Goal: Information Seeking & Learning: Find specific fact

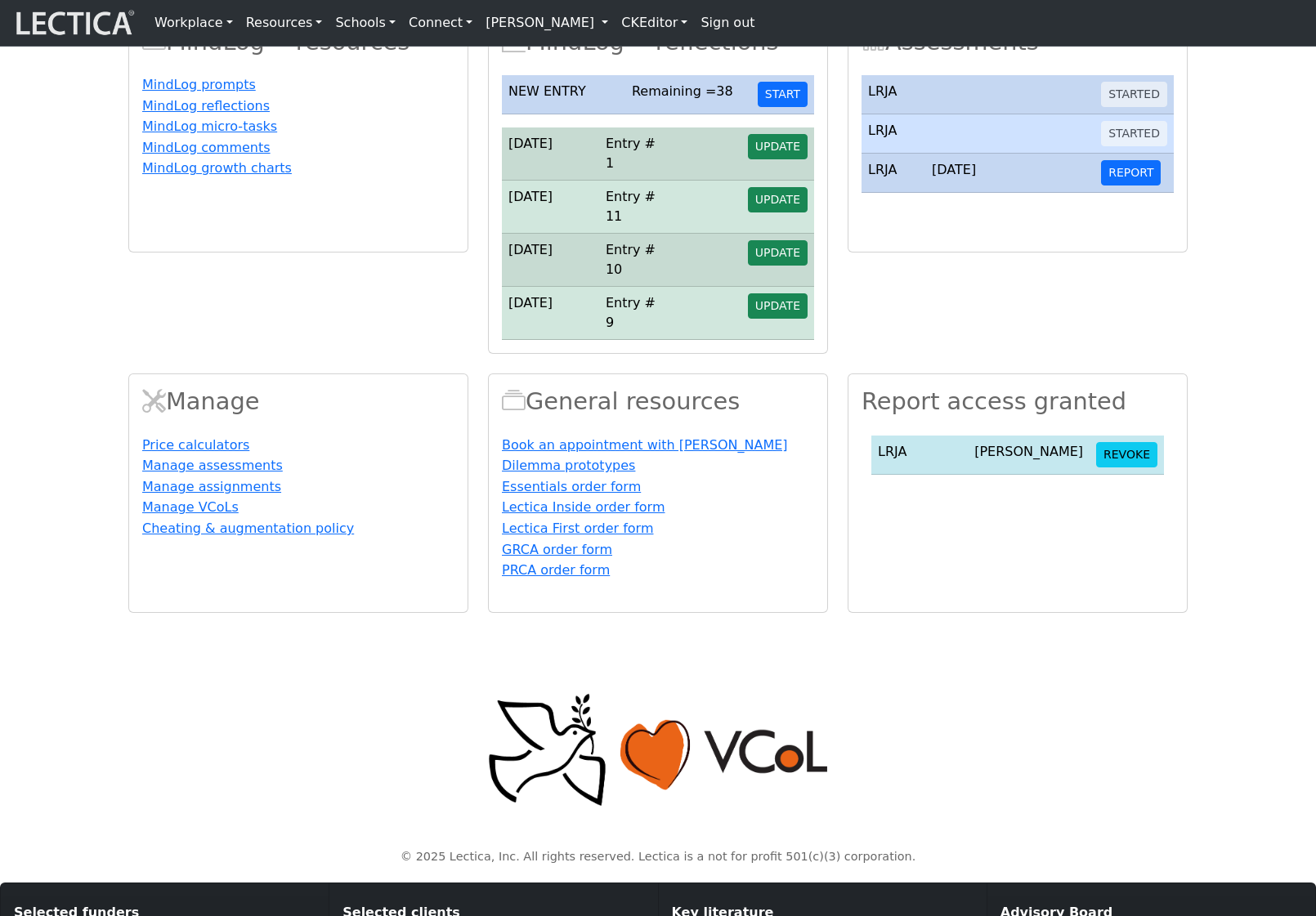
scroll to position [590, 0]
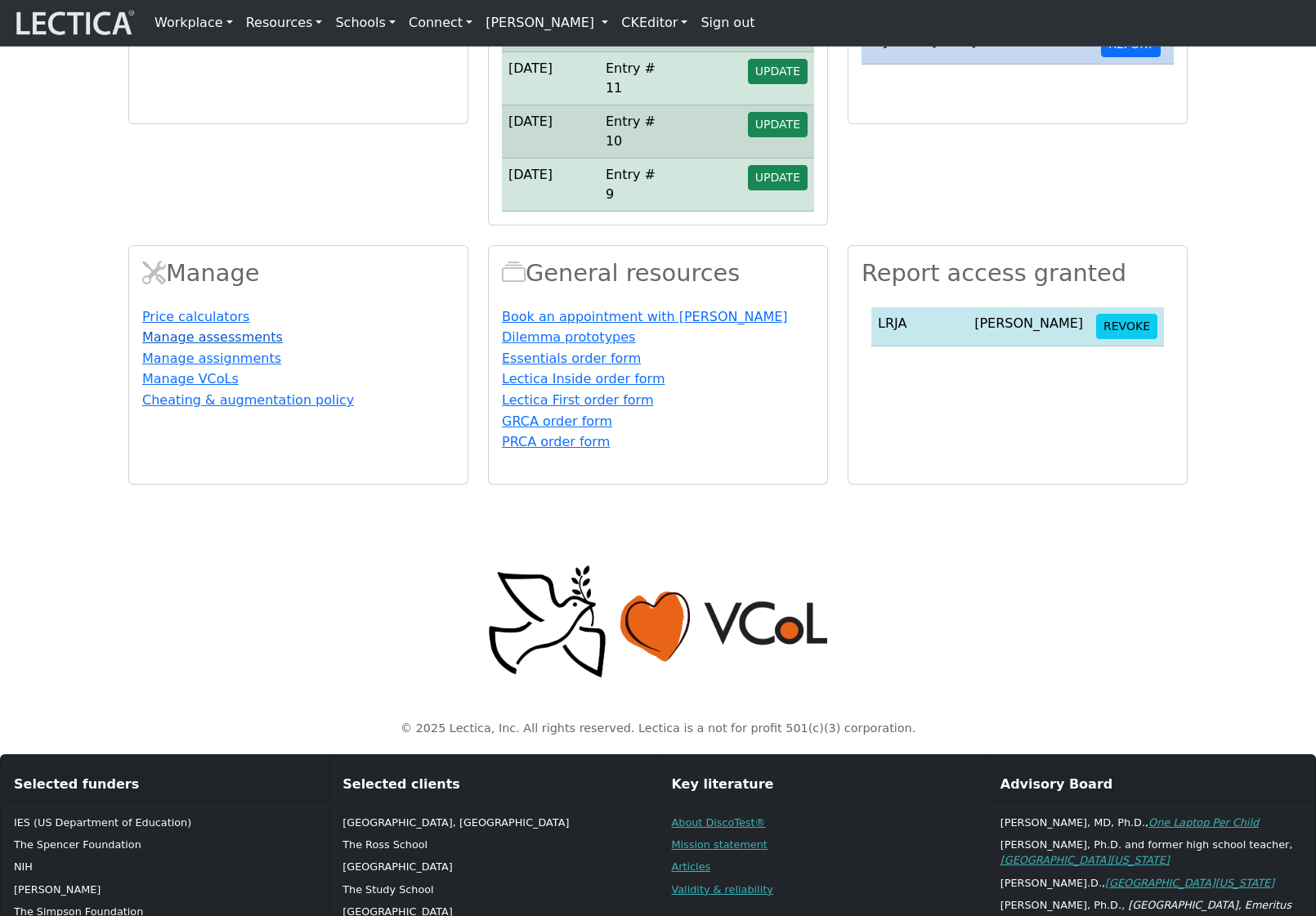
click at [260, 345] on link "Manage assessments" at bounding box center [212, 337] width 140 height 16
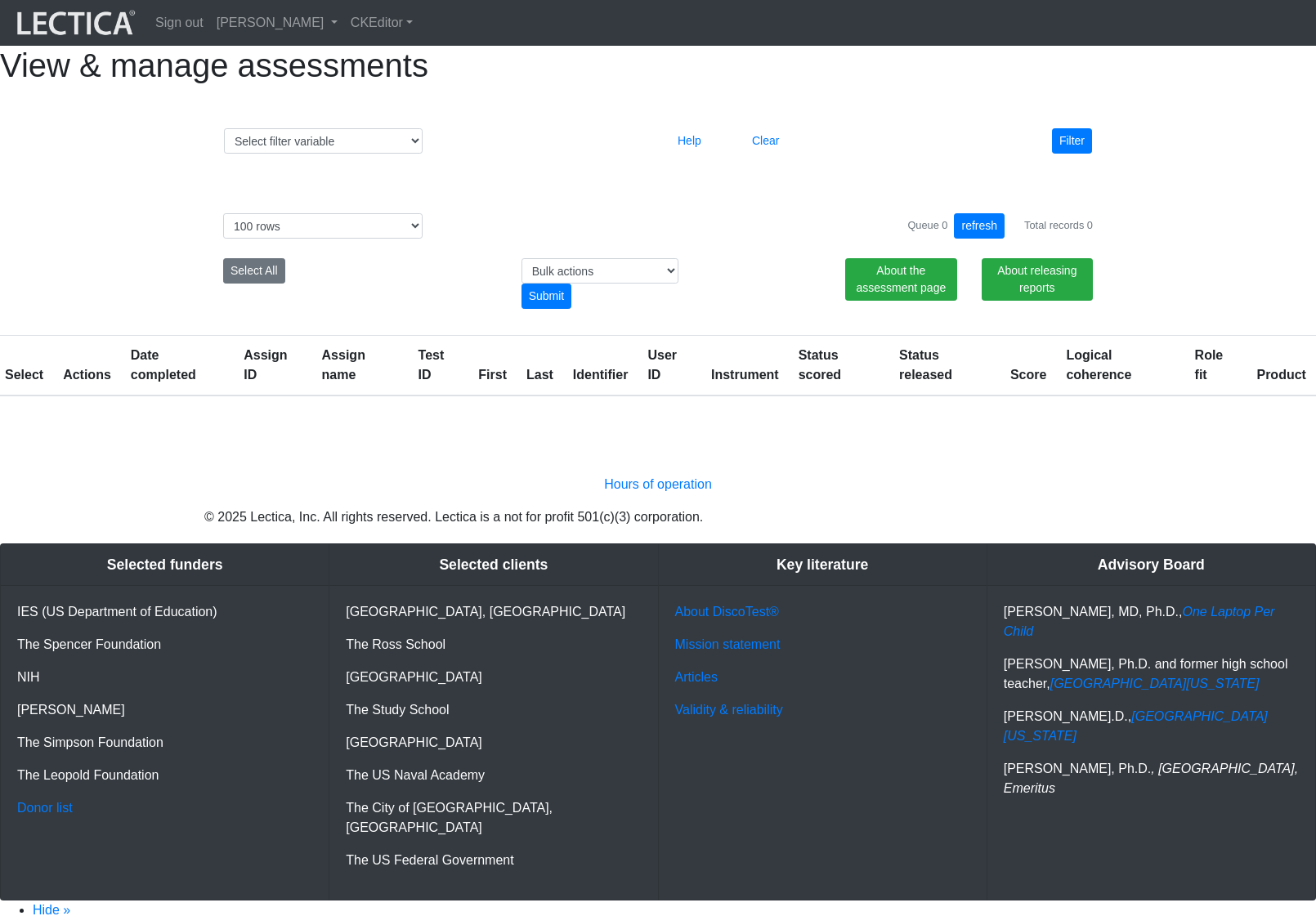
select select "100"
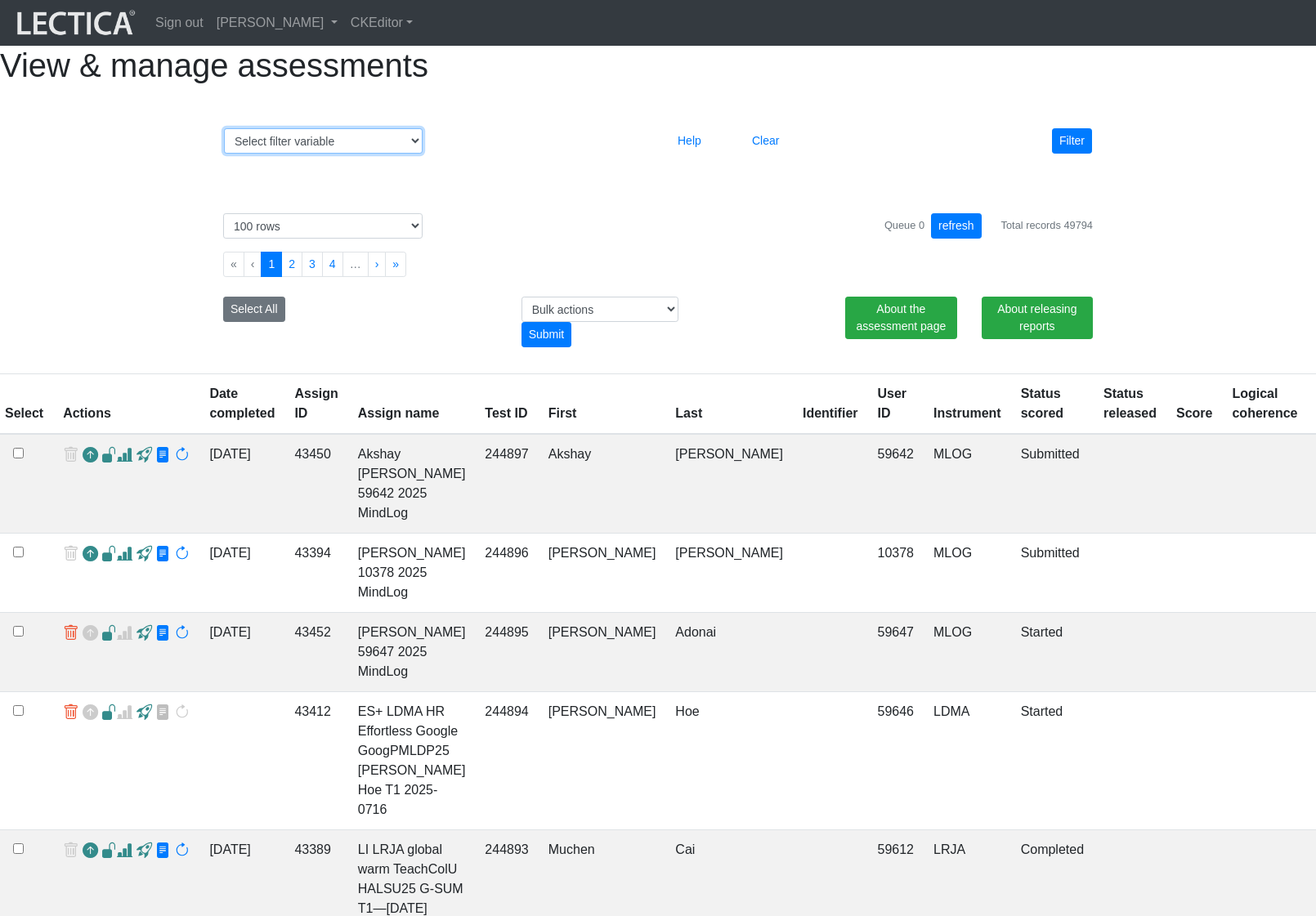
click at [403, 153] on select "Select filter variable Assignment name Assignment ID Clarity persuasive Clarity…" at bounding box center [323, 140] width 199 height 25
select select "id"
click at [224, 153] on select "Select filter variable Assignment name Assignment ID Clarity persuasive Clarity…" at bounding box center [323, 140] width 199 height 25
select select
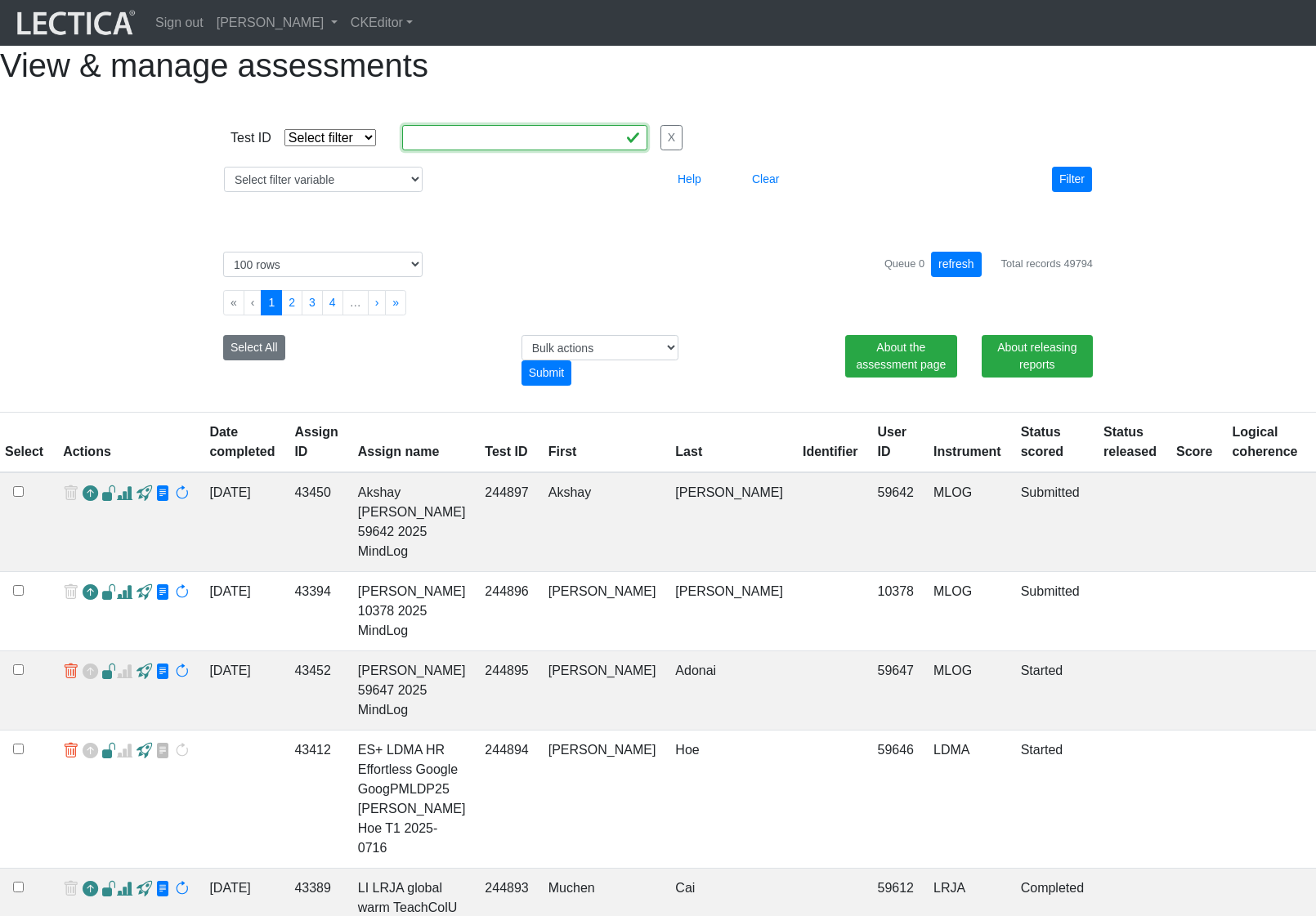
click at [428, 151] on input "text" at bounding box center [525, 138] width 246 height 25
paste input "244807"
type input "244807"
click at [341, 146] on select "Select filter Equals List Contains Greater than Less than" at bounding box center [330, 138] width 91 height 17
select select "equal"
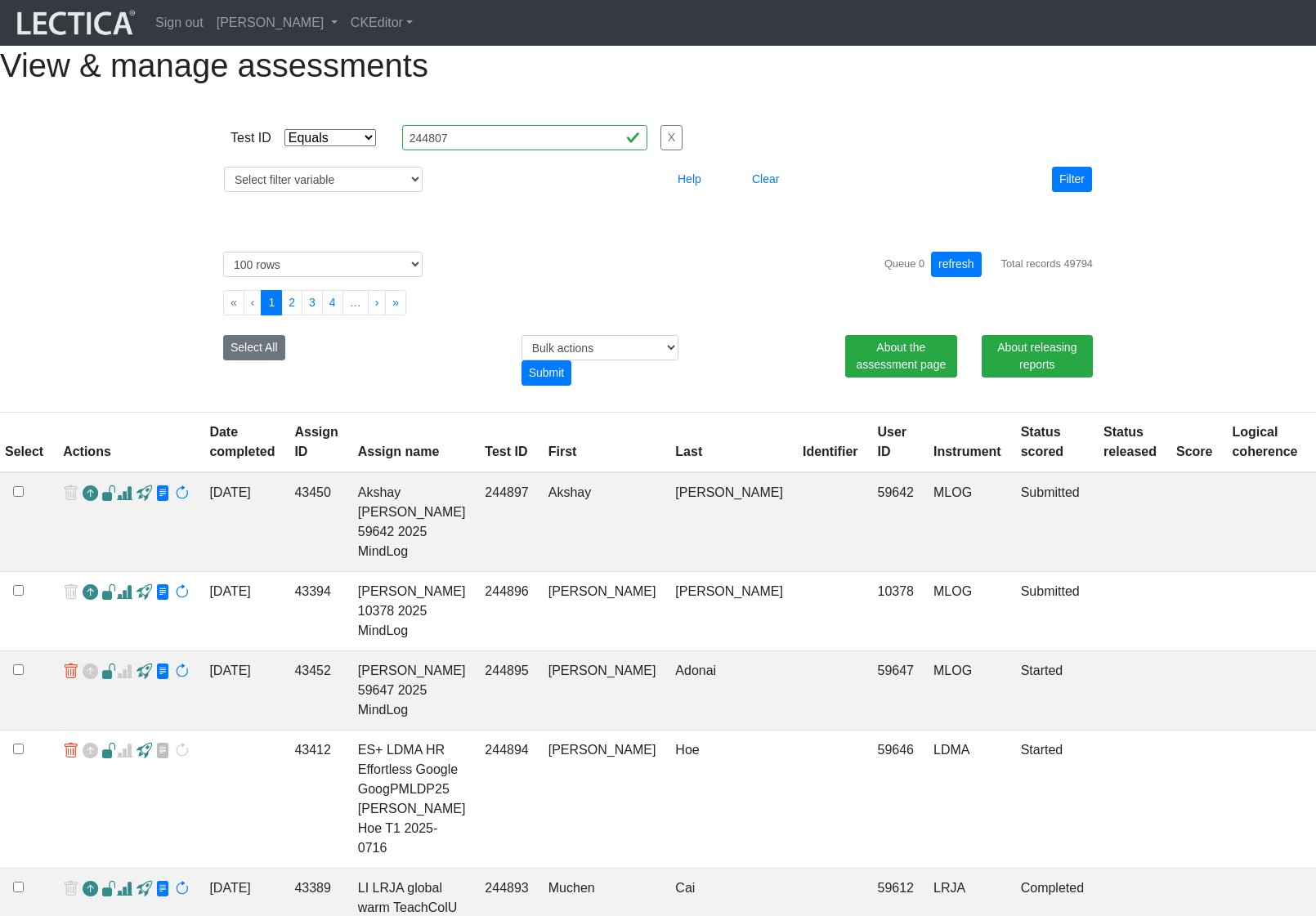
click at [285, 146] on select "Select filter Equals List Contains Greater than Less than" at bounding box center [330, 138] width 91 height 17
click at [1065, 192] on button "Filter" at bounding box center [1072, 178] width 40 height 25
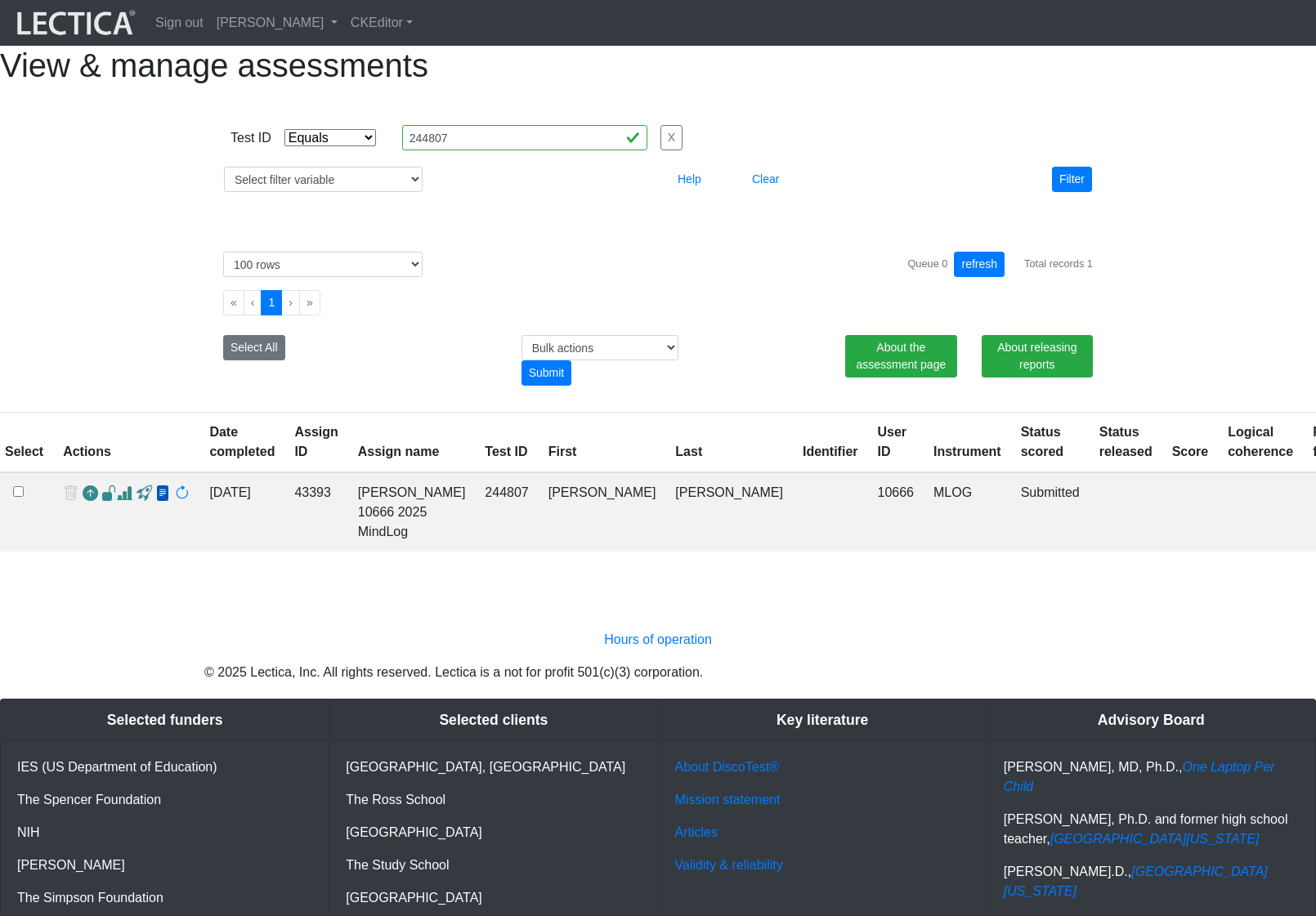
click at [158, 502] on span at bounding box center [163, 494] width 16 height 17
click at [497, 525] on td "244807" at bounding box center [506, 511] width 63 height 79
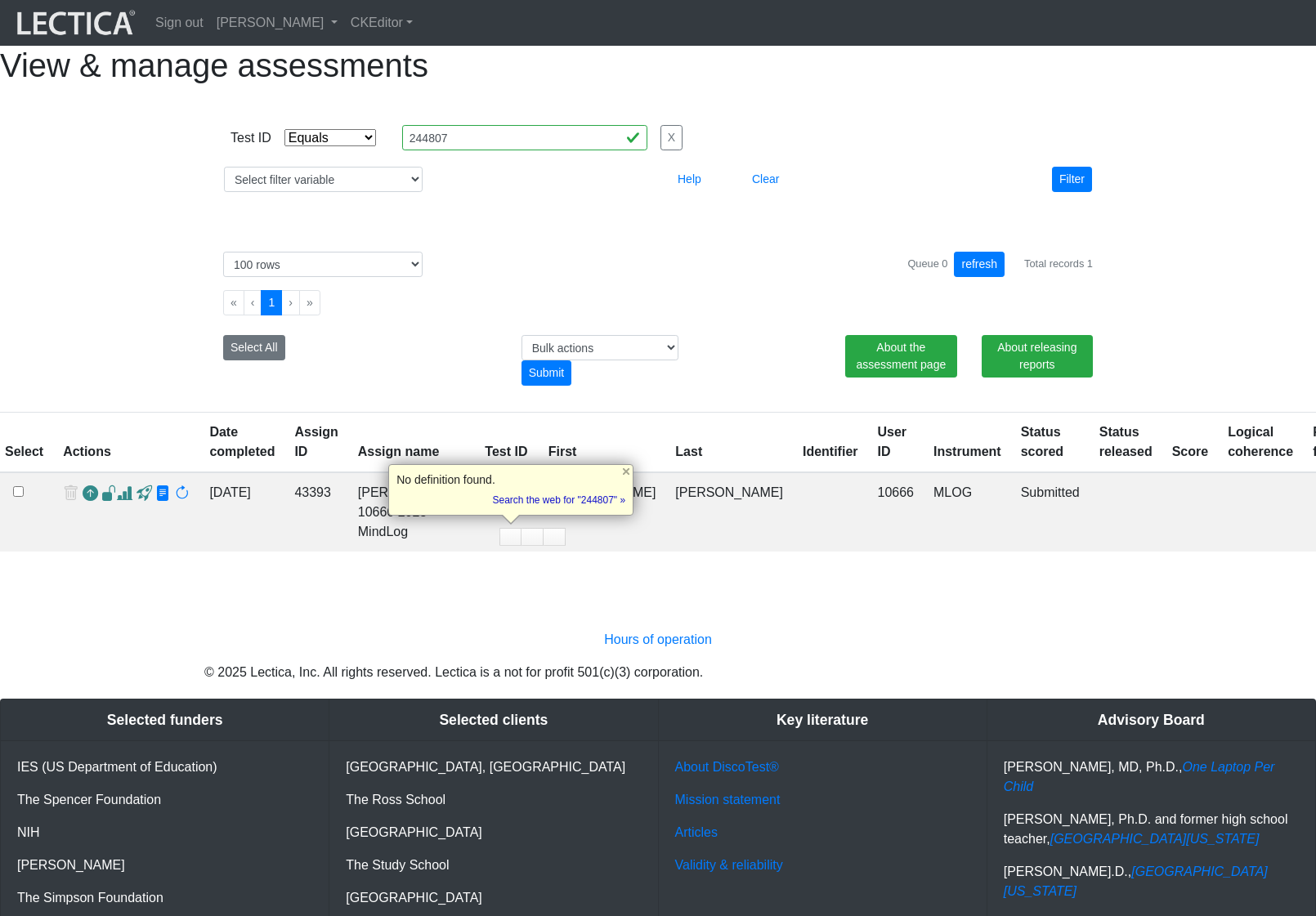
copy td "244807"
click at [157, 502] on span at bounding box center [163, 494] width 16 height 17
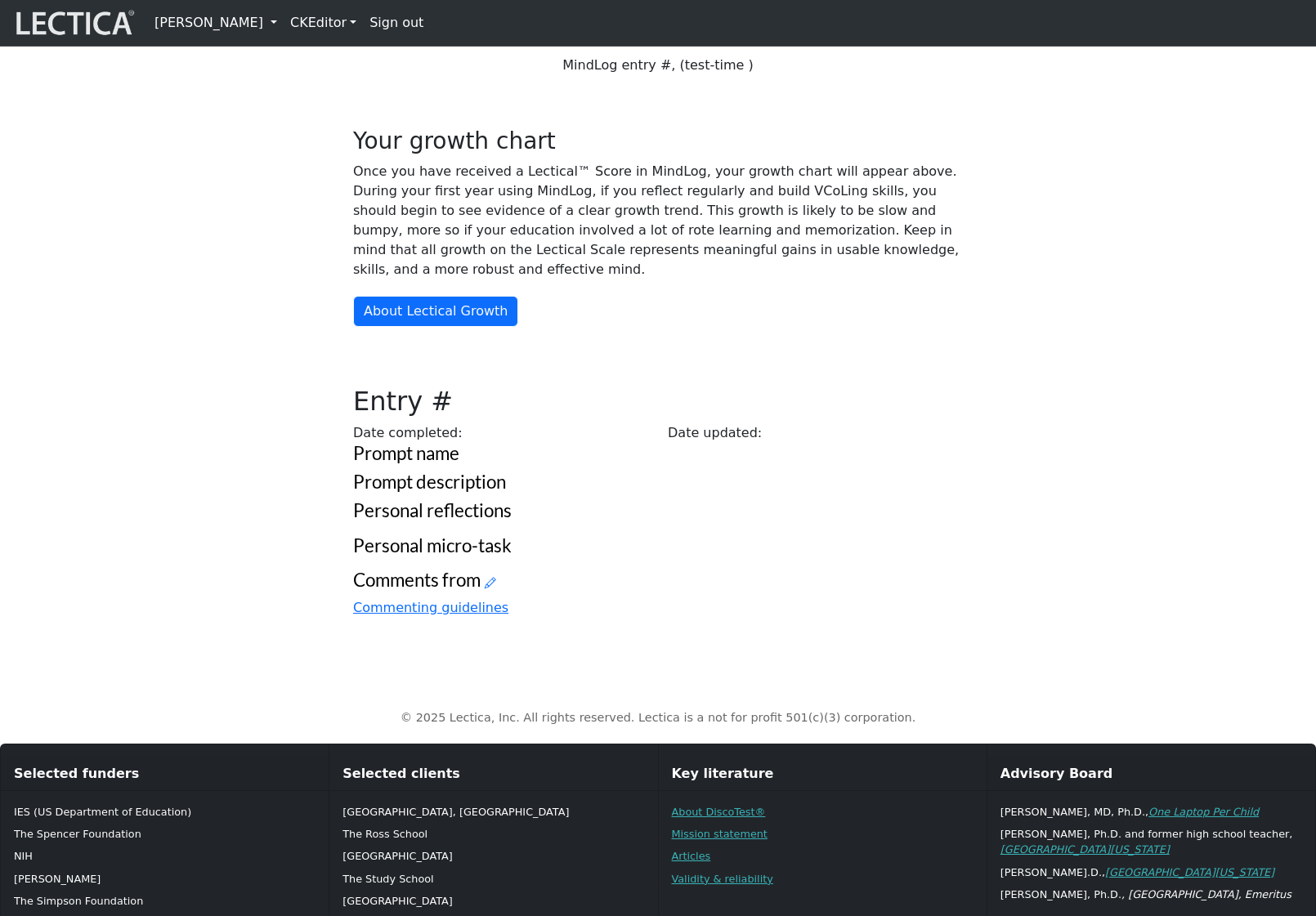
scroll to position [113, 0]
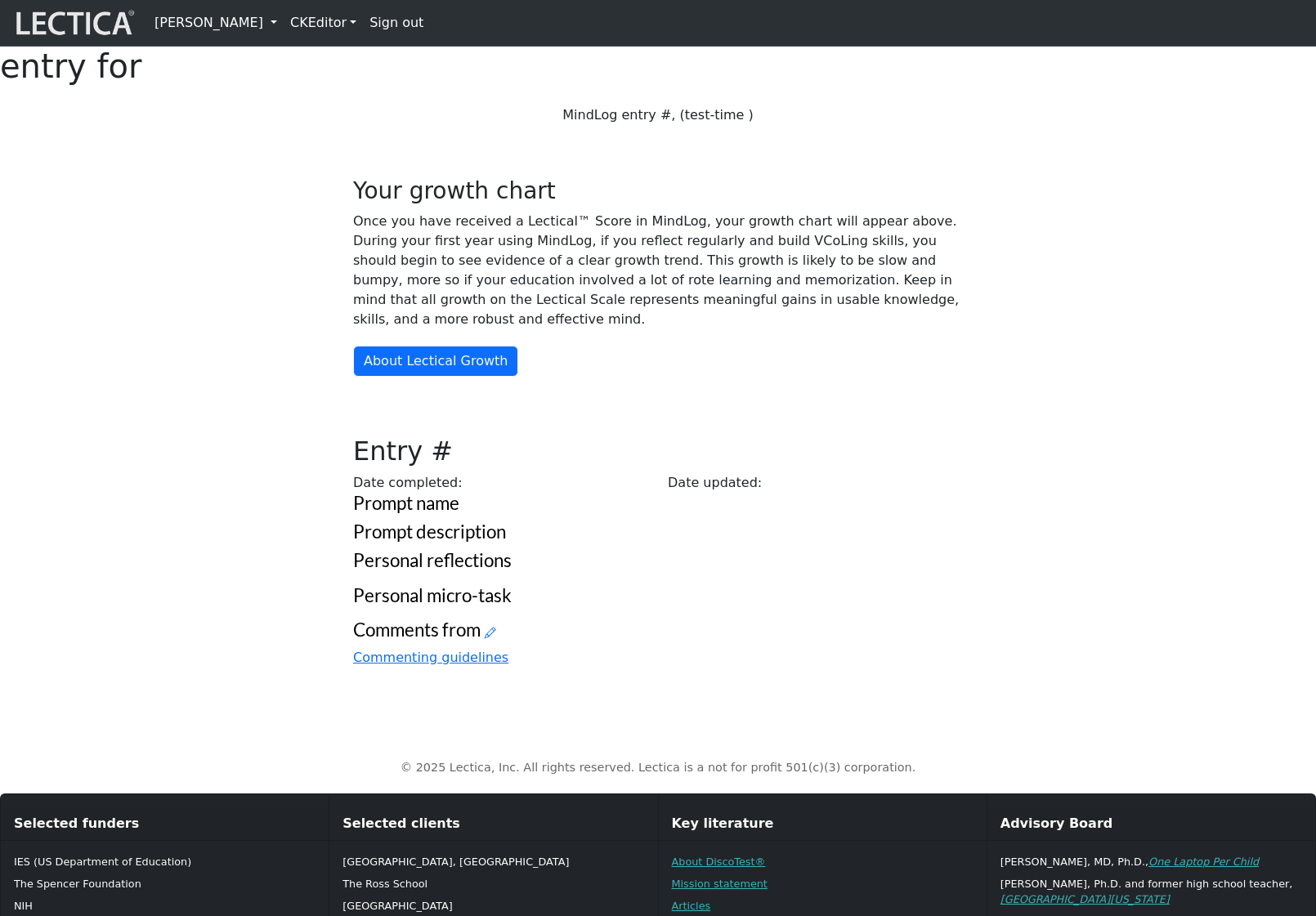
click at [284, 25] on link "[PERSON_NAME]" at bounding box center [216, 24] width 136 height 33
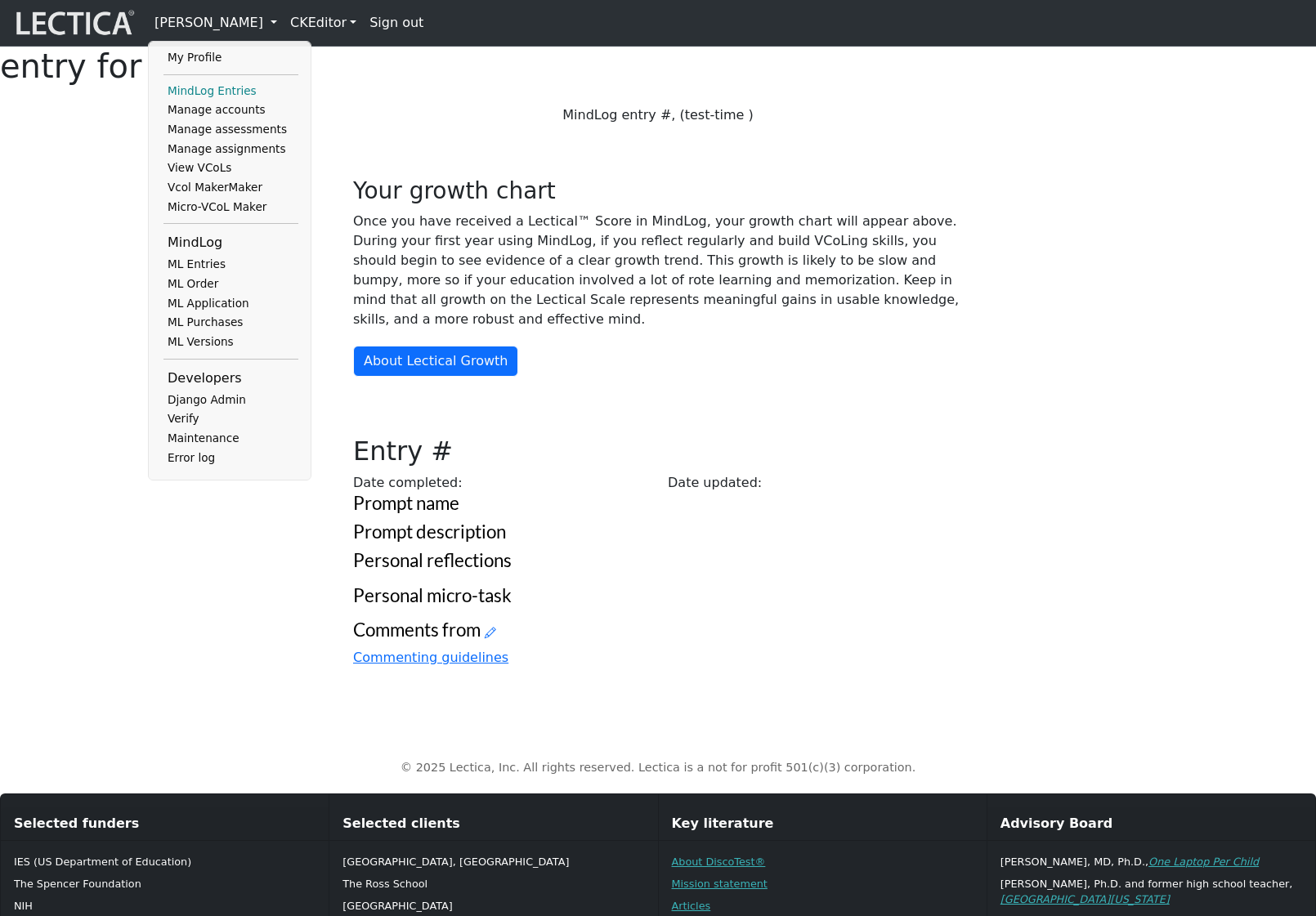
click at [249, 97] on link "MindLog Entries" at bounding box center [231, 91] width 135 height 20
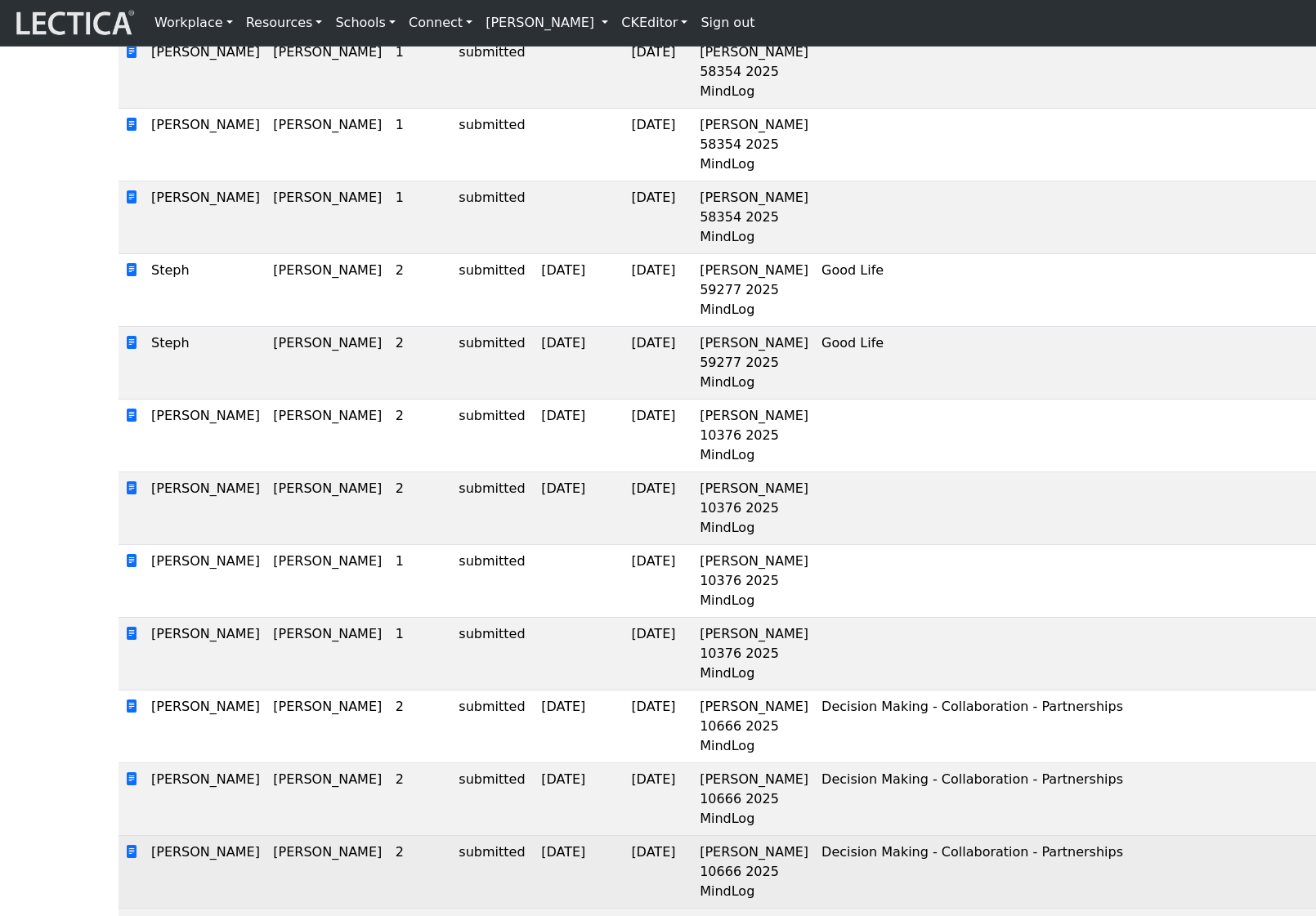
scroll to position [13290, 0]
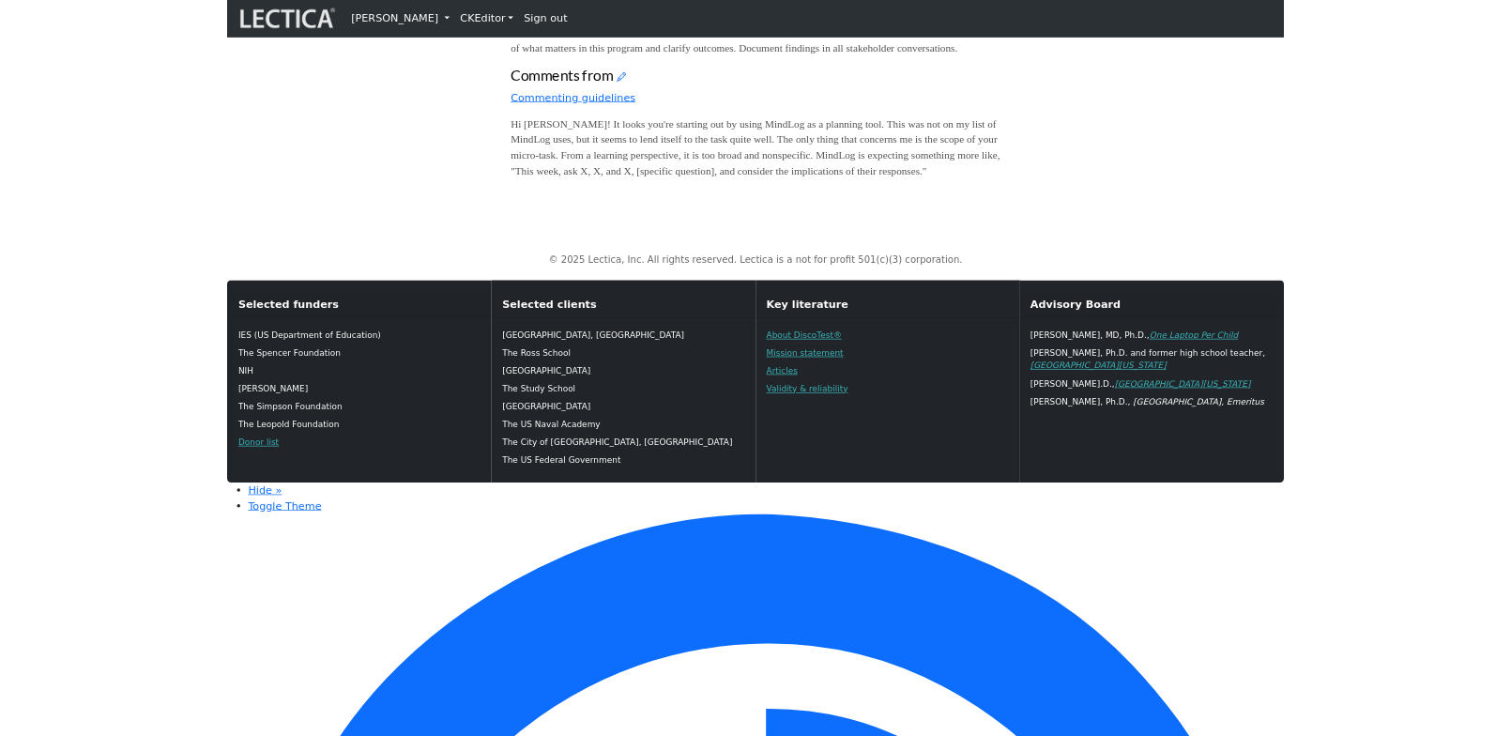
scroll to position [1036, 0]
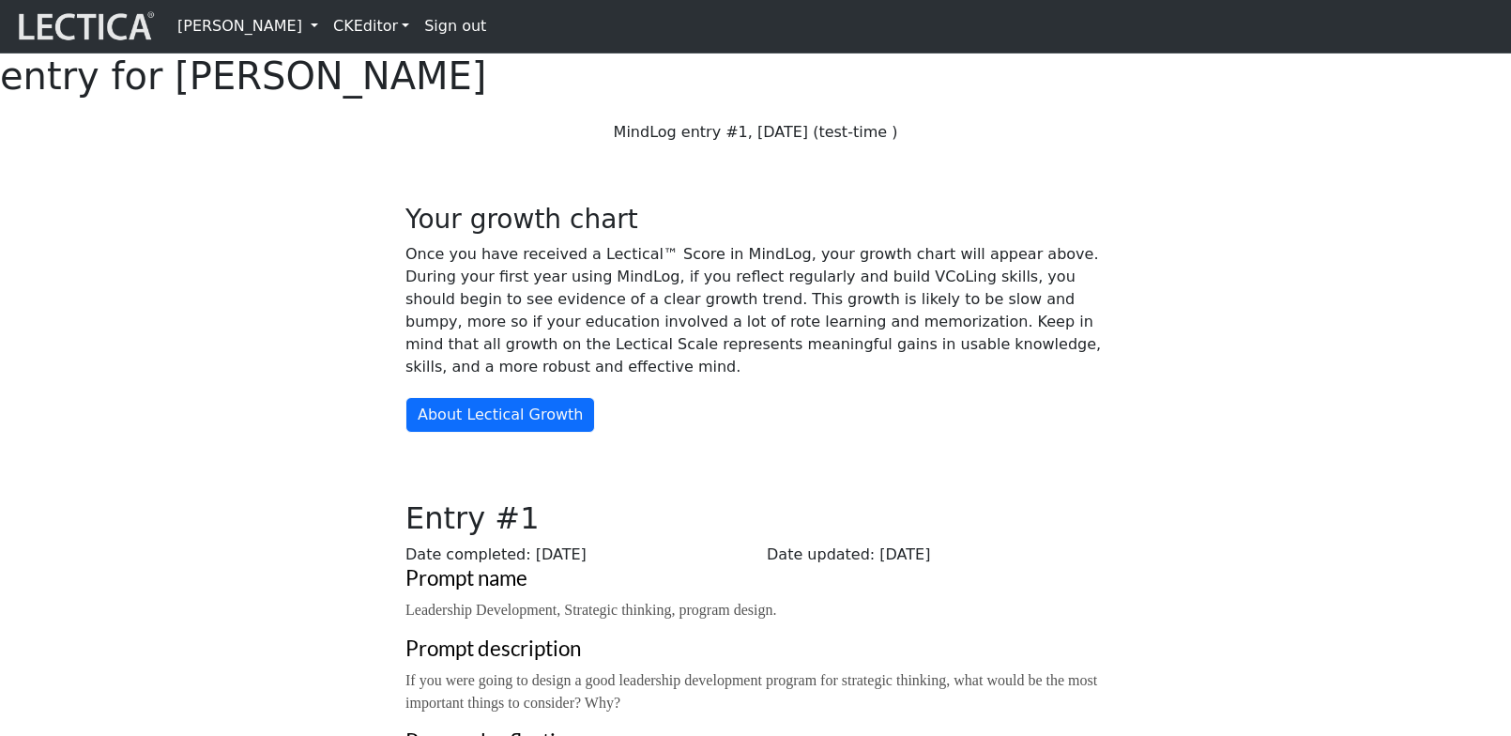
scroll to position [751, 0]
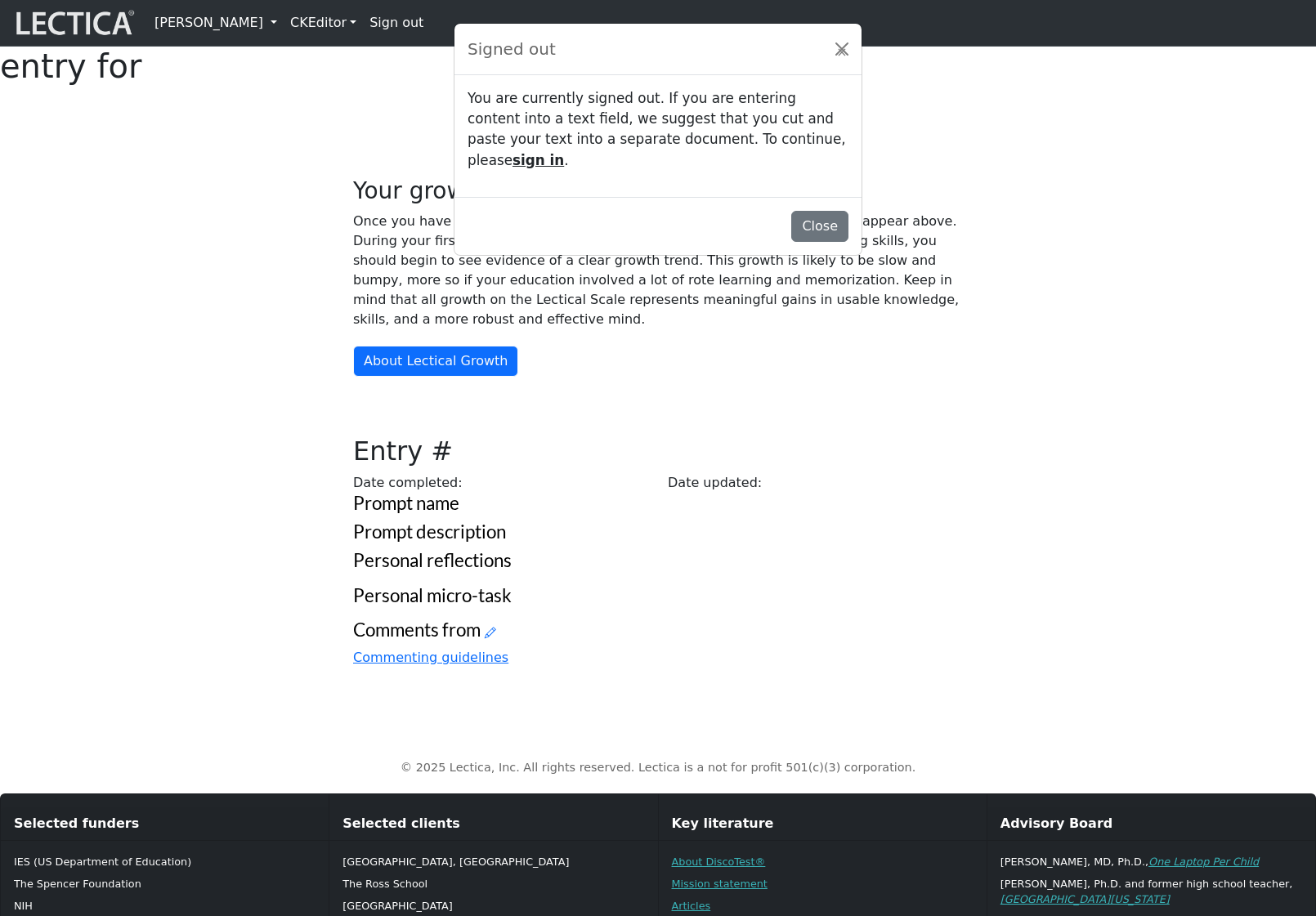
scroll to position [113, 0]
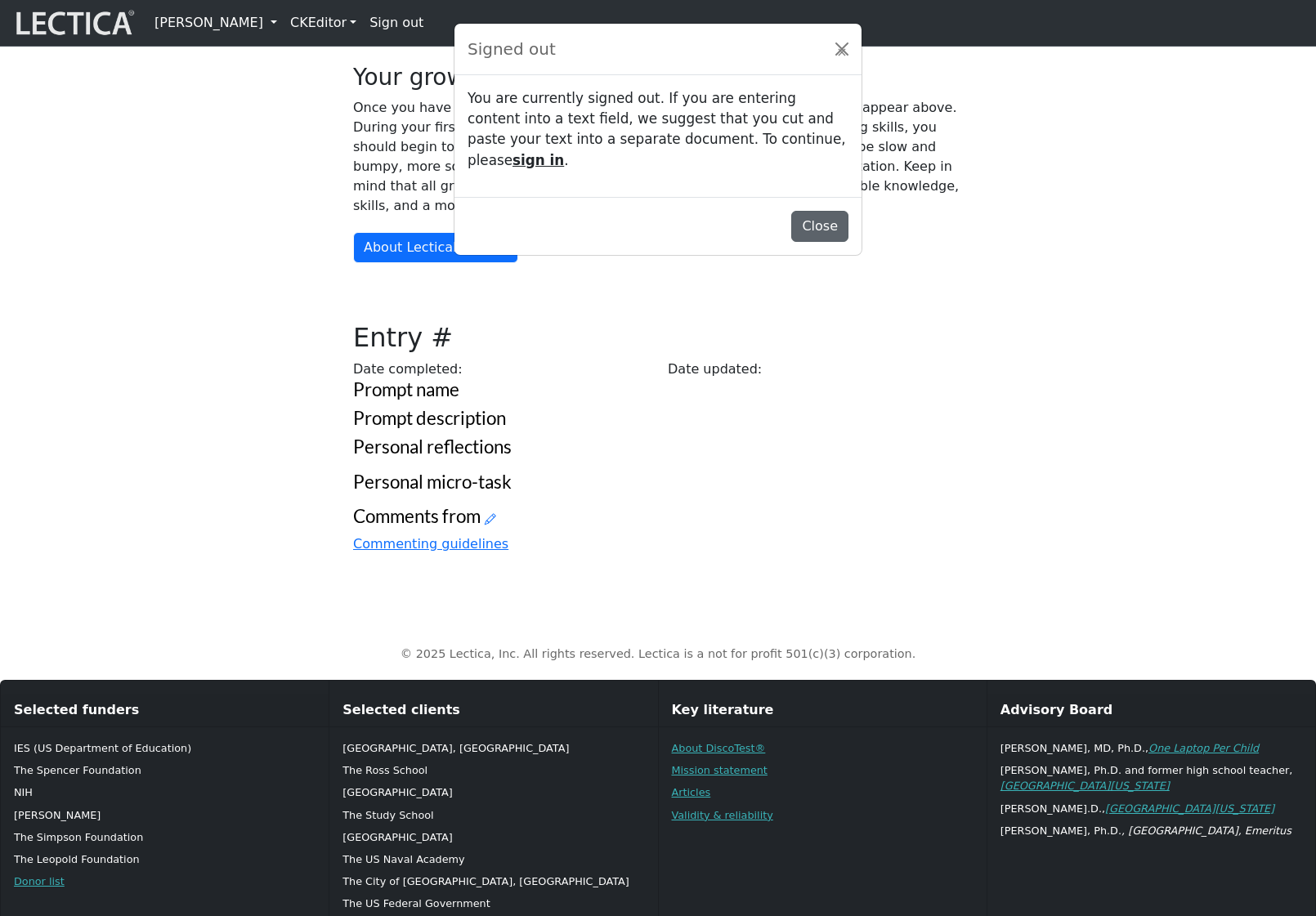
click at [822, 215] on button "Close" at bounding box center [820, 226] width 57 height 31
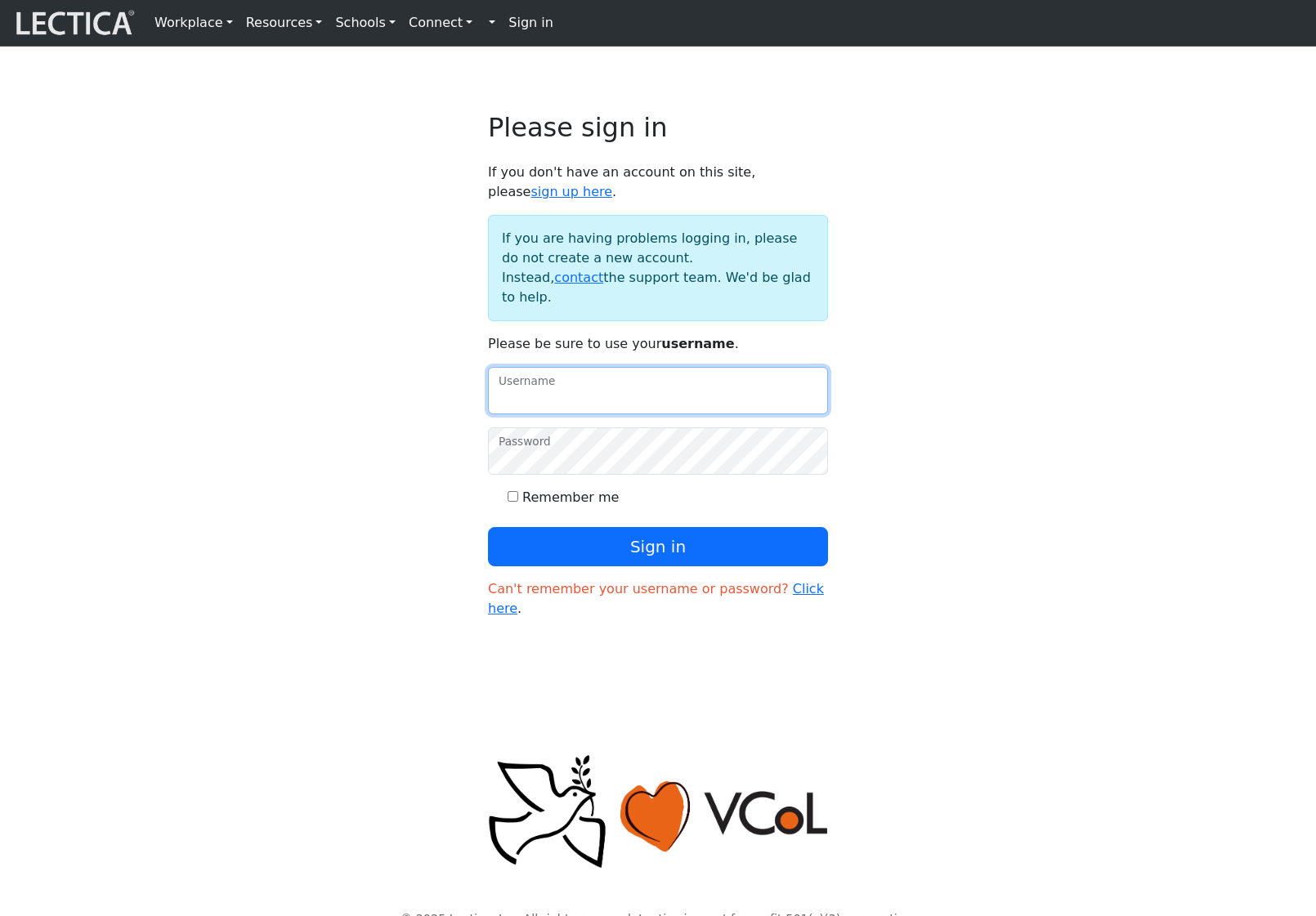
click at [610, 409] on input "Username" at bounding box center [658, 390] width 340 height 47
type input "amcorreia"
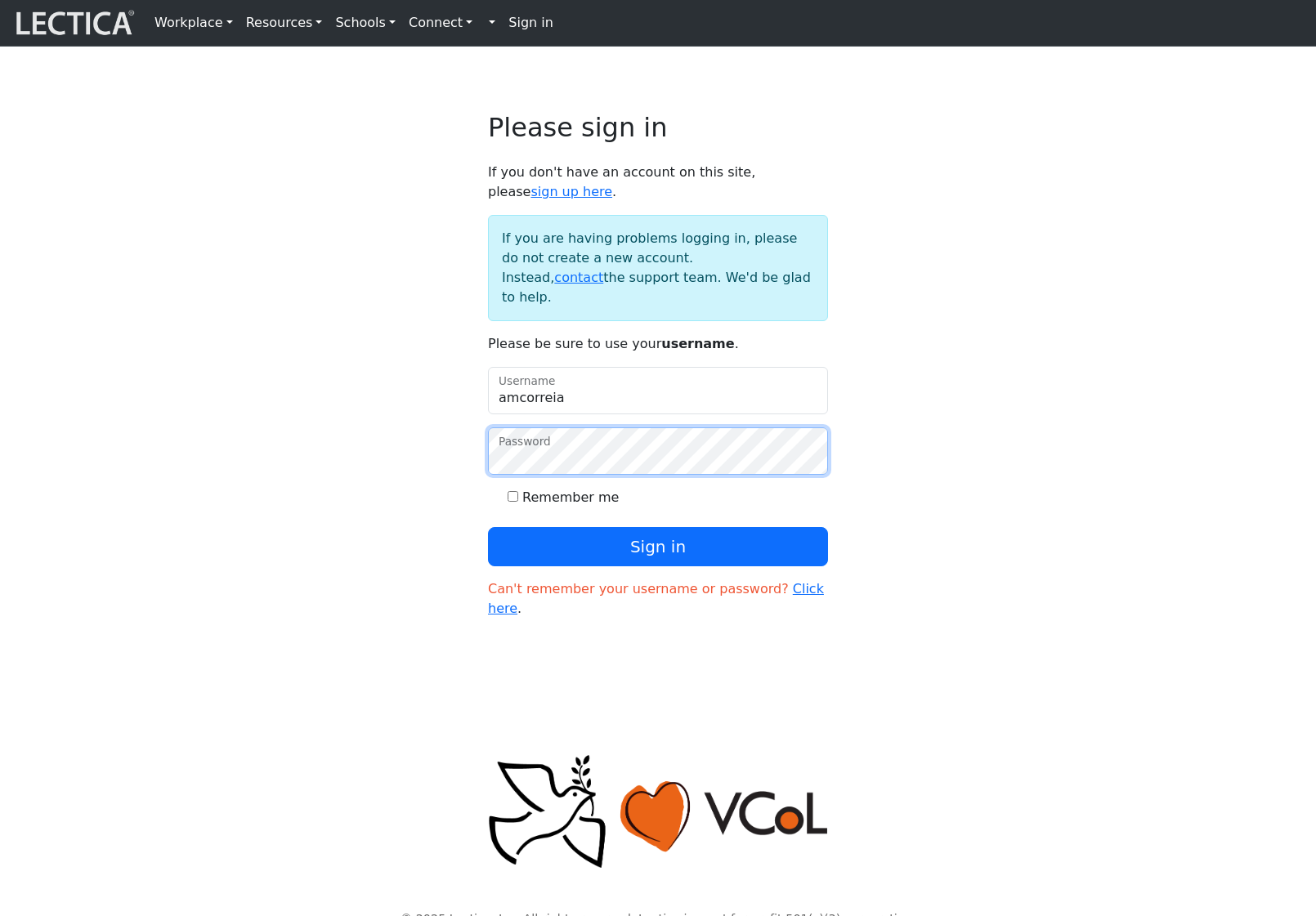
click at [488, 527] on button "Sign in" at bounding box center [658, 546] width 340 height 39
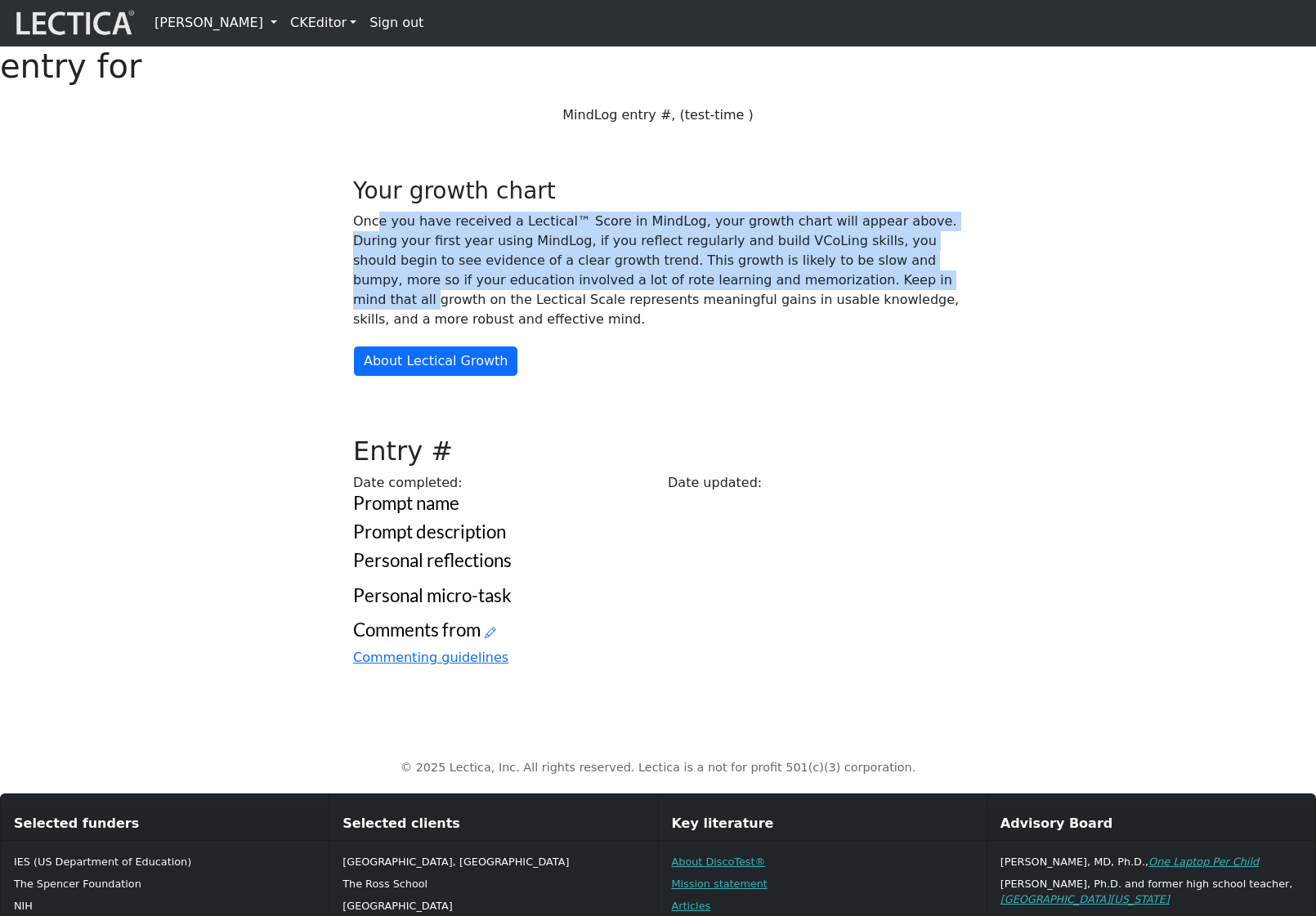
drag, startPoint x: 381, startPoint y: 300, endPoint x: 840, endPoint y: 368, distance: 464.0
click at [840, 329] on p "Once you have received a Lectical™ Score in MindLog, your growth chart will app…" at bounding box center [658, 270] width 610 height 118
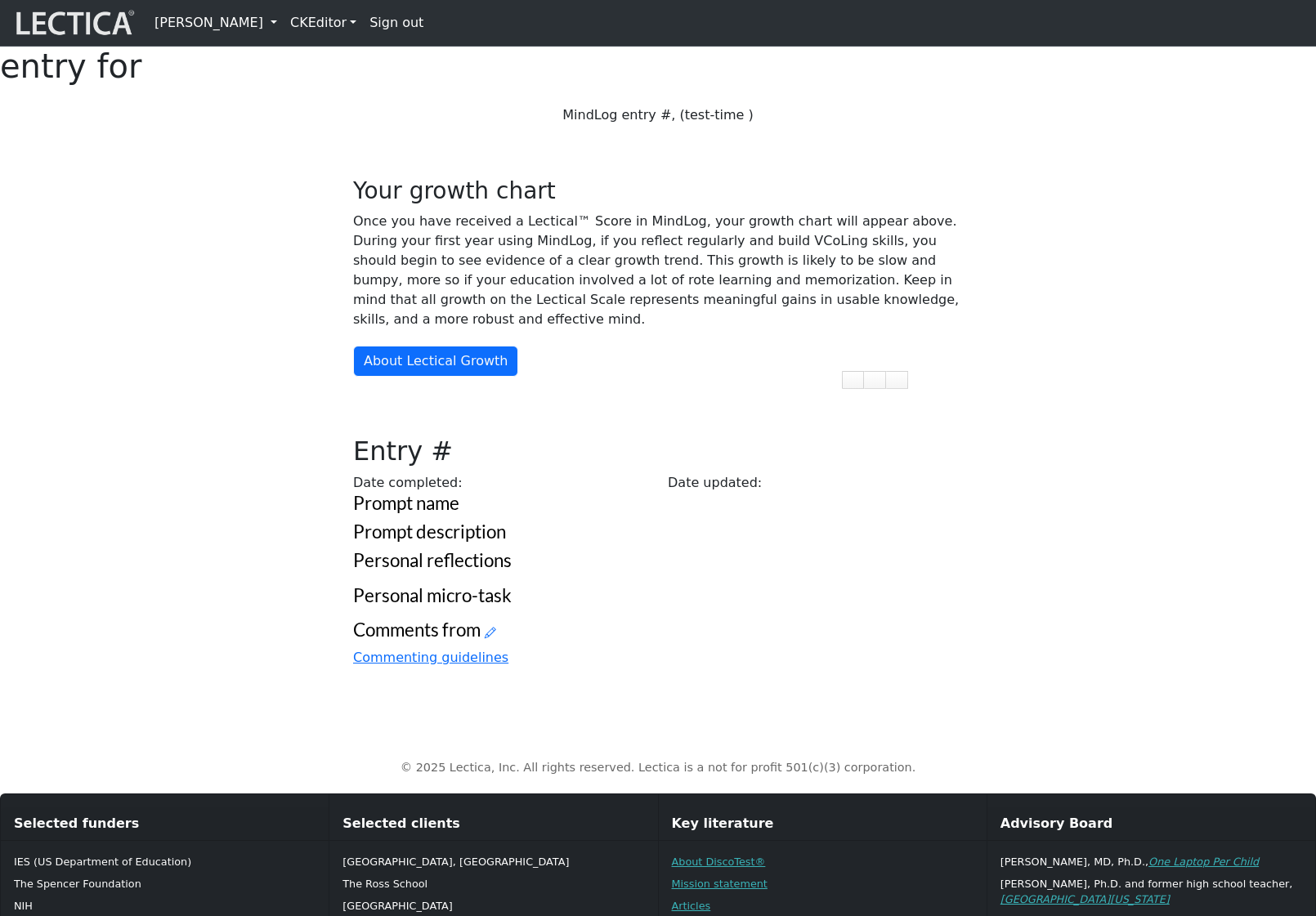
click at [881, 329] on p "Once you have received a Lectical™ Score in MindLog, your growth chart will app…" at bounding box center [658, 270] width 610 height 118
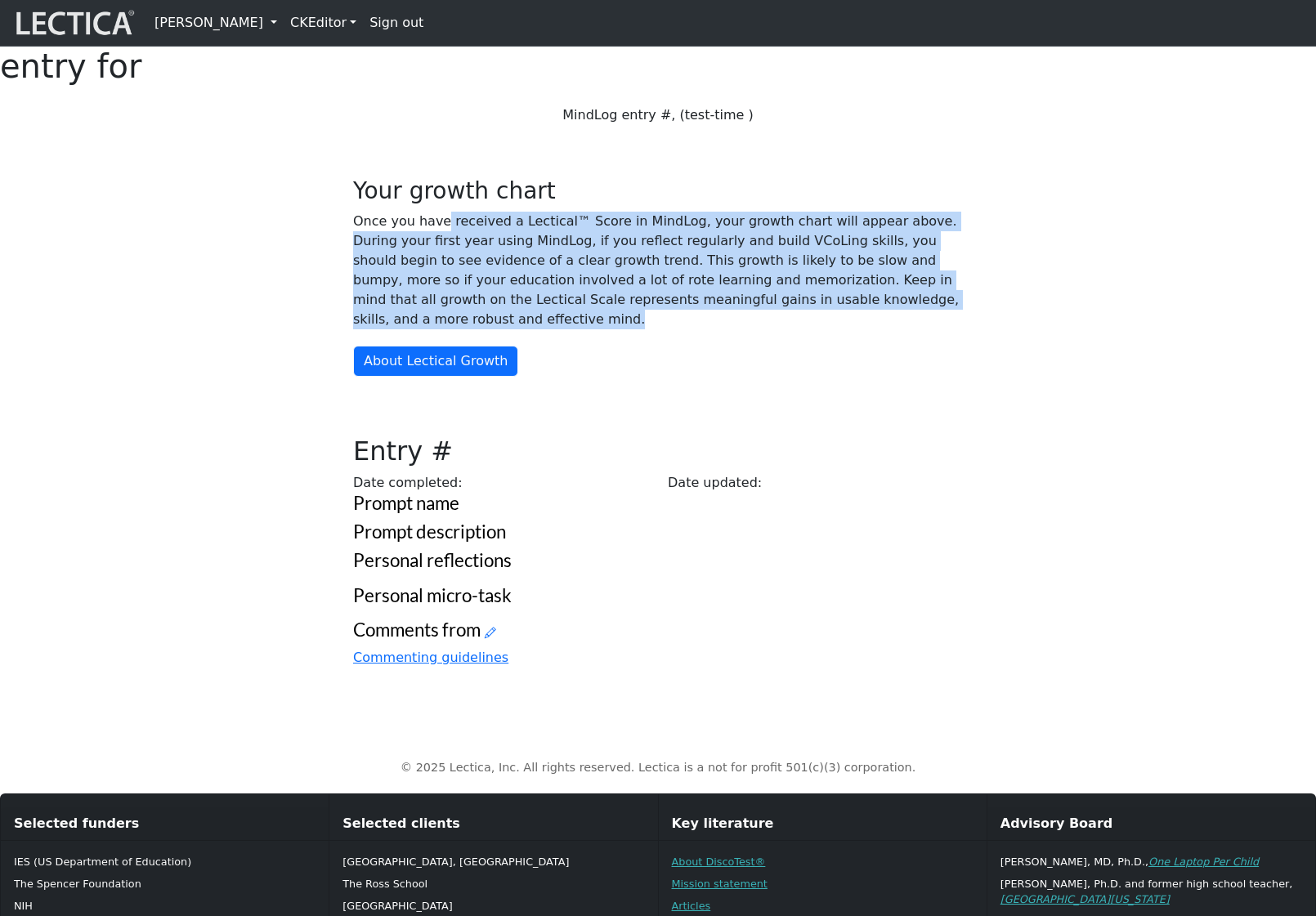
drag, startPoint x: 483, startPoint y: 406, endPoint x: 440, endPoint y: 304, distance: 110.7
click at [440, 304] on p "Once you have received a Lectical™ Score in MindLog, your growth chart will app…" at bounding box center [658, 270] width 610 height 118
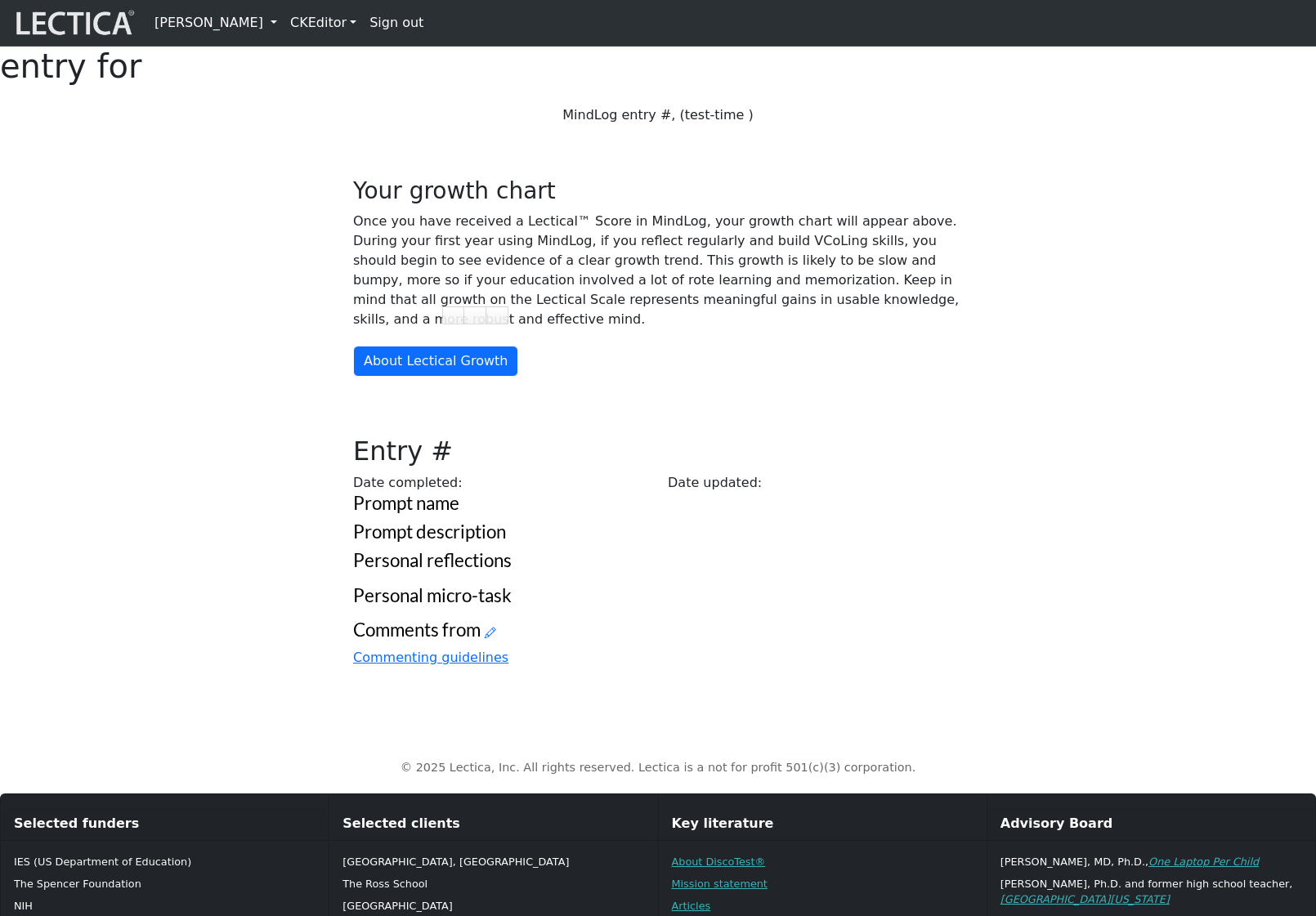
click at [761, 245] on div "Your growth chart Once you have received a Lectical™ Score in MindLog, your gro…" at bounding box center [658, 429] width 630 height 503
drag, startPoint x: 744, startPoint y: 158, endPoint x: 697, endPoint y: 158, distance: 47.0
click at [697, 125] on p "MindLog entry #, (test-time )" at bounding box center [658, 115] width 610 height 20
click at [854, 205] on h3 "Your growth chart" at bounding box center [658, 192] width 610 height 28
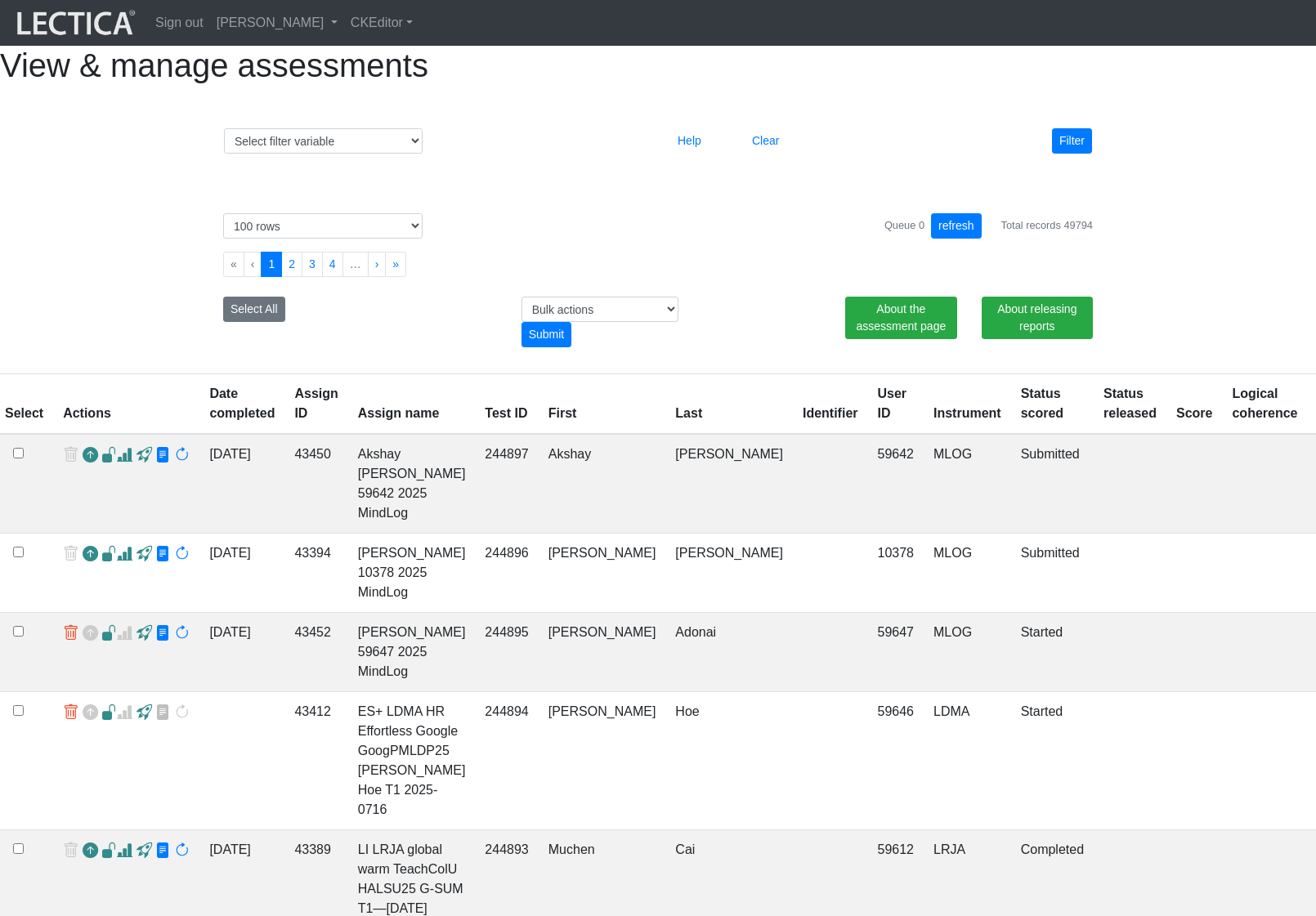
select select "100"
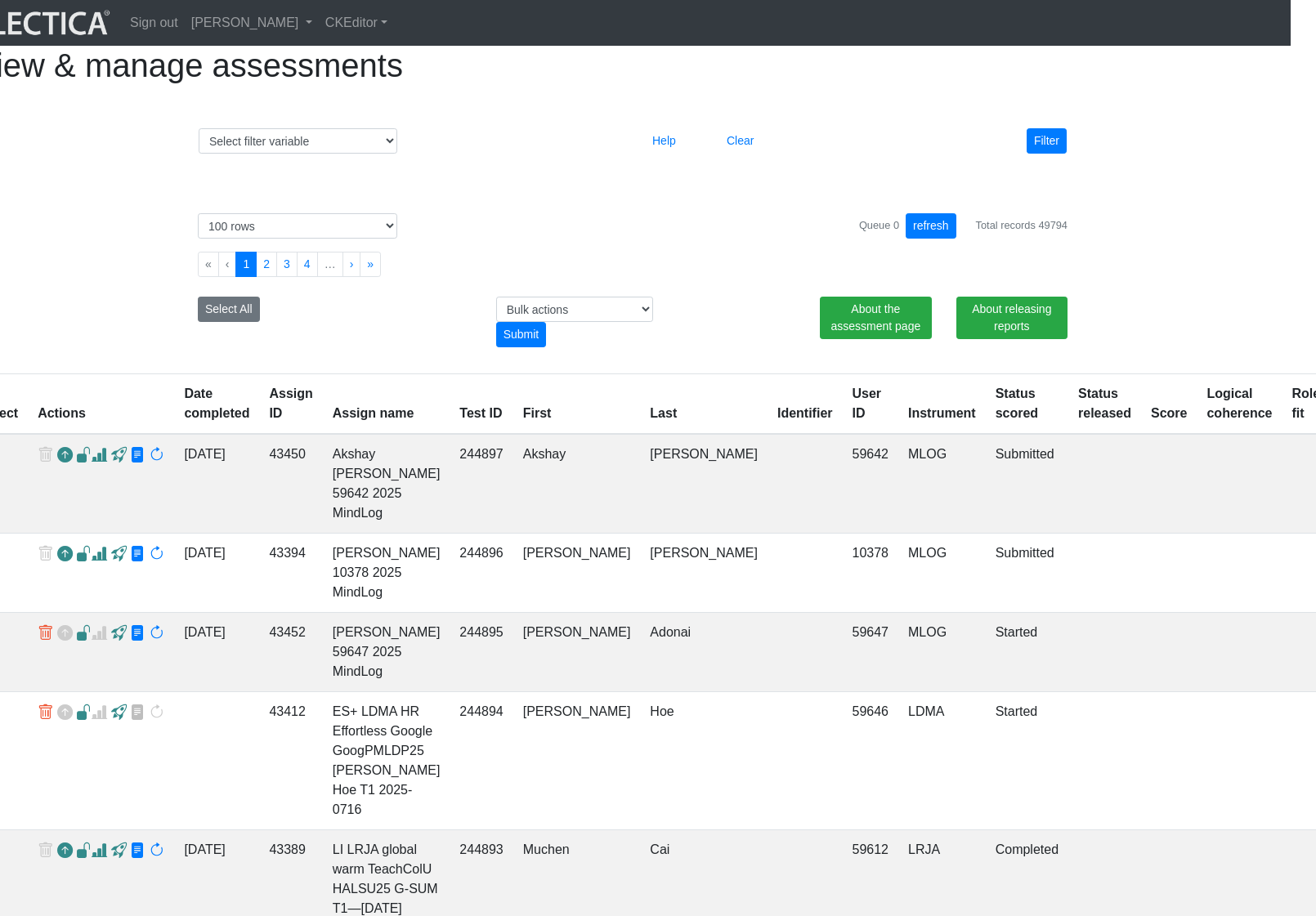
click at [510, 246] on div "Select # rows to display 10 rows 20 rows 50 rows 100 rows 200 rows 500 rows 100…" at bounding box center [633, 273] width 908 height 160
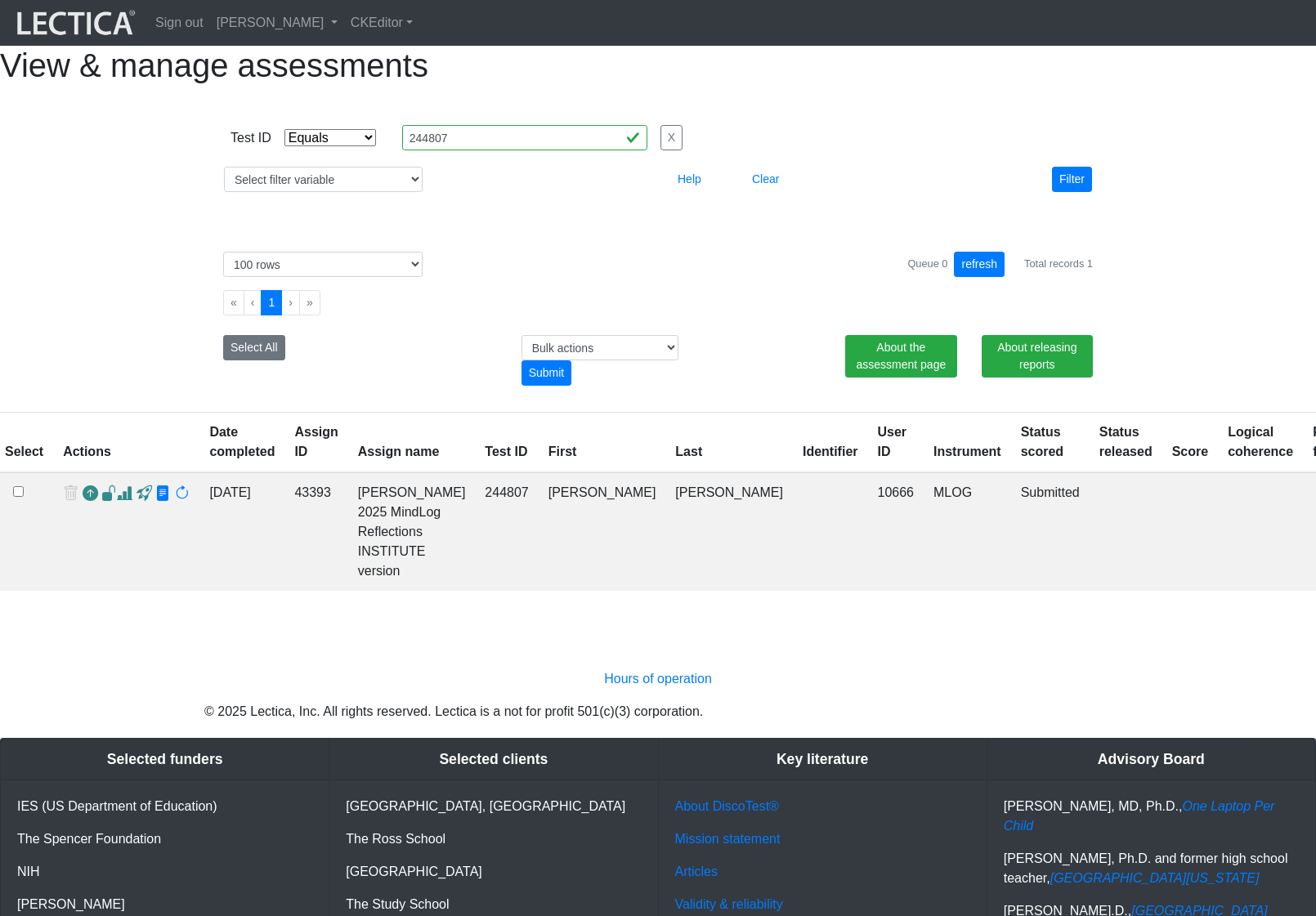
select select "equal"
select select "100"
click at [336, 146] on select "Select filter Equals List Contains Greater than Less than" at bounding box center [330, 138] width 91 height 17
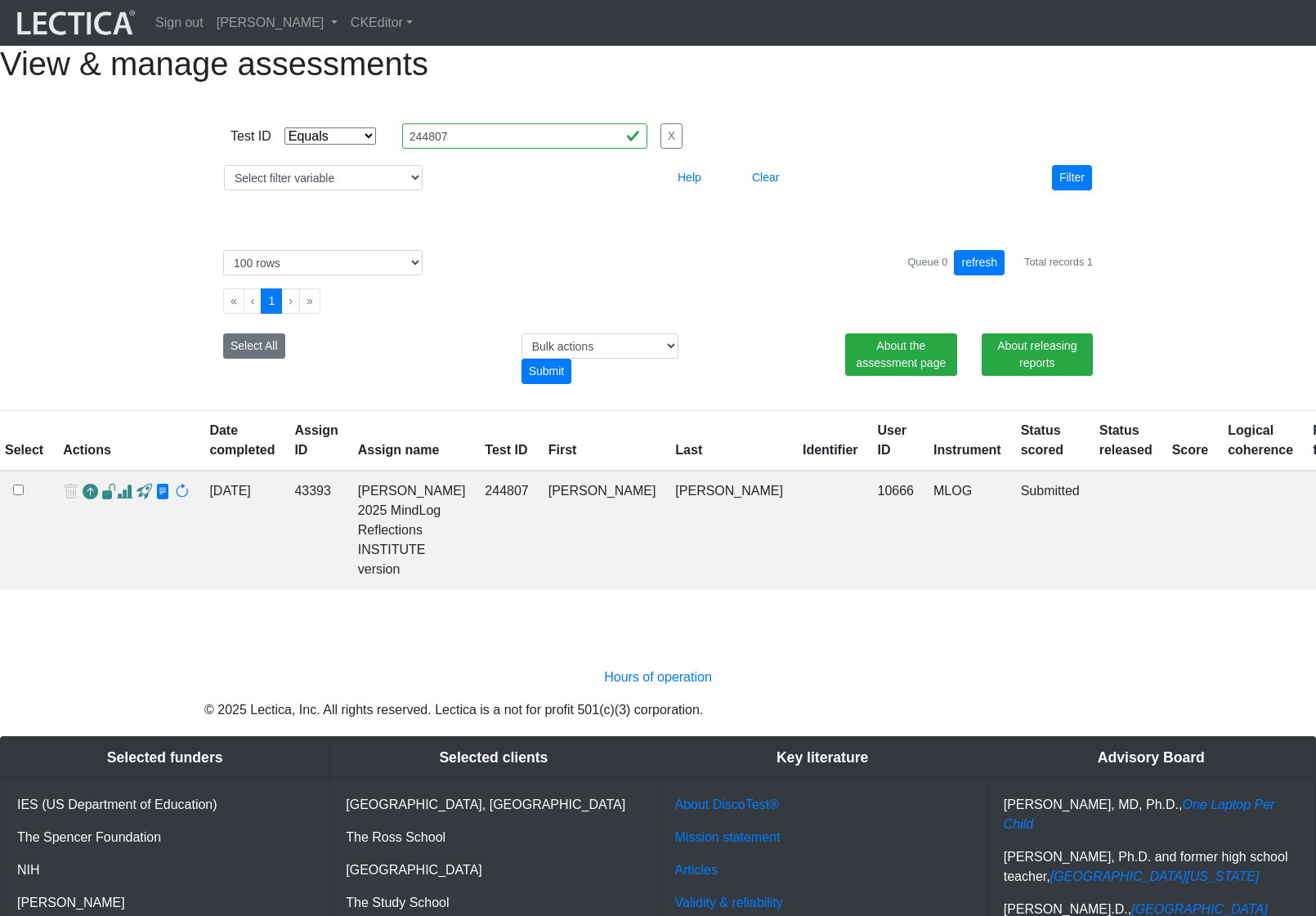
select select
click at [285, 145] on select "Select filter Equals List Contains Greater than Less than" at bounding box center [330, 136] width 91 height 17
click at [1070, 191] on button "Filter" at bounding box center [1072, 178] width 40 height 25
click at [362, 191] on select "Select filter variable Assignment name Assignment ID Clarity persuasive Clarity…" at bounding box center [323, 178] width 199 height 25
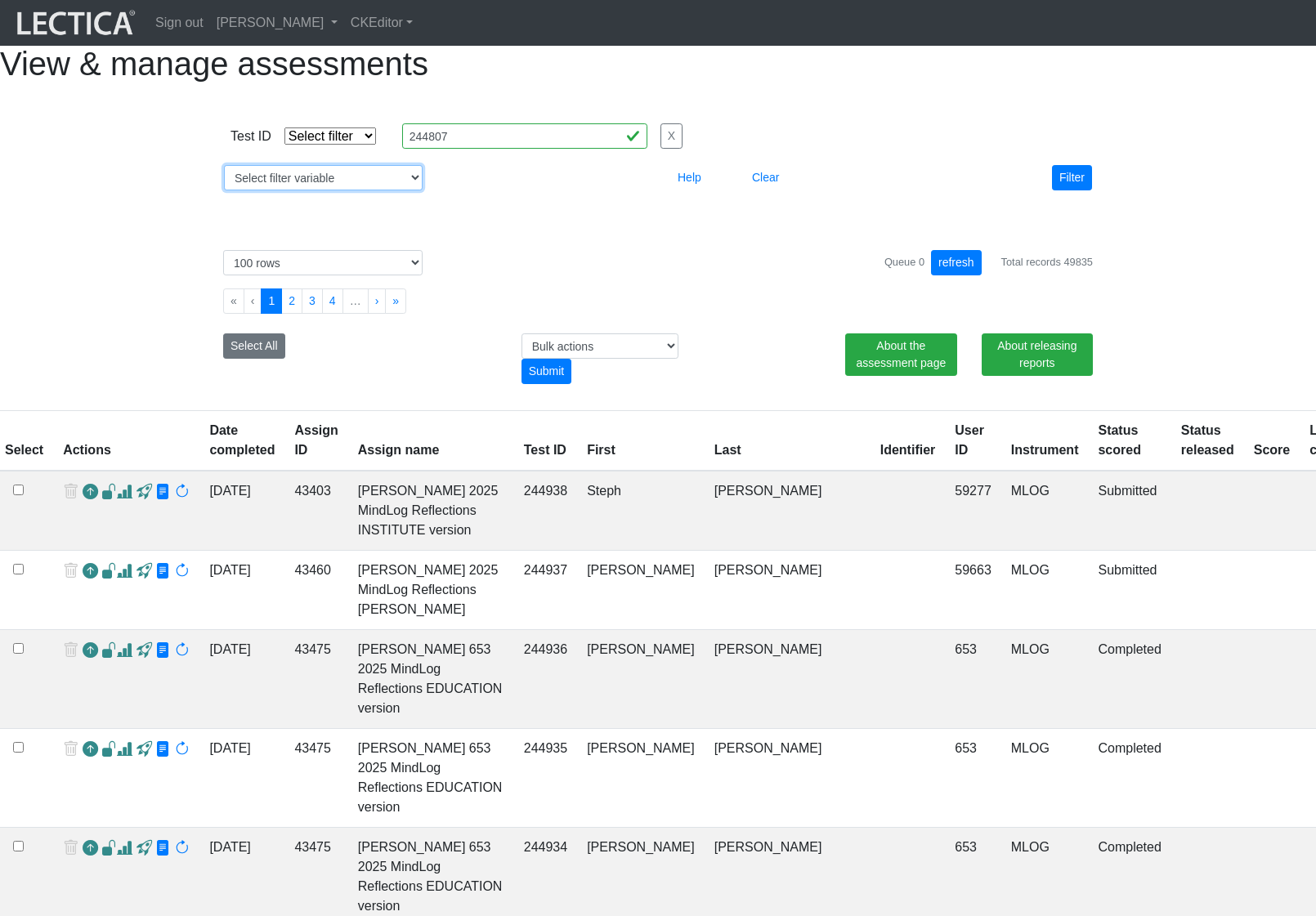
select select "assignment__instrument__name"
click at [224, 191] on select "Select filter variable Assignment name Assignment ID Clarity persuasive Clarity…" at bounding box center [323, 178] width 199 height 25
select select
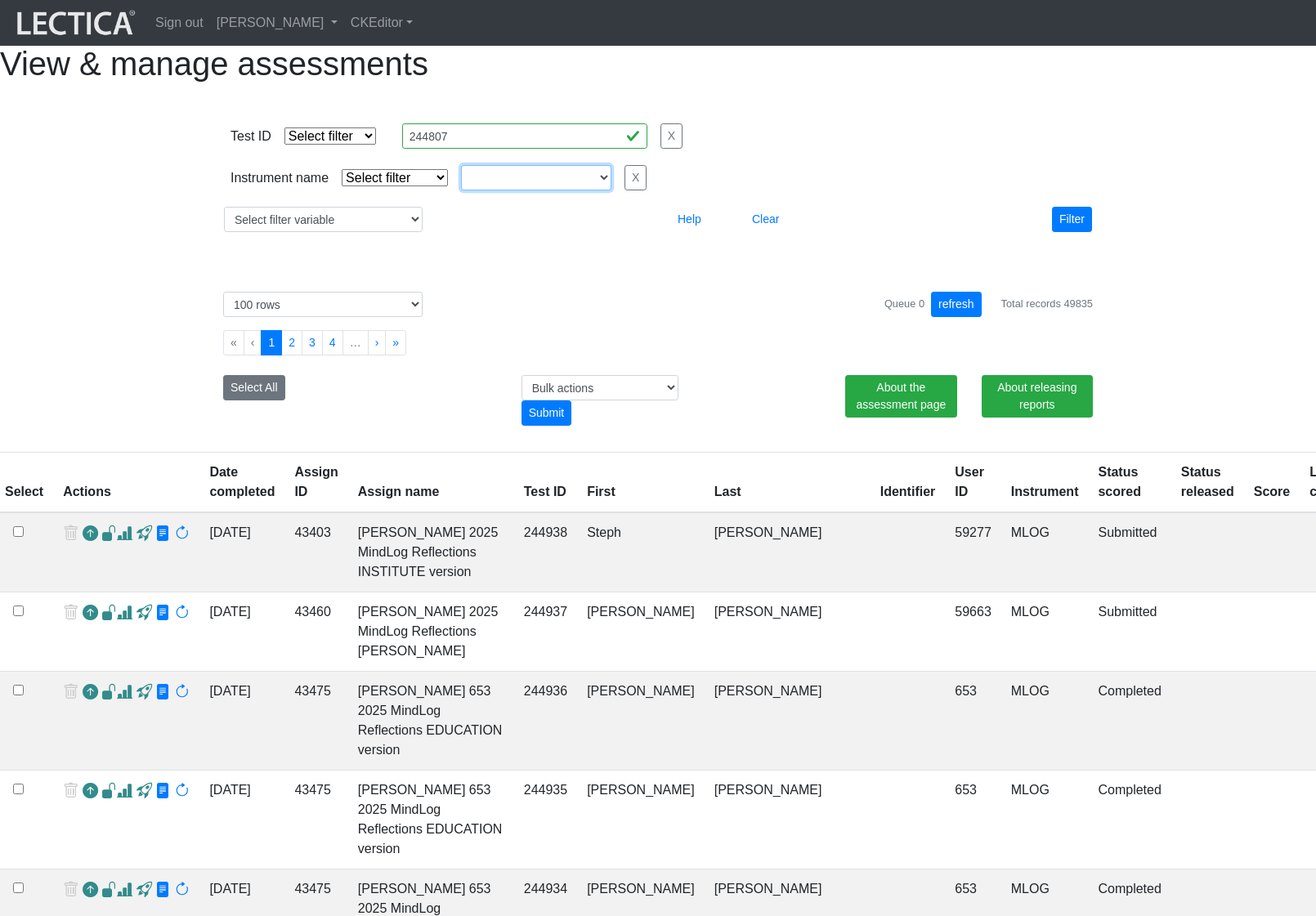
click at [496, 191] on select "AGLA FFRA FOLA GSDA KMJA KSOI LCHA LDMA LDPA LERA LESA LIMA LLRA LMBE LNSA LPHA…" at bounding box center [536, 178] width 151 height 25
select select "MLOG"
click at [461, 191] on select "AGLA FFRA FOLA GSDA KMJA KSOI LCHA LDMA LDPA LERA LESA LIMA LLRA LMBE LNSA LPHA…" at bounding box center [536, 178] width 151 height 25
click at [418, 186] on select "Select filter Equals Does not equal" at bounding box center [395, 178] width 106 height 17
select select "iexact"
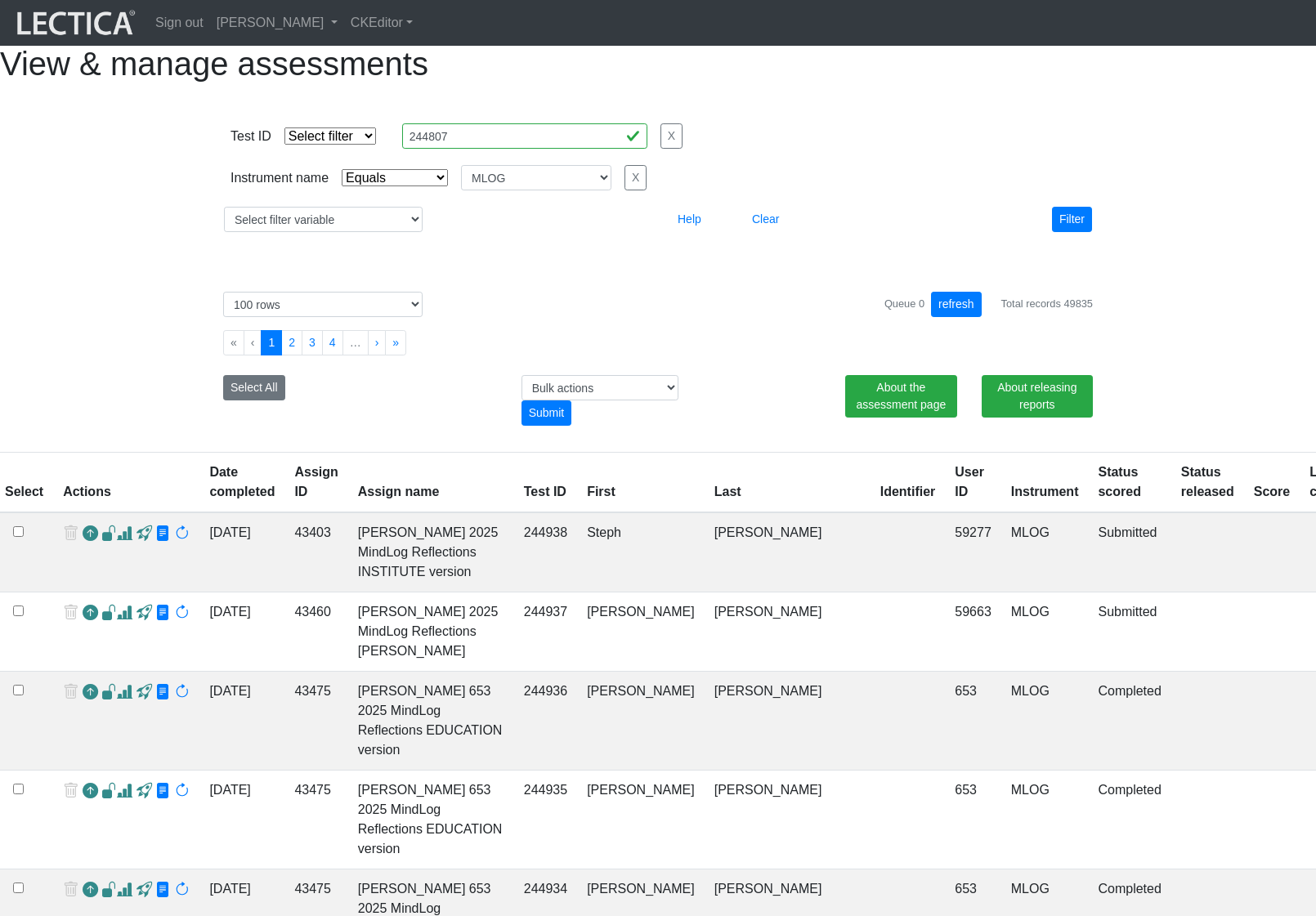
click at [341, 186] on select "Select filter Equals Does not equal" at bounding box center [395, 178] width 106 height 17
click at [1074, 232] on button "Filter" at bounding box center [1072, 219] width 40 height 25
click at [396, 592] on td "Steph Stern 2025 MindLog Reflections INSTITUTE version" at bounding box center [431, 552] width 165 height 80
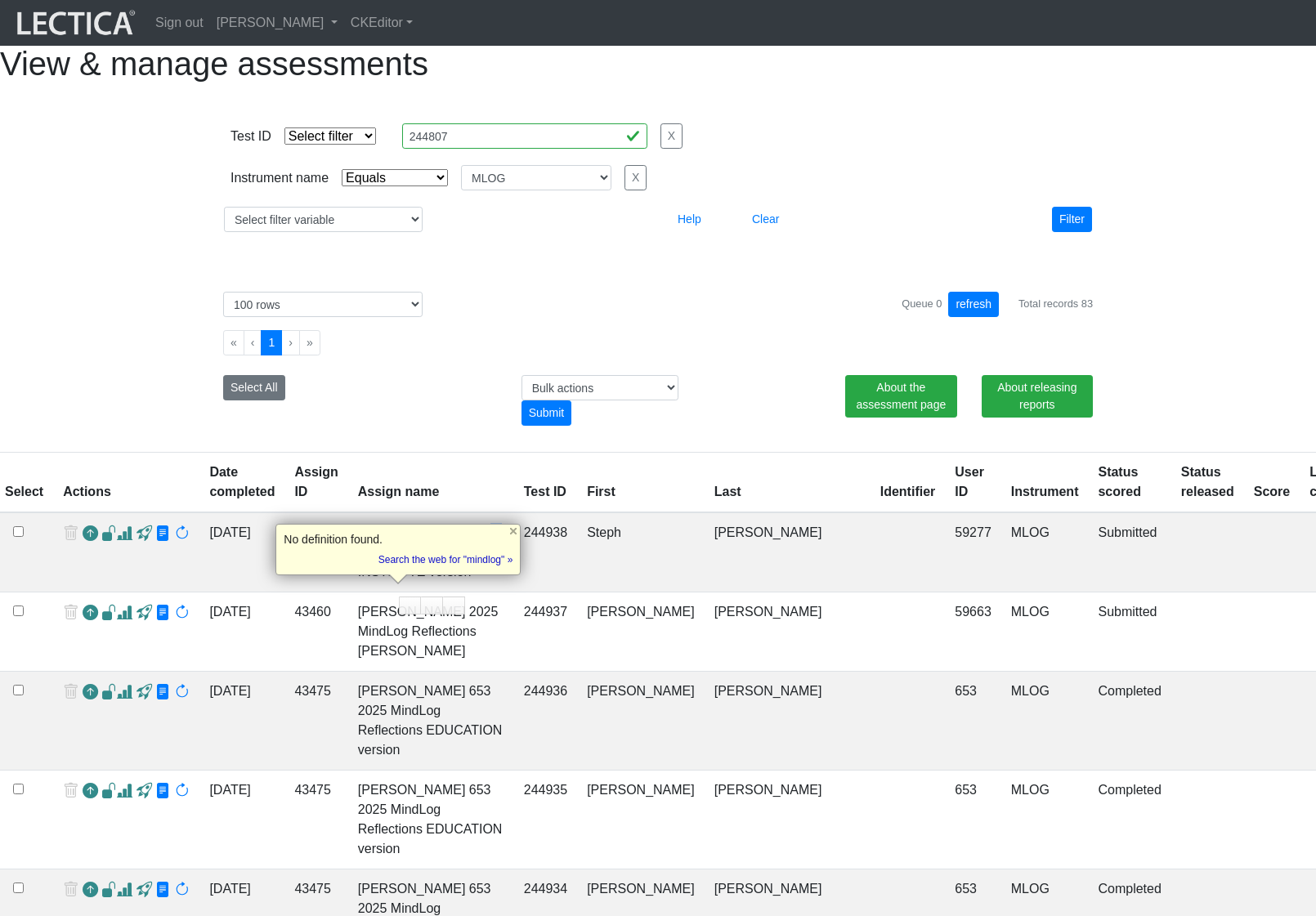
copy td "MindLog"
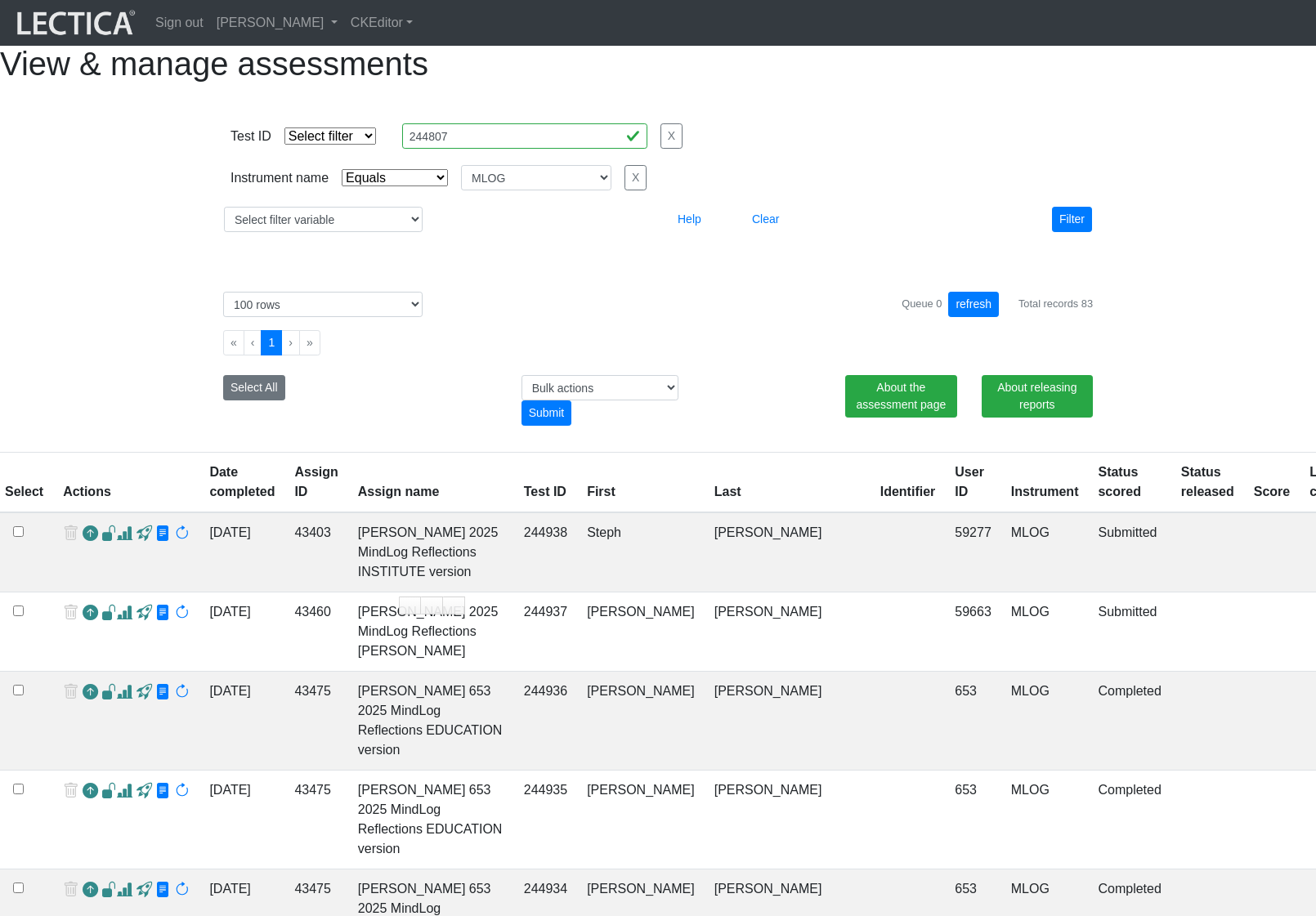
click at [870, 592] on td at bounding box center [908, 552] width 75 height 80
click at [295, 510] on th "Assign ID" at bounding box center [316, 482] width 63 height 60
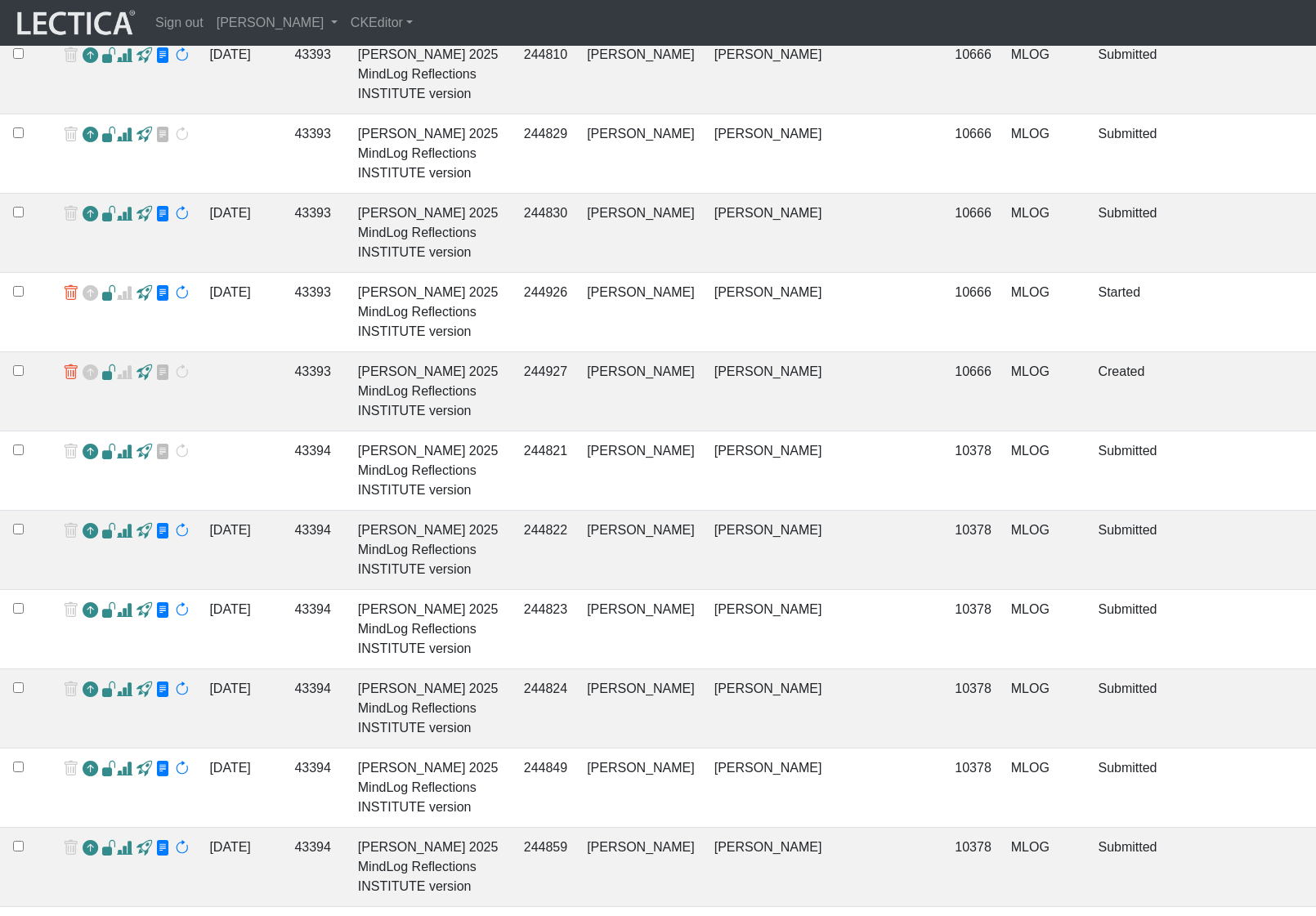
scroll to position [797, 4]
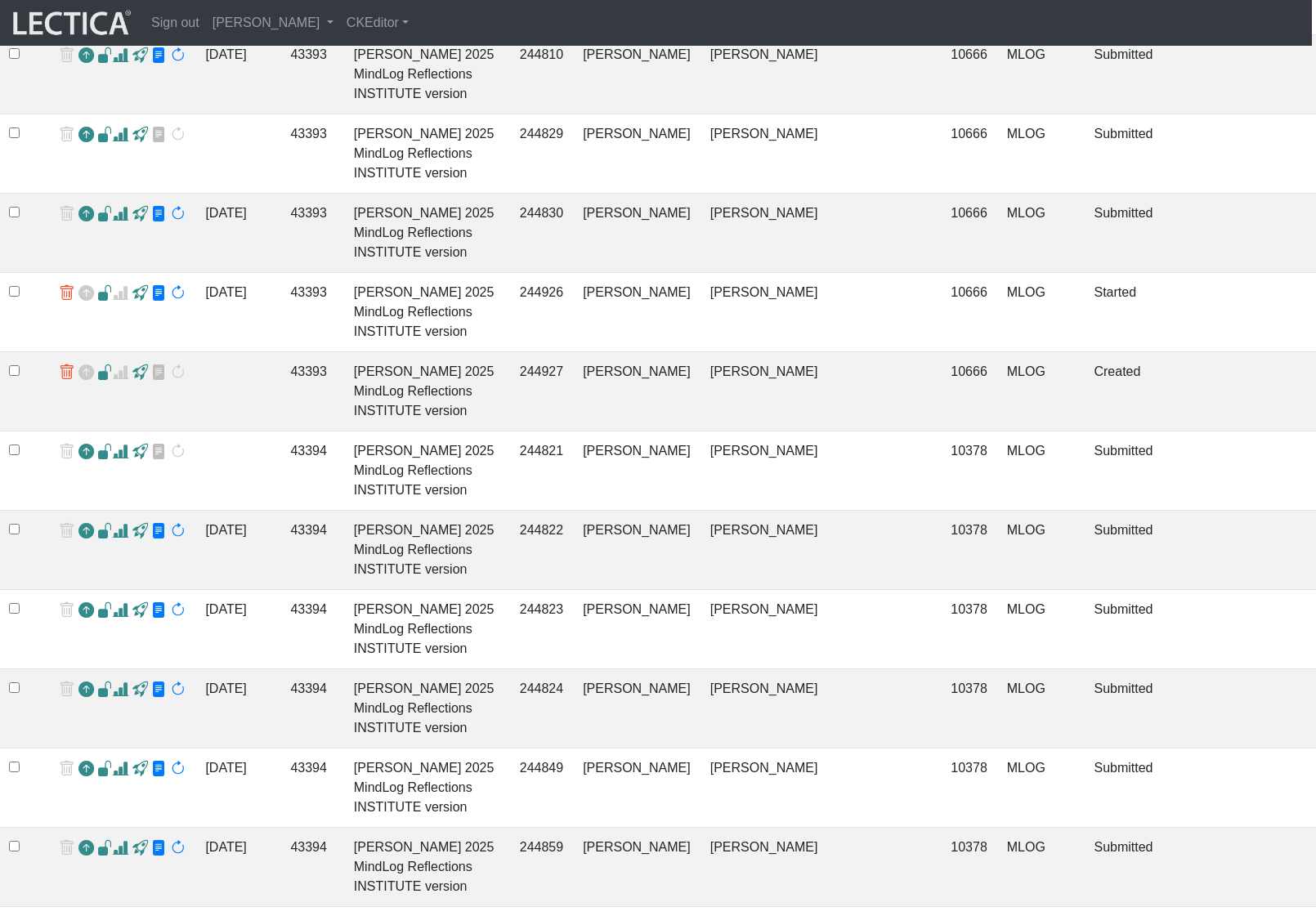
click at [100, 223] on span at bounding box center [105, 214] width 16 height 17
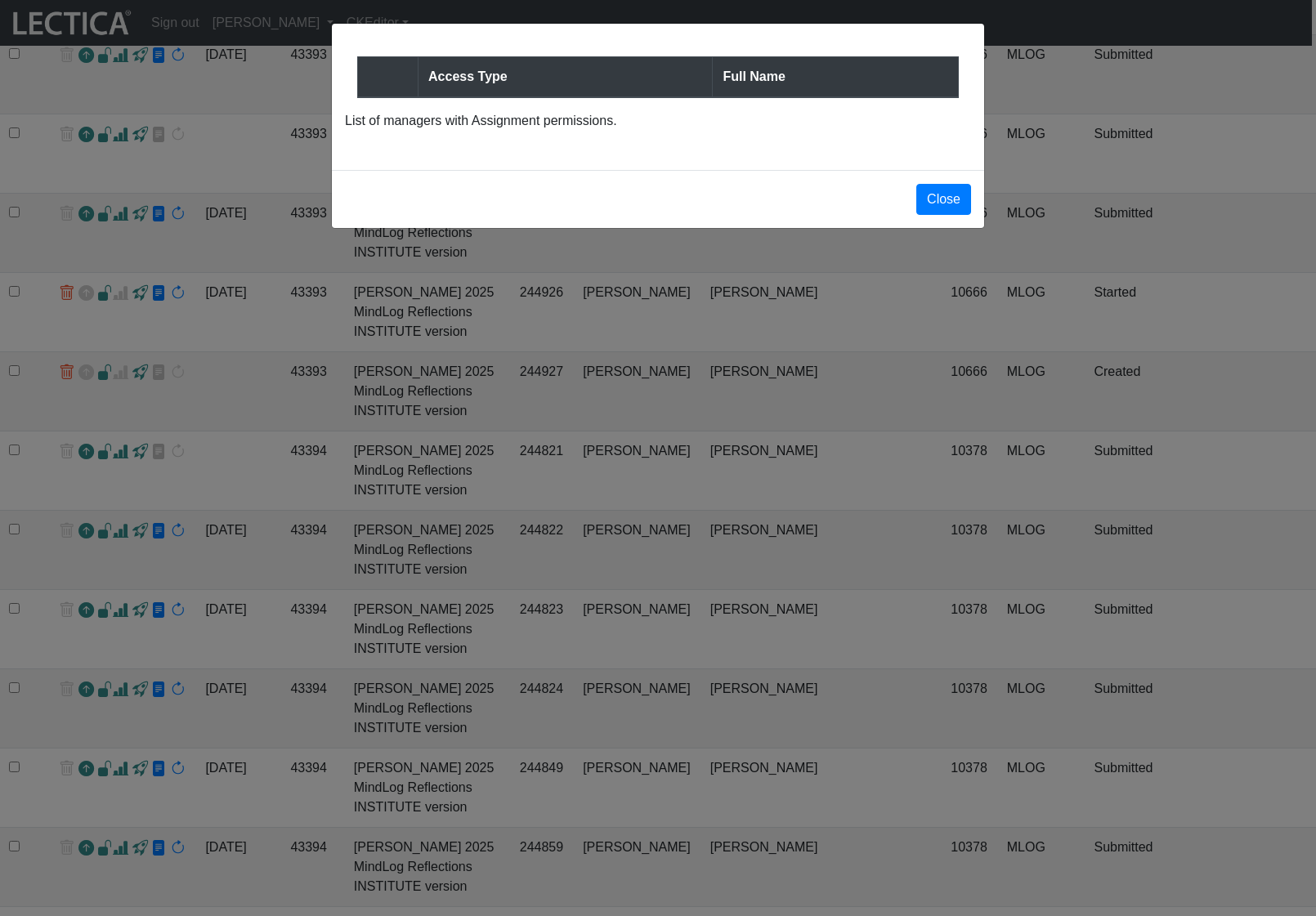
click at [538, 439] on div "Access Type Full Name List of managers with Assignment permissions. Close" at bounding box center [658, 458] width 1316 height 916
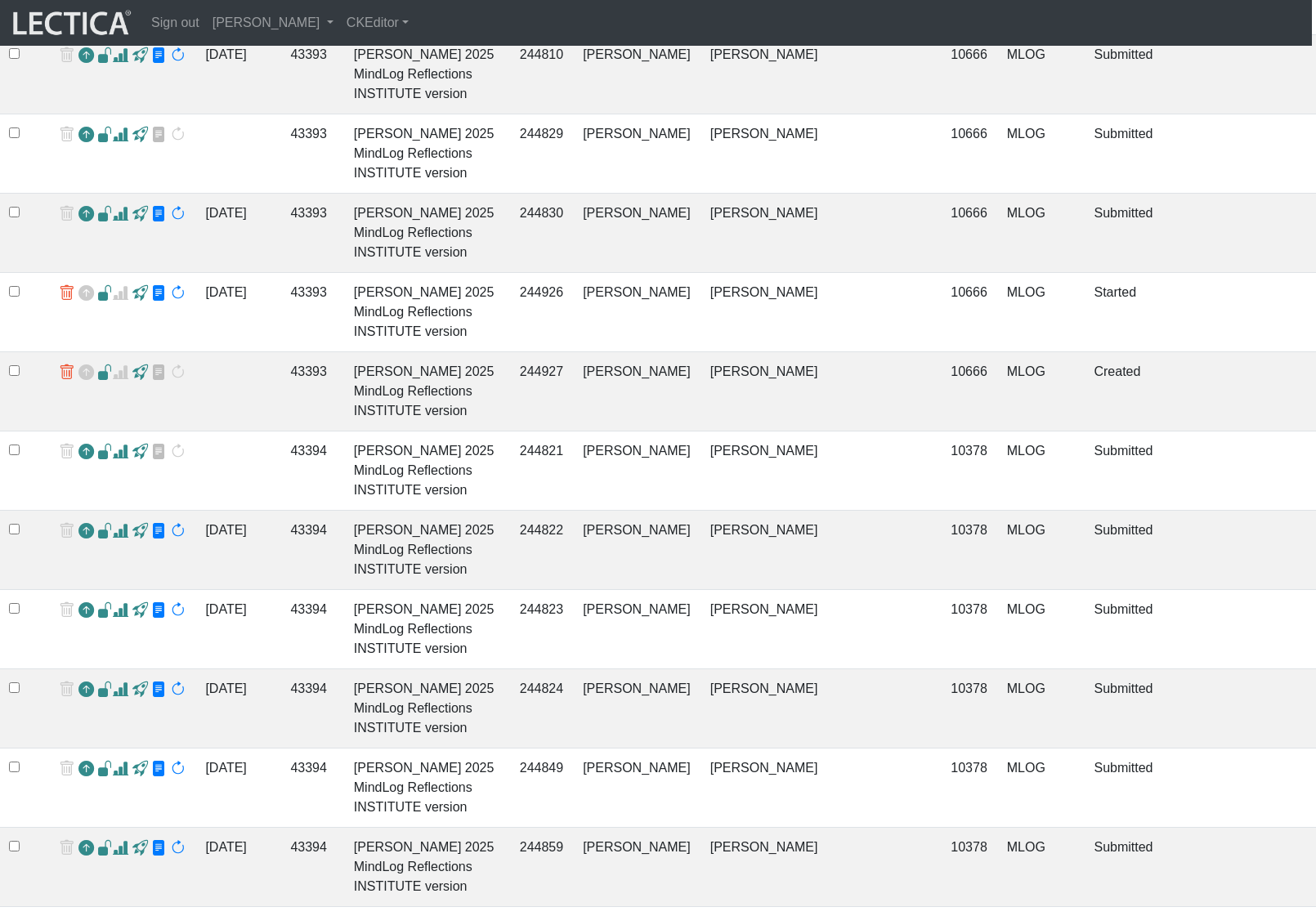
click at [98, 223] on span at bounding box center [105, 214] width 16 height 17
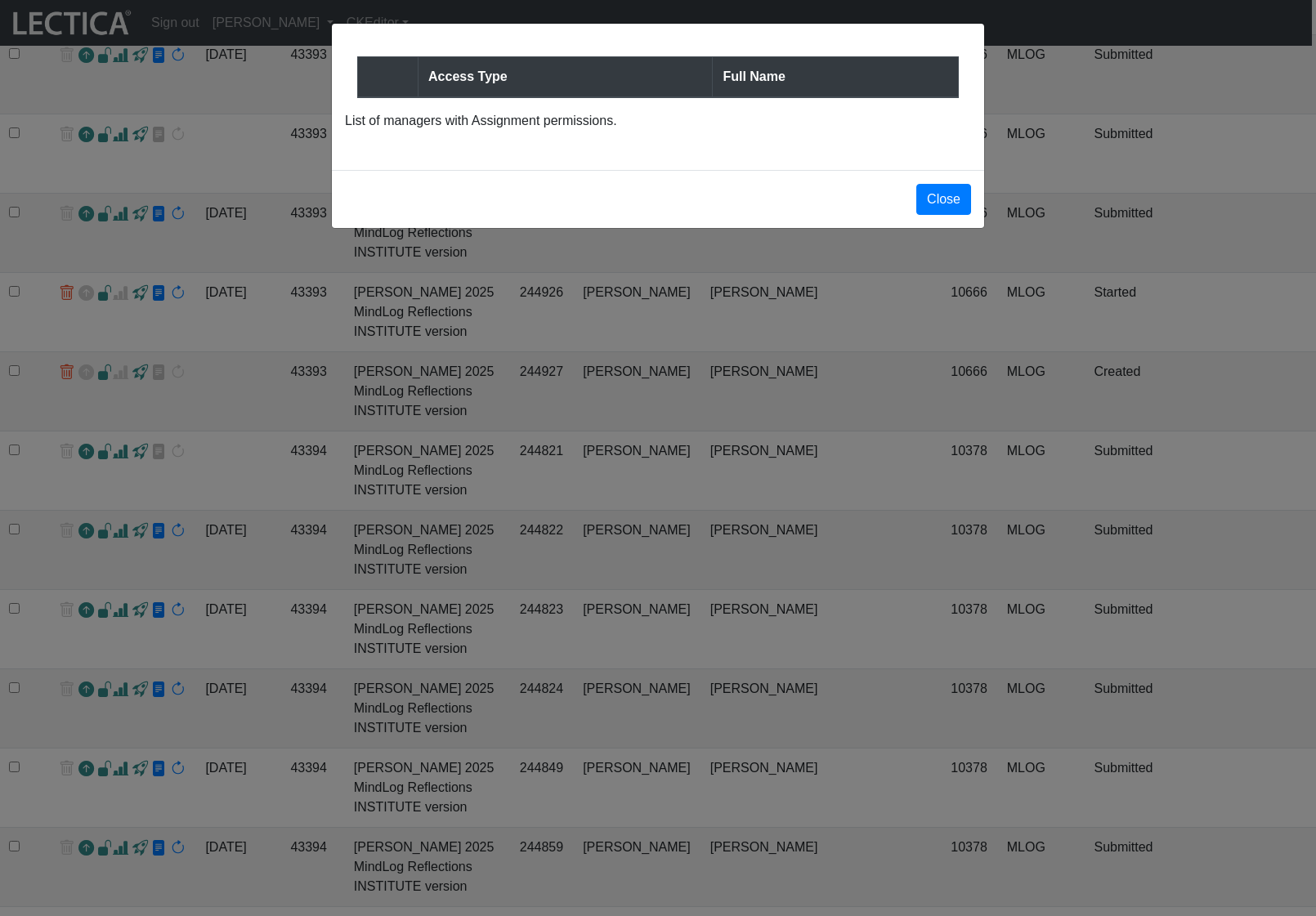
click at [280, 520] on div "Access Type Full Name List of managers with Assignment permissions. Close" at bounding box center [658, 458] width 1316 height 916
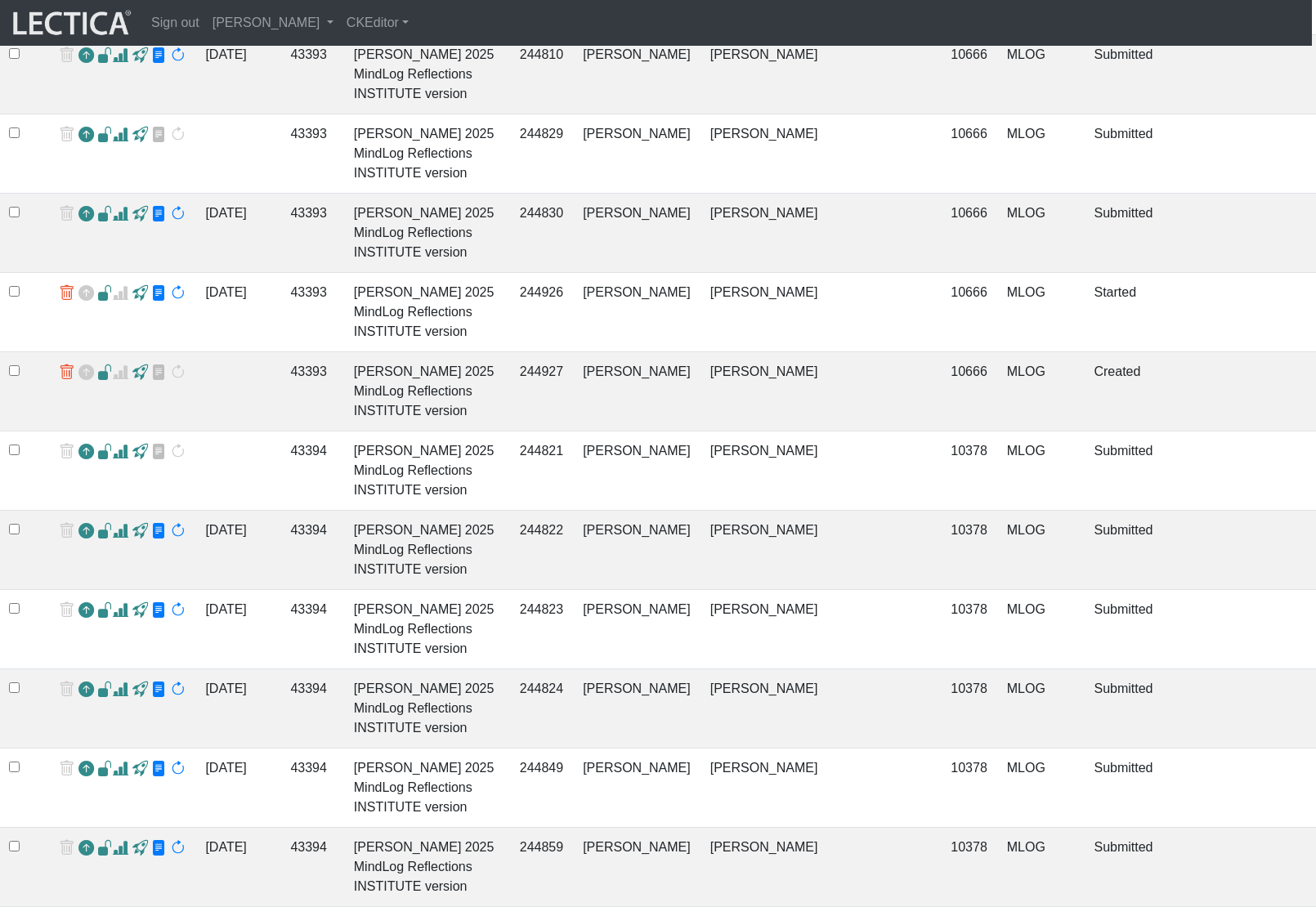
click at [510, 273] on td "244830" at bounding box center [542, 232] width 63 height 79
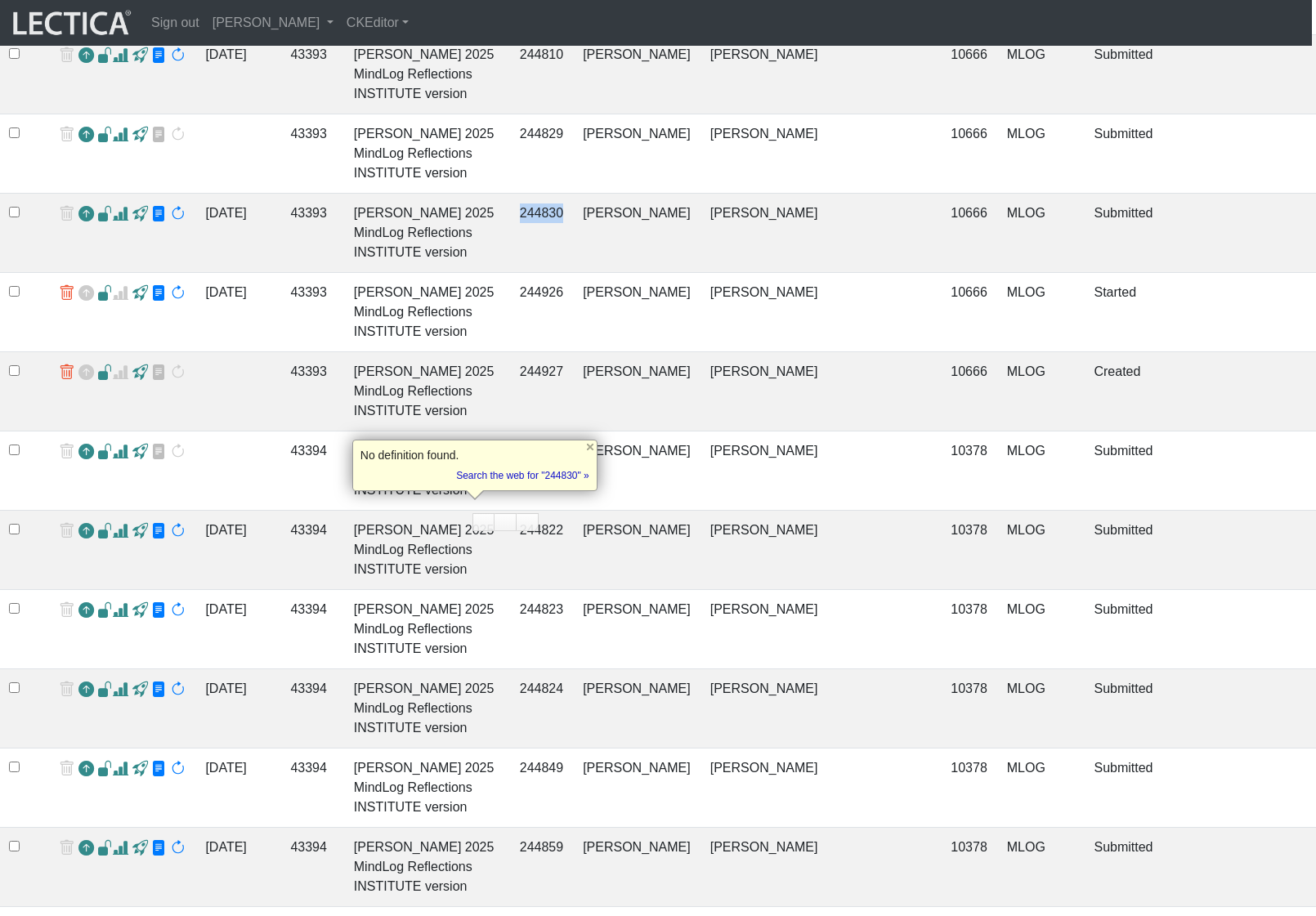
copy td "244830"
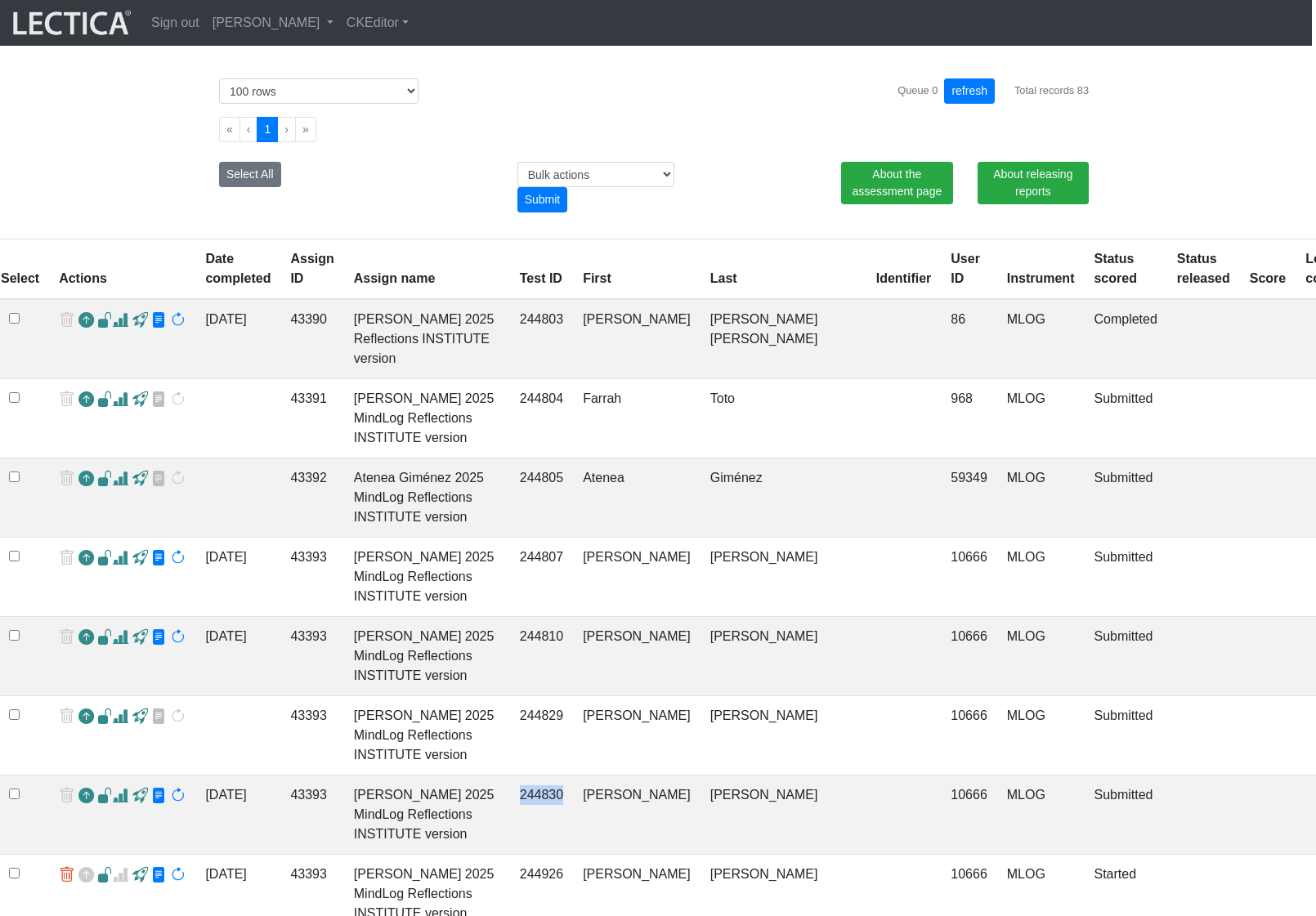
scroll to position [0, 4]
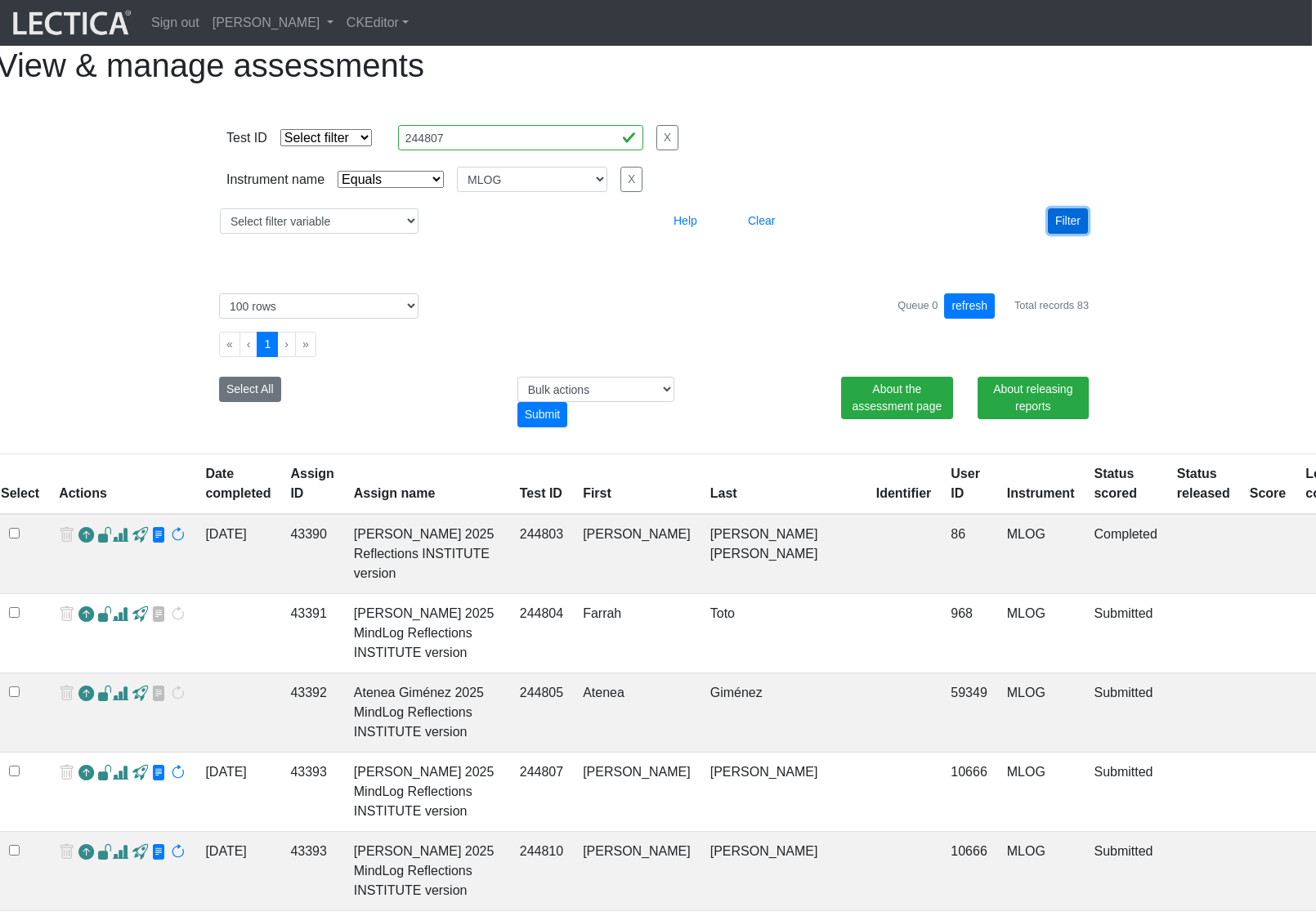
click at [1063, 233] on button "Filter" at bounding box center [1068, 220] width 40 height 25
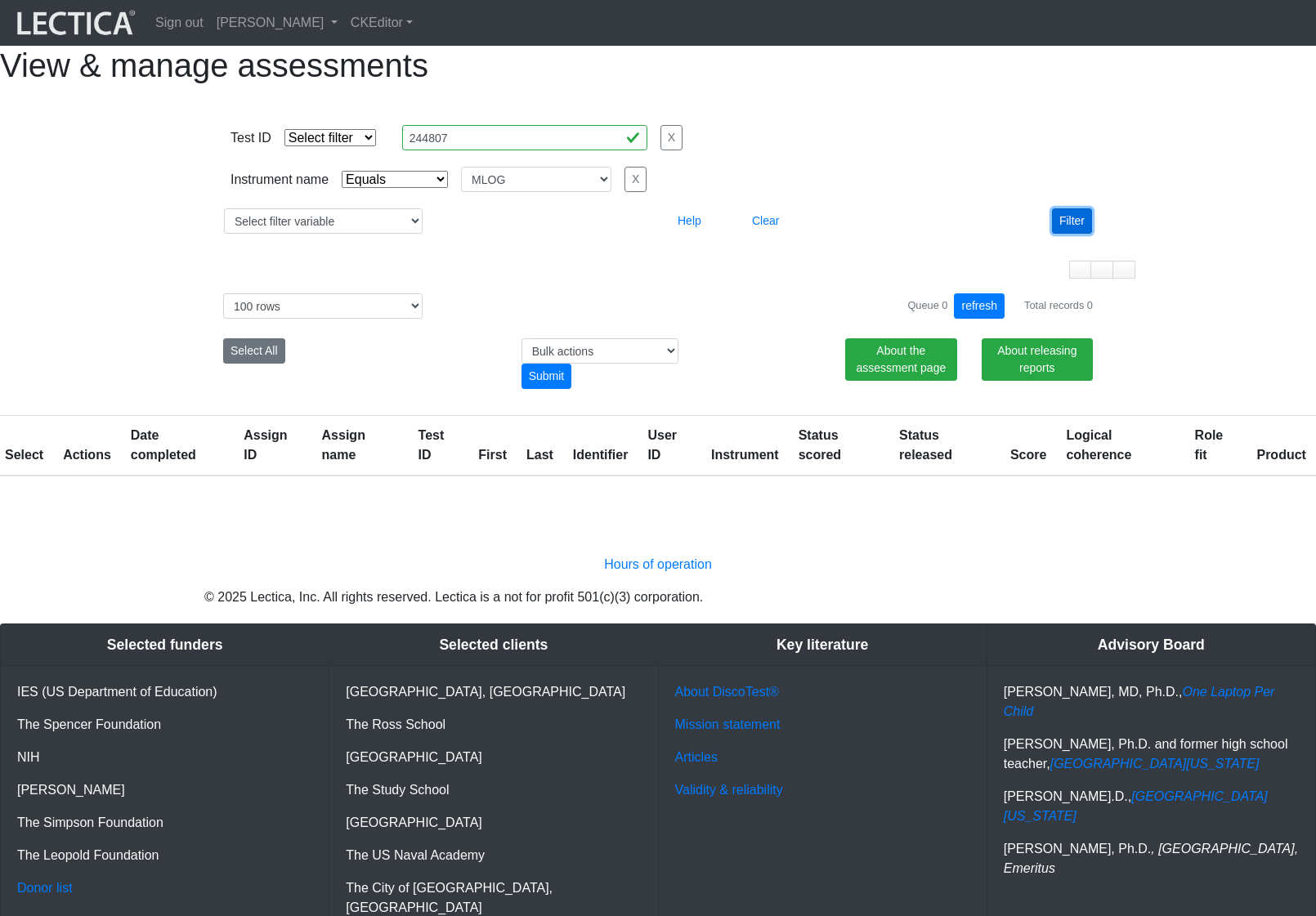
scroll to position [0, 0]
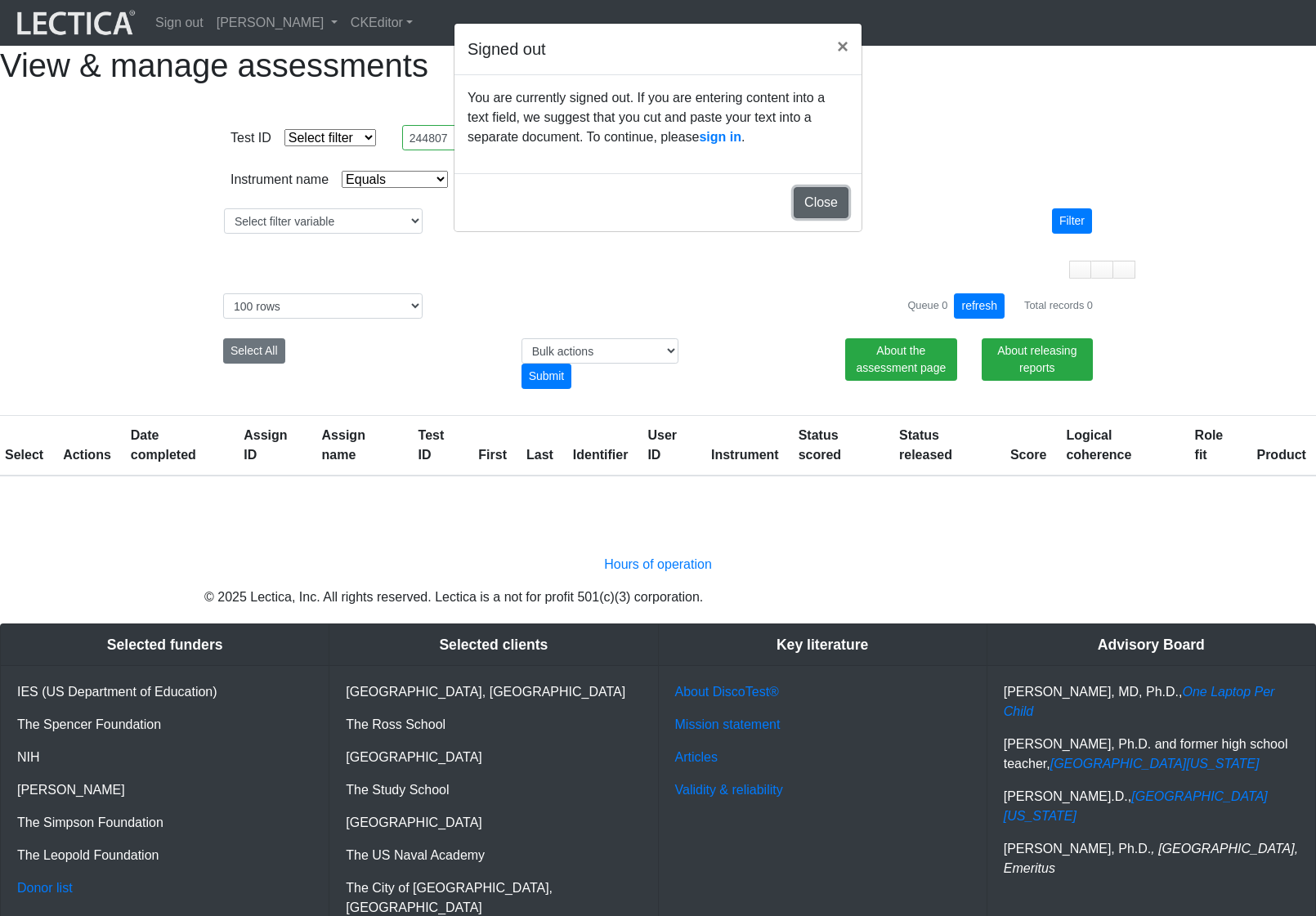
click at [820, 219] on button "Close" at bounding box center [820, 203] width 55 height 31
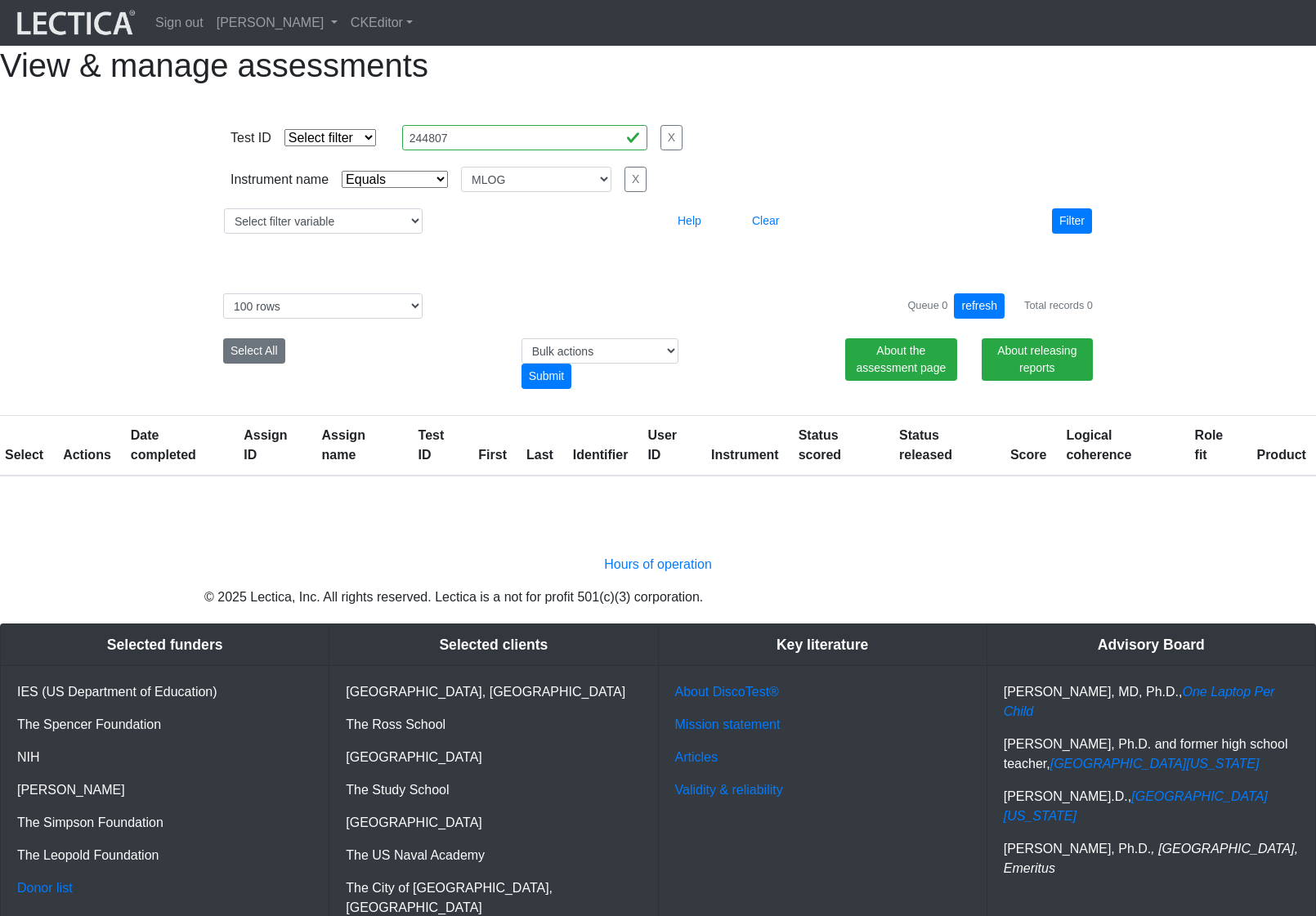
click at [831, 260] on div "Test ID Select filter Equals List Contains Greater than Less than Search string…" at bounding box center [658, 179] width 932 height 163
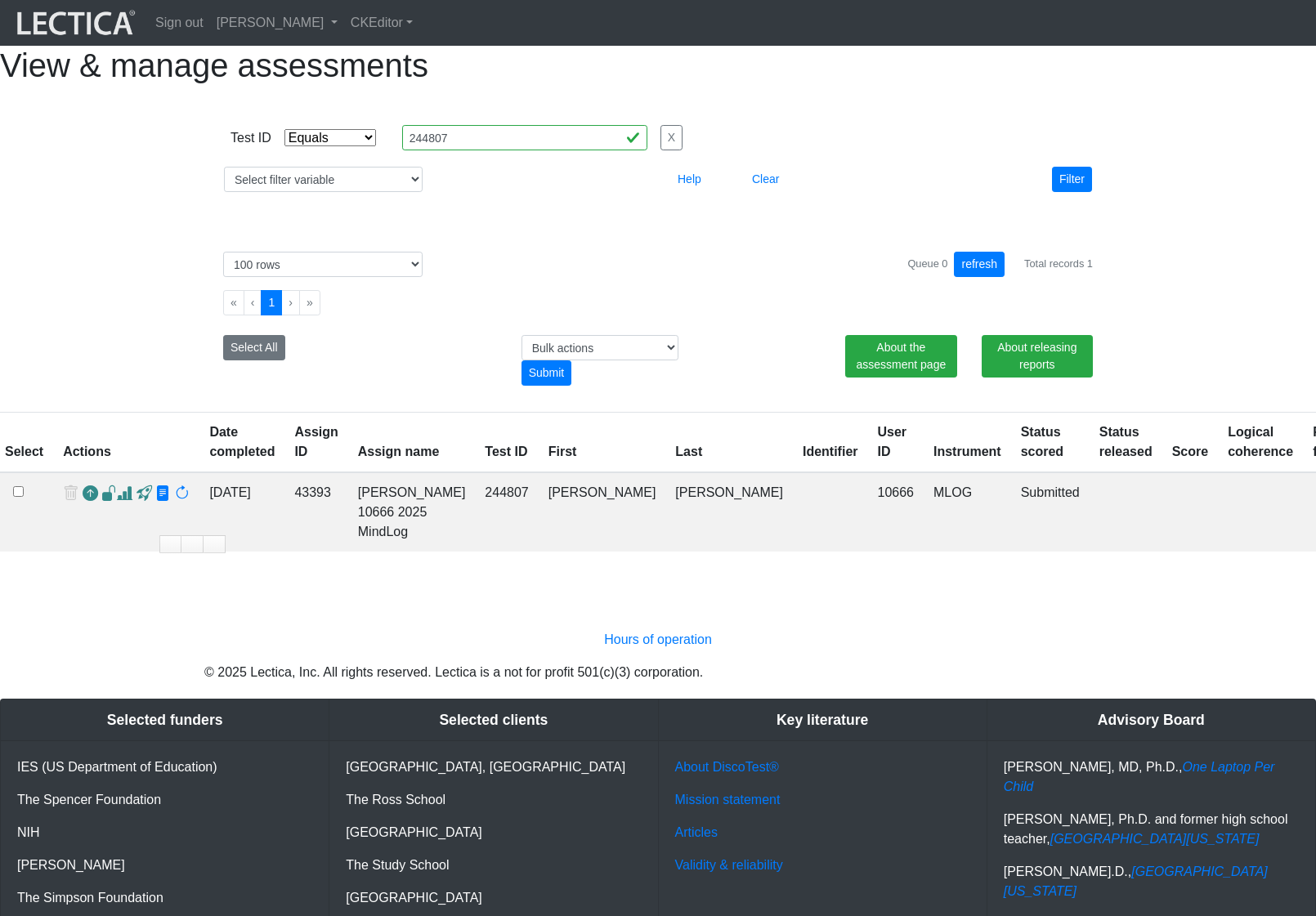
select select "equal"
select select "100"
click at [325, 30] on link "[PERSON_NAME]" at bounding box center [277, 24] width 134 height 33
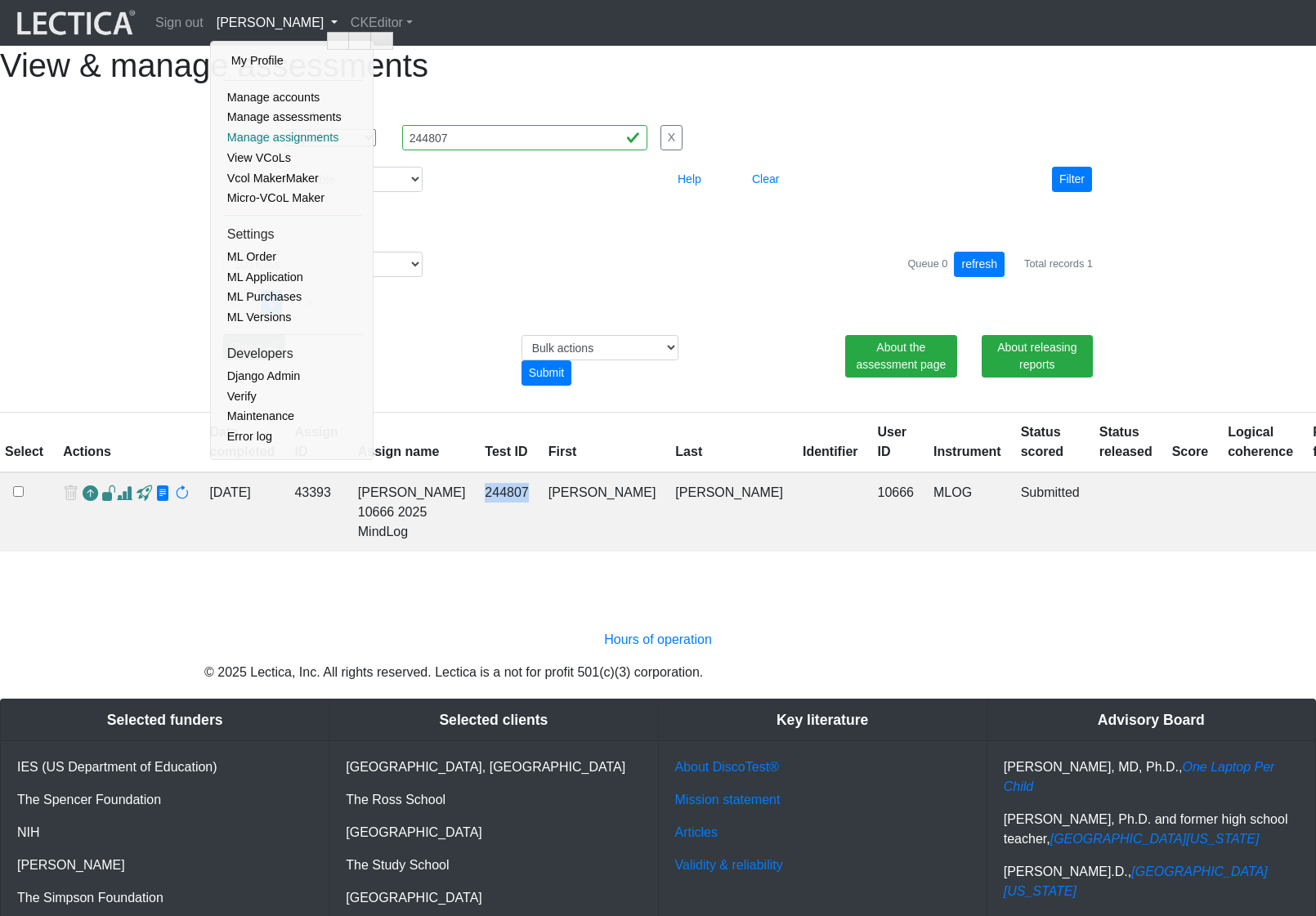
click at [296, 134] on link "Manage assignments" at bounding box center [293, 137] width 139 height 20
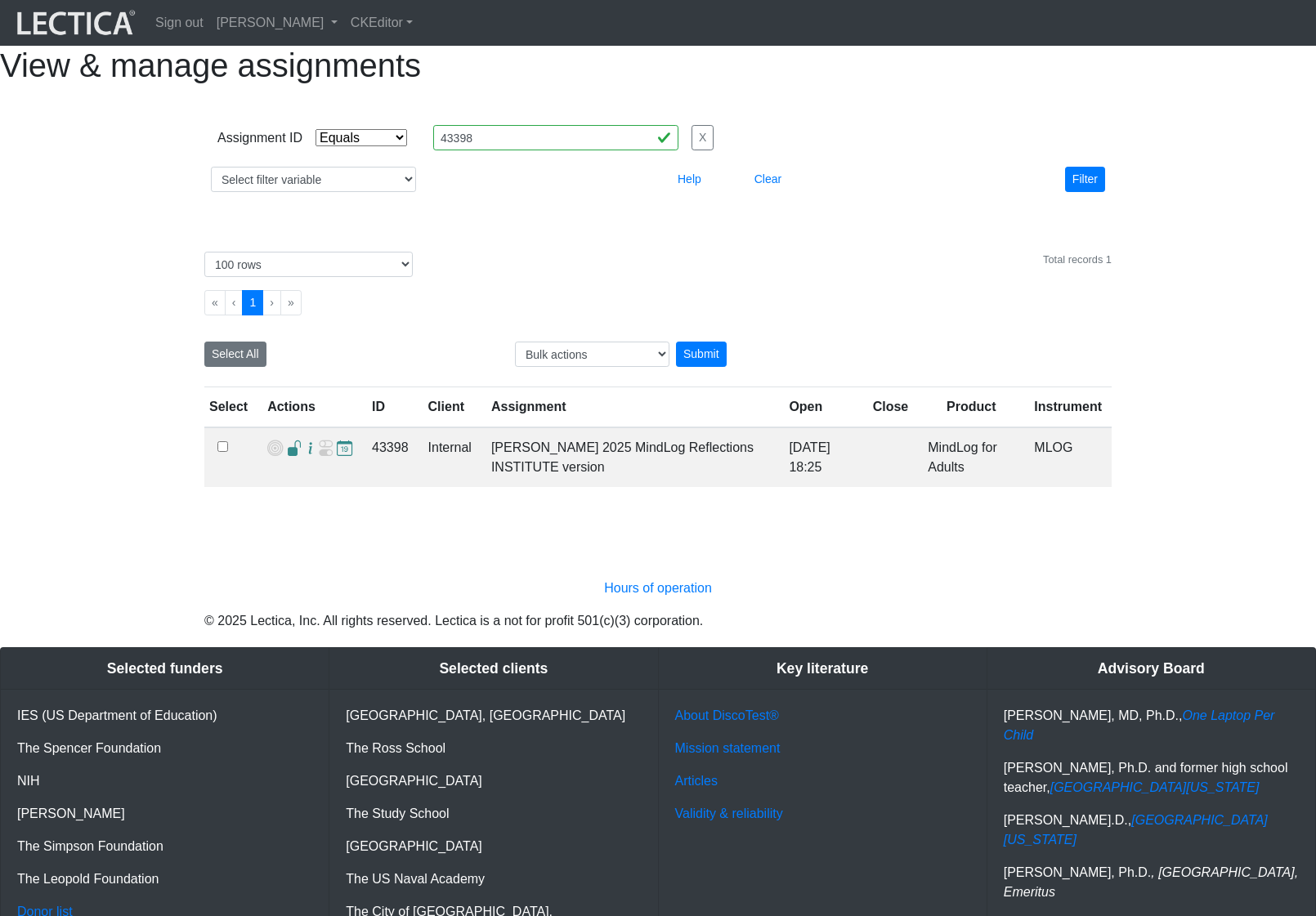
select select "equal"
select select "100"
click at [353, 192] on select "Select filter variable Assignment name Assignment ID Client name Date open Date…" at bounding box center [314, 178] width 206 height 25
select select "name"
click at [211, 192] on select "Select filter variable Assignment name Assignment ID Client name Date open Date…" at bounding box center [314, 178] width 206 height 25
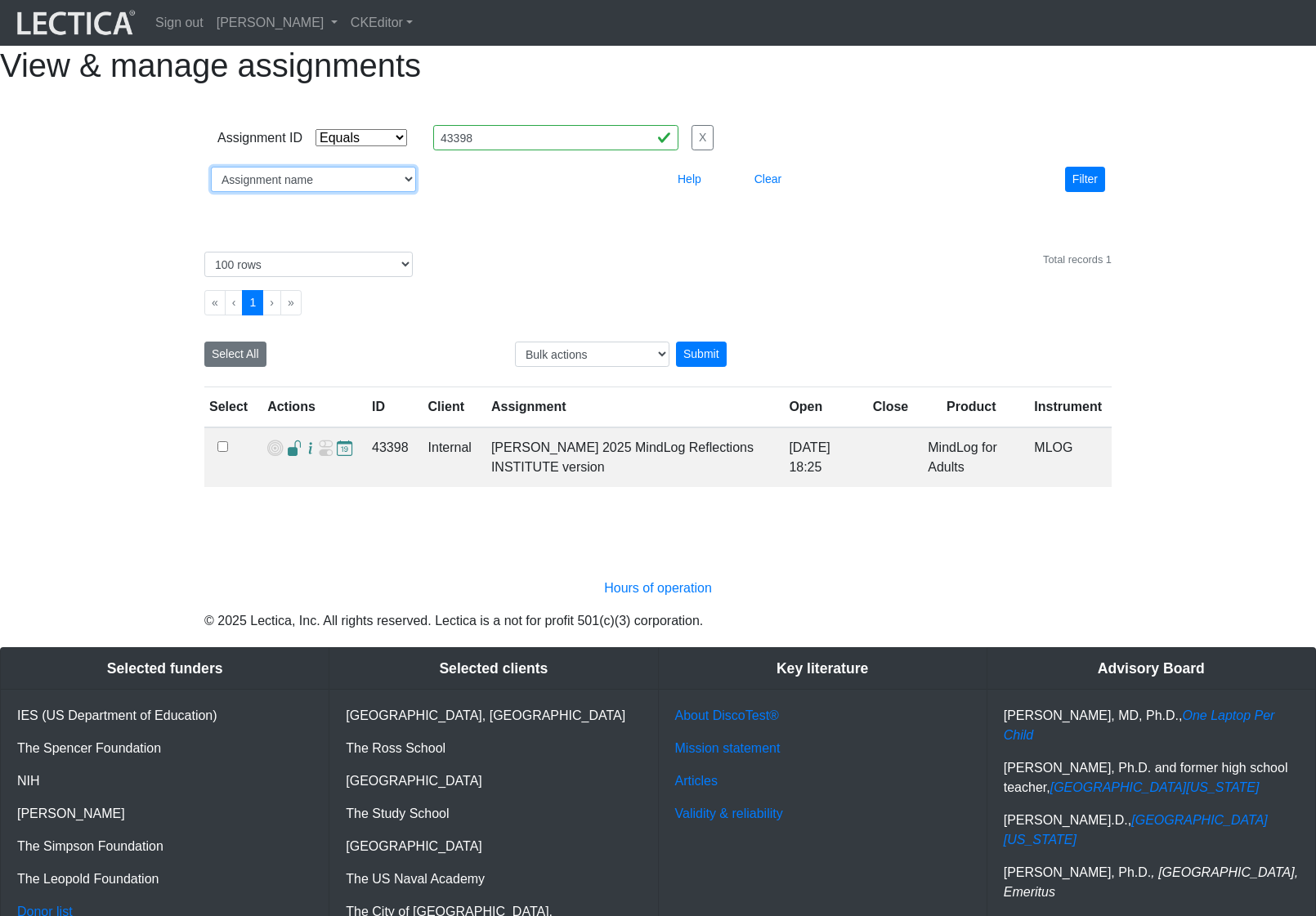
select select
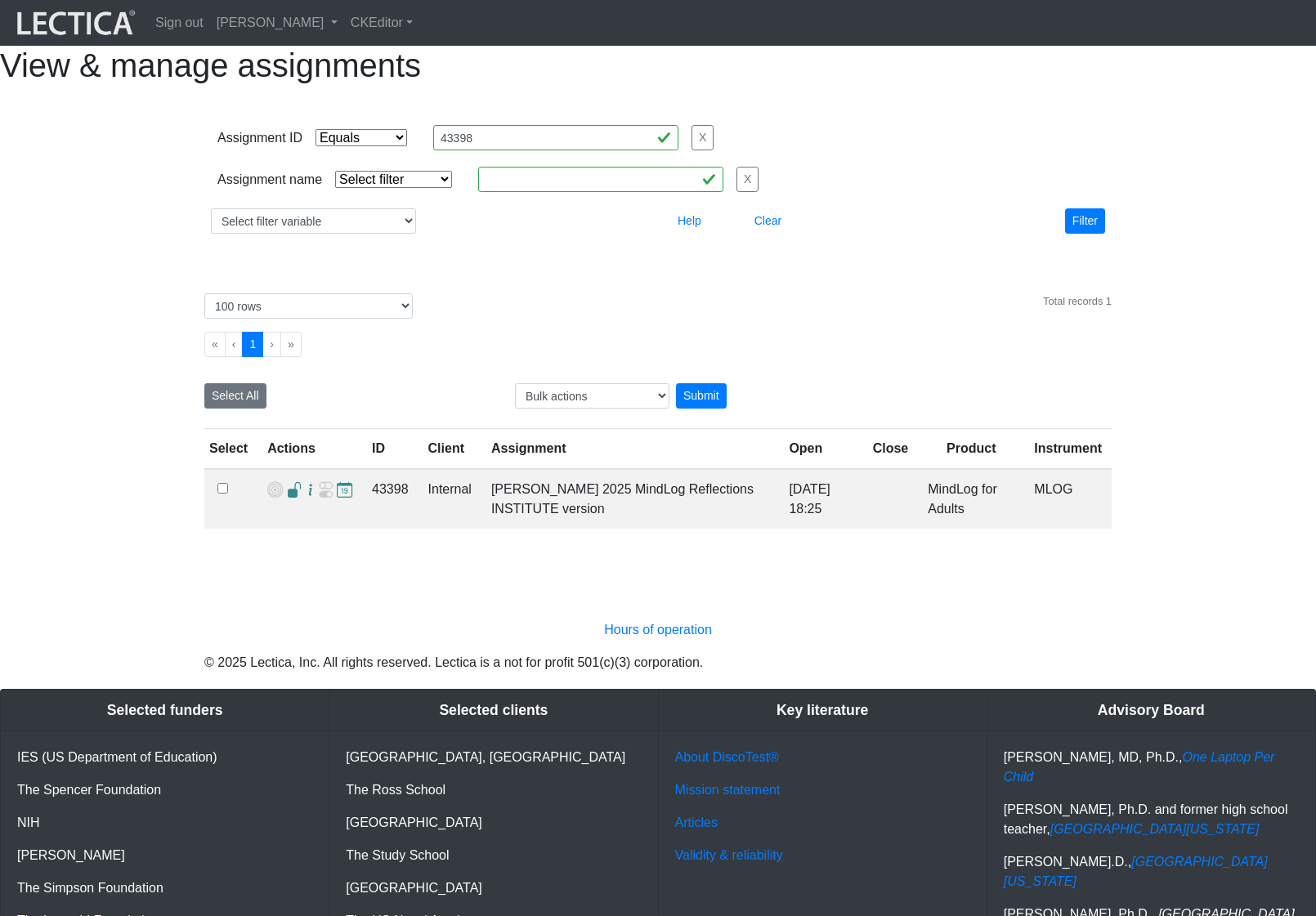
click at [364, 188] on select "Select filter Equals Does not equal Contains Does not contain Starts with Ends …" at bounding box center [394, 179] width 117 height 17
select select "icontains"
click at [335, 188] on select "Select filter Equals Does not equal Contains Does not contain Starts with Ends …" at bounding box center [394, 179] width 117 height 17
click at [533, 192] on input "text" at bounding box center [601, 178] width 246 height 25
paste input "MindLog"
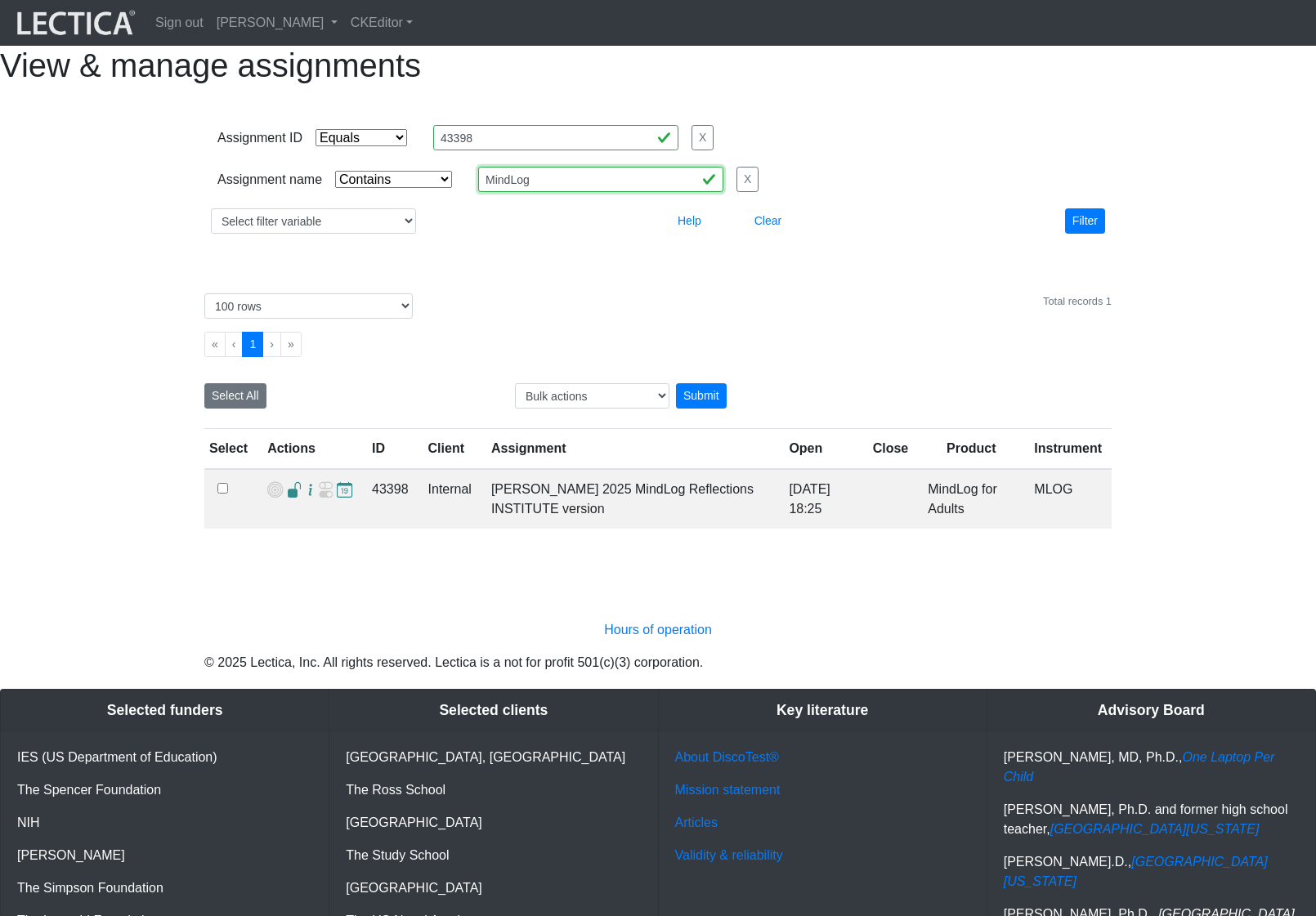
type input "MindLog"
click at [392, 146] on select "Select filter Equals List Greater than Less than" at bounding box center [361, 138] width 91 height 17
select select
click at [315, 146] on select "Select filter Equals List Greater than Less than" at bounding box center [361, 138] width 91 height 17
click at [1091, 233] on button "Filter" at bounding box center [1085, 220] width 40 height 25
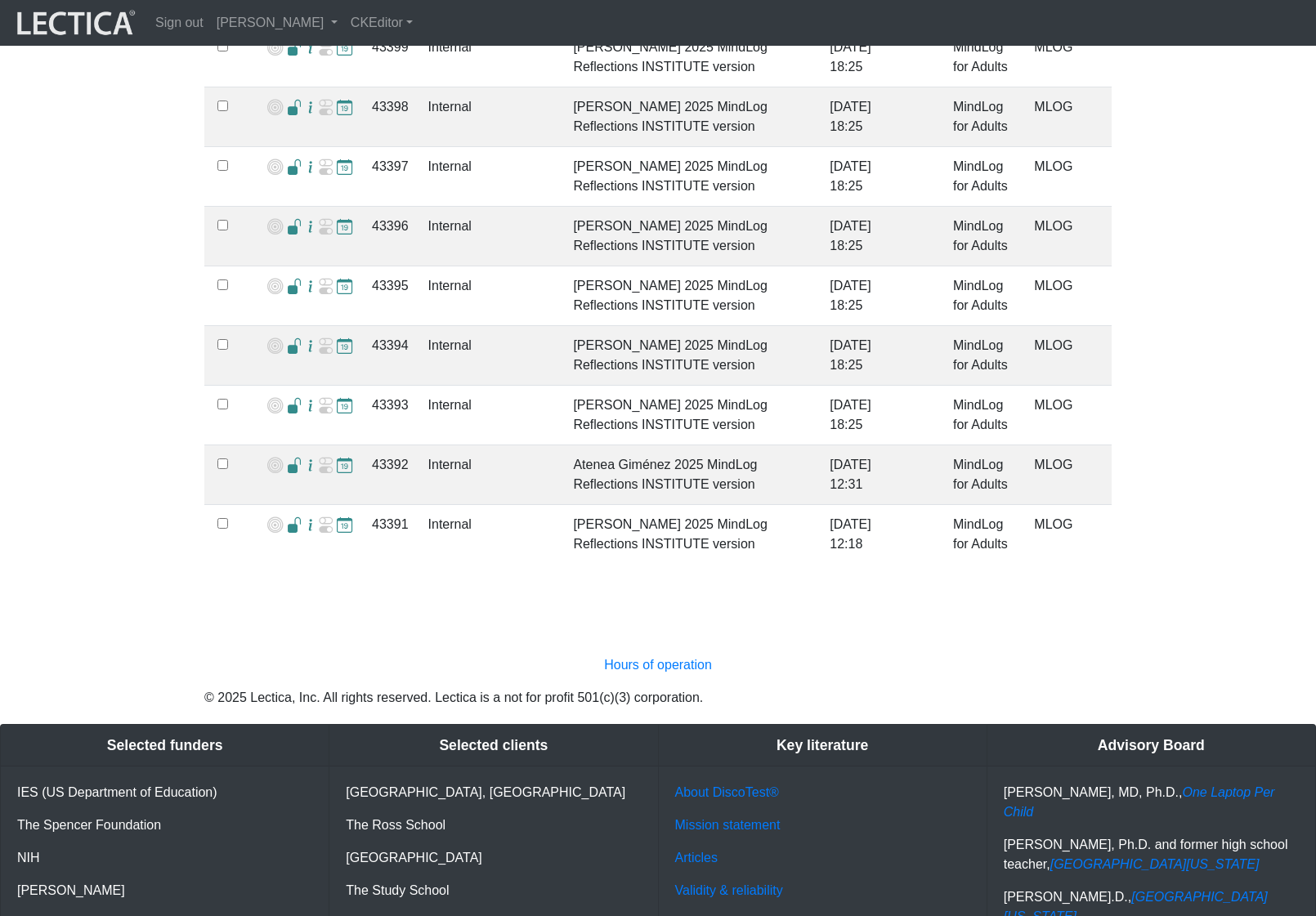
scroll to position [2949, 0]
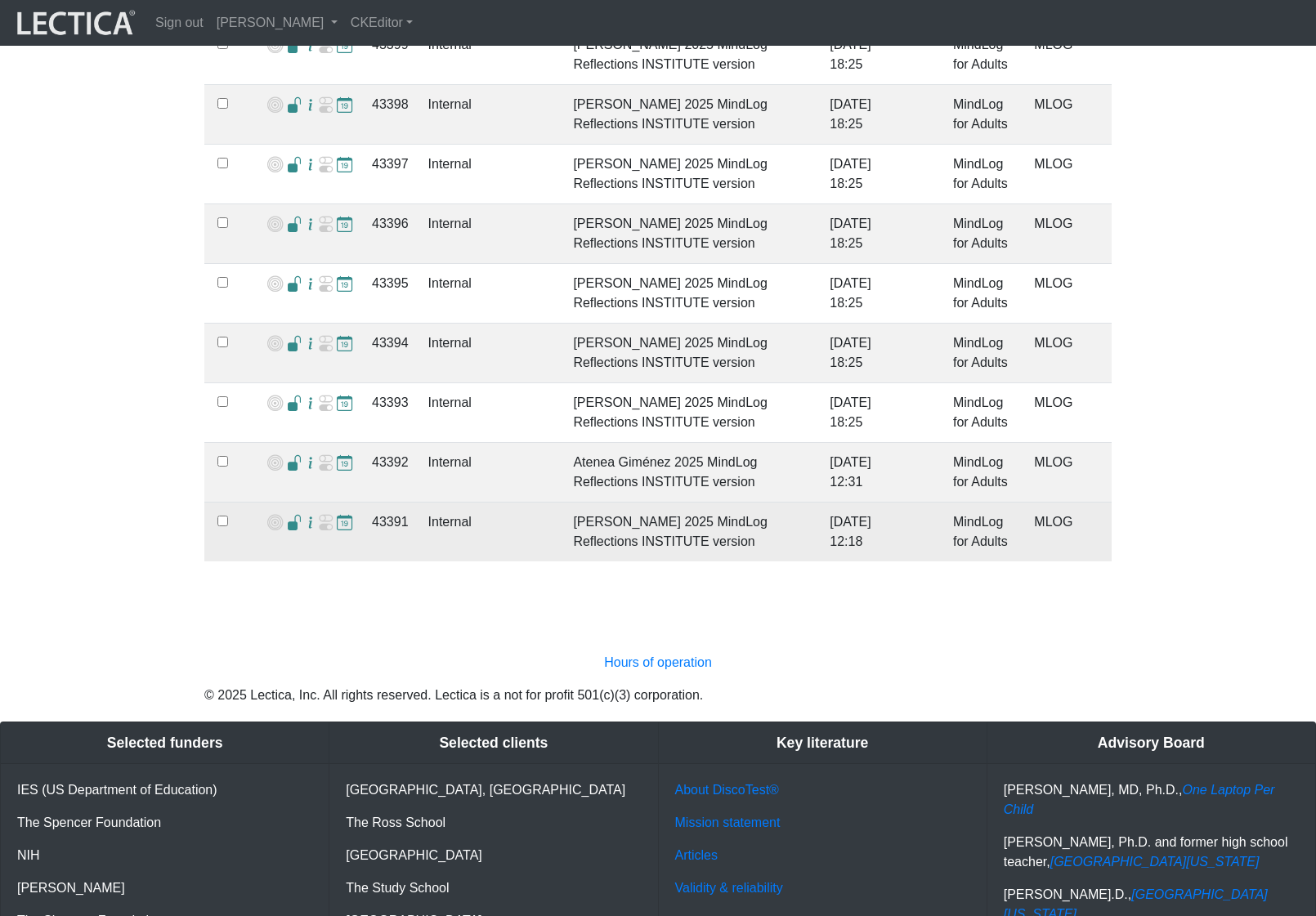
click at [289, 515] on span at bounding box center [294, 523] width 16 height 17
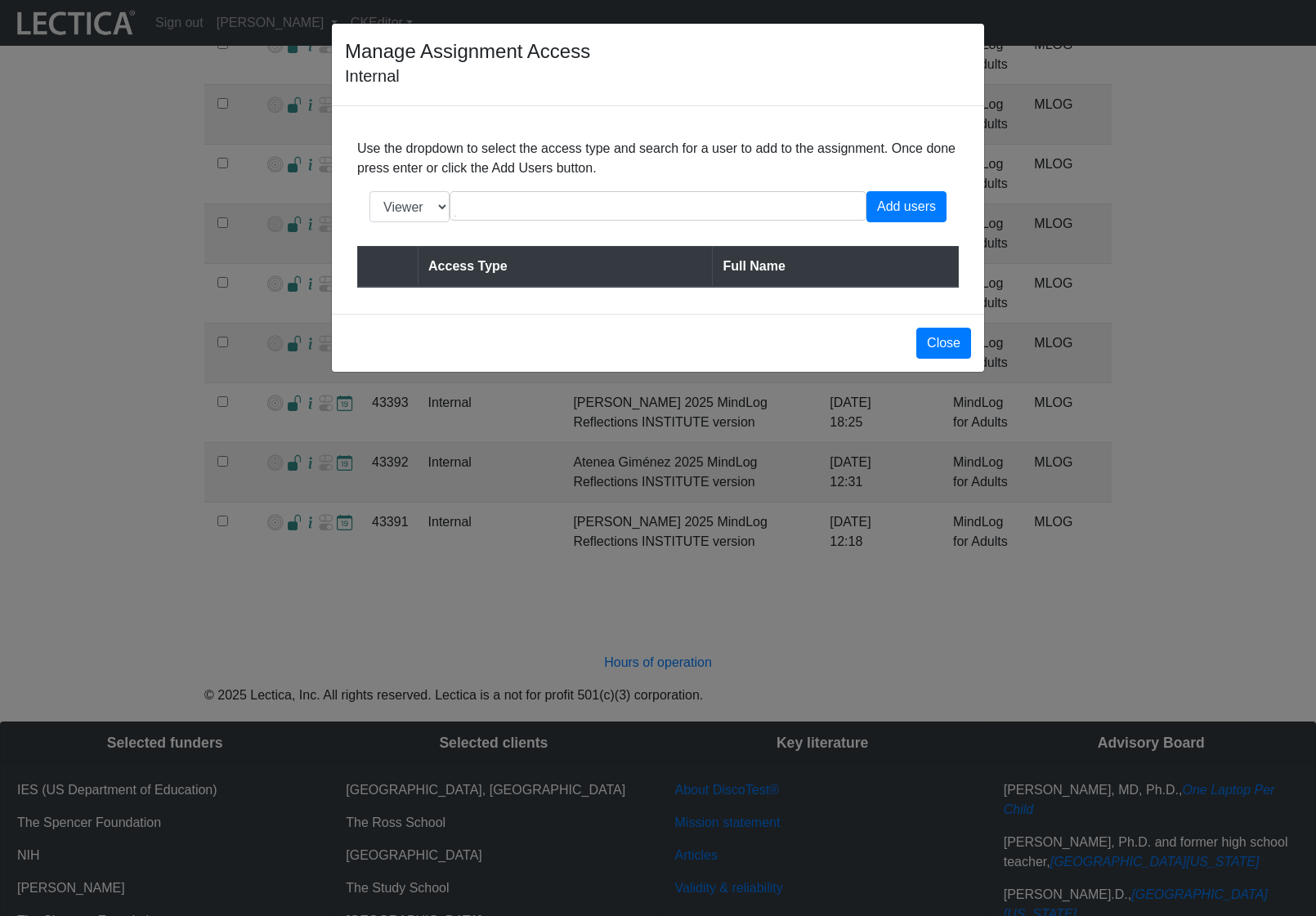
drag, startPoint x: 308, startPoint y: 602, endPoint x: 287, endPoint y: 566, distance: 41.7
click at [308, 599] on div "Manage Assignment Access Internal Use the dropdown to select the access type an…" at bounding box center [658, 458] width 1316 height 916
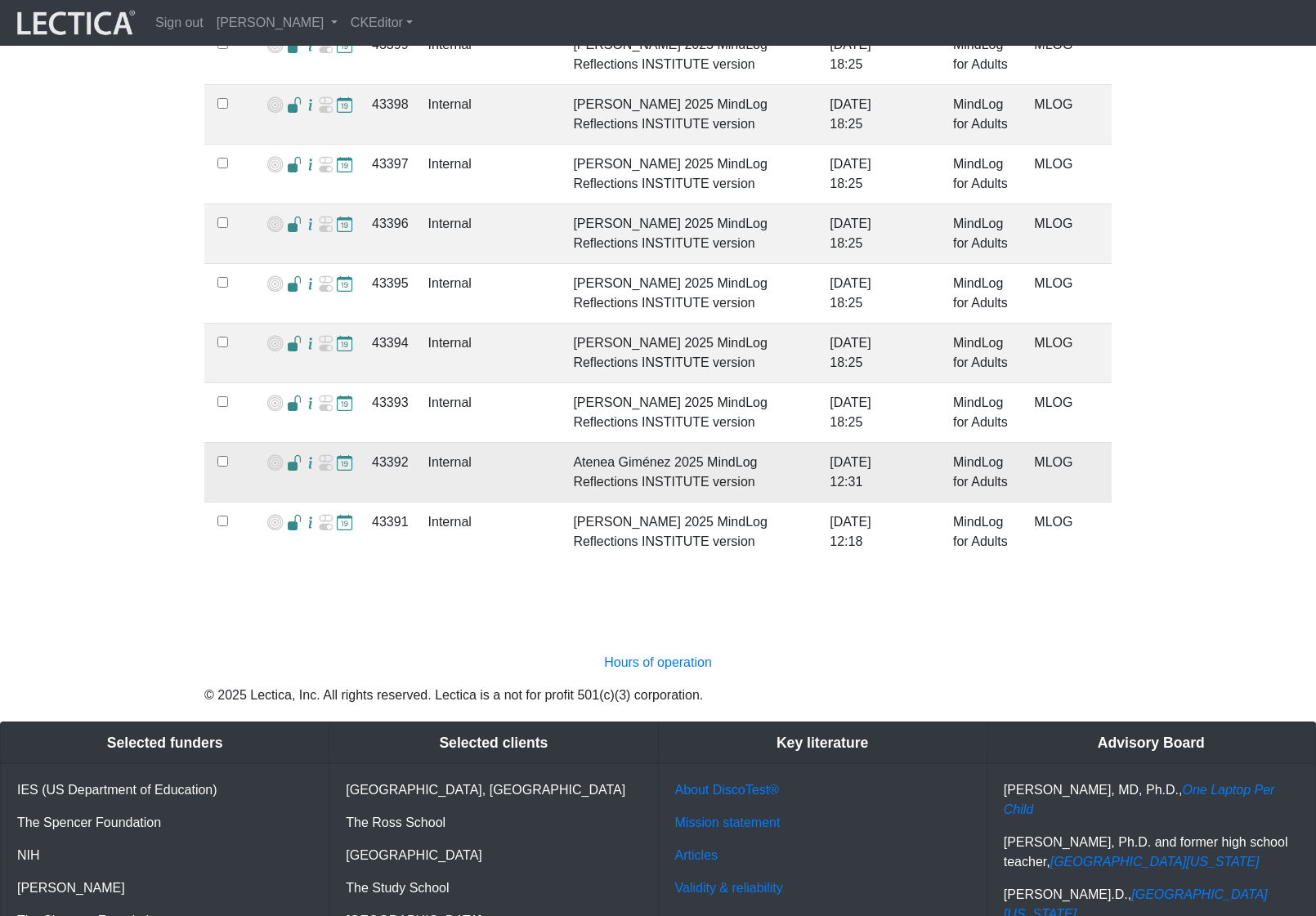
click at [291, 455] on span at bounding box center [294, 464] width 16 height 17
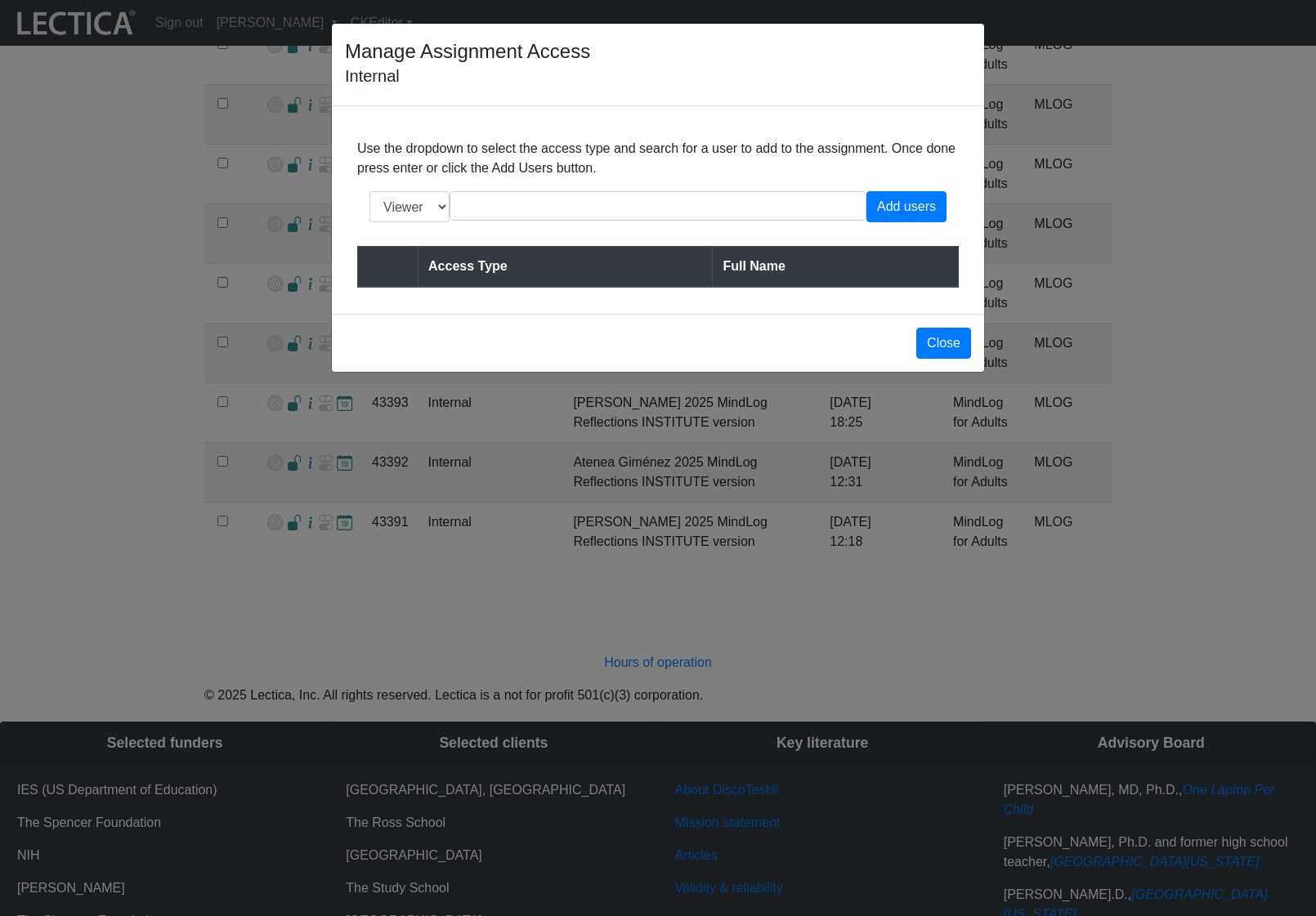
click at [91, 434] on div "Manage Assignment Access Internal Use the dropdown to select the access type an…" at bounding box center [658, 458] width 1316 height 916
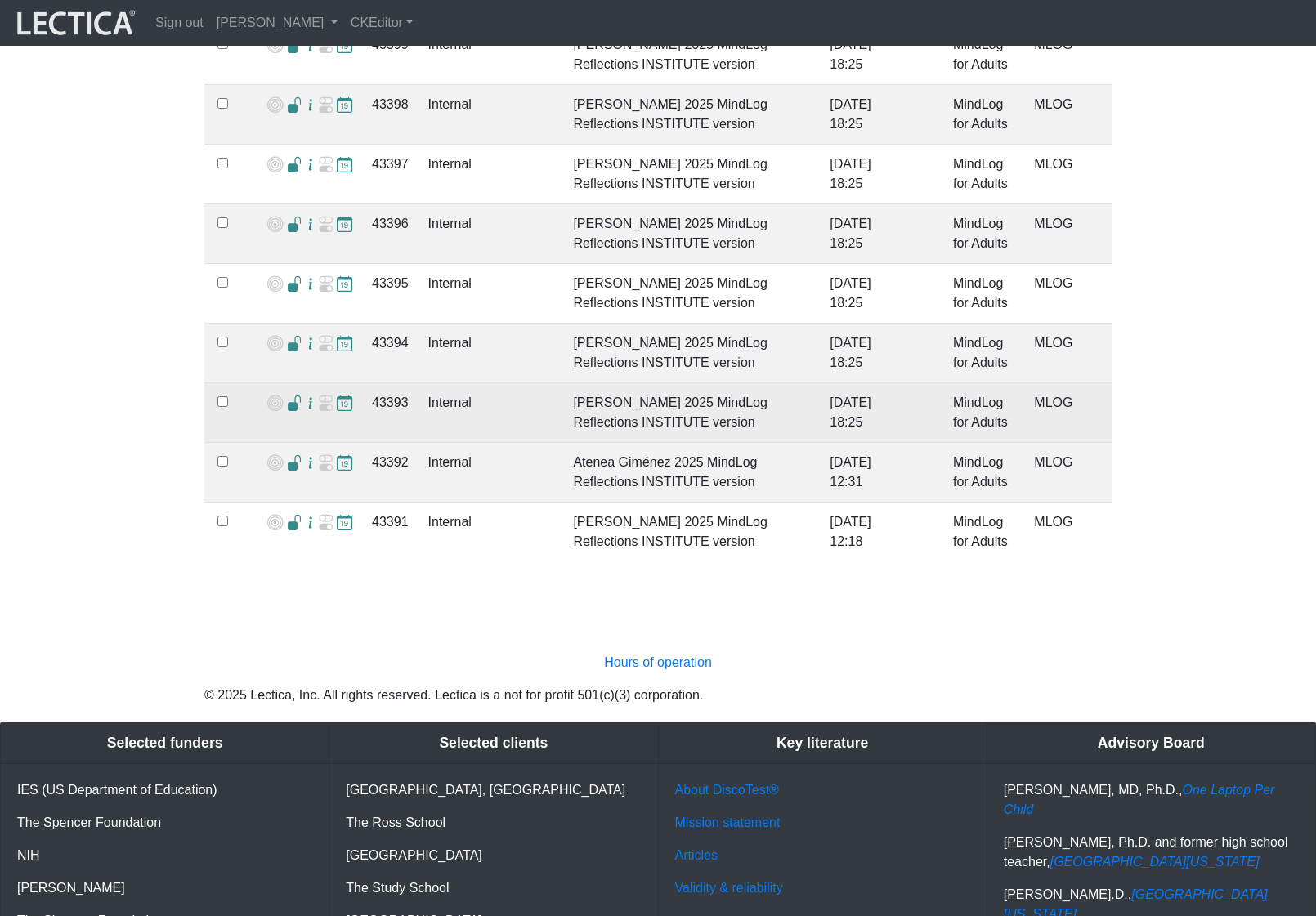
click at [287, 395] on span at bounding box center [294, 404] width 16 height 17
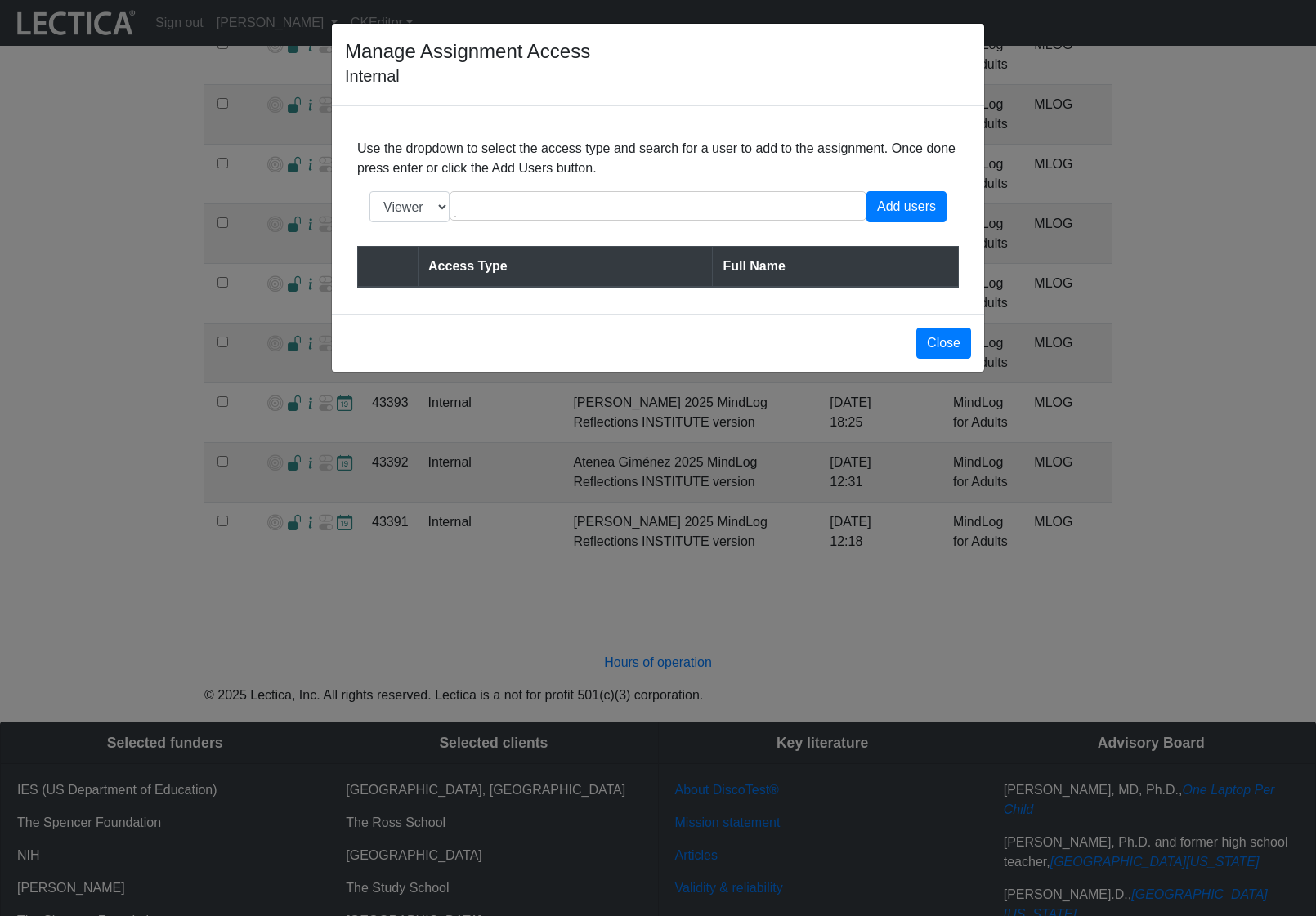
click at [91, 367] on div "Manage Assignment Access Internal Use the dropdown to select the access type an…" at bounding box center [658, 458] width 1316 height 916
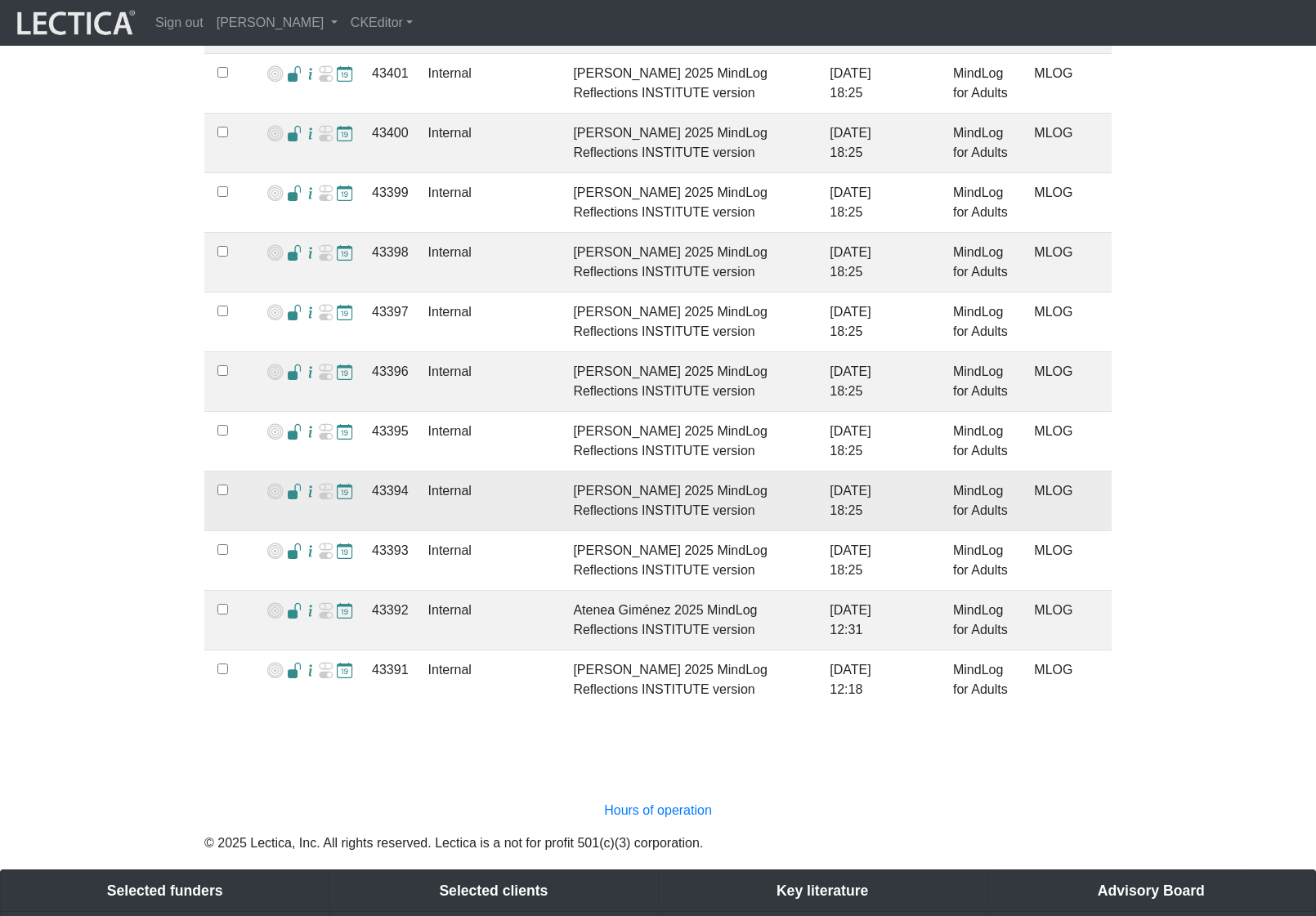
scroll to position [2792, 0]
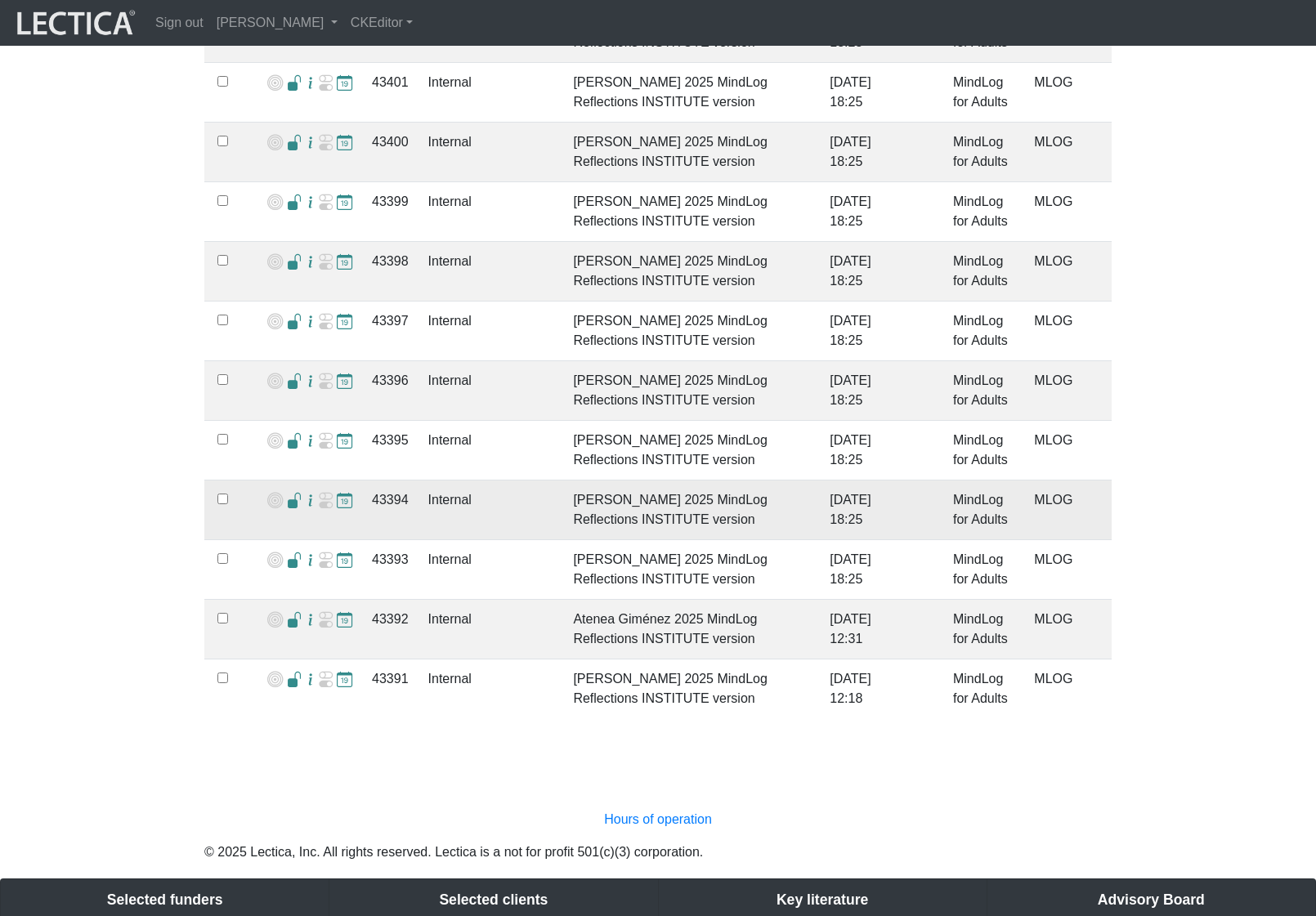
click at [289, 493] on span at bounding box center [294, 502] width 16 height 17
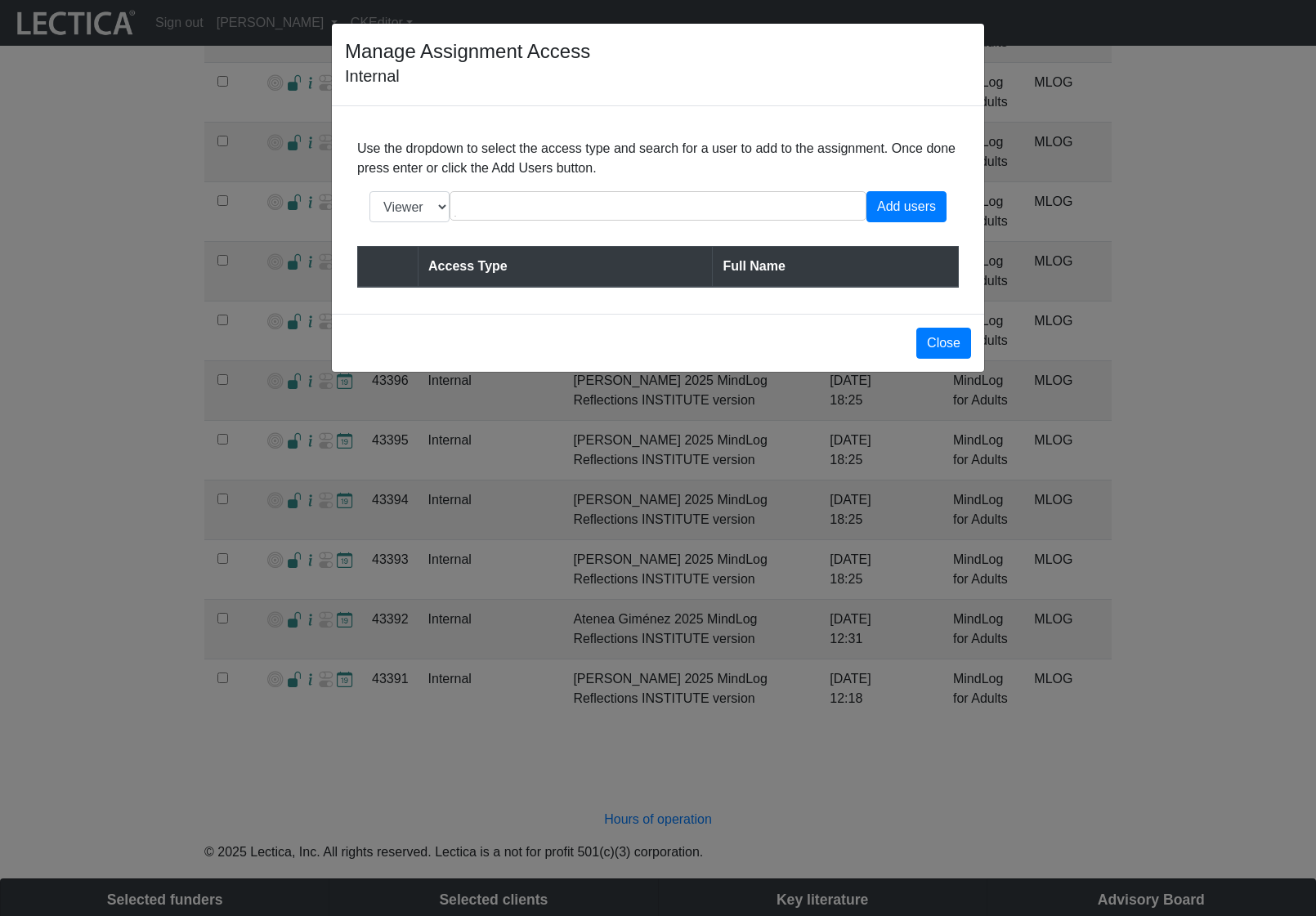
click at [90, 481] on div "Manage Assignment Access Internal Use the dropdown to select the access type an…" at bounding box center [658, 458] width 1316 height 916
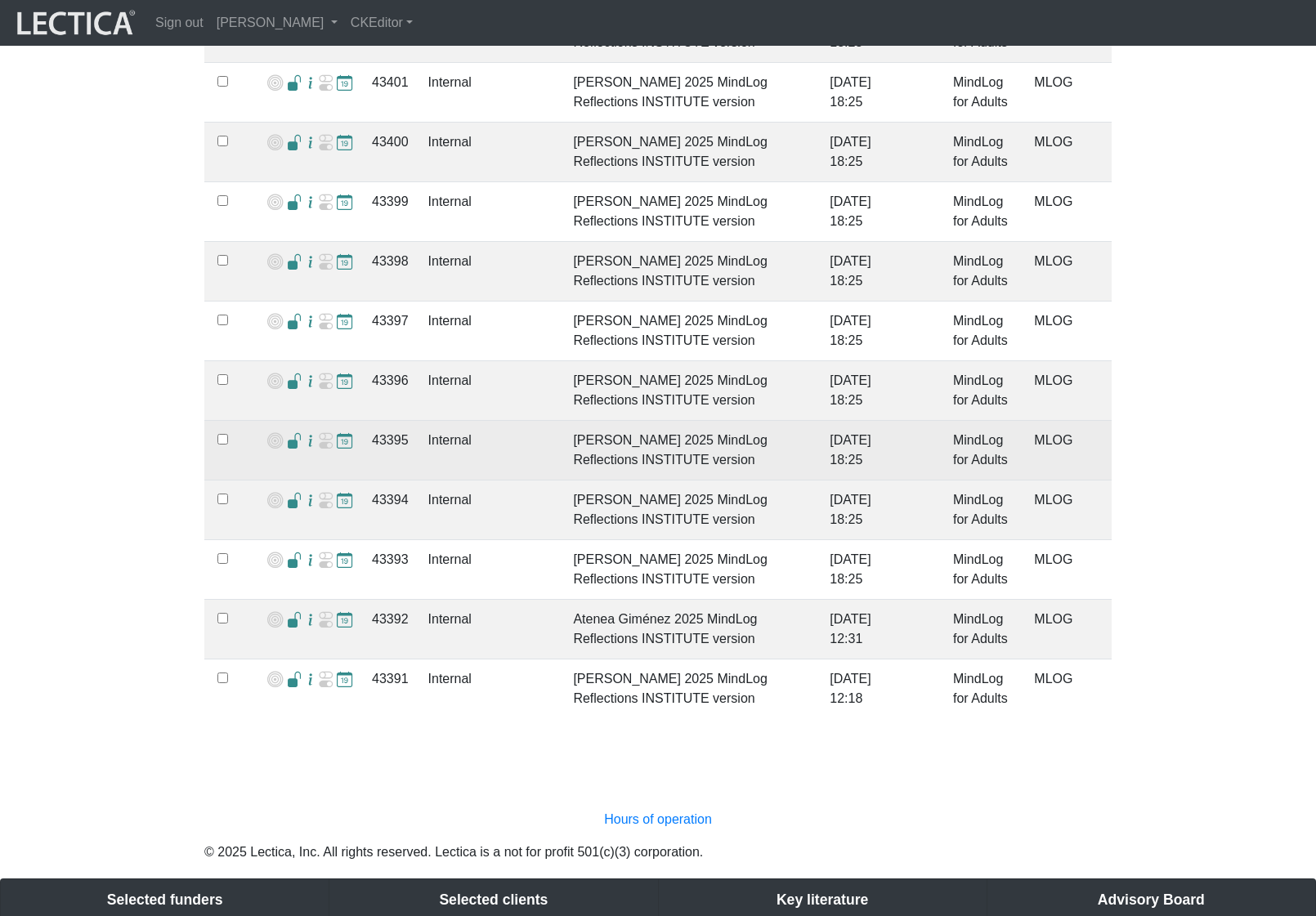
click at [280, 431] on div at bounding box center [310, 442] width 85 height 24
click at [287, 433] on span at bounding box center [294, 441] width 16 height 17
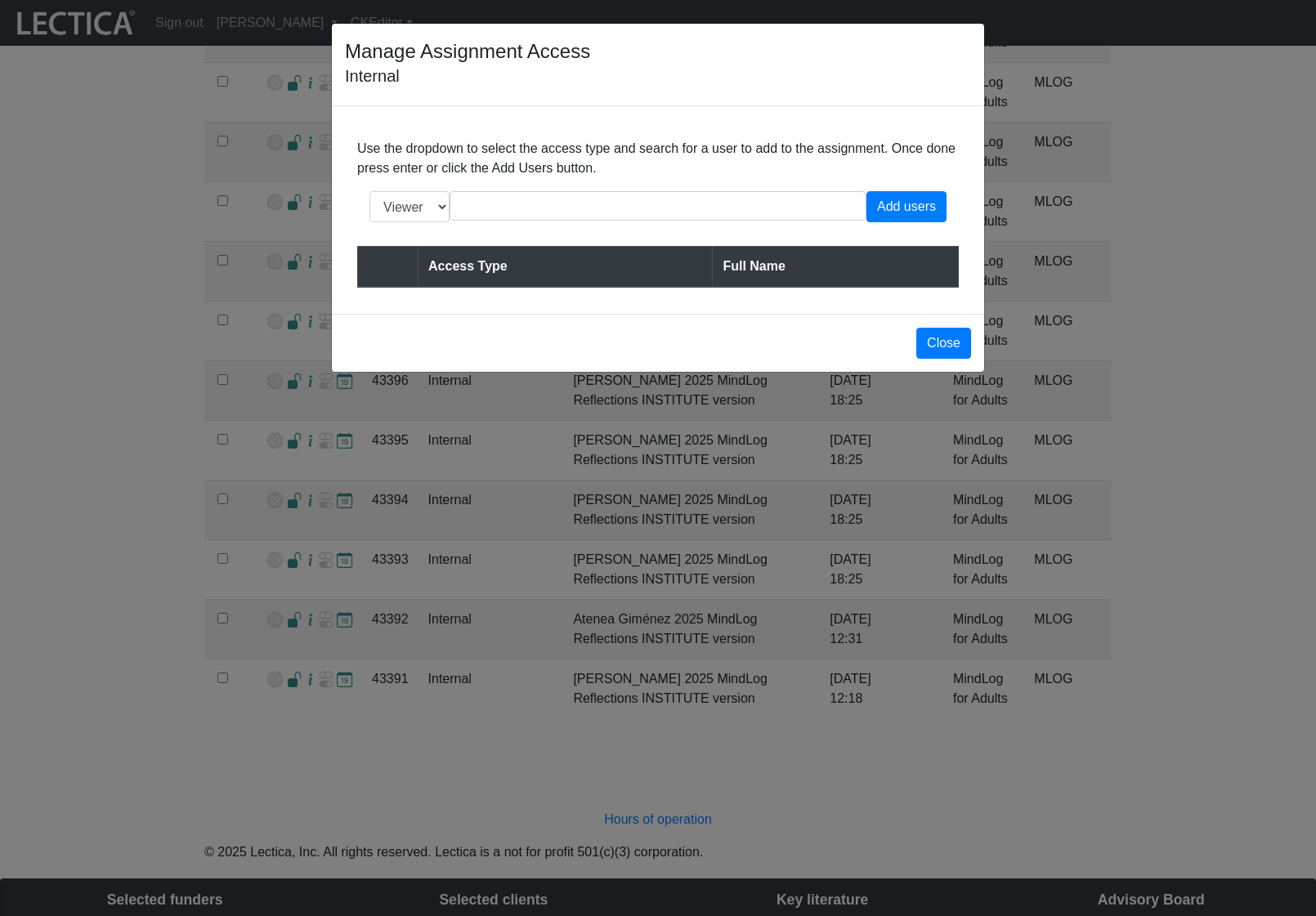
click at [78, 428] on div "Manage Assignment Access Internal Use the dropdown to select the access type an…" at bounding box center [658, 458] width 1316 height 916
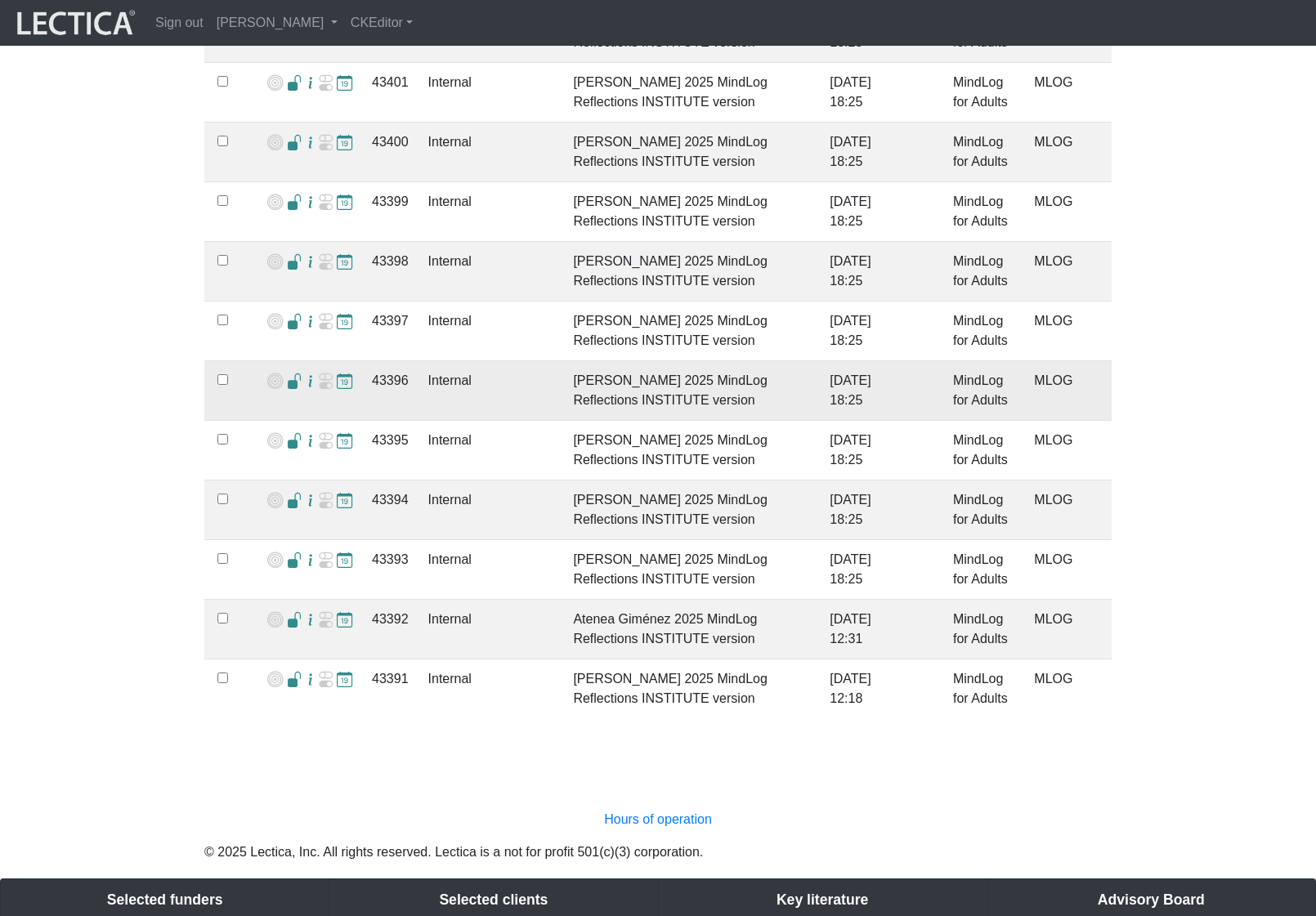
click at [289, 374] on span at bounding box center [294, 382] width 16 height 17
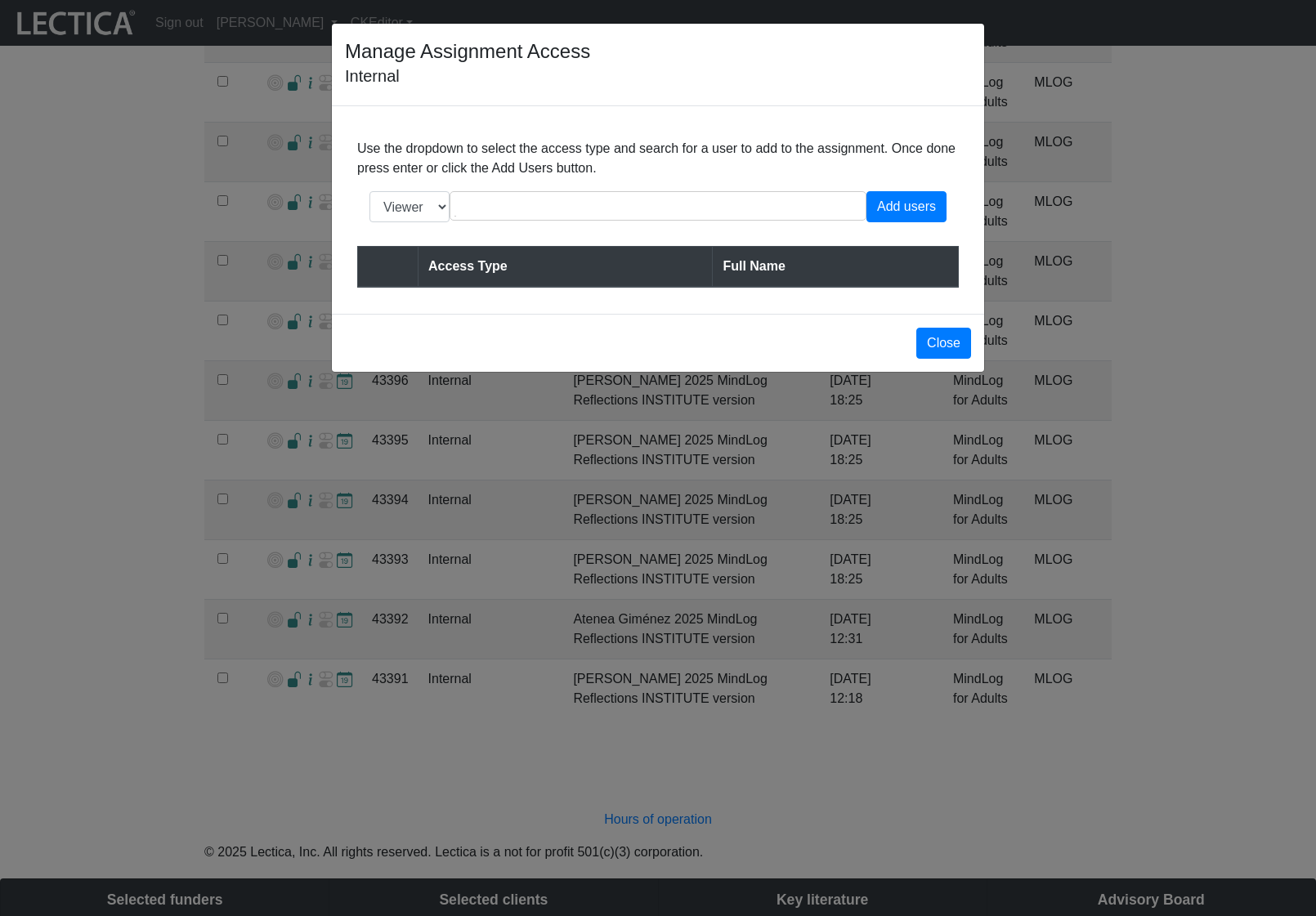
click at [110, 358] on div "Manage Assignment Access Internal Use the dropdown to select the access type an…" at bounding box center [658, 458] width 1316 height 916
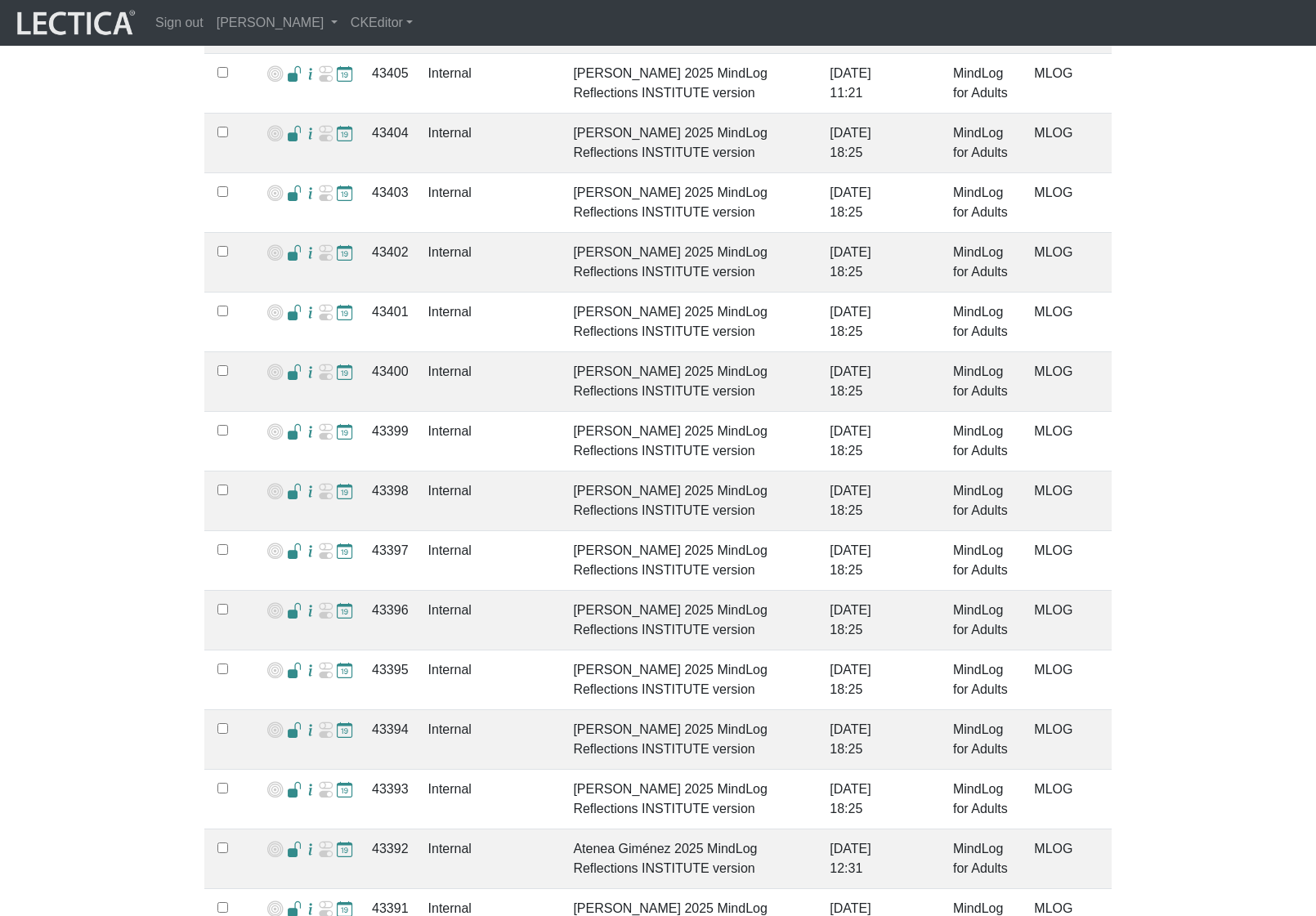
scroll to position [2499, 0]
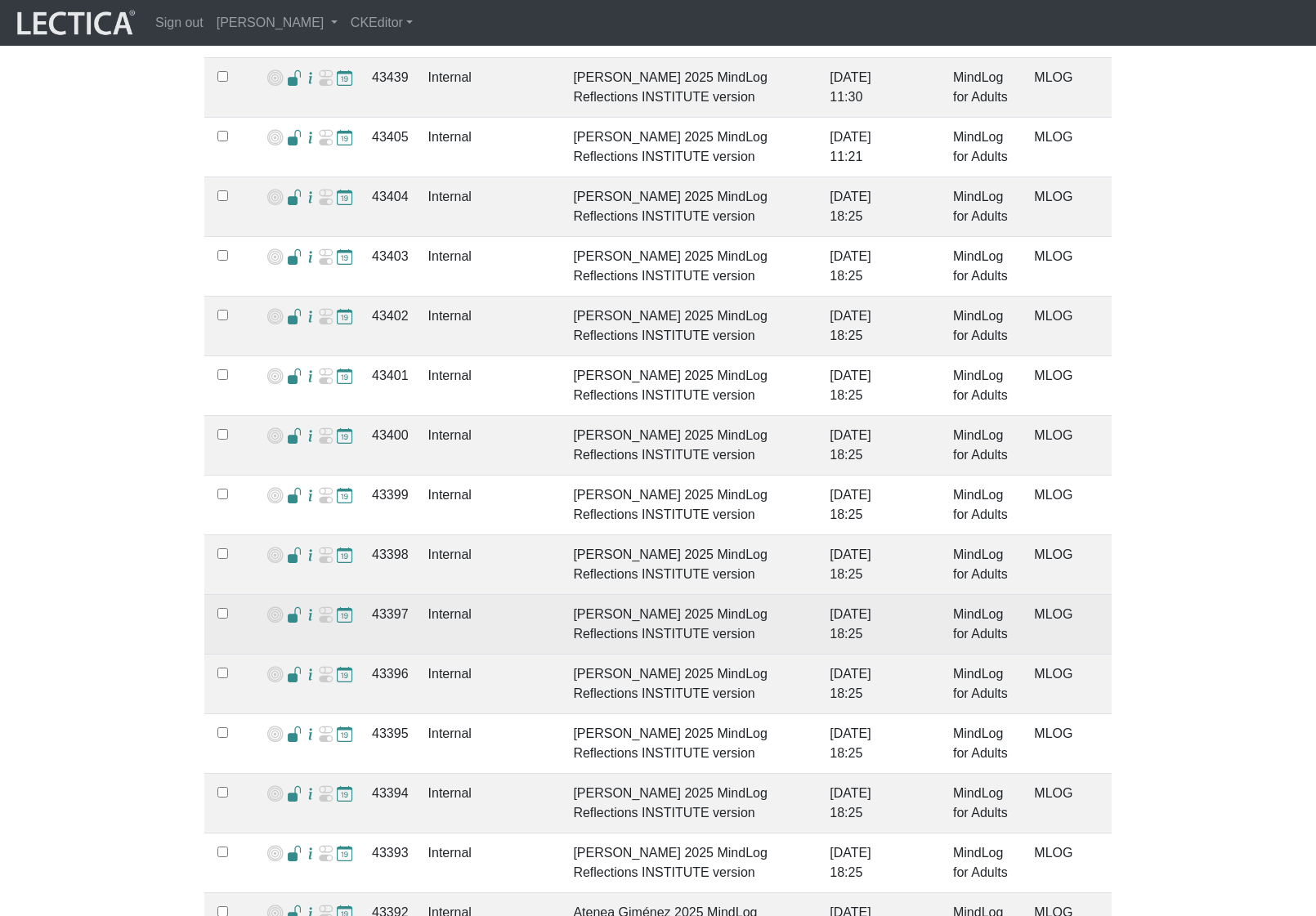
click at [287, 607] on span at bounding box center [294, 616] width 16 height 17
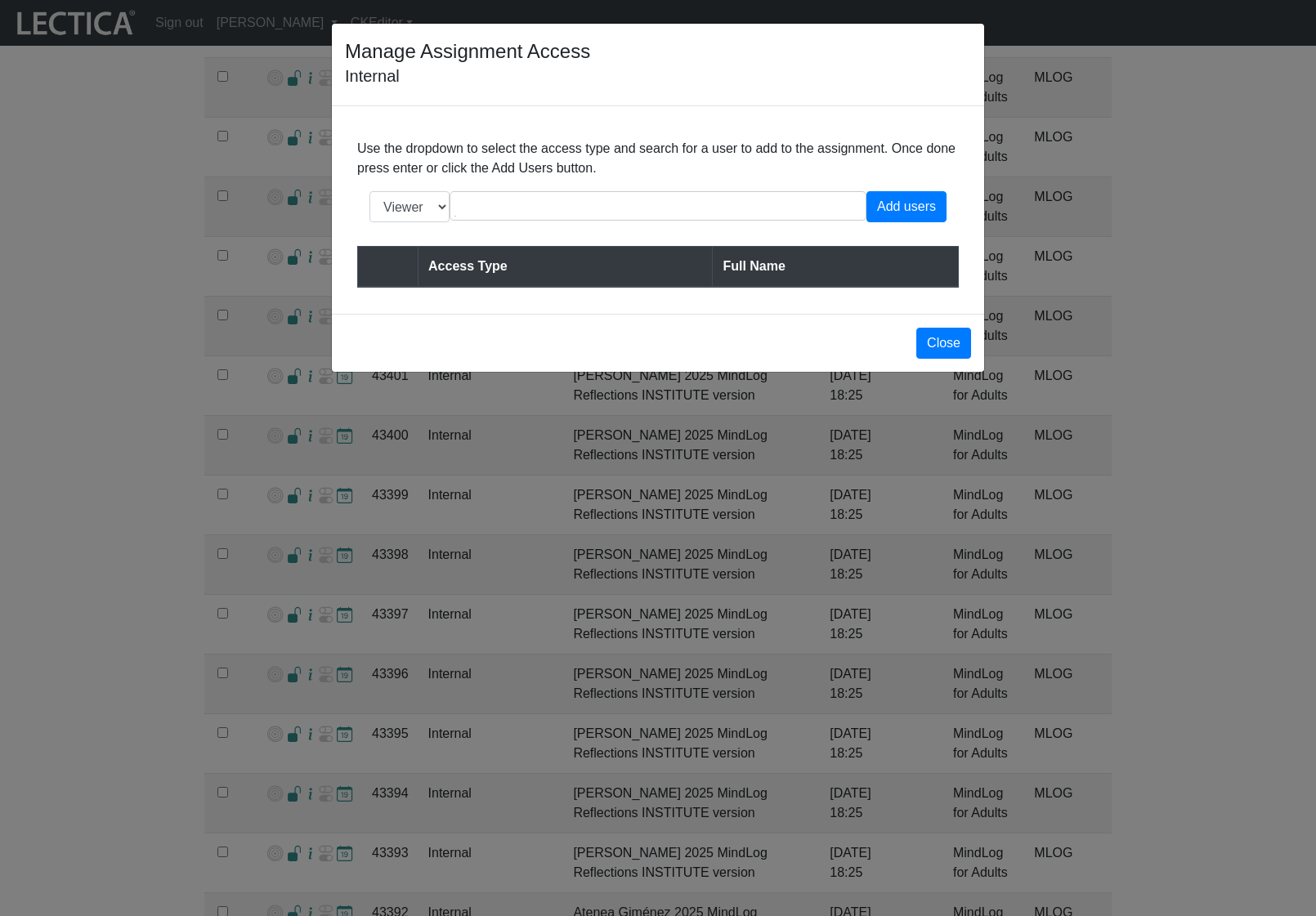
click at [61, 567] on div "Manage Assignment Access Internal Use the dropdown to select the access type an…" at bounding box center [658, 458] width 1316 height 916
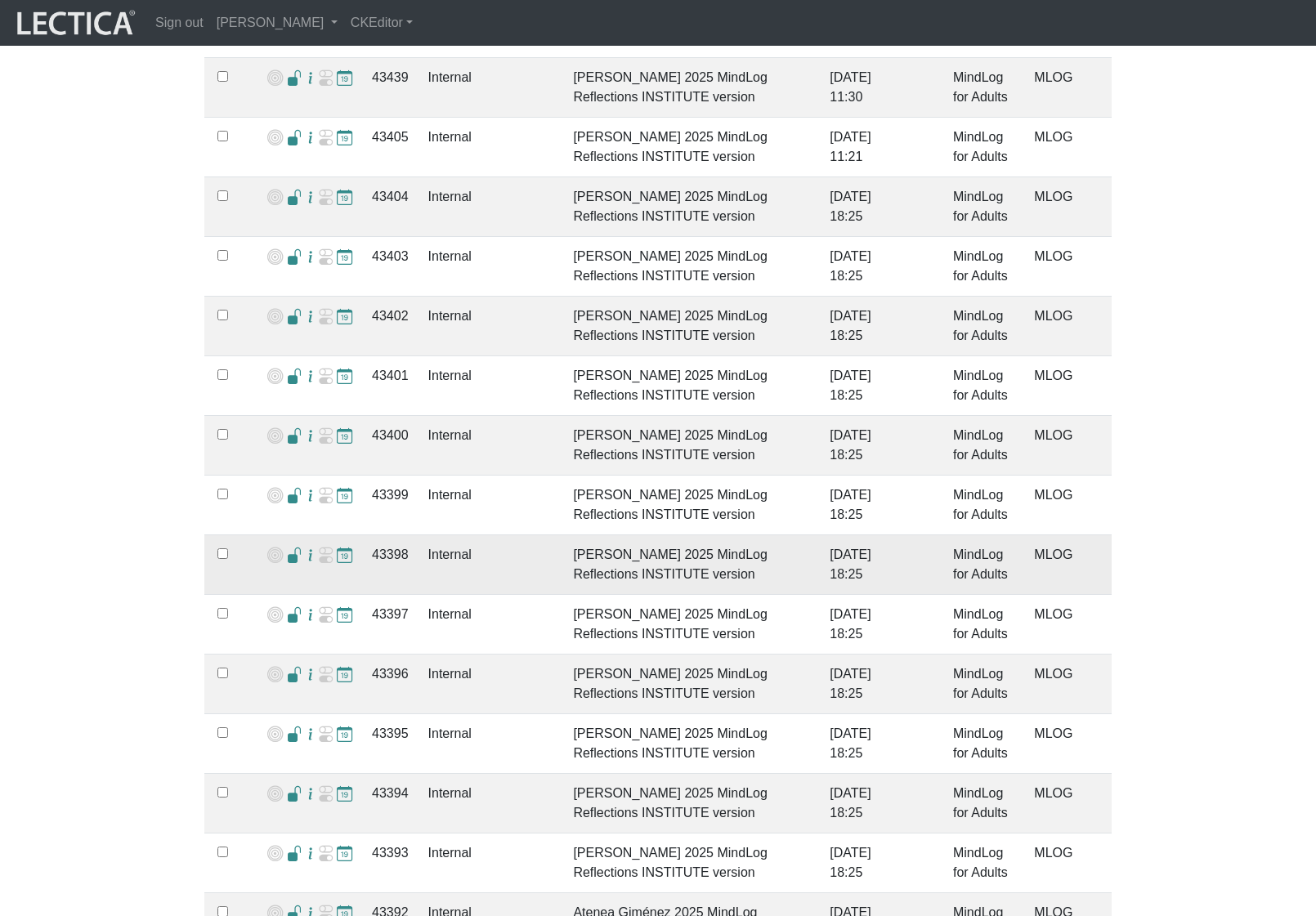
click at [292, 548] on span at bounding box center [294, 556] width 16 height 17
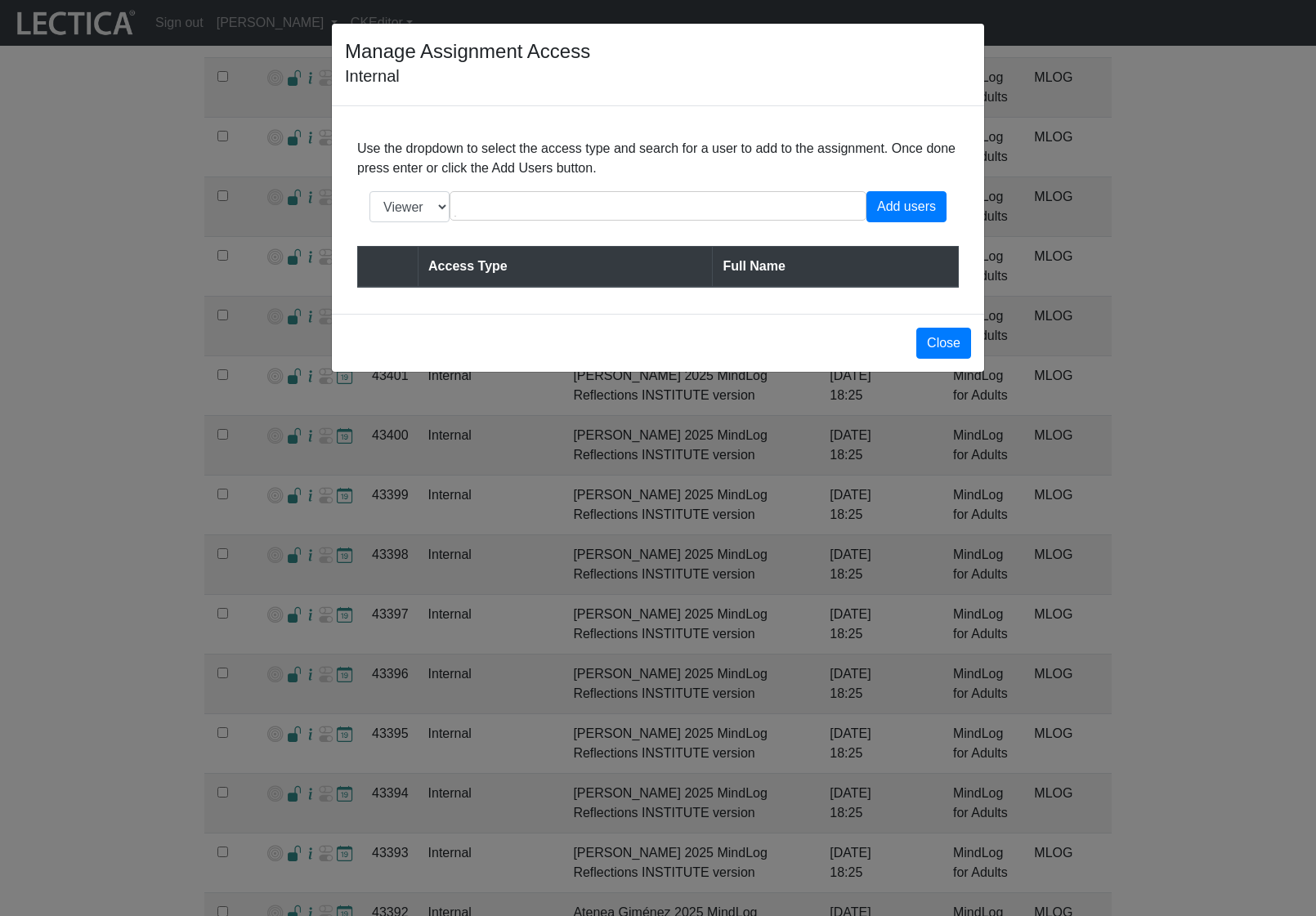
click at [41, 522] on div "Manage Assignment Access Internal Use the dropdown to select the access type an…" at bounding box center [658, 458] width 1316 height 916
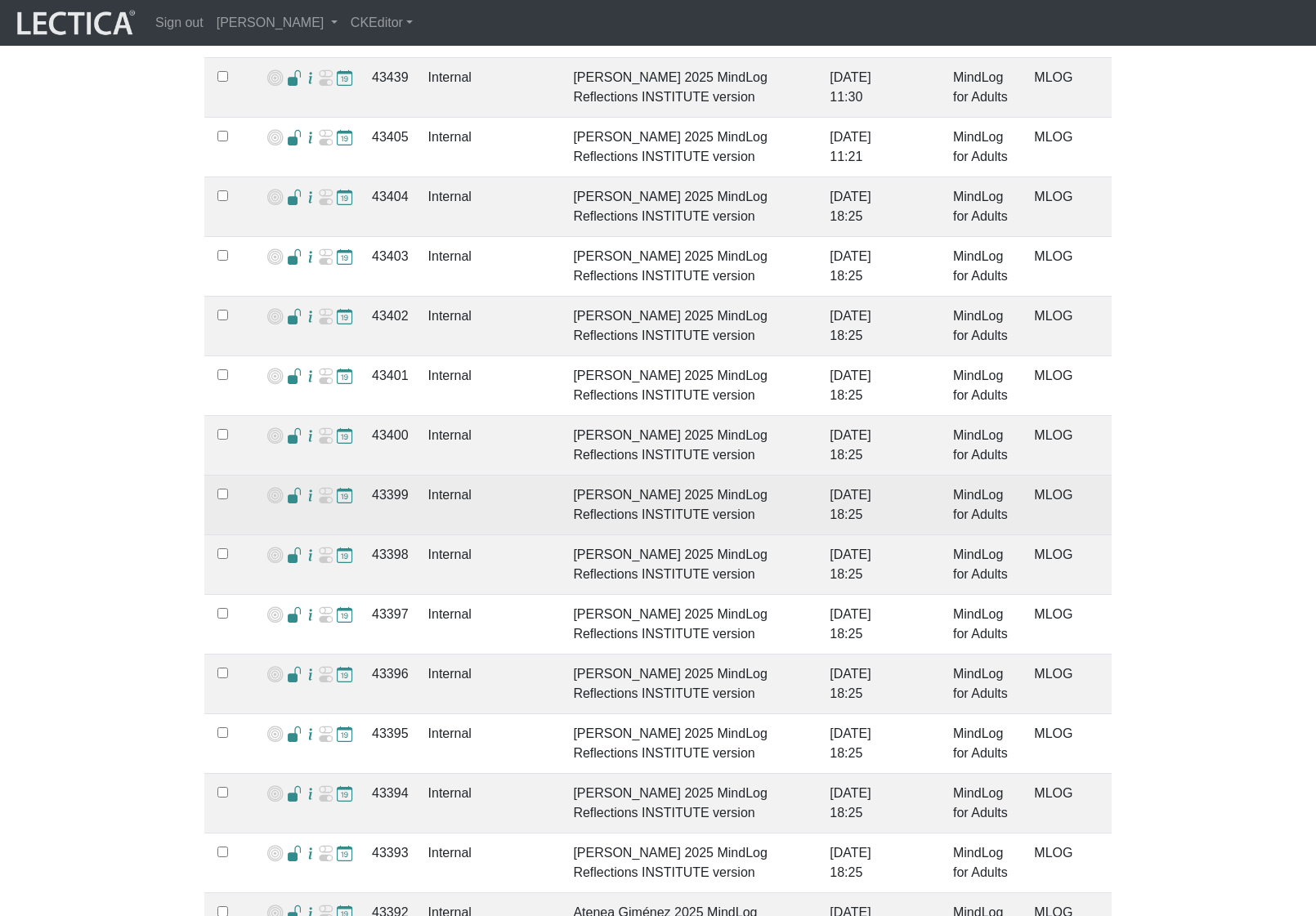
click at [287, 488] on span at bounding box center [294, 496] width 16 height 17
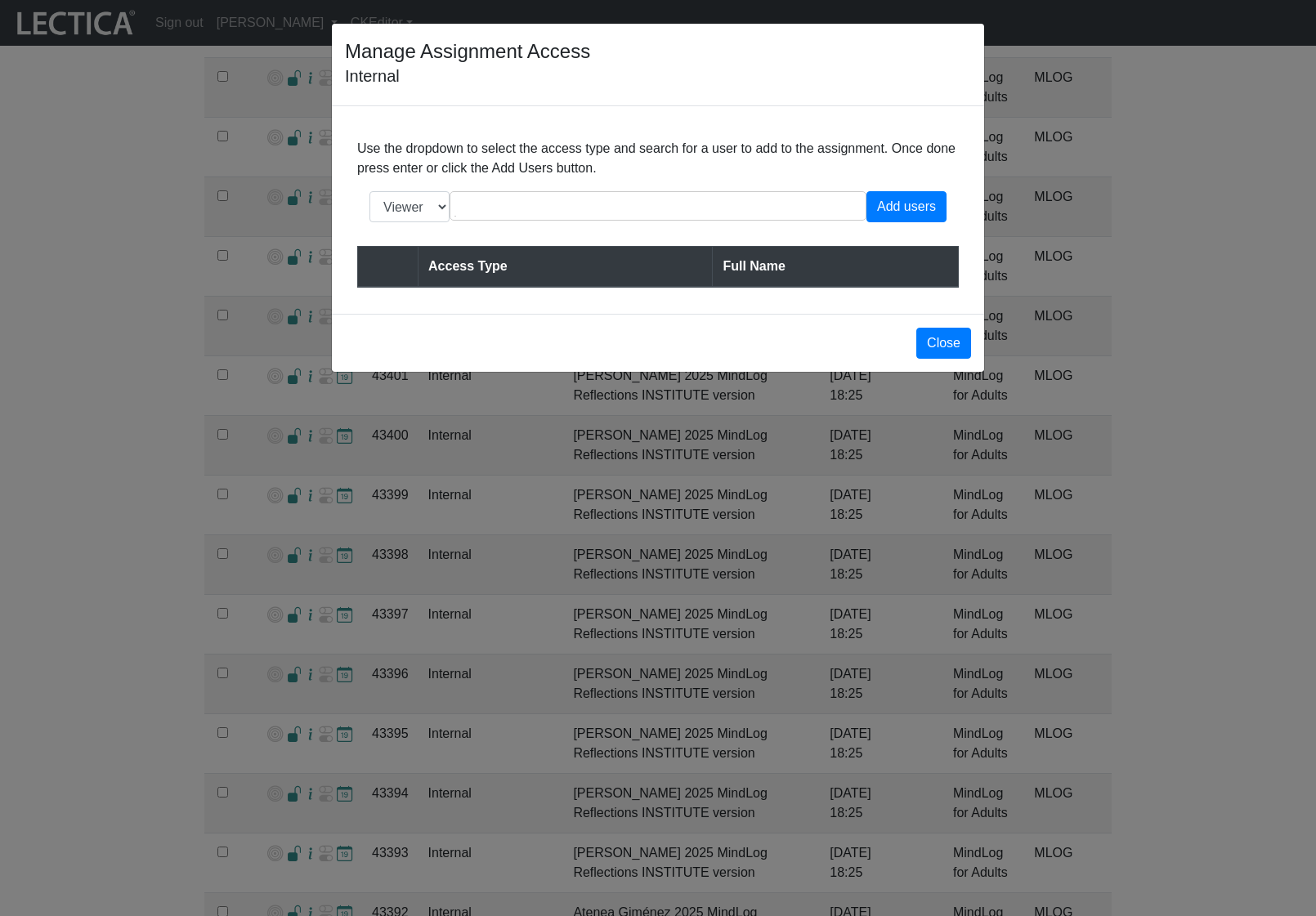
click at [96, 468] on div "Manage Assignment Access Internal Use the dropdown to select the access type an…" at bounding box center [658, 458] width 1316 height 916
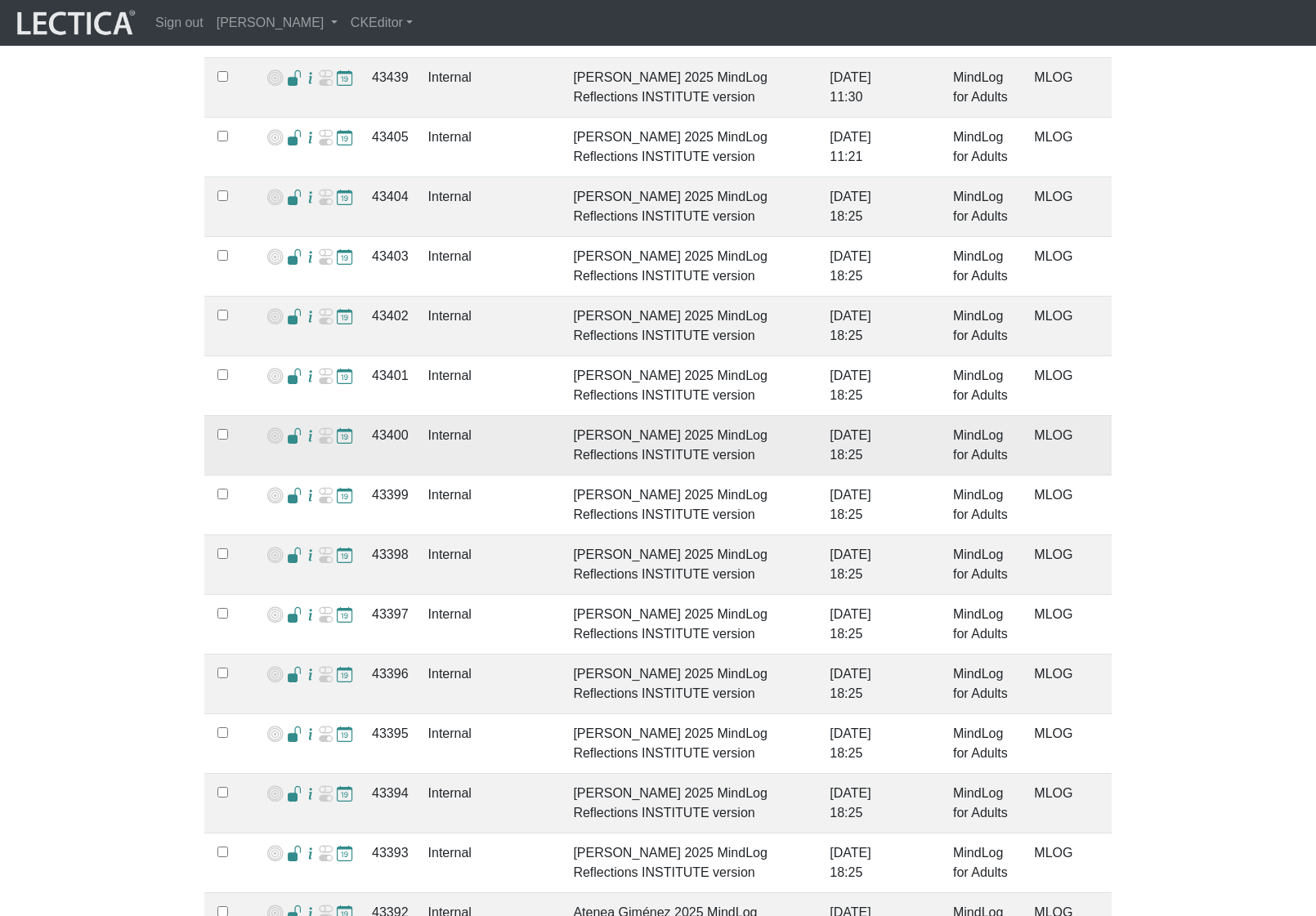
click at [290, 428] on span at bounding box center [294, 437] width 16 height 17
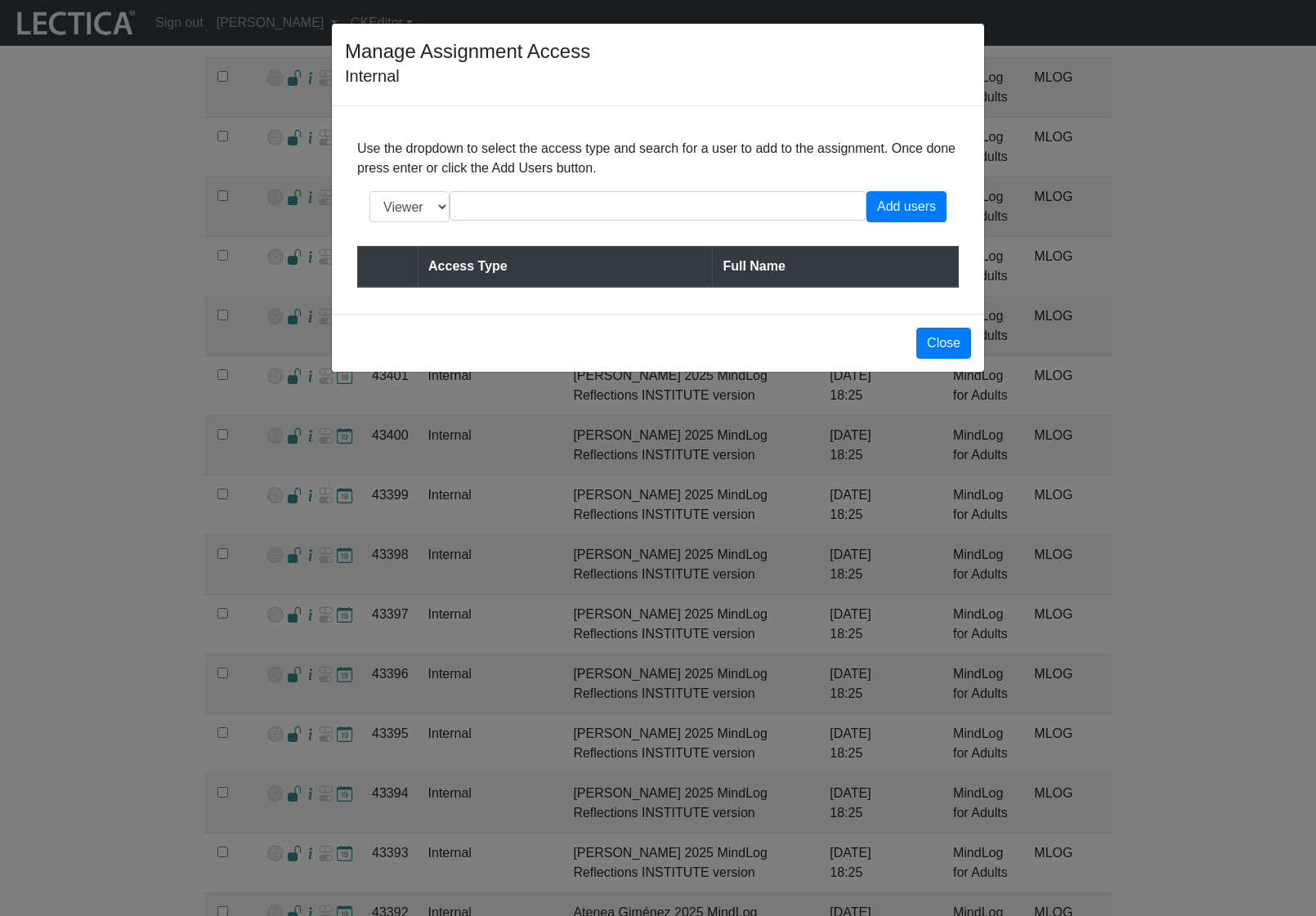
click at [152, 421] on div "Manage Assignment Access Internal Use the dropdown to select the access type an…" at bounding box center [658, 458] width 1316 height 916
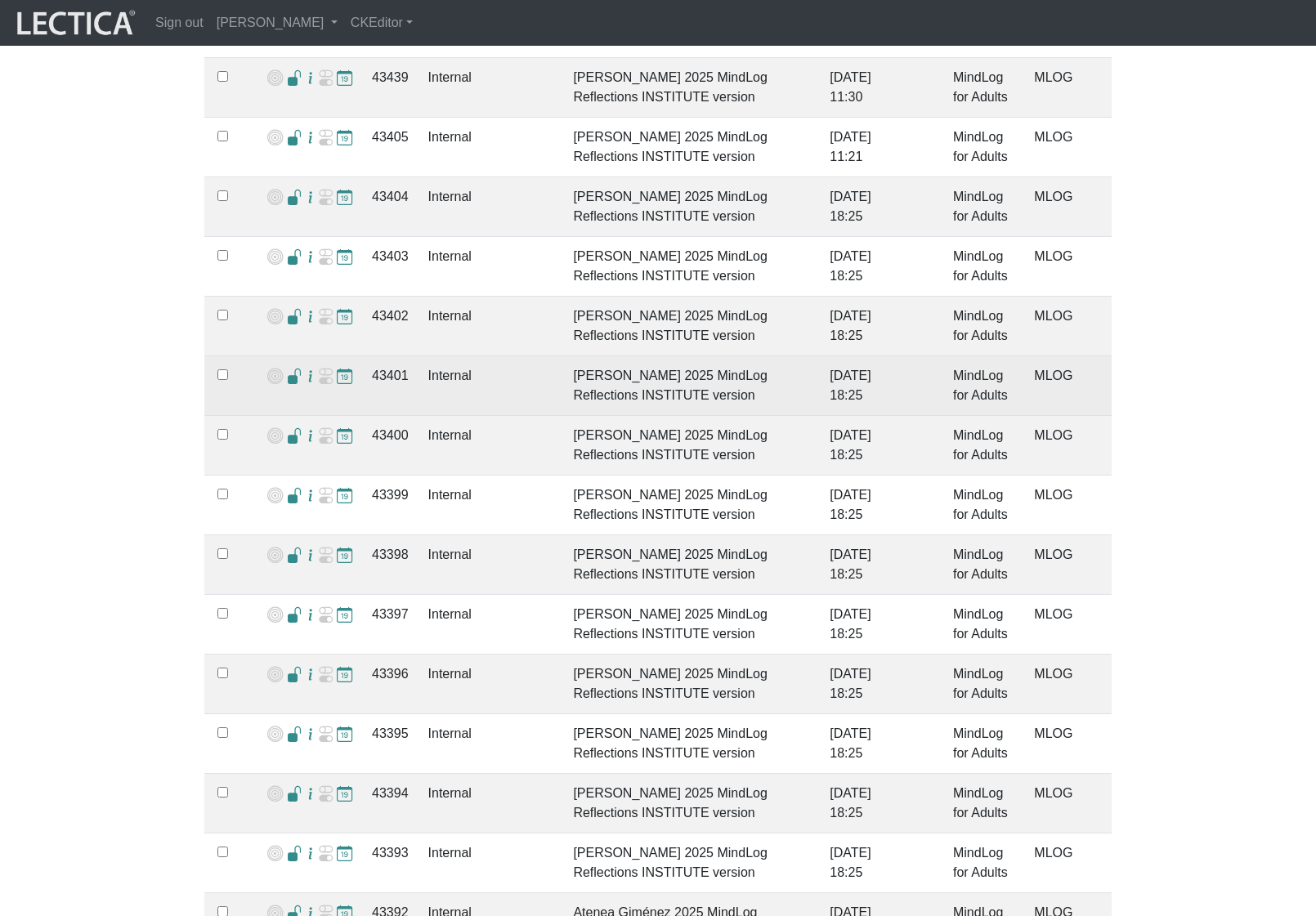
click at [287, 368] on span at bounding box center [294, 377] width 16 height 17
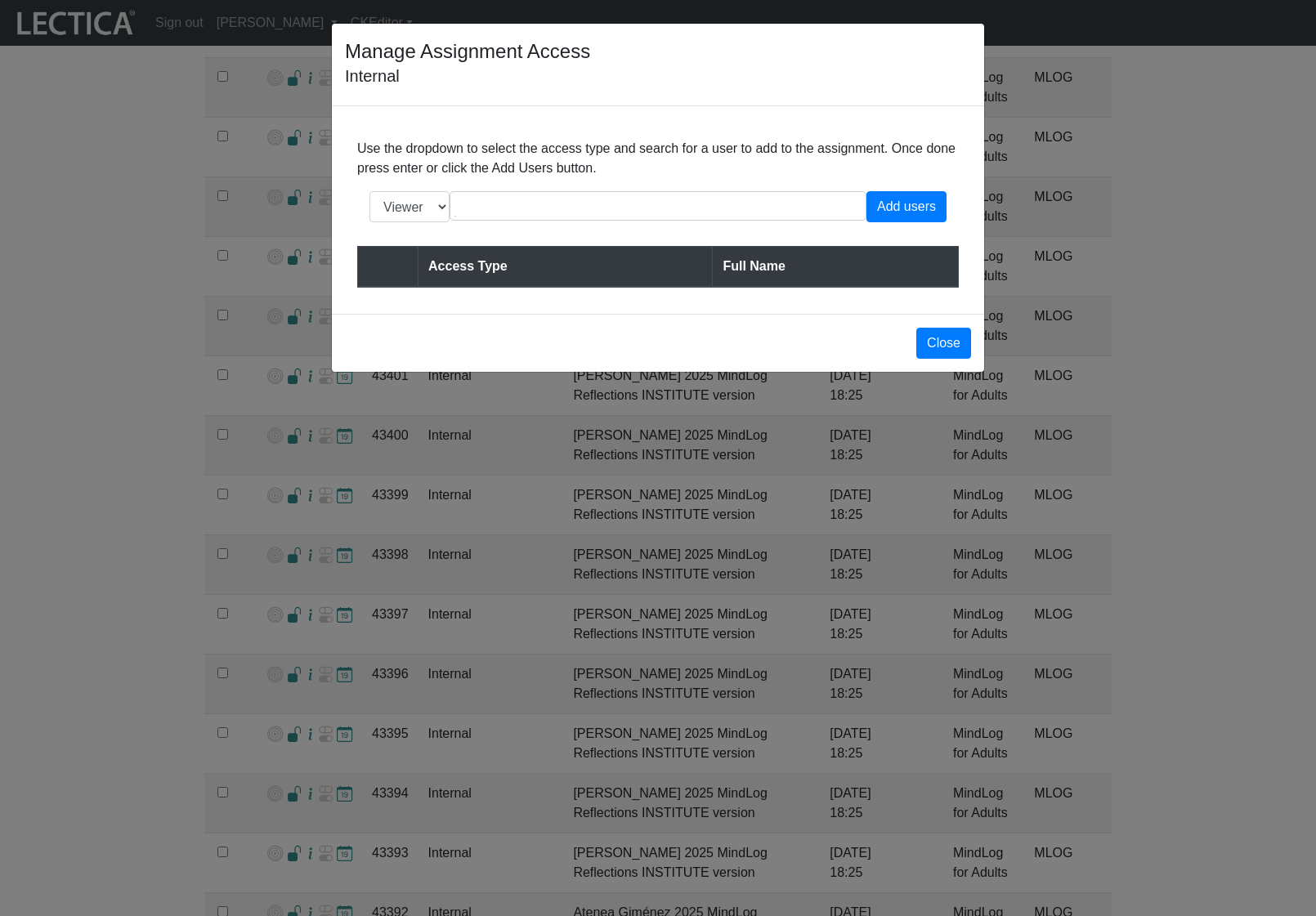
click at [125, 381] on div "Manage Assignment Access Internal Use the dropdown to select the access type an…" at bounding box center [658, 458] width 1316 height 916
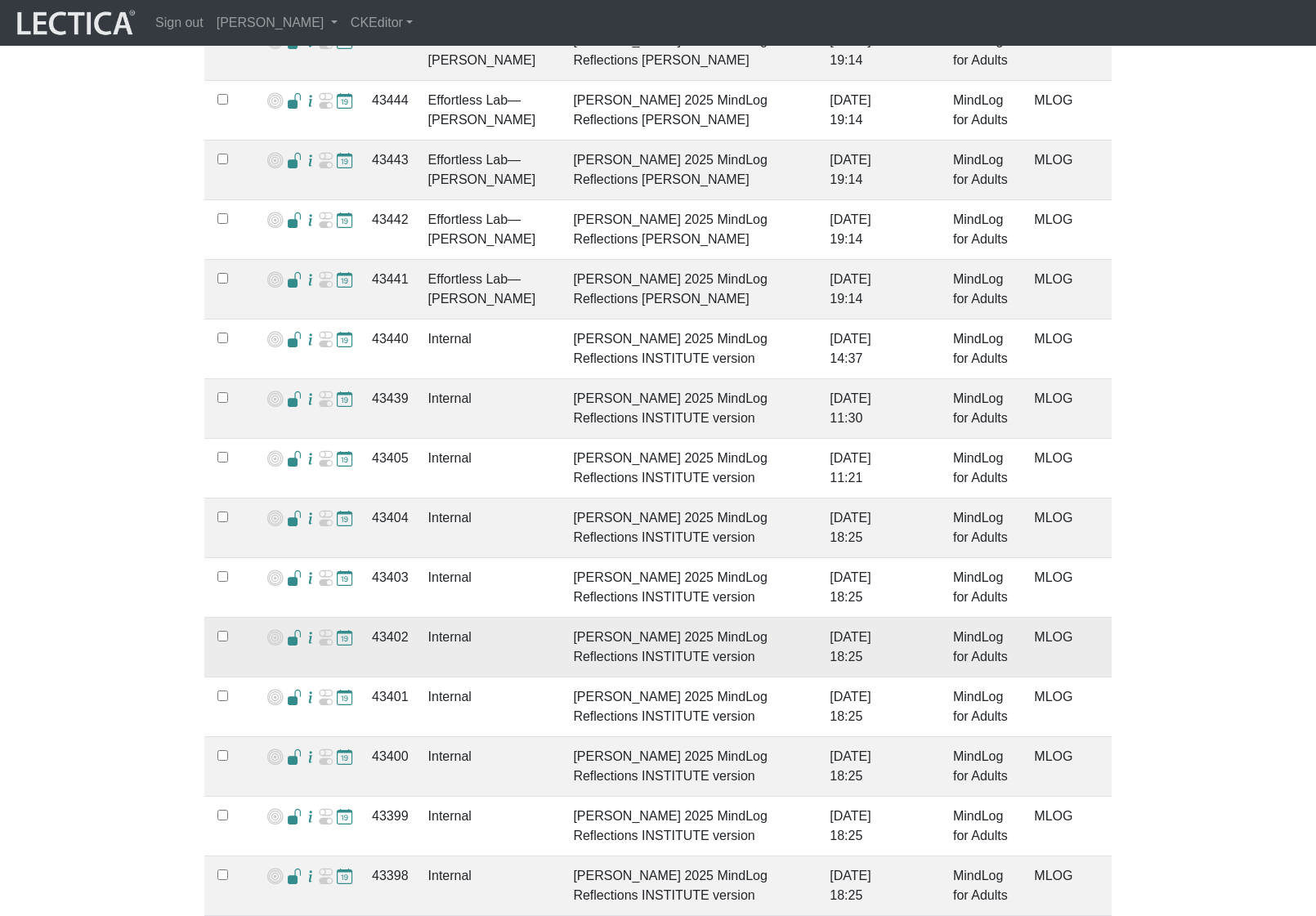
scroll to position [2168, 0]
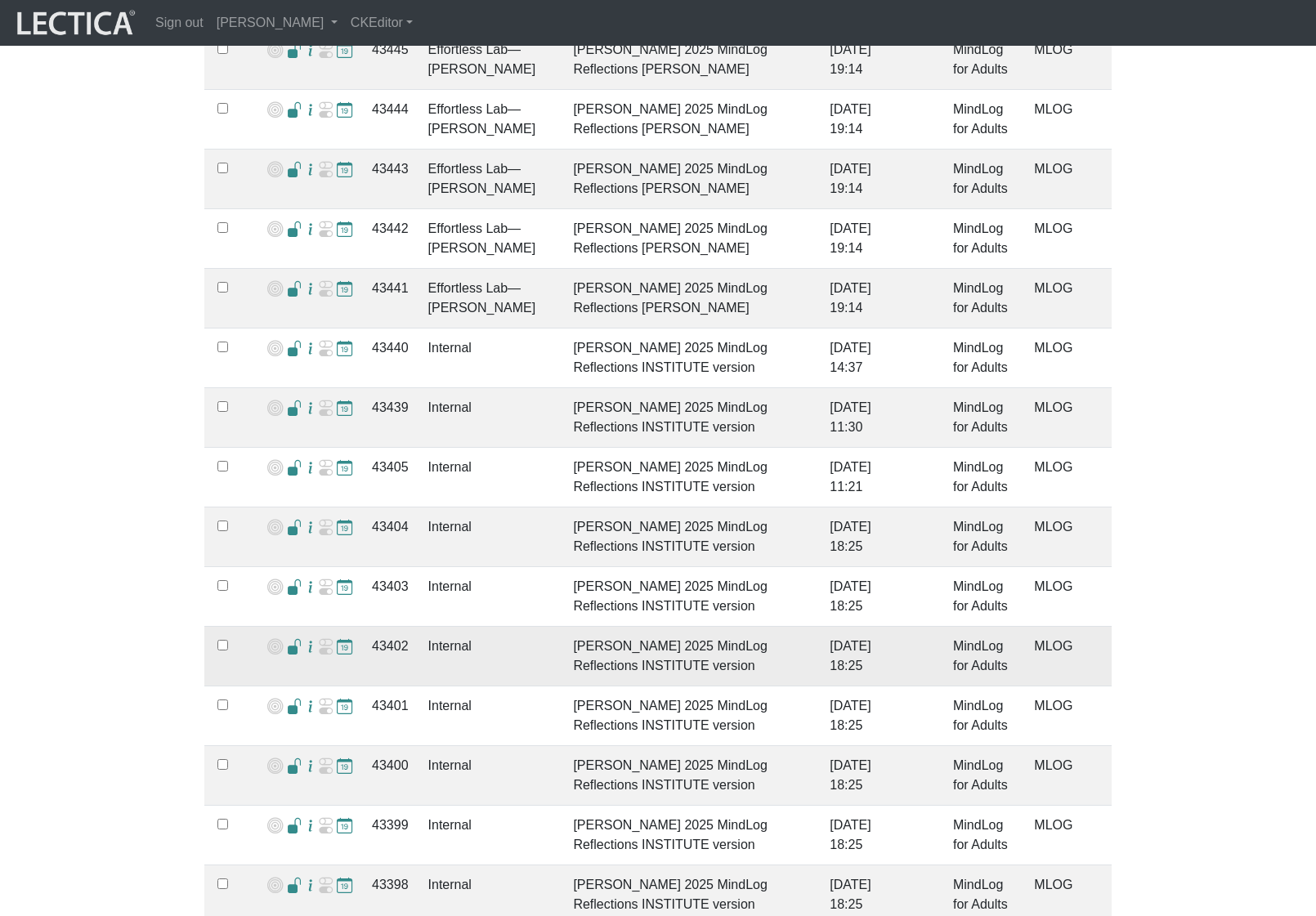
click at [291, 639] on span at bounding box center [294, 648] width 16 height 17
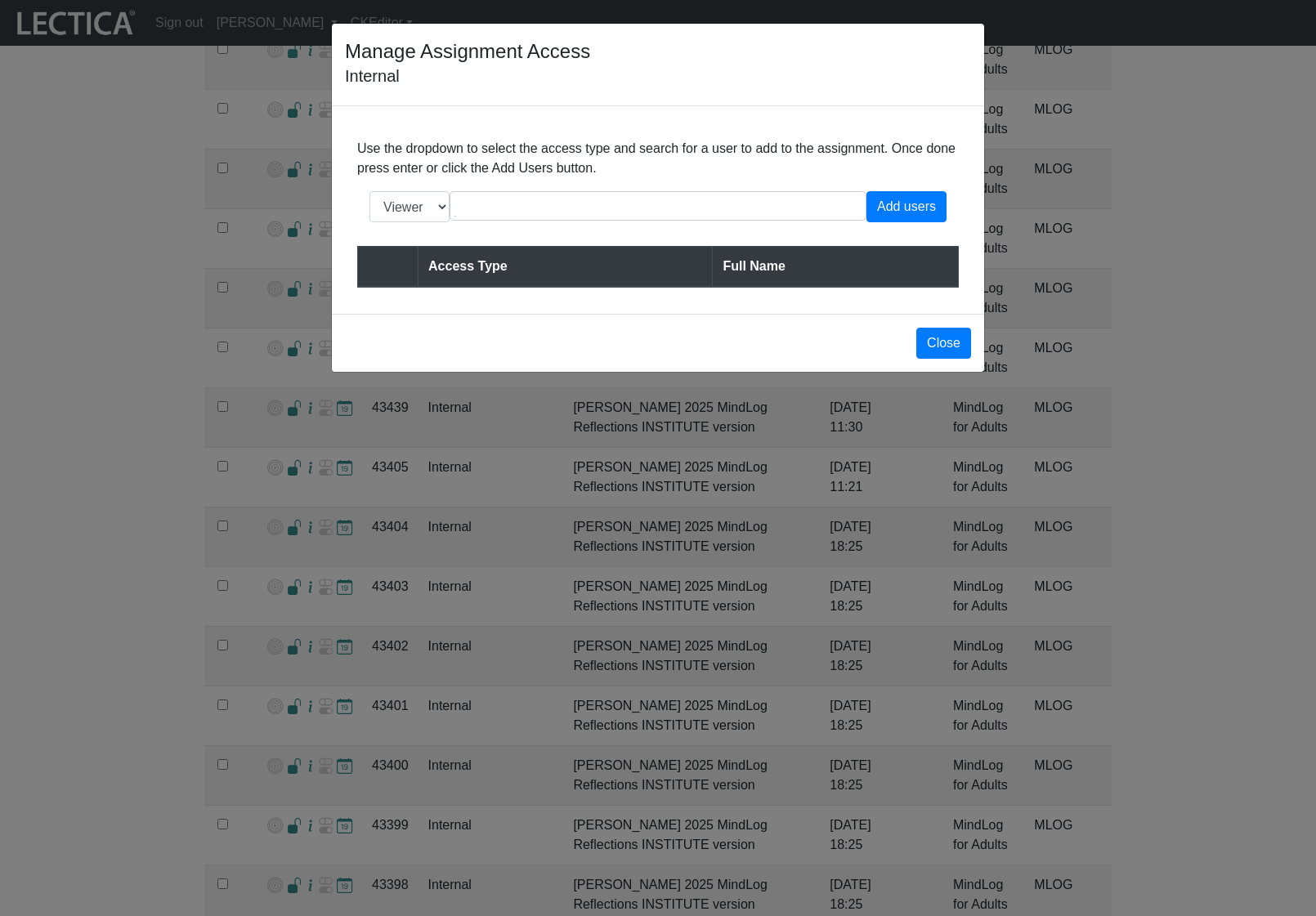
click at [178, 636] on div "Manage Assignment Access Internal Use the dropdown to select the access type an…" at bounding box center [658, 458] width 1316 height 916
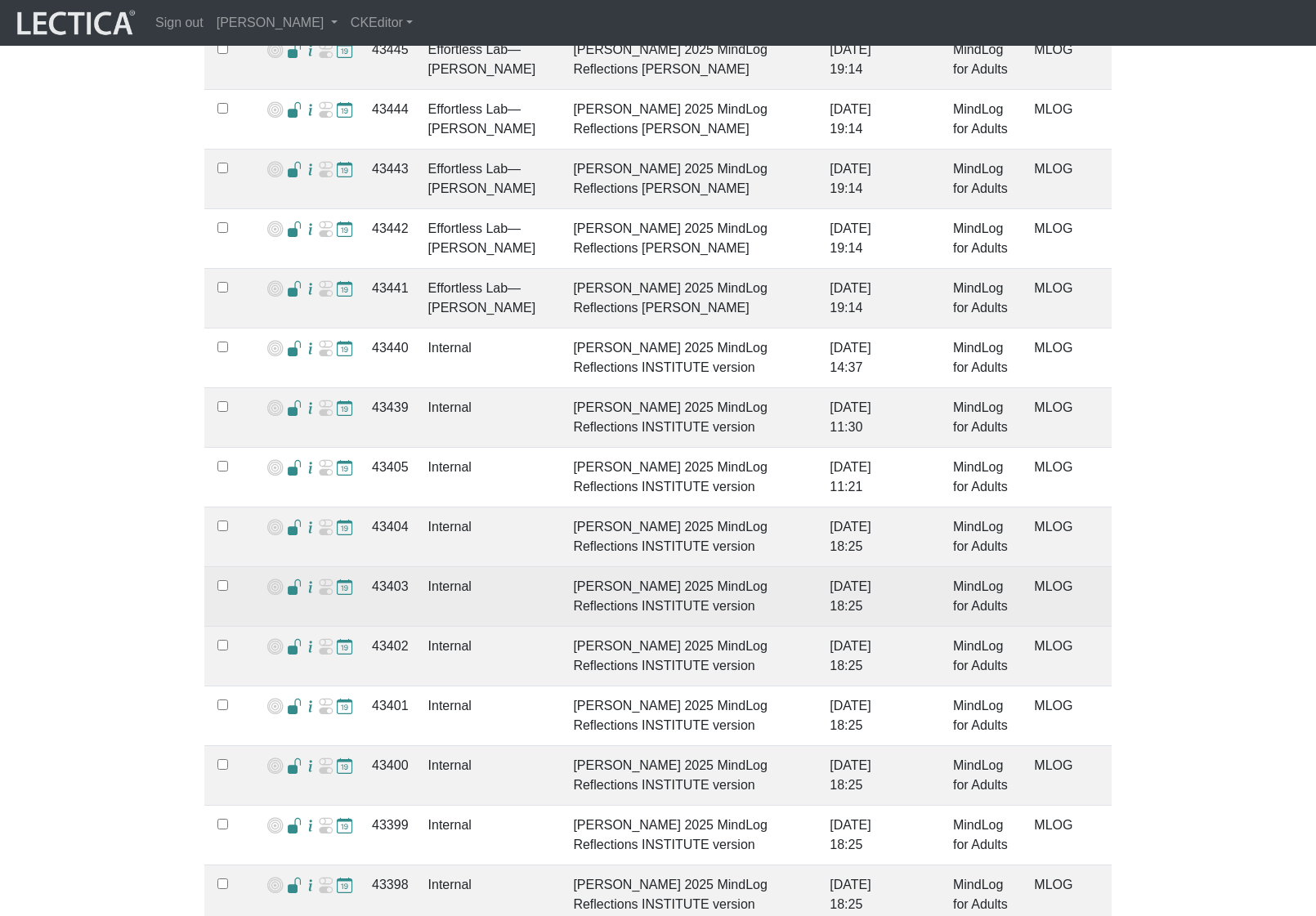
click at [287, 579] on span at bounding box center [294, 588] width 16 height 17
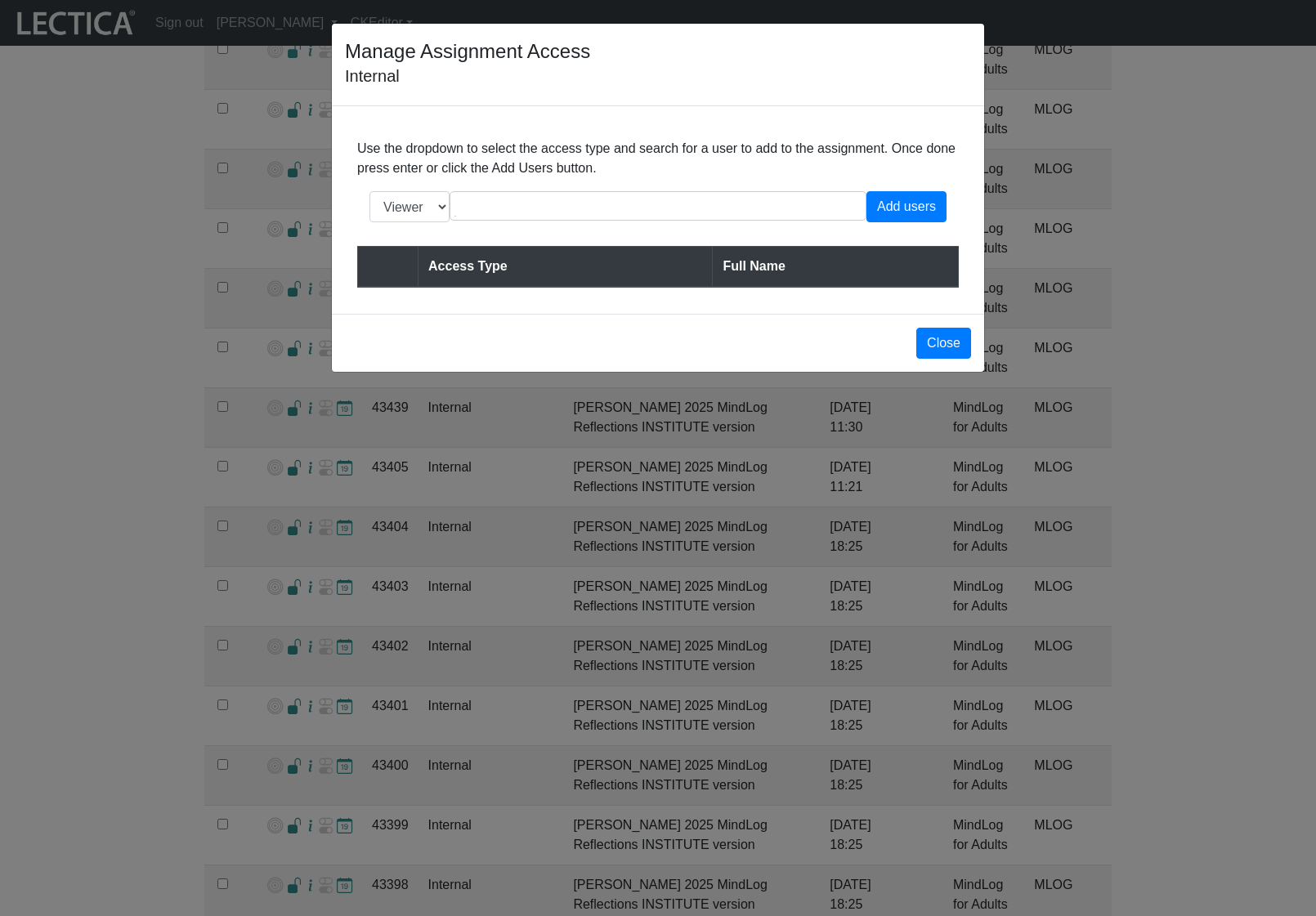
click at [251, 577] on div "Manage Assignment Access Internal Use the dropdown to select the access type an…" at bounding box center [658, 458] width 1316 height 916
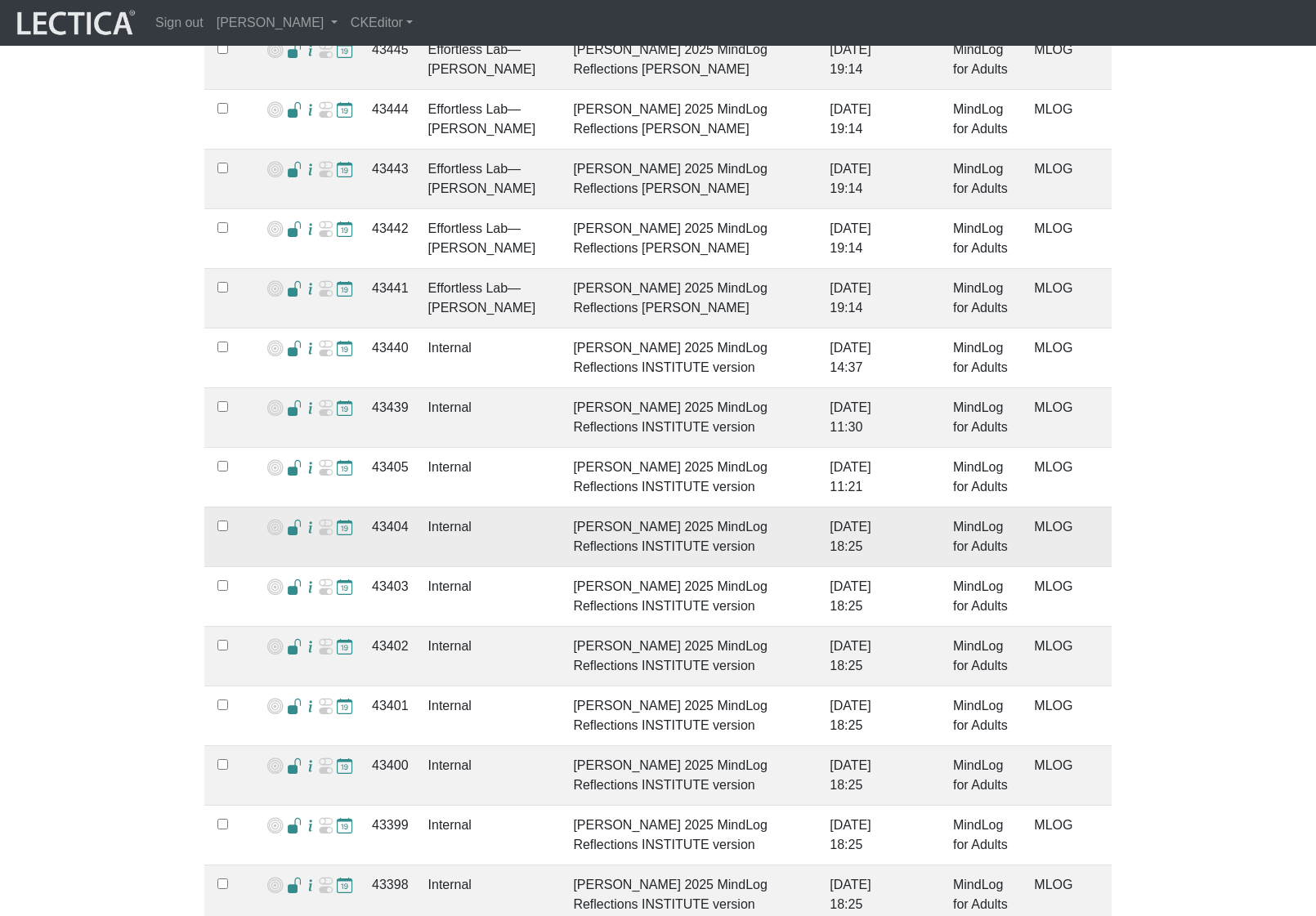
click at [291, 520] on span at bounding box center [294, 529] width 16 height 17
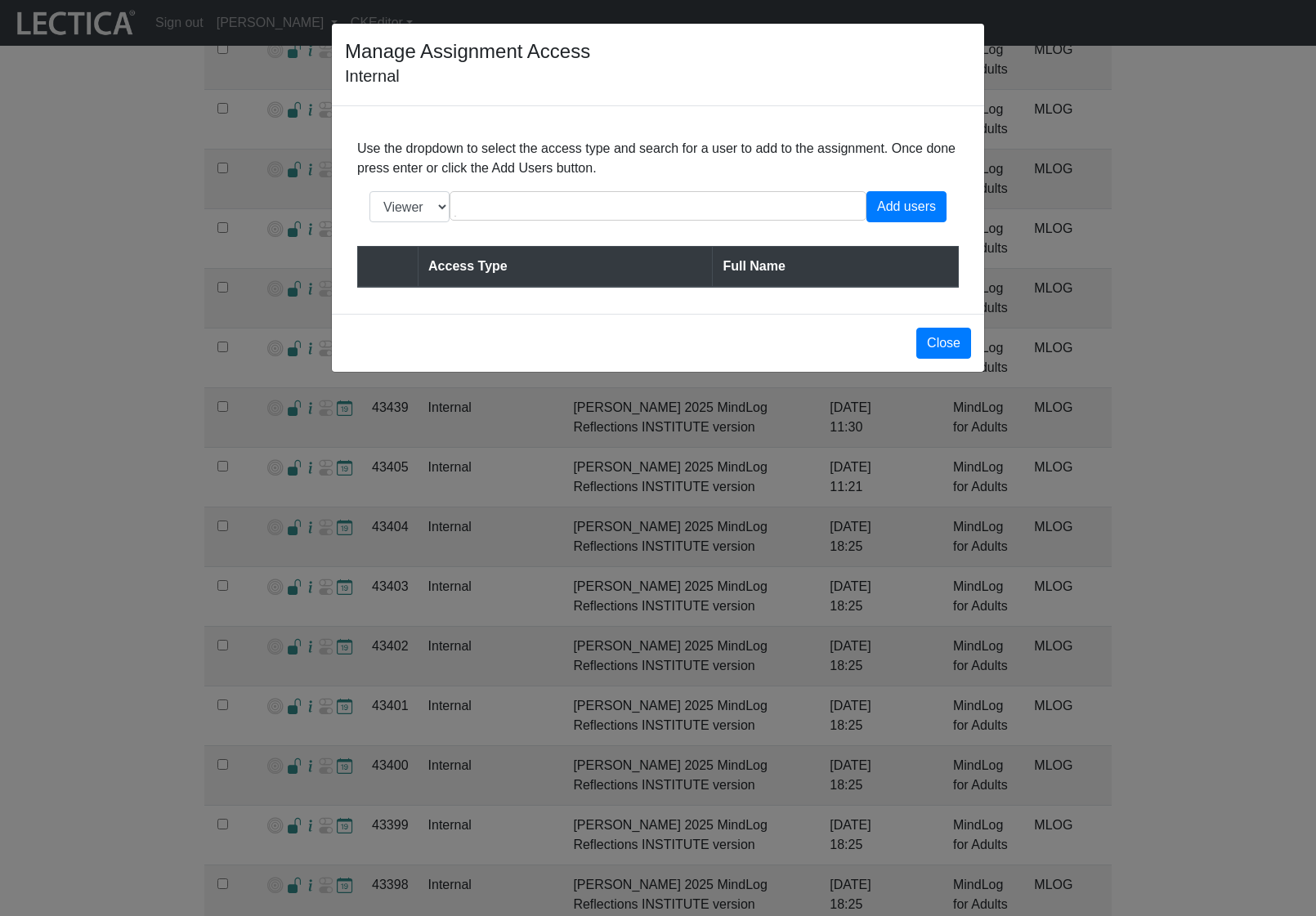
click at [230, 484] on div "Manage Assignment Access Internal Use the dropdown to select the access type an…" at bounding box center [658, 458] width 1316 height 916
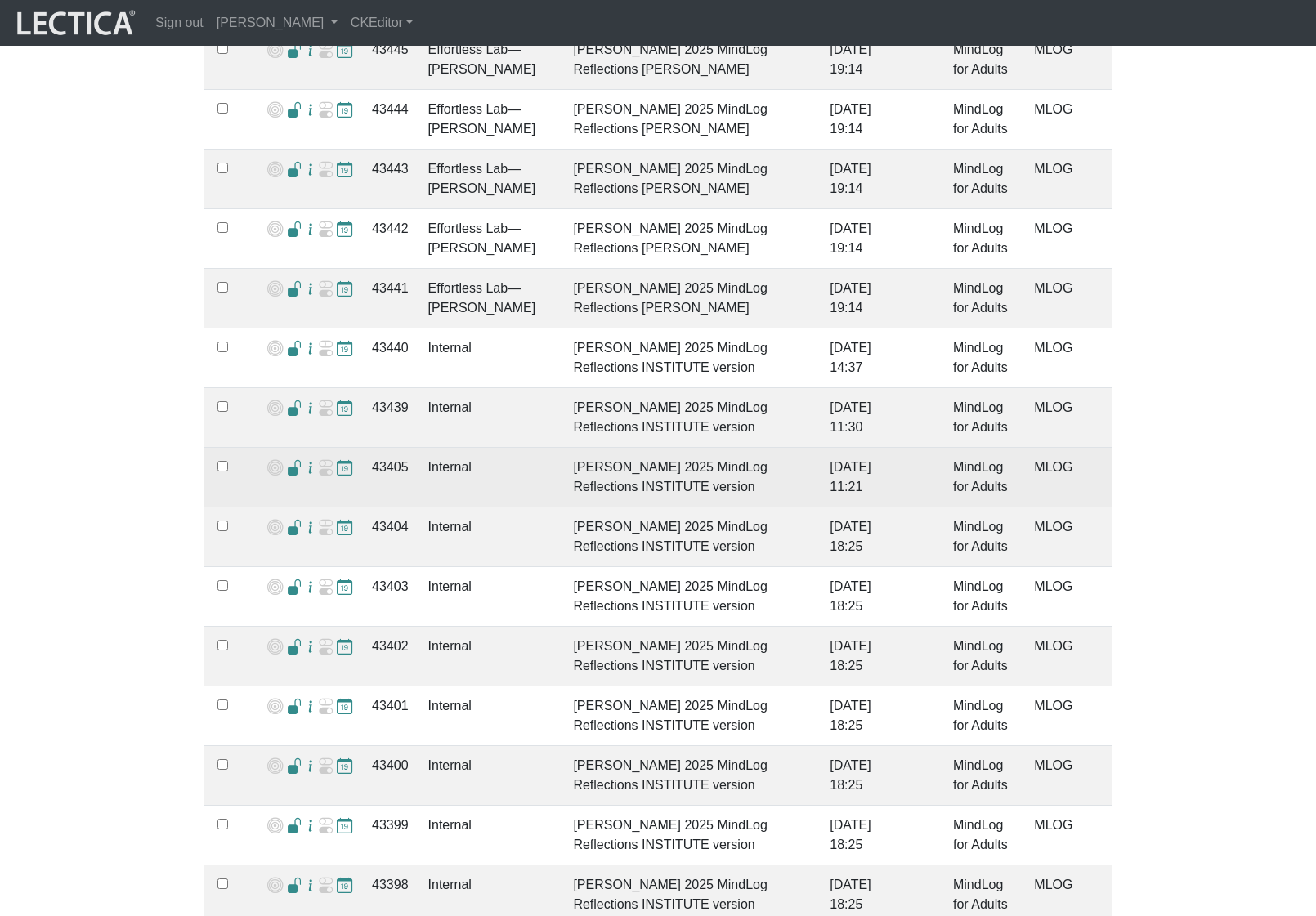
click at [289, 460] on span at bounding box center [294, 468] width 16 height 17
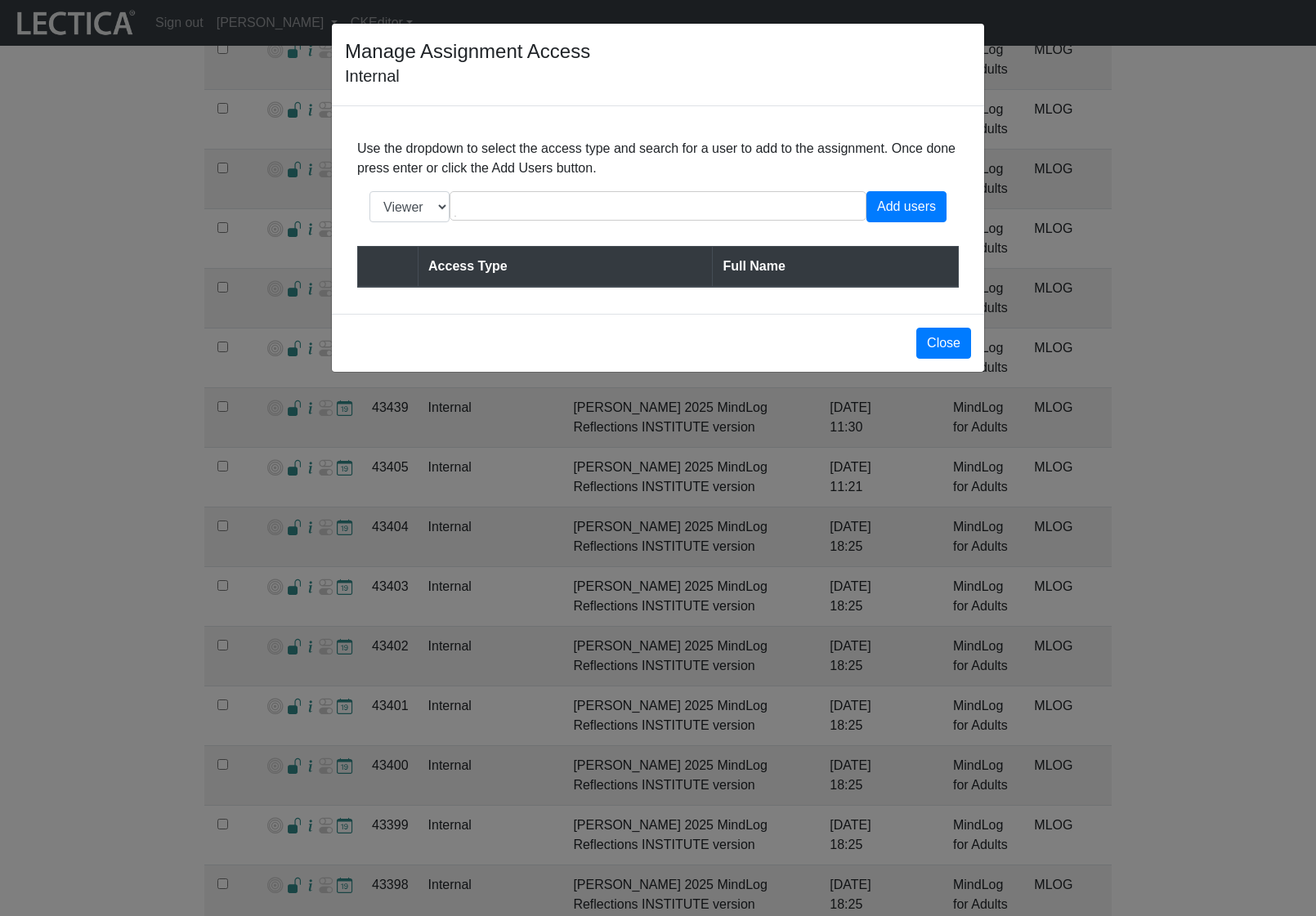
click at [213, 457] on div "Manage Assignment Access Internal Use the dropdown to select the access type an…" at bounding box center [658, 458] width 1316 height 916
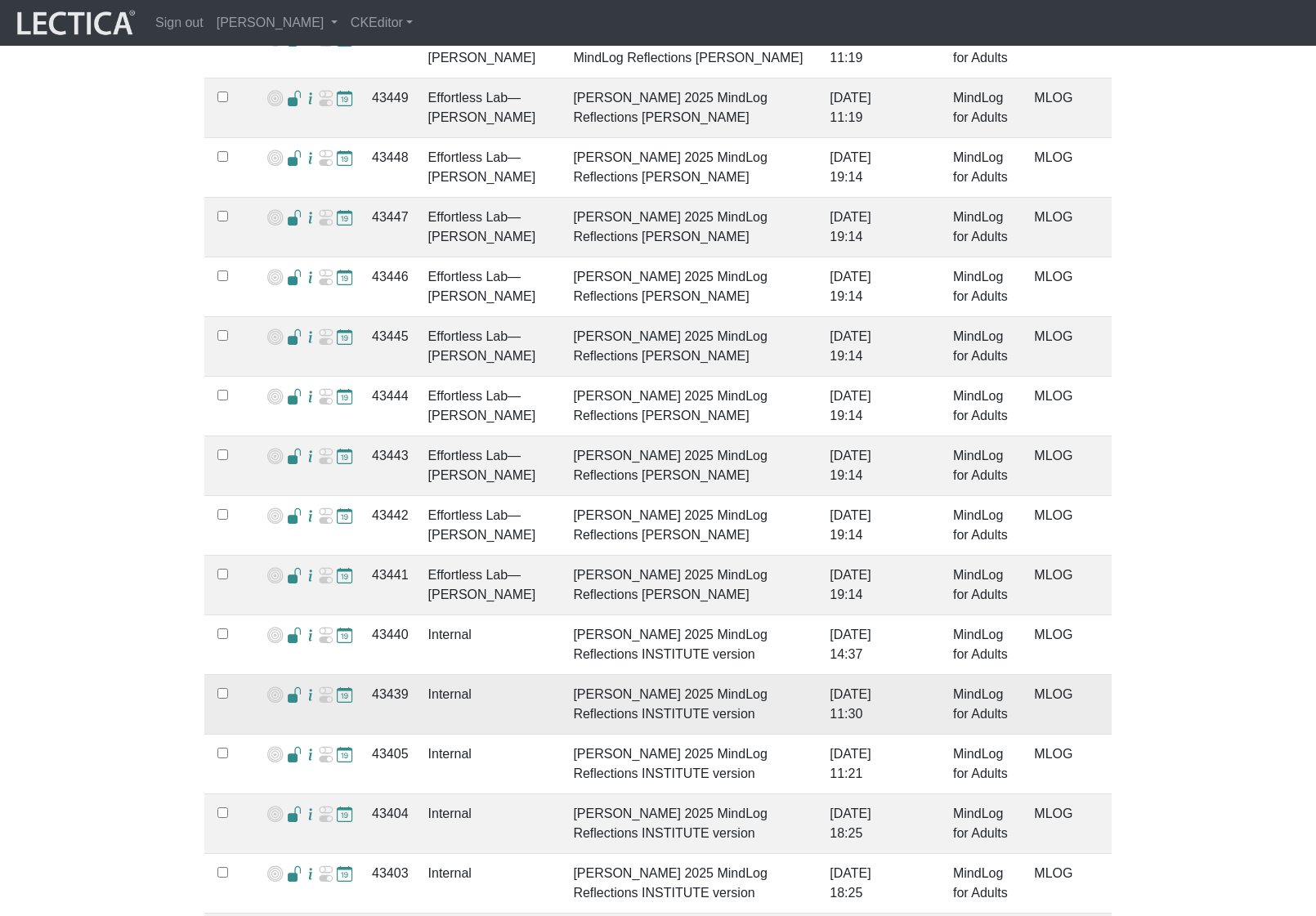
scroll to position [1880, 0]
click at [287, 689] on span at bounding box center [294, 697] width 16 height 17
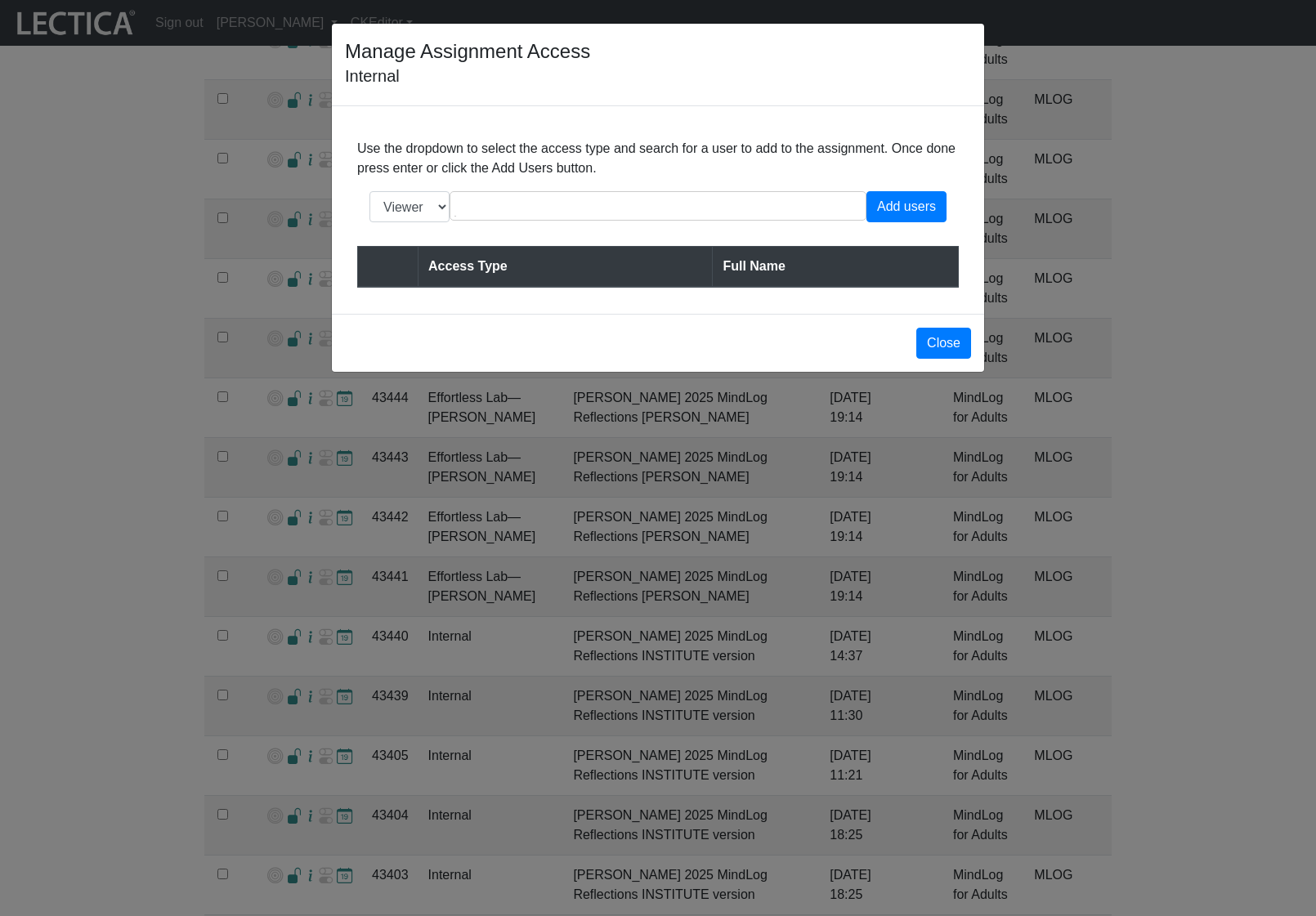
click at [176, 670] on div "Manage Assignment Access Internal Use the dropdown to select the access type an…" at bounding box center [658, 458] width 1316 height 916
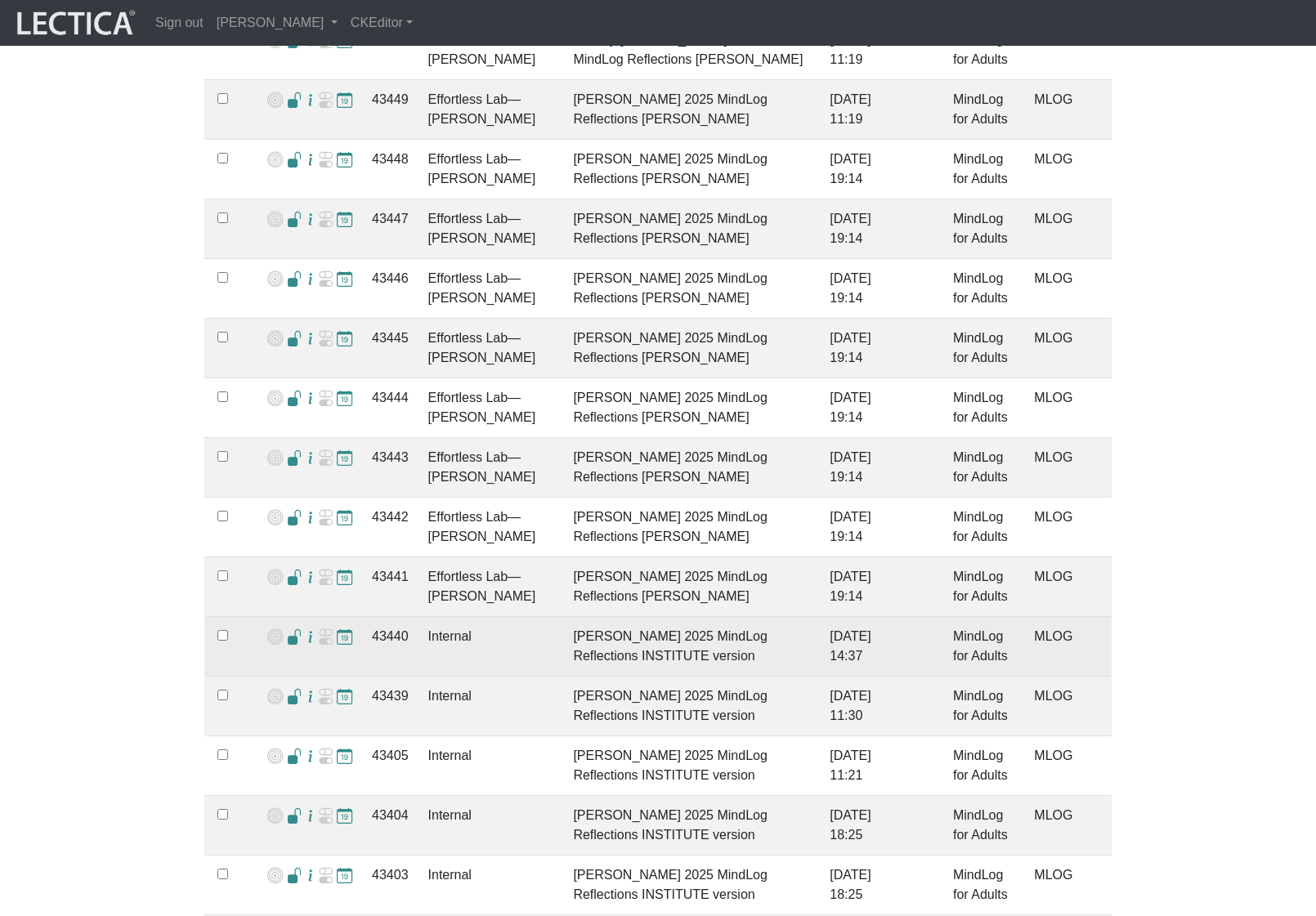
click at [289, 630] on span at bounding box center [294, 638] width 16 height 17
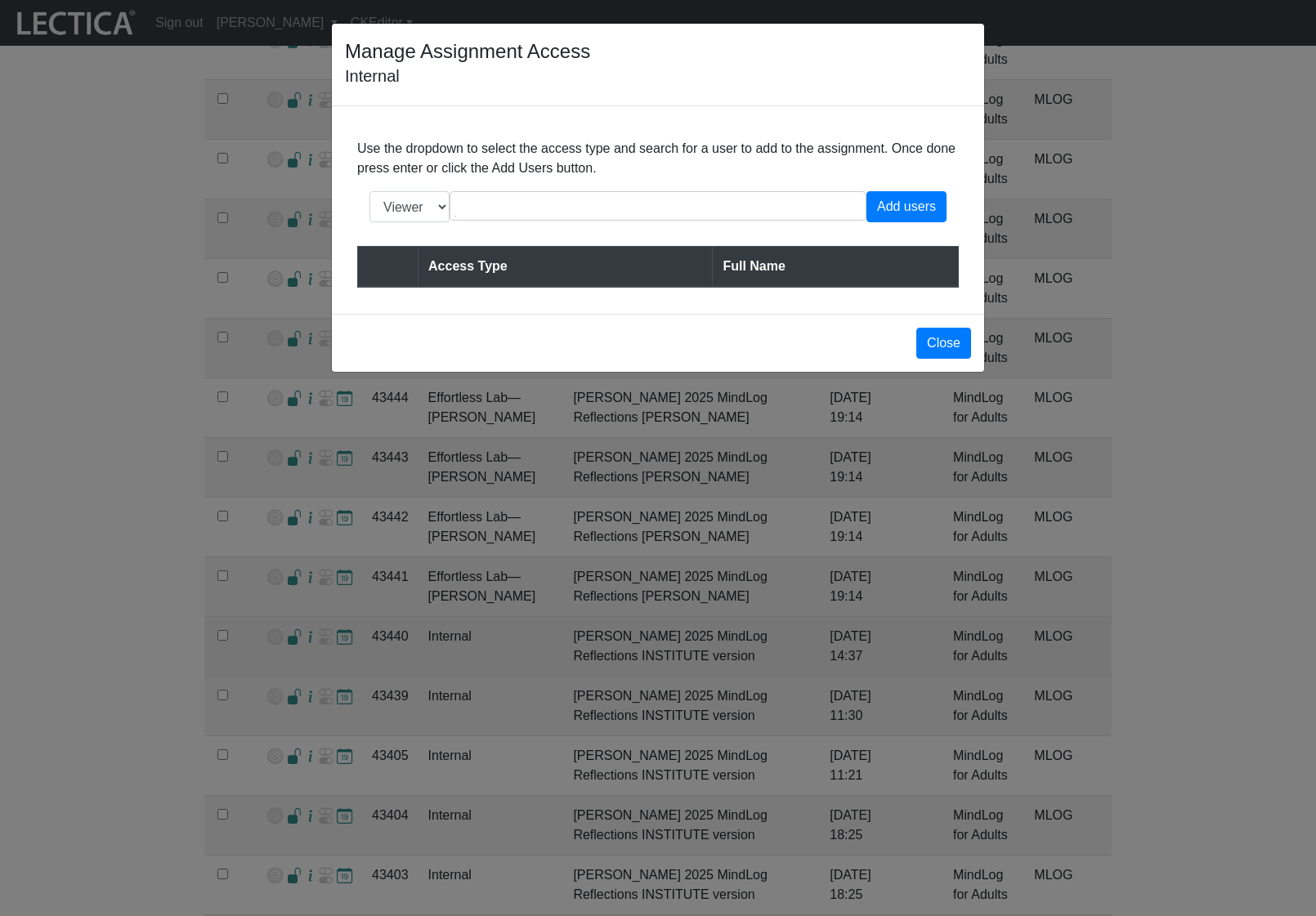
click at [217, 637] on div "Manage Assignment Access Internal Use the dropdown to select the access type an…" at bounding box center [658, 458] width 1316 height 916
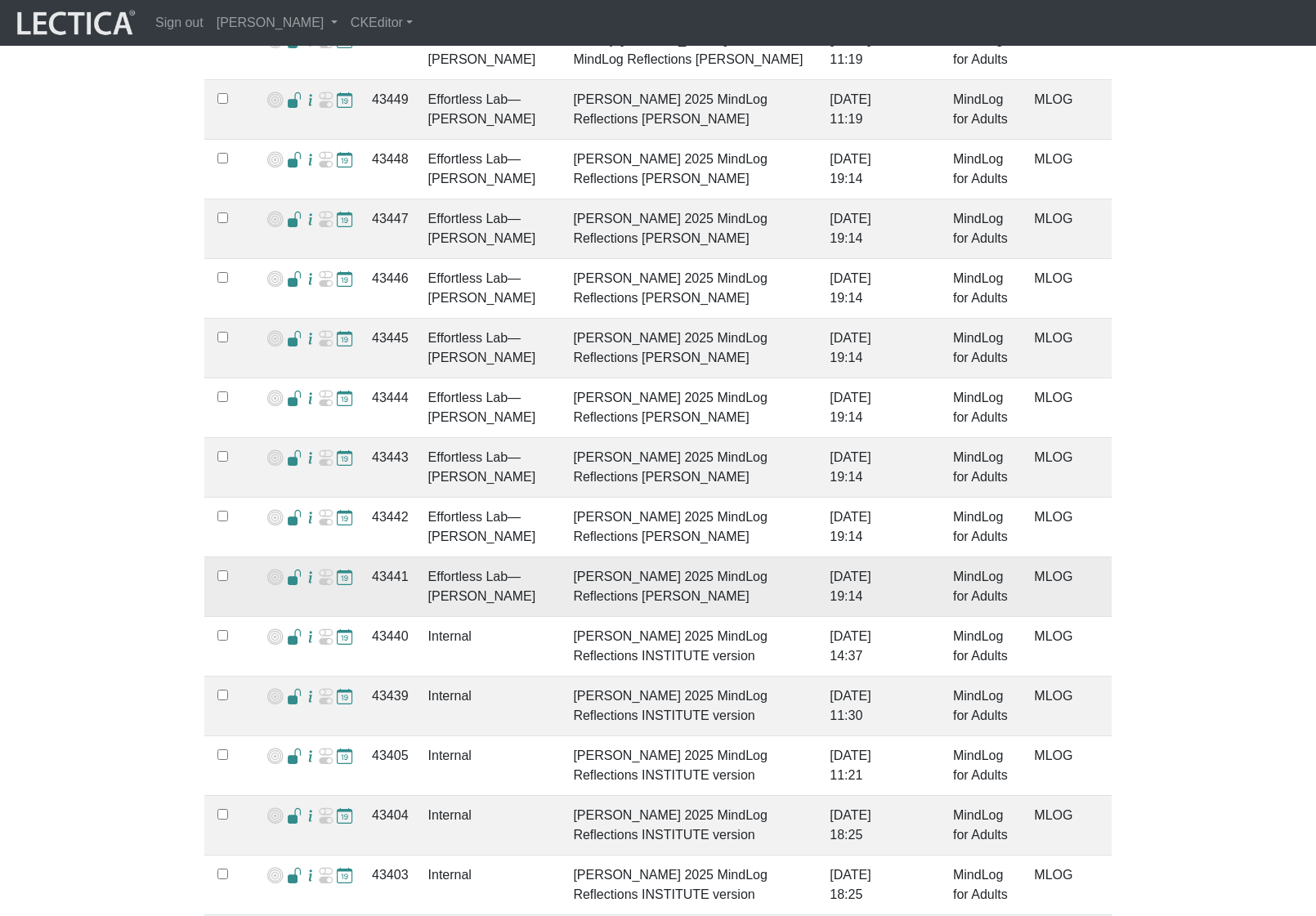
click at [288, 569] on span at bounding box center [294, 578] width 16 height 17
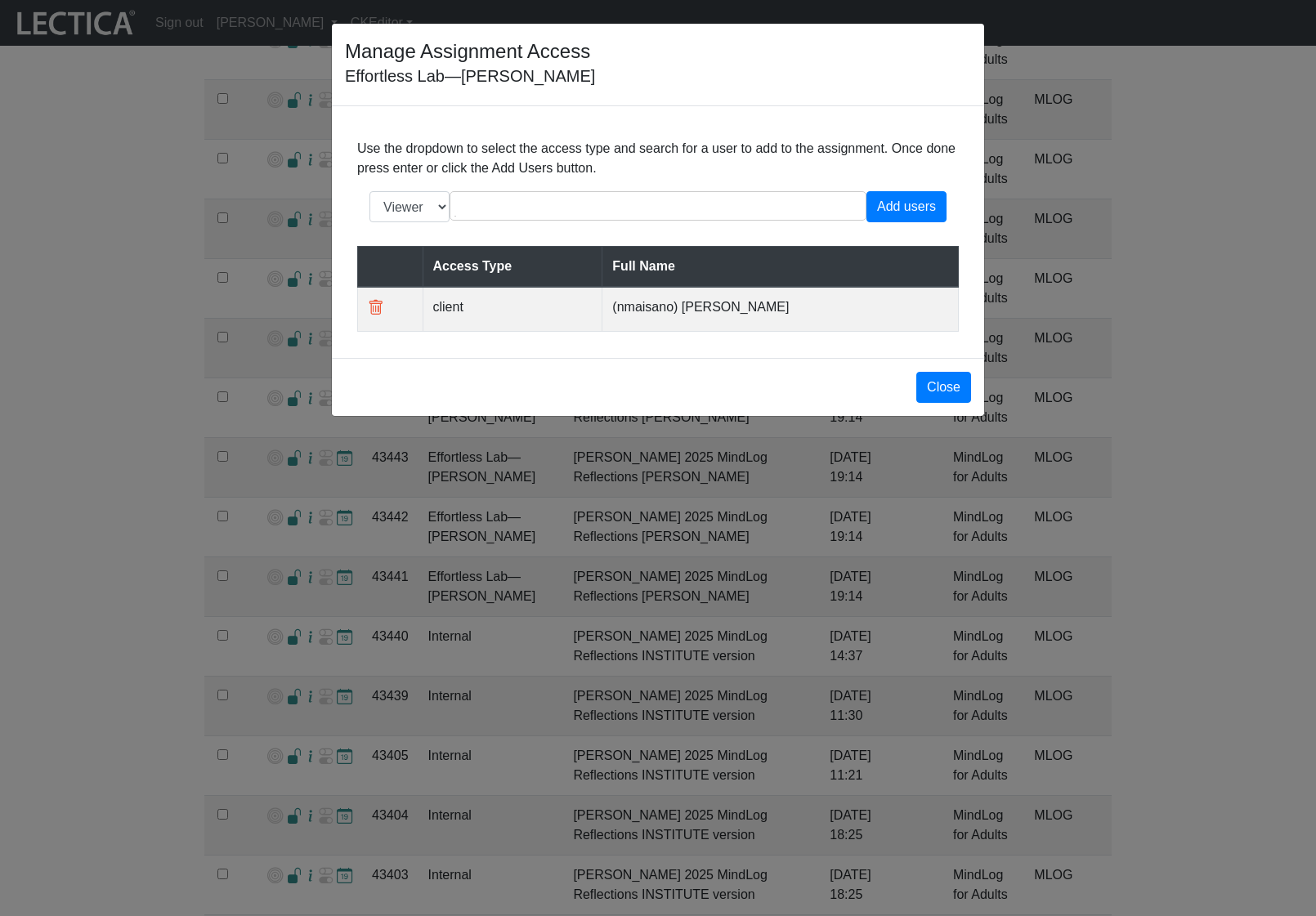
click at [208, 569] on div "Manage Assignment Access Effortless Lab—Nic Maisano Use the dropdown to select …" at bounding box center [658, 458] width 1316 height 916
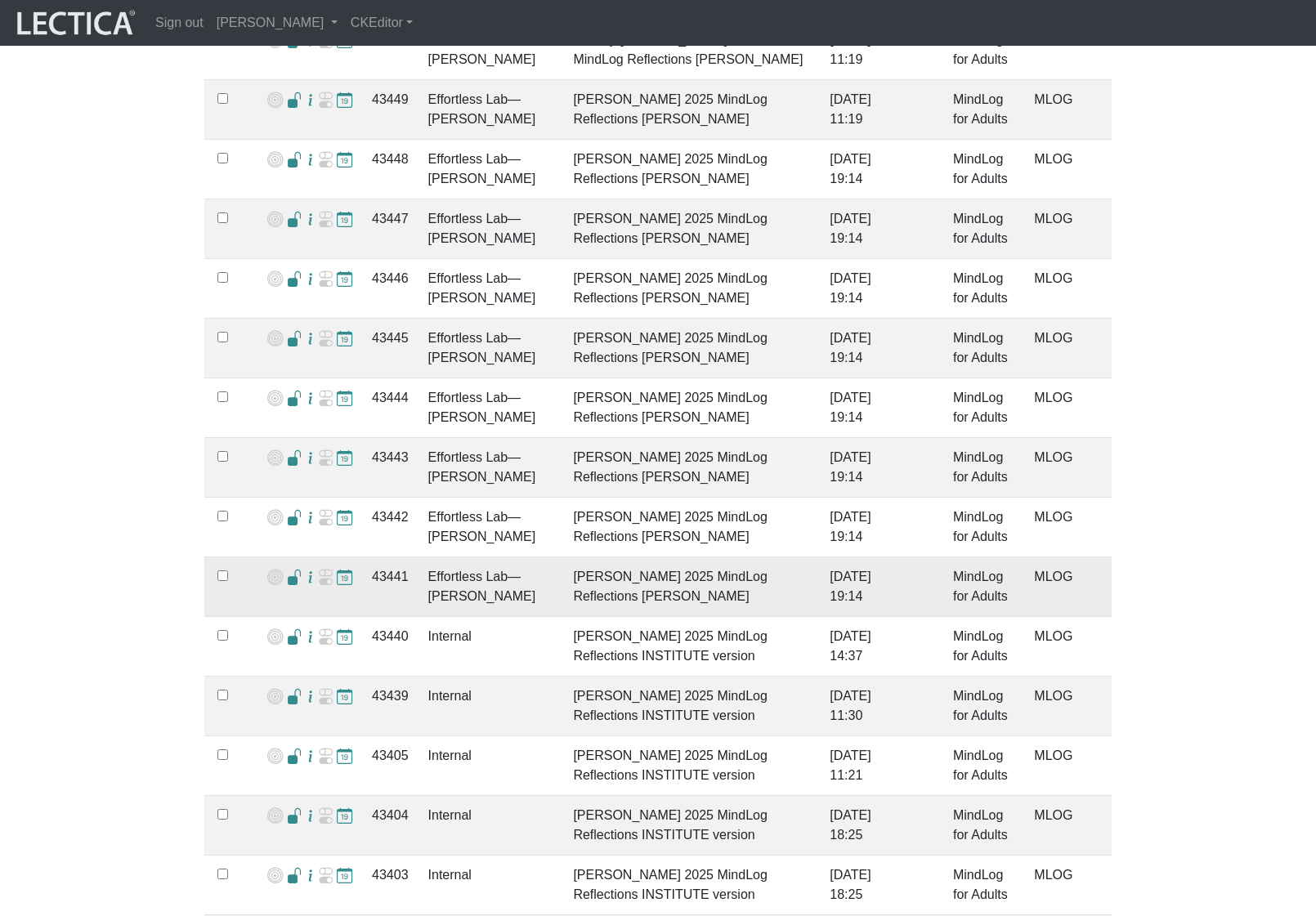
click at [287, 569] on span at bounding box center [294, 578] width 16 height 17
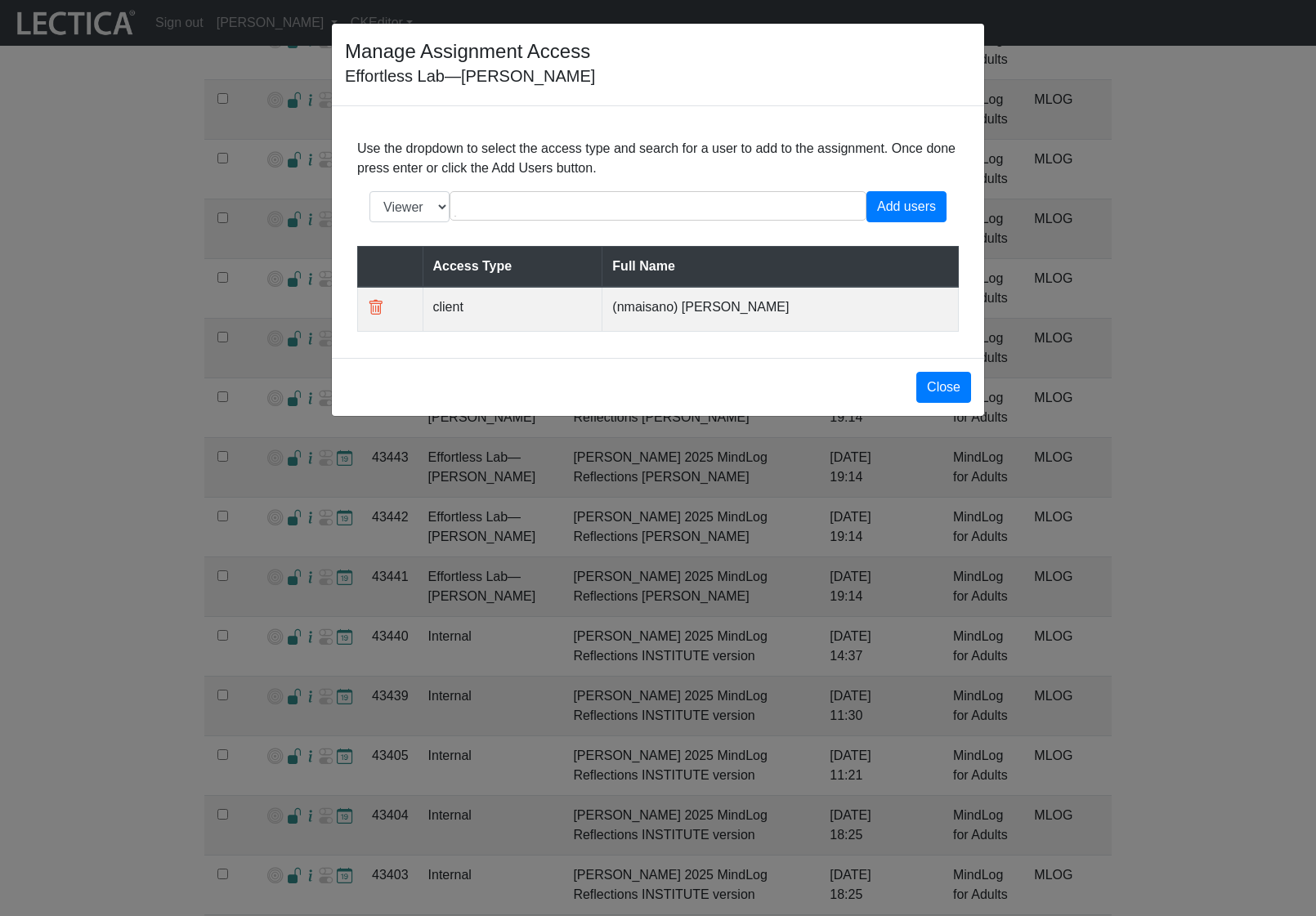
click at [374, 563] on div "Manage Assignment Access Effortless Lab—Nic Maisano Use the dropdown to select …" at bounding box center [658, 458] width 1316 height 916
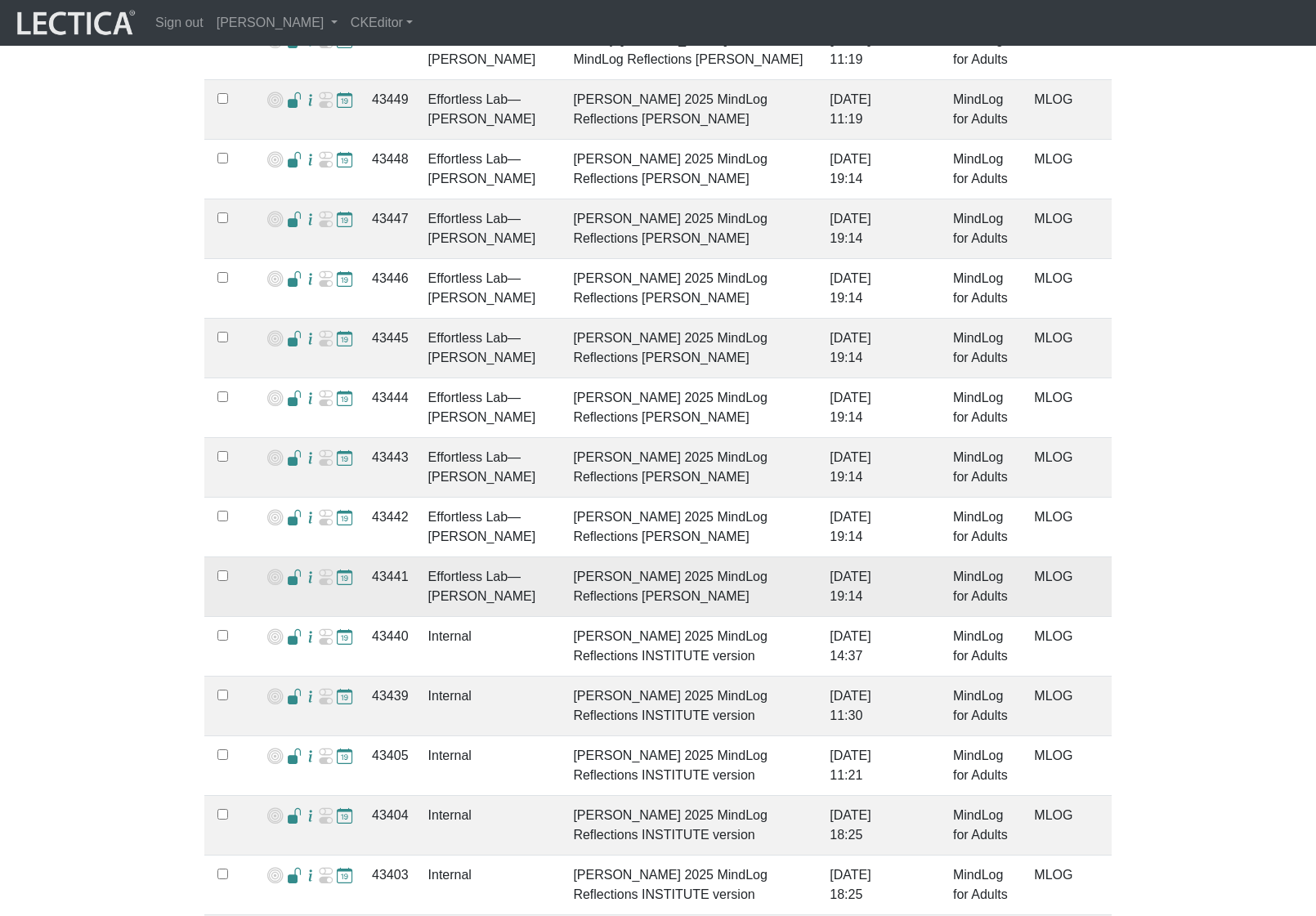
click at [390, 557] on td "43441" at bounding box center [390, 587] width 57 height 60
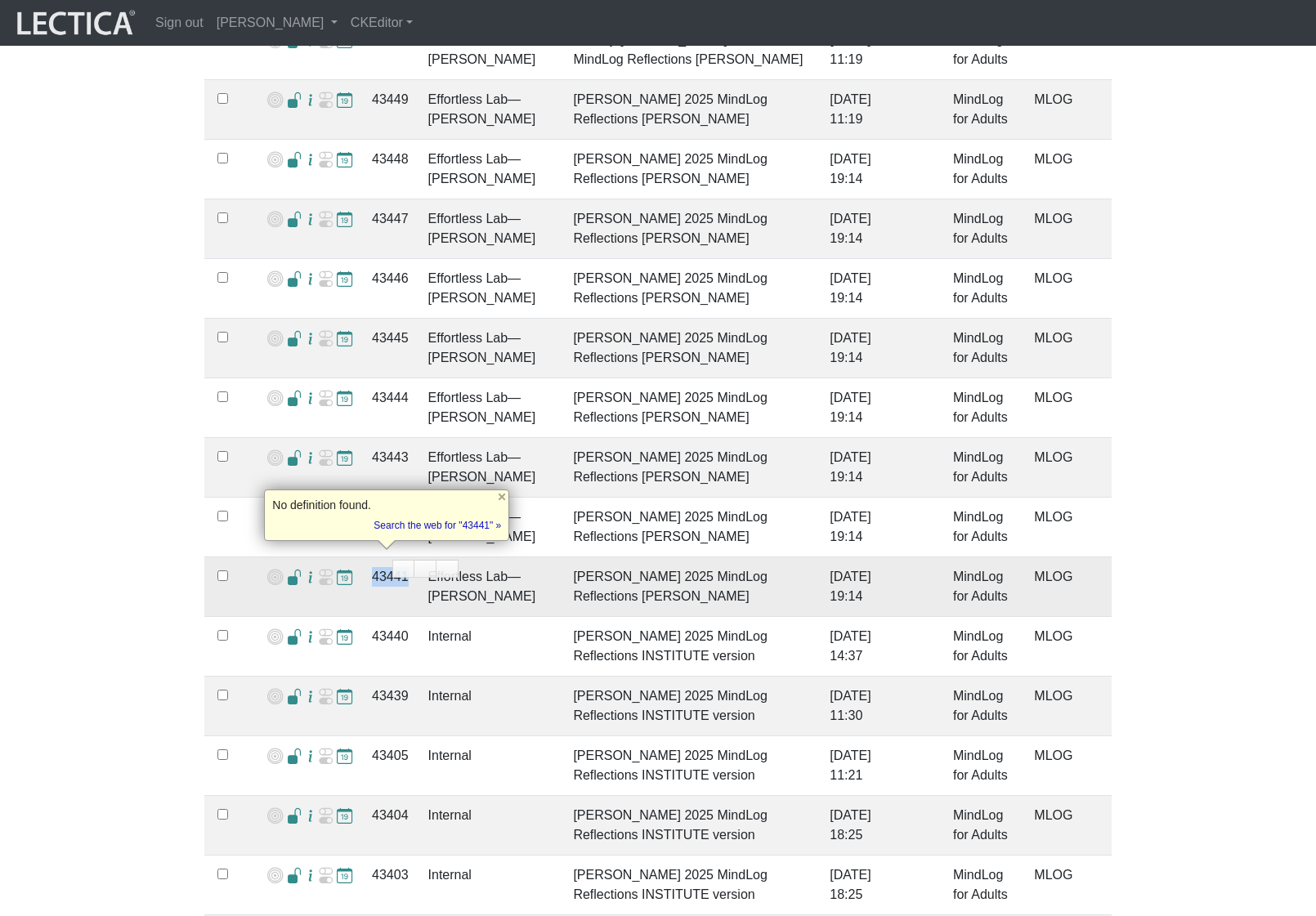
copy td "43441"
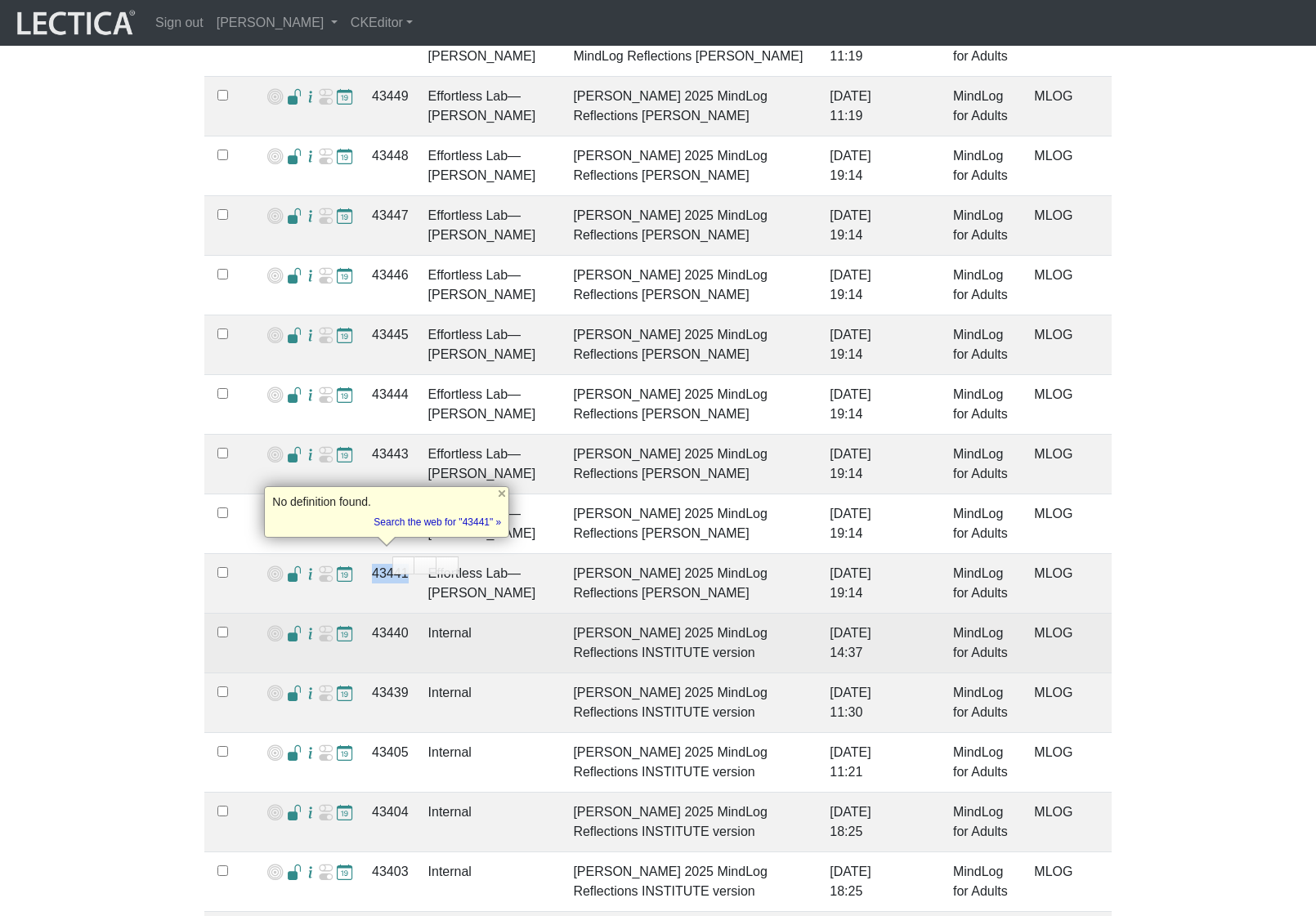
scroll to position [1883, 0]
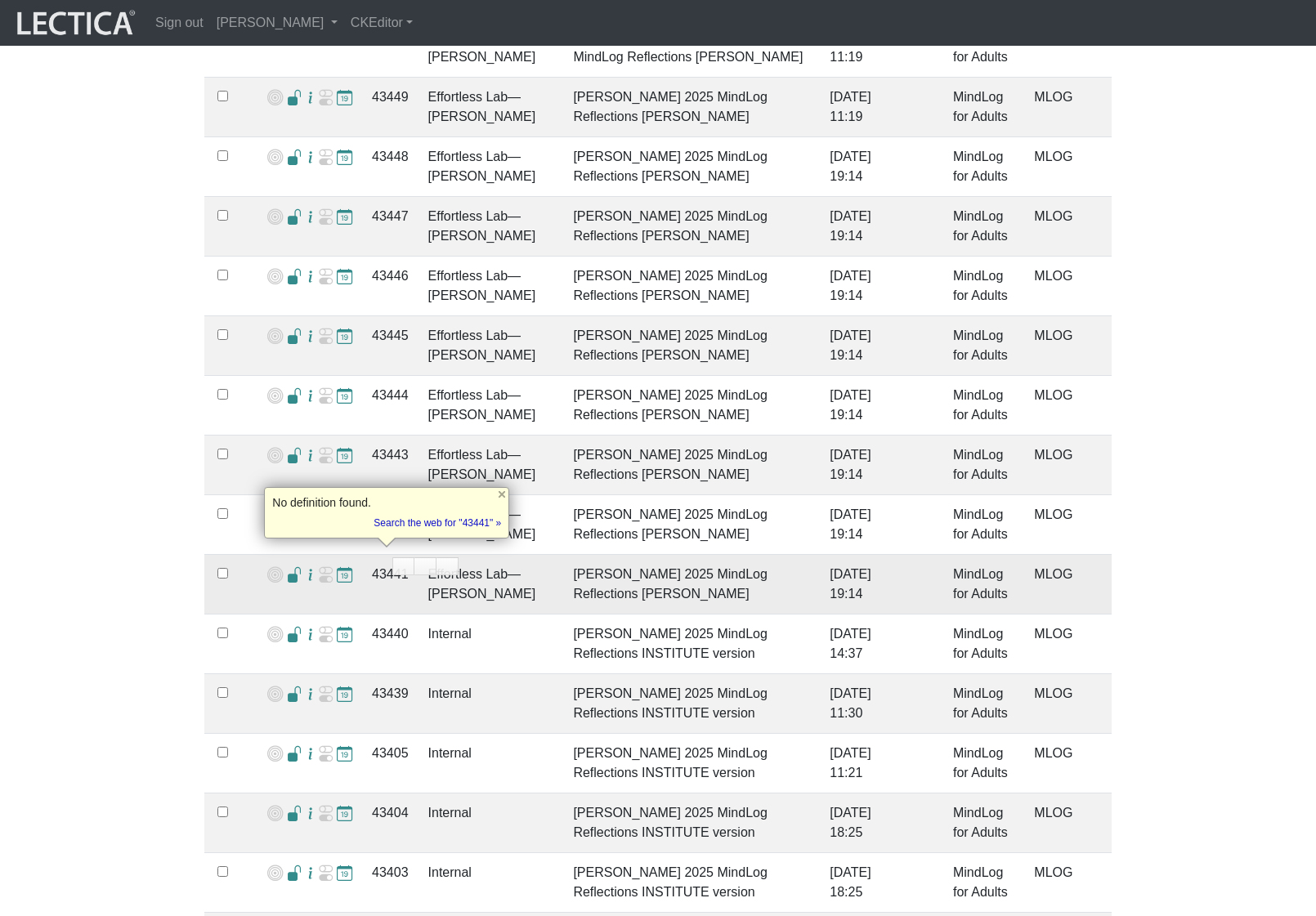
click at [290, 567] on span at bounding box center [294, 576] width 16 height 17
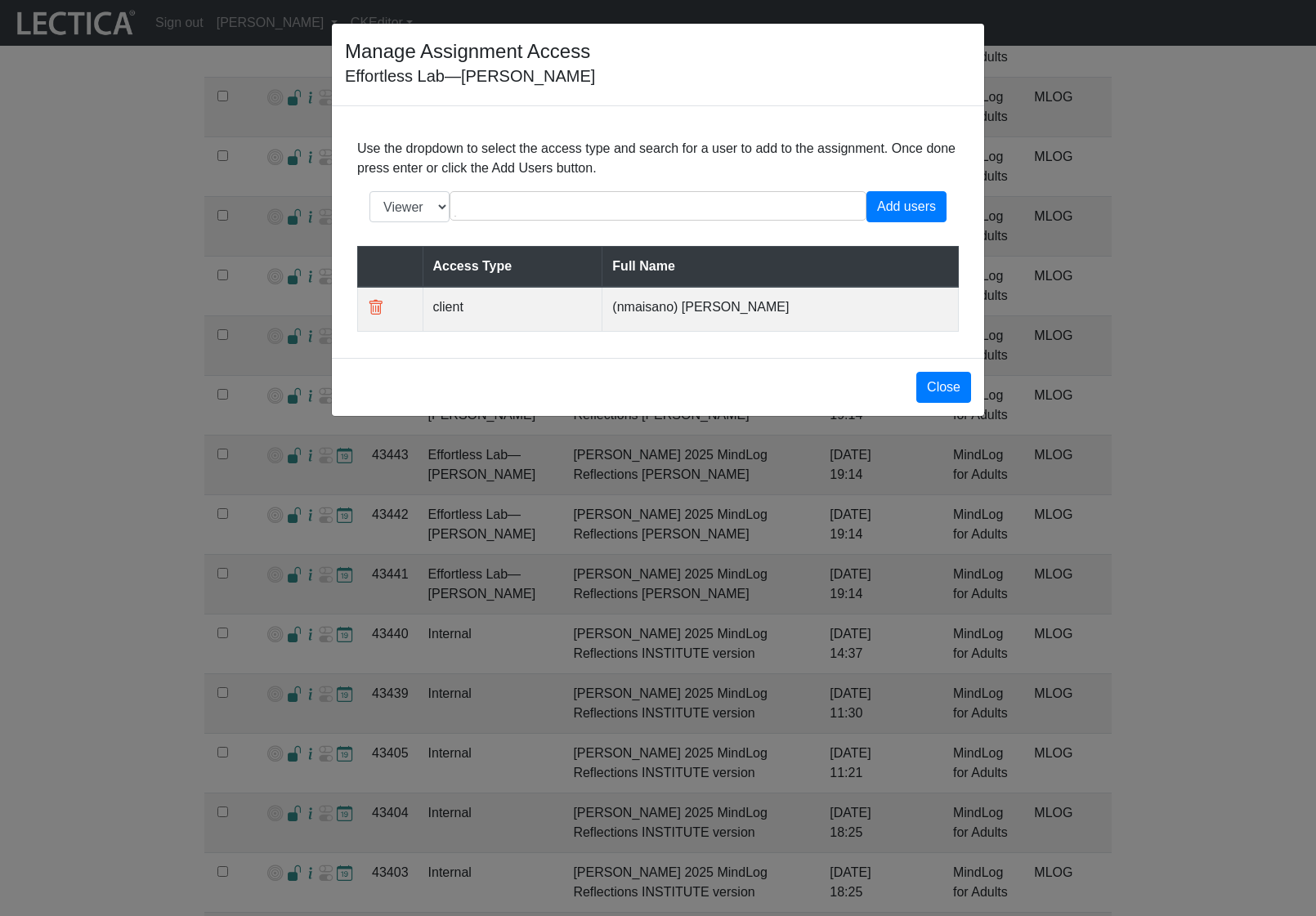
click at [657, 325] on td "(nmaisano) Nicholas Maisano" at bounding box center [780, 308] width 356 height 44
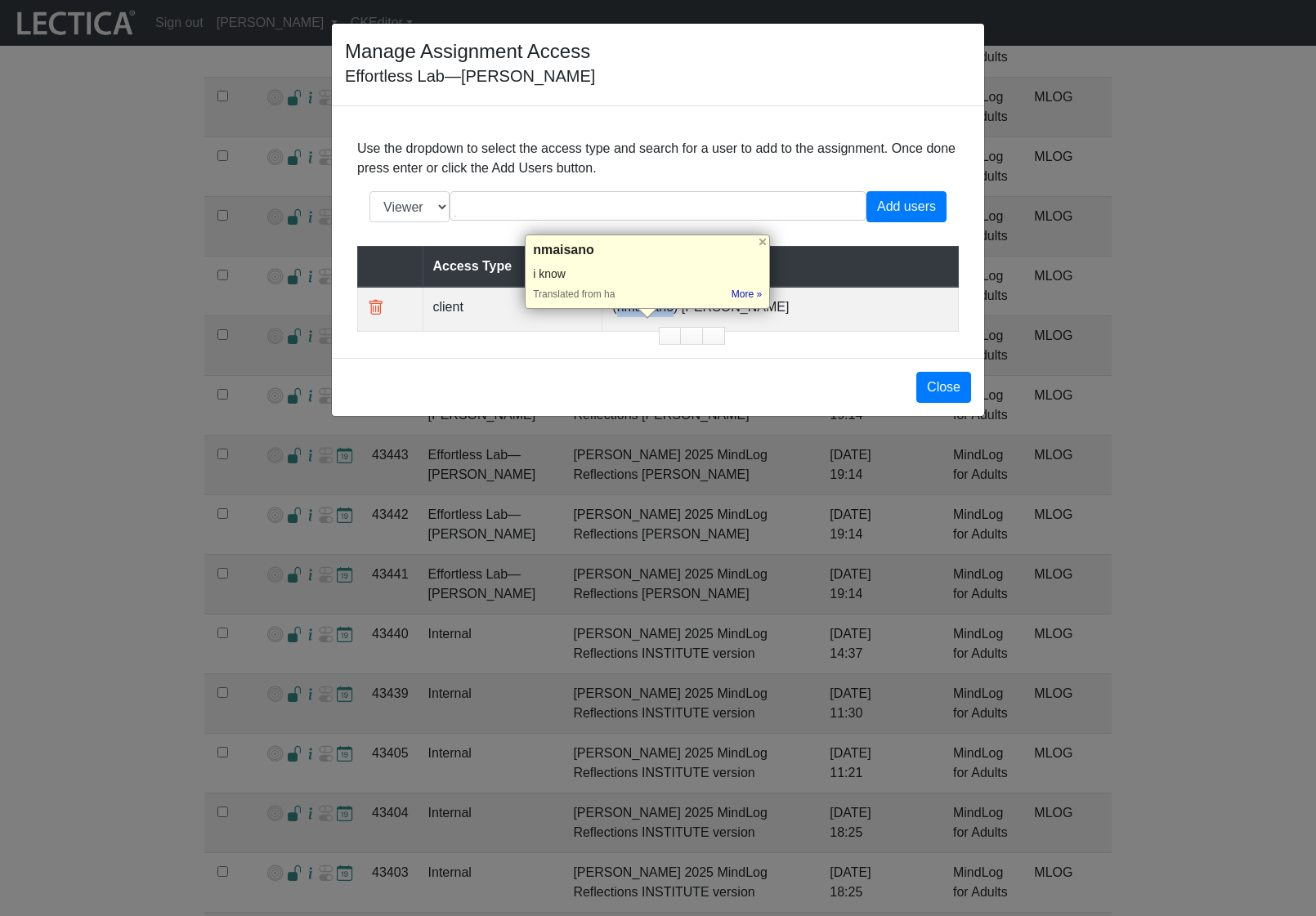
copy td "nmaisano"
click at [391, 525] on div "Manage Assignment Access Effortless Lab—Nic Maisano Use the dropdown to select …" at bounding box center [658, 458] width 1316 height 916
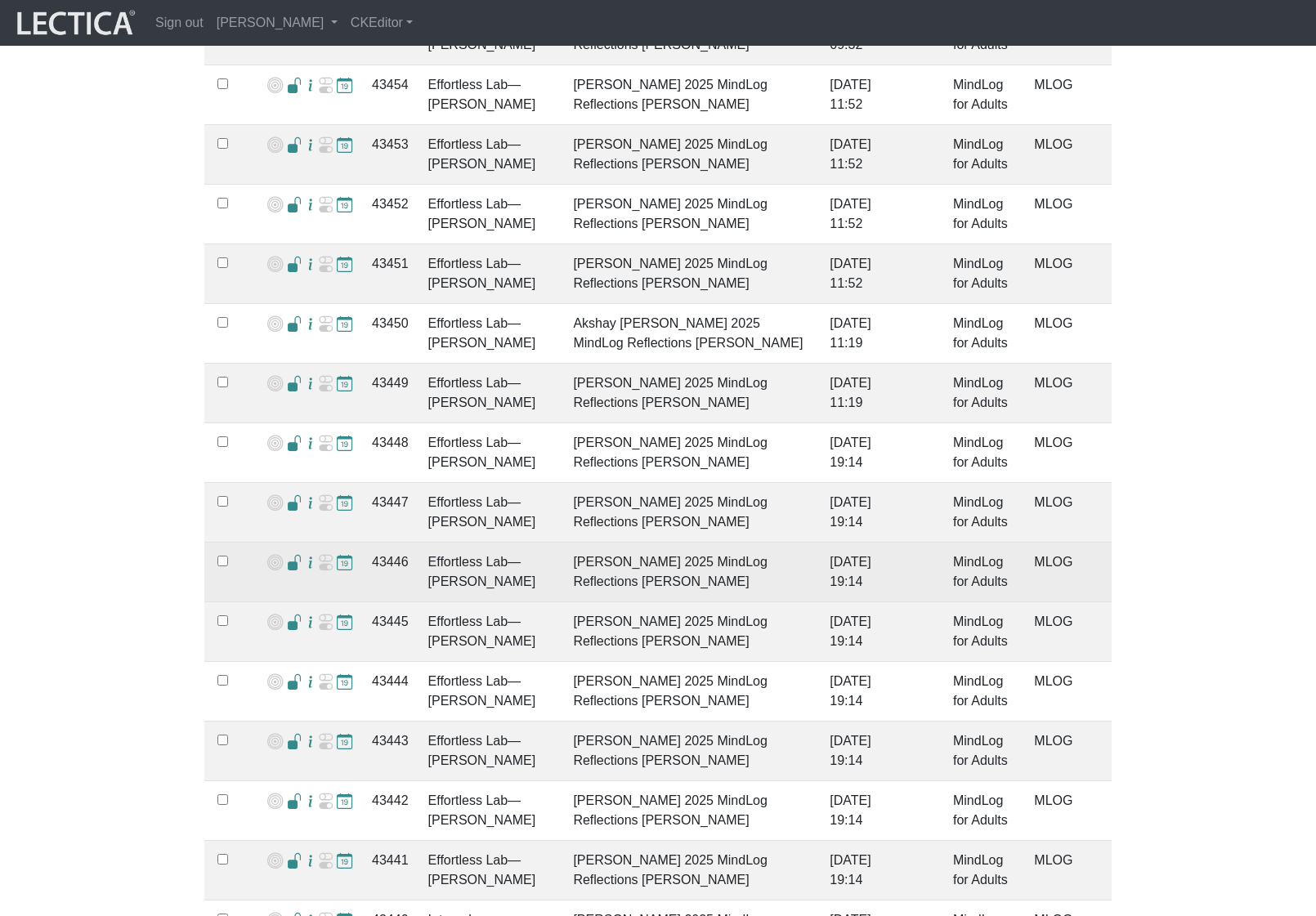
scroll to position [1590, 0]
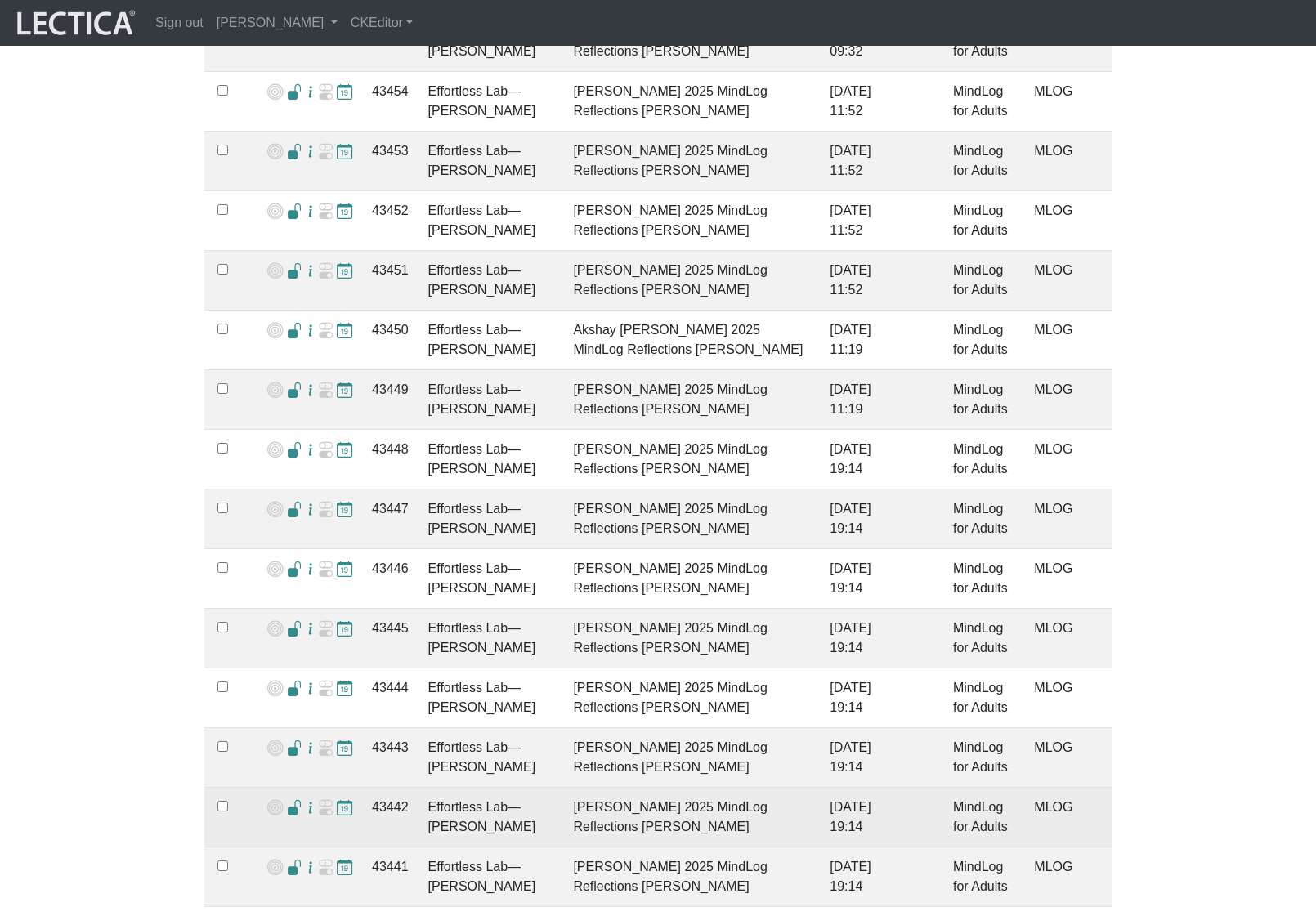
click at [287, 800] on span at bounding box center [294, 809] width 16 height 17
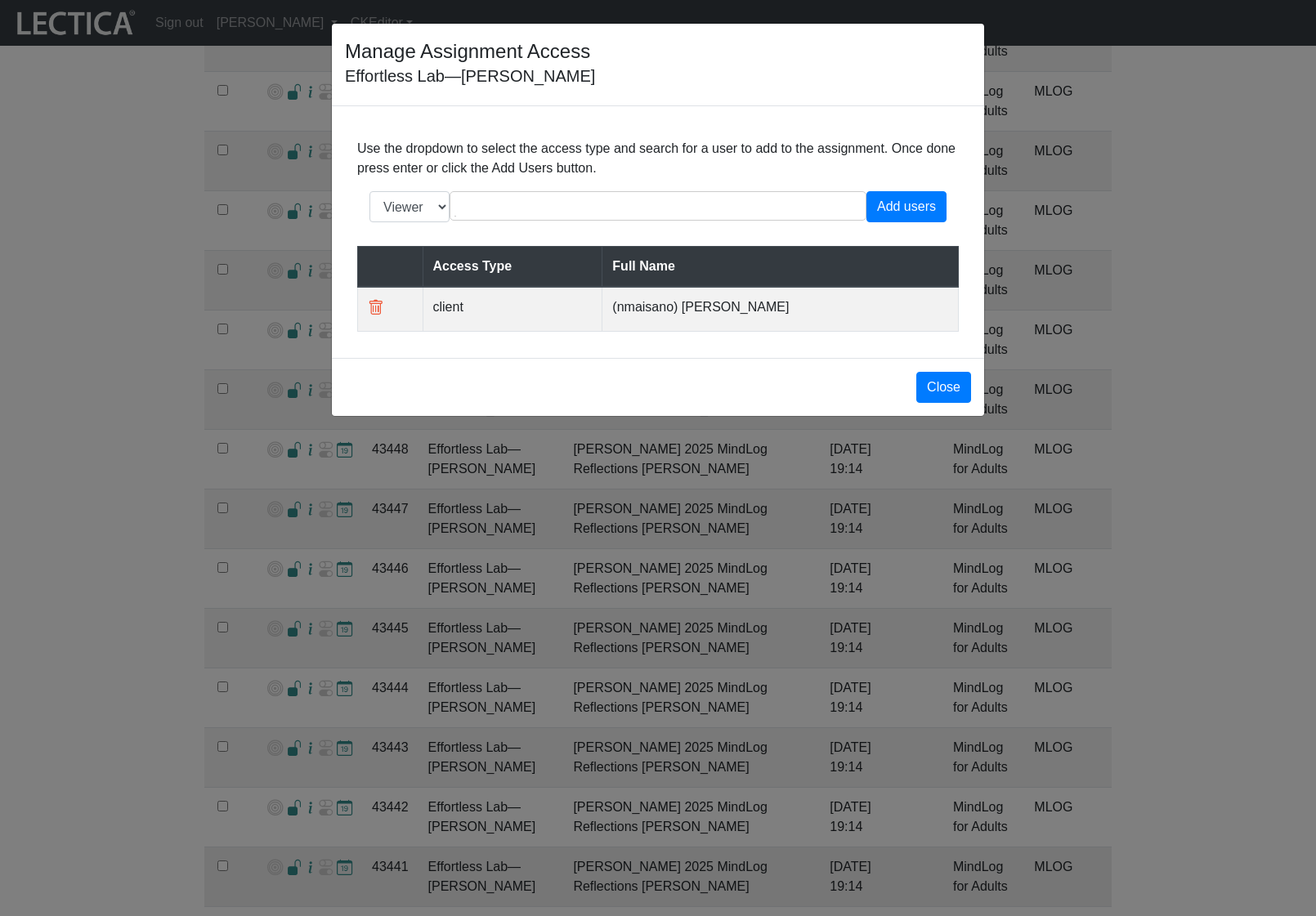
click at [478, 876] on div "Manage Assignment Access Effortless Lab—Nic Maisano Use the dropdown to select …" at bounding box center [658, 458] width 1316 height 916
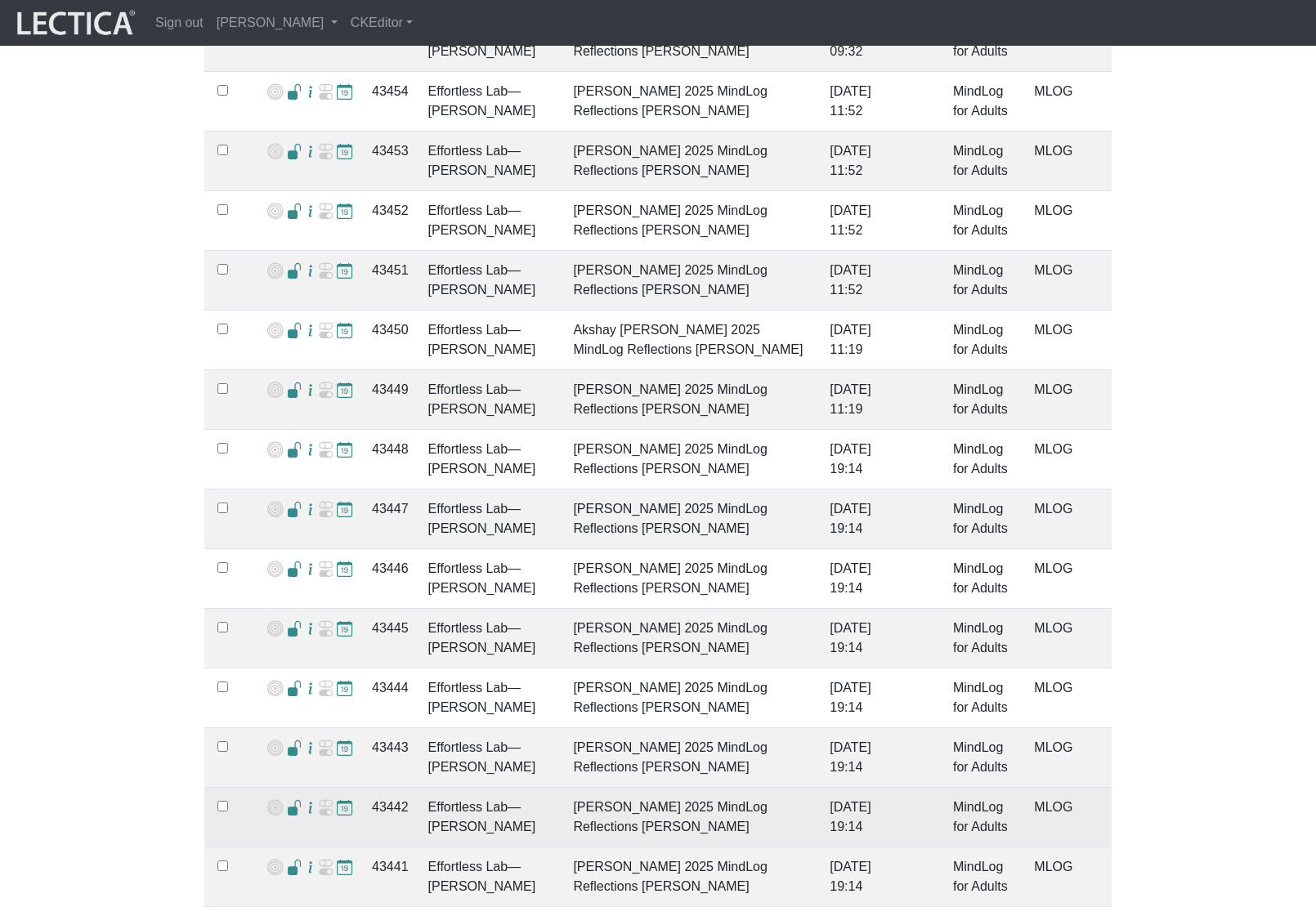
click at [384, 788] on td "43442" at bounding box center [390, 818] width 57 height 60
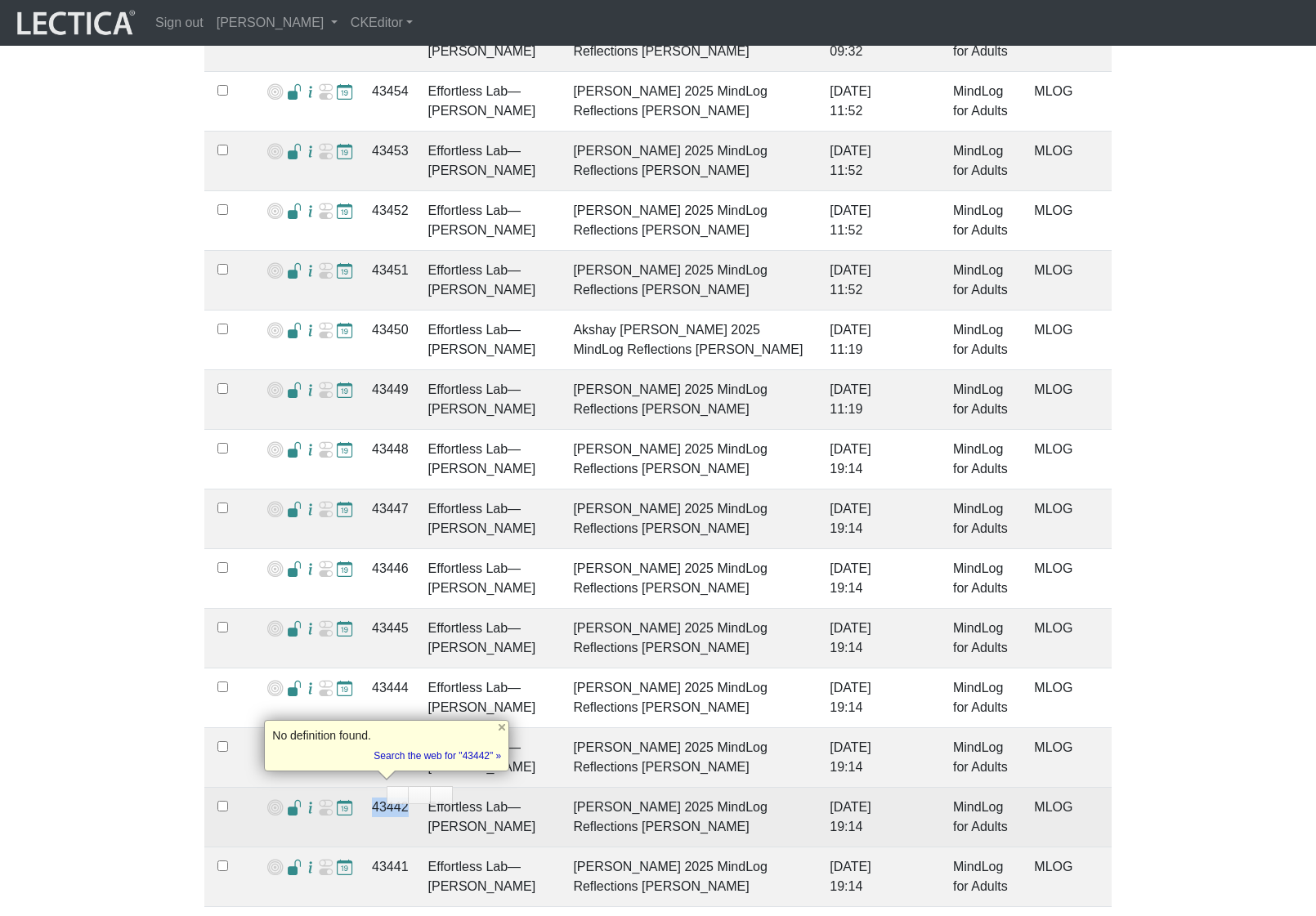
copy td "43442"
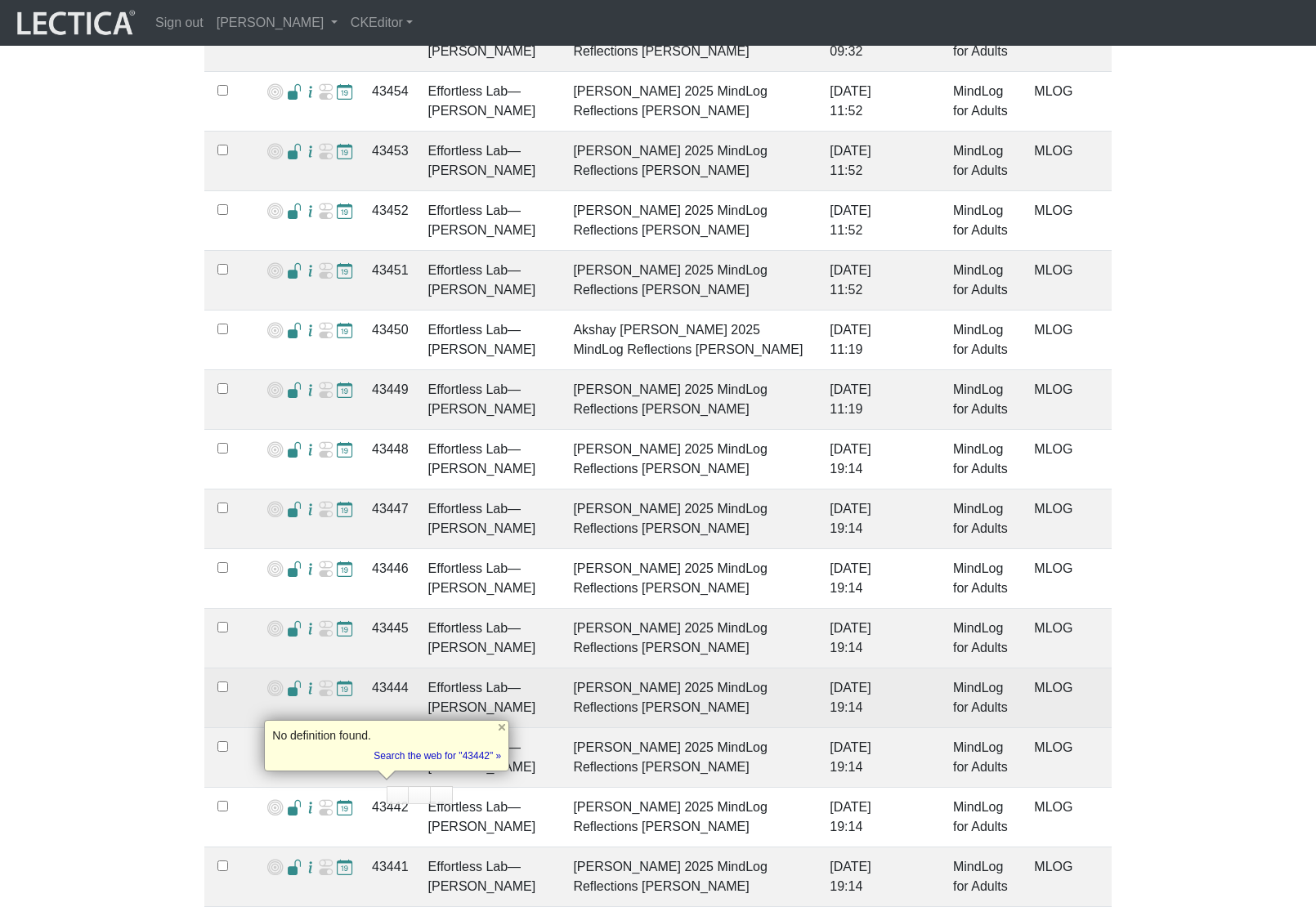
click at [462, 677] on td "Effortless Lab—Nic Maisano" at bounding box center [490, 698] width 145 height 60
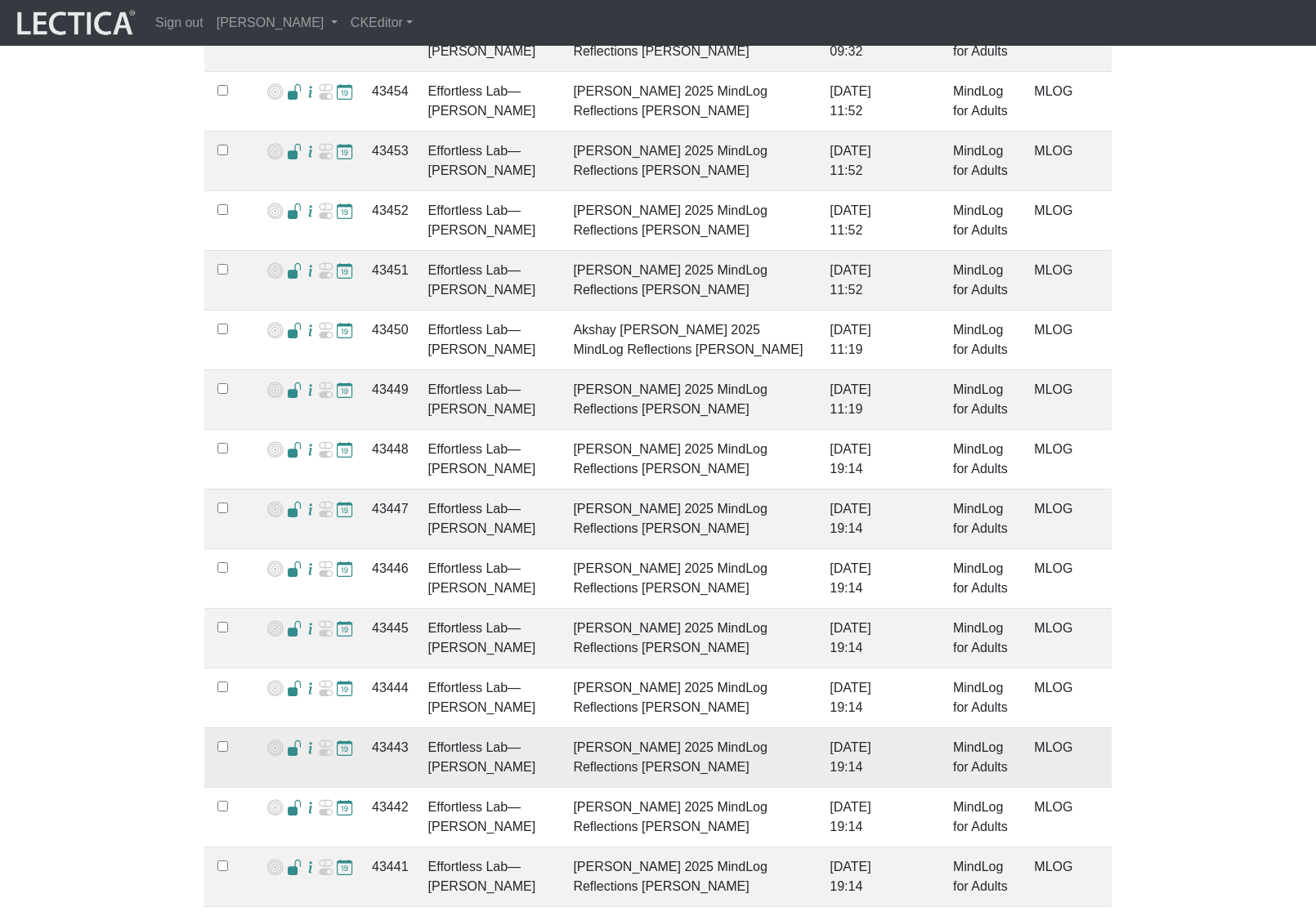
click at [290, 740] on span at bounding box center [294, 749] width 16 height 17
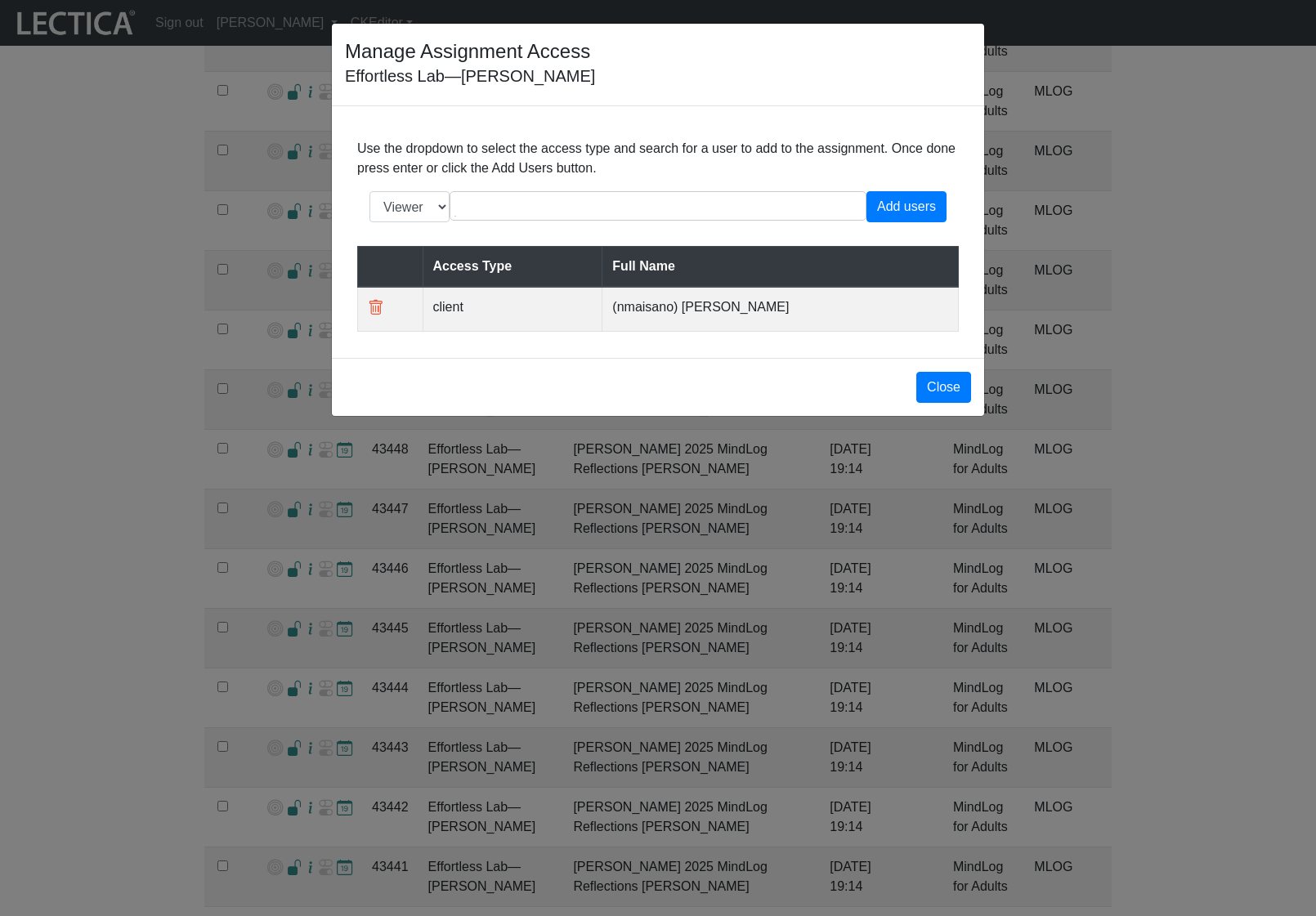
click at [294, 711] on div "Manage Assignment Access Effortless Lab—Nic Maisano Use the dropdown to select …" at bounding box center [658, 458] width 1316 height 916
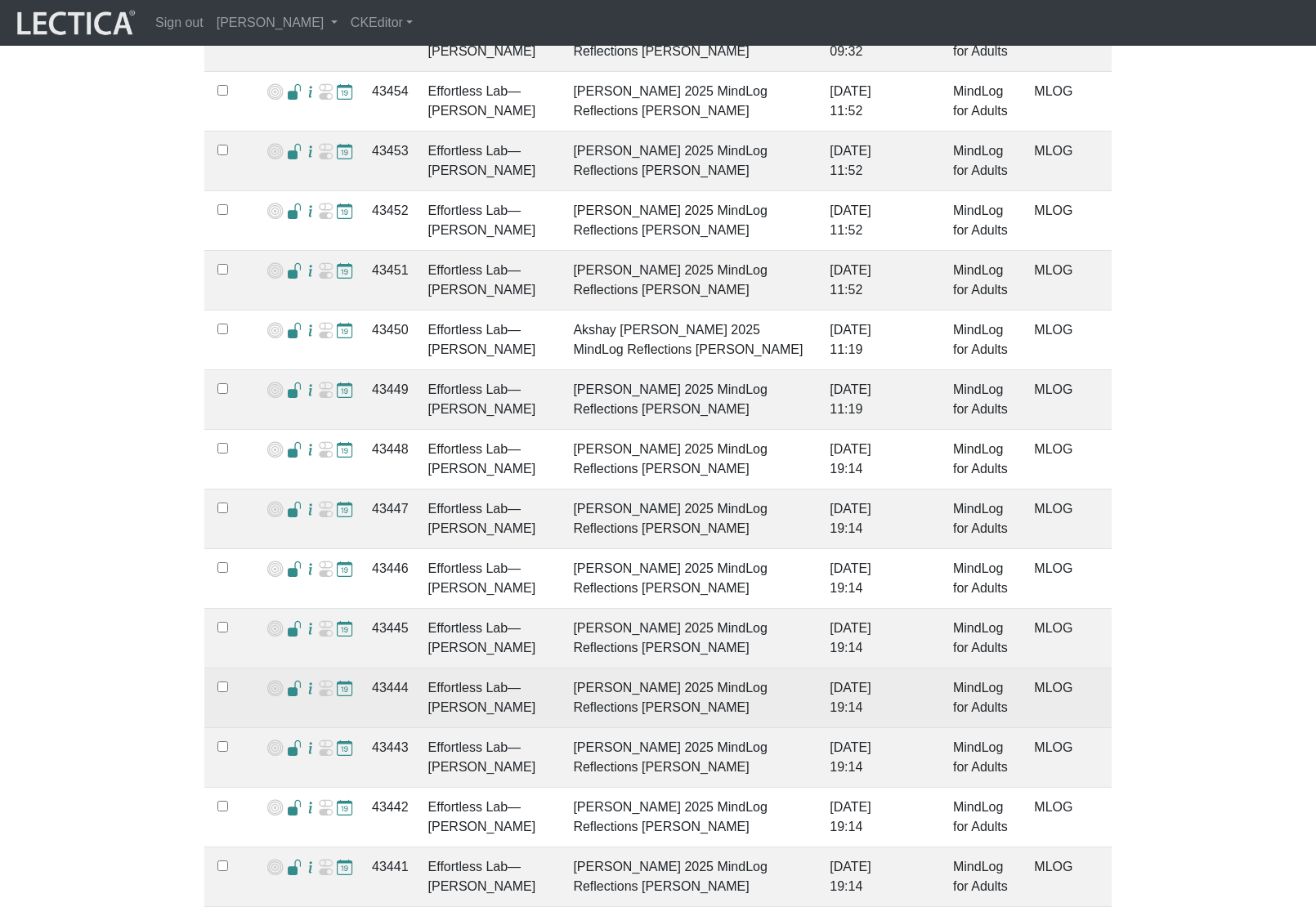
click at [288, 681] on span at bounding box center [294, 690] width 16 height 17
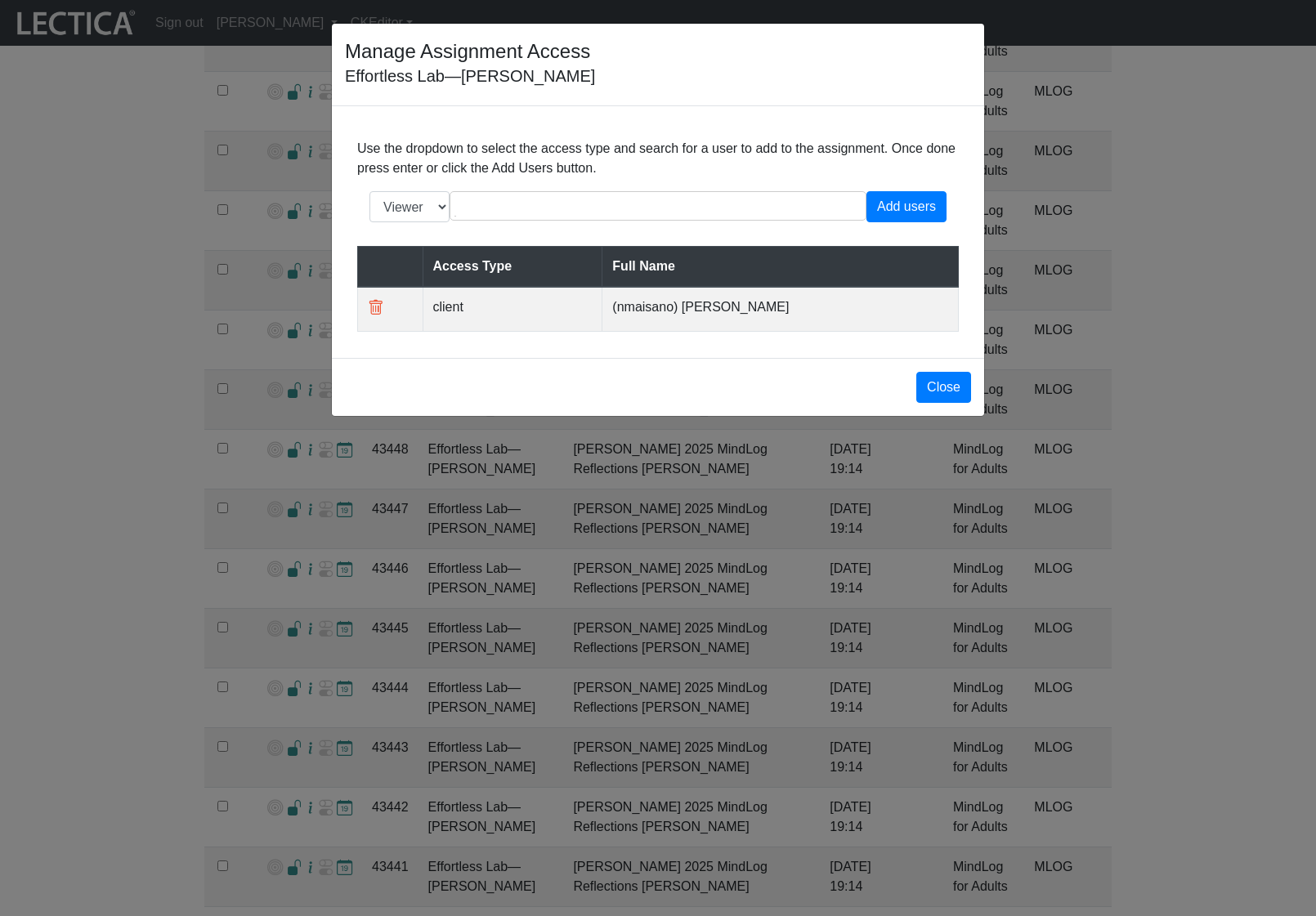
click at [286, 632] on div "Manage Assignment Access Effortless Lab—Nic Maisano Use the dropdown to select …" at bounding box center [658, 458] width 1316 height 916
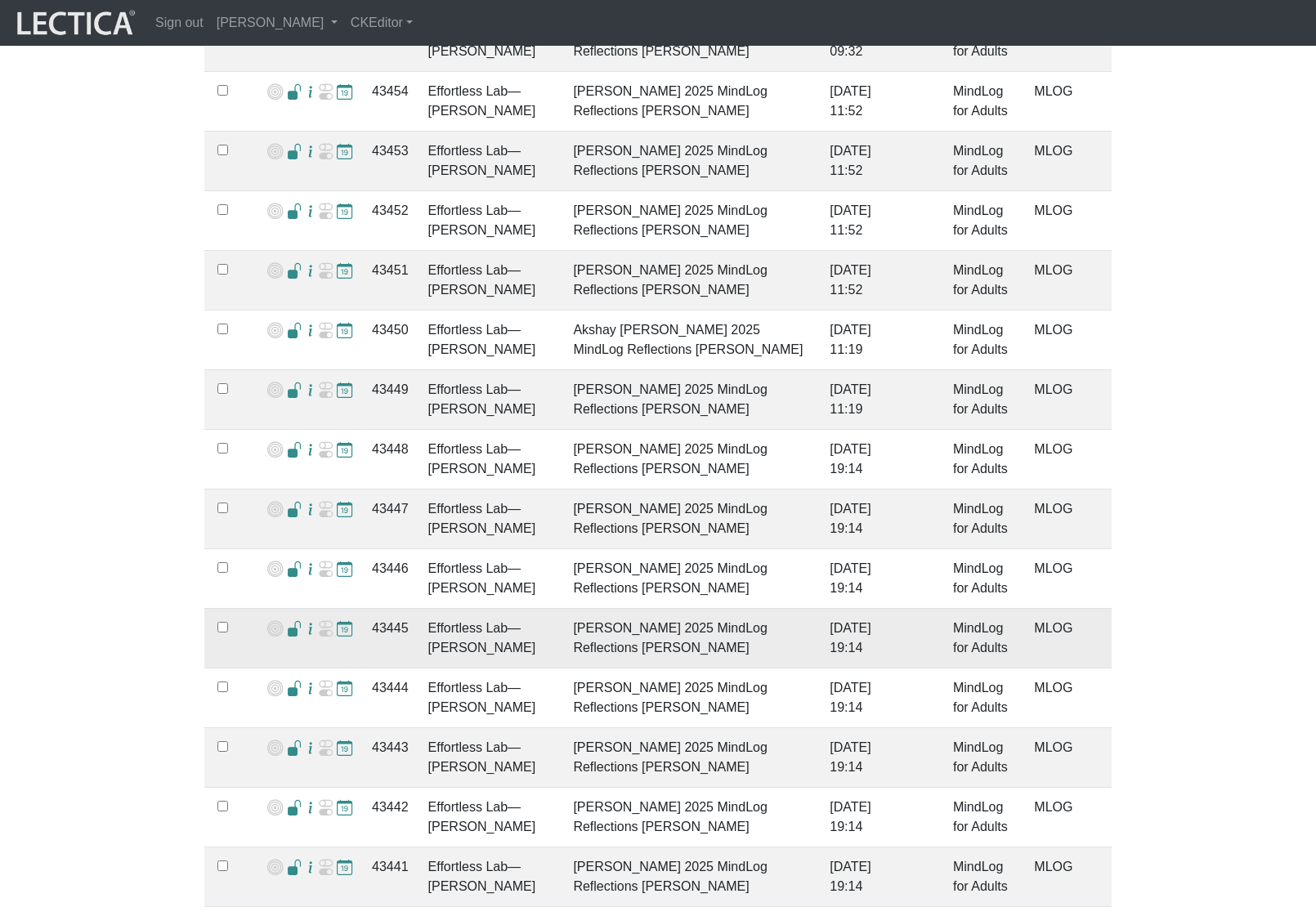
click at [291, 621] on span at bounding box center [294, 630] width 16 height 17
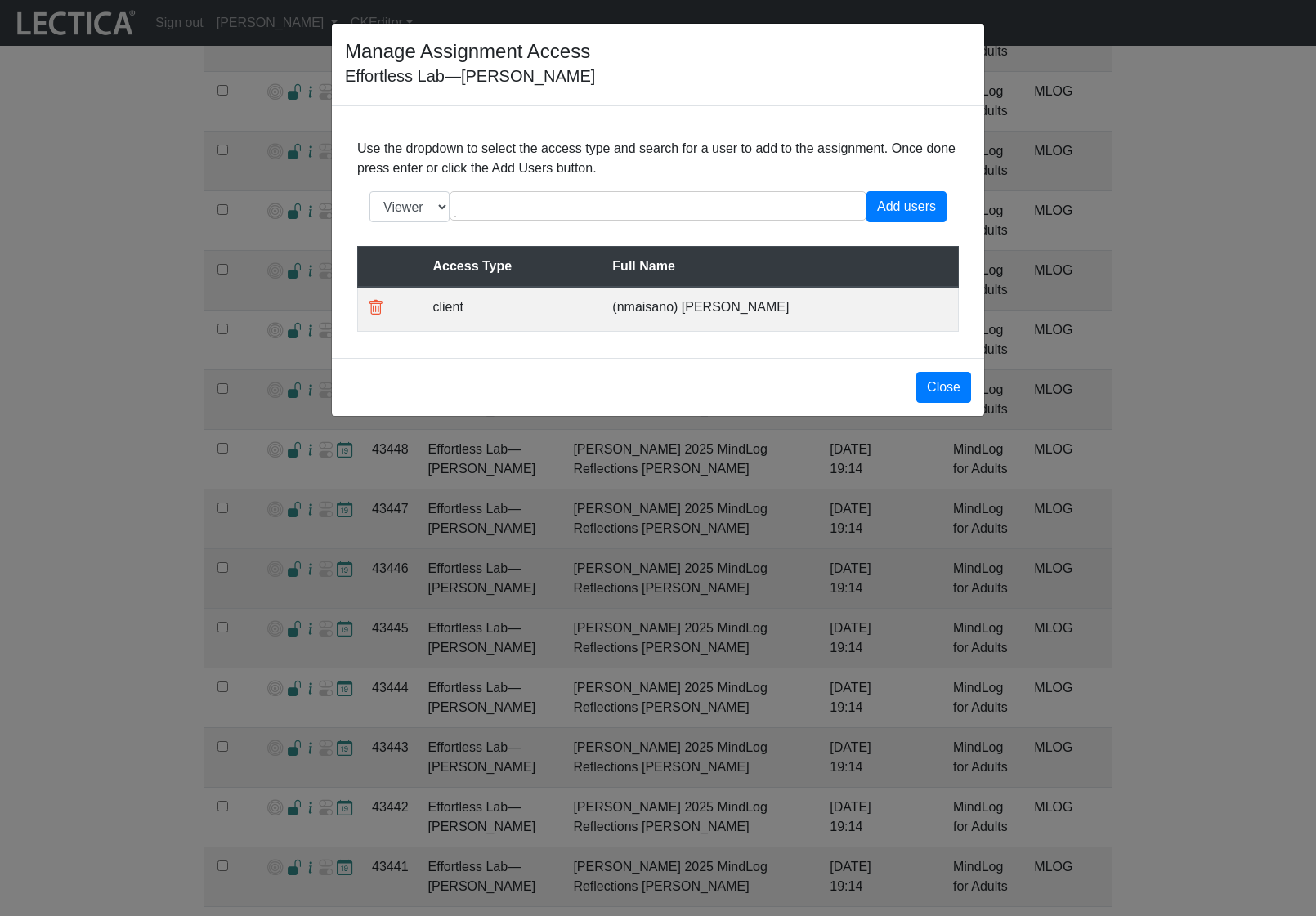
click at [295, 557] on div "Manage Assignment Access Effortless Lab—Nic Maisano Use the dropdown to select …" at bounding box center [658, 458] width 1316 height 916
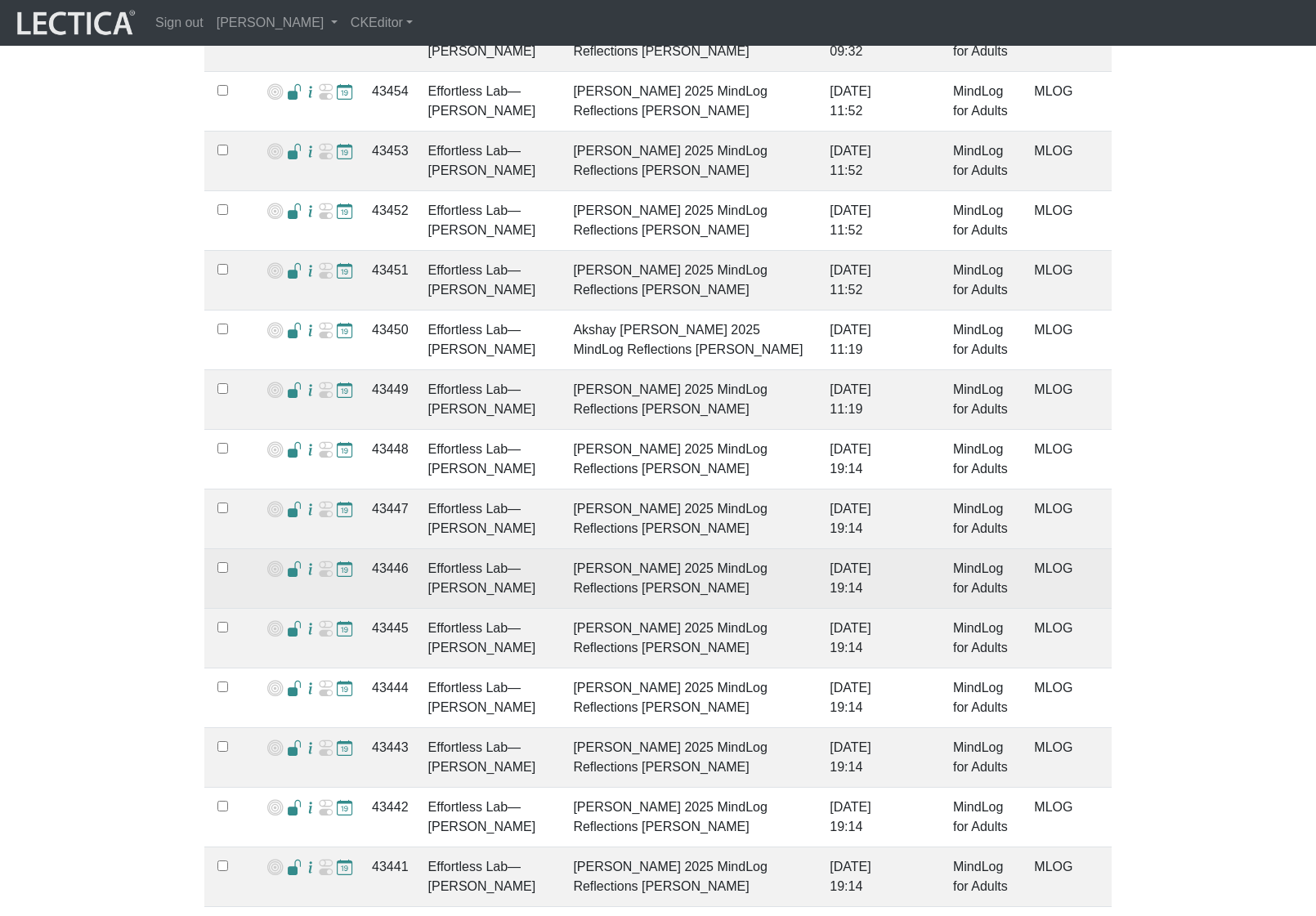
click at [287, 562] on span at bounding box center [294, 570] width 16 height 17
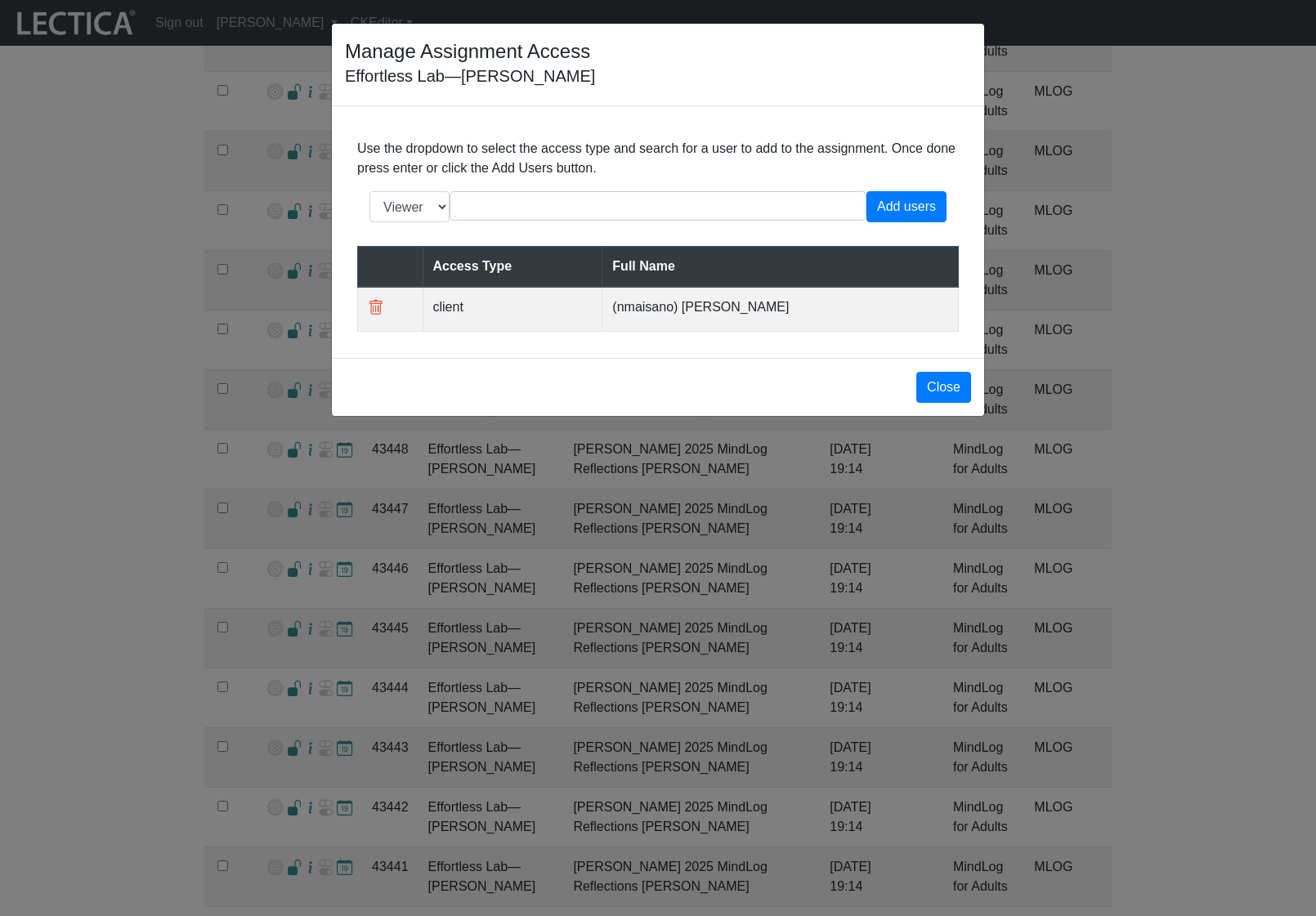
click at [287, 504] on div "Manage Assignment Access Effortless Lab—Nic Maisano Use the dropdown to select …" at bounding box center [658, 458] width 1316 height 916
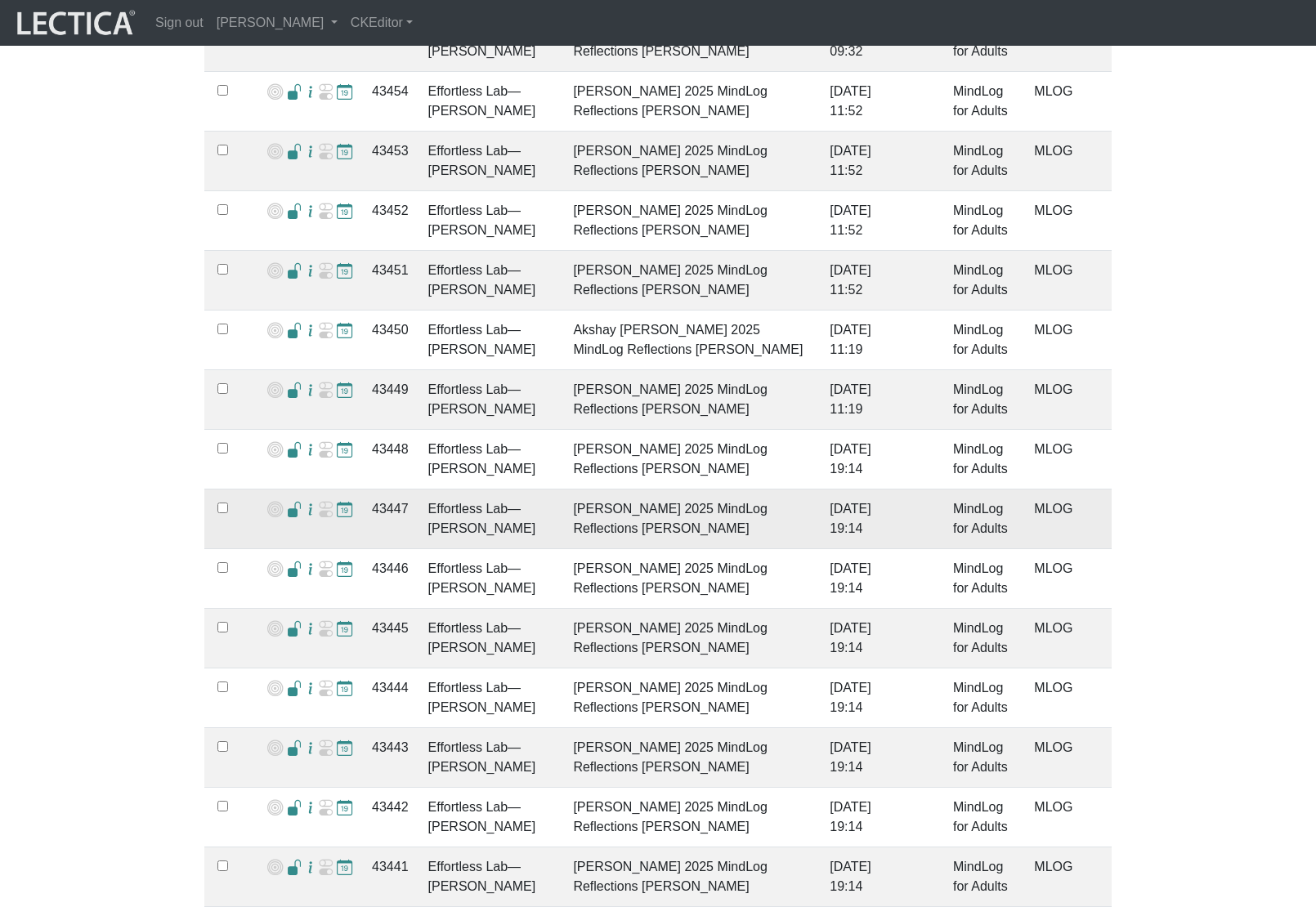
click at [288, 502] on span at bounding box center [294, 510] width 16 height 17
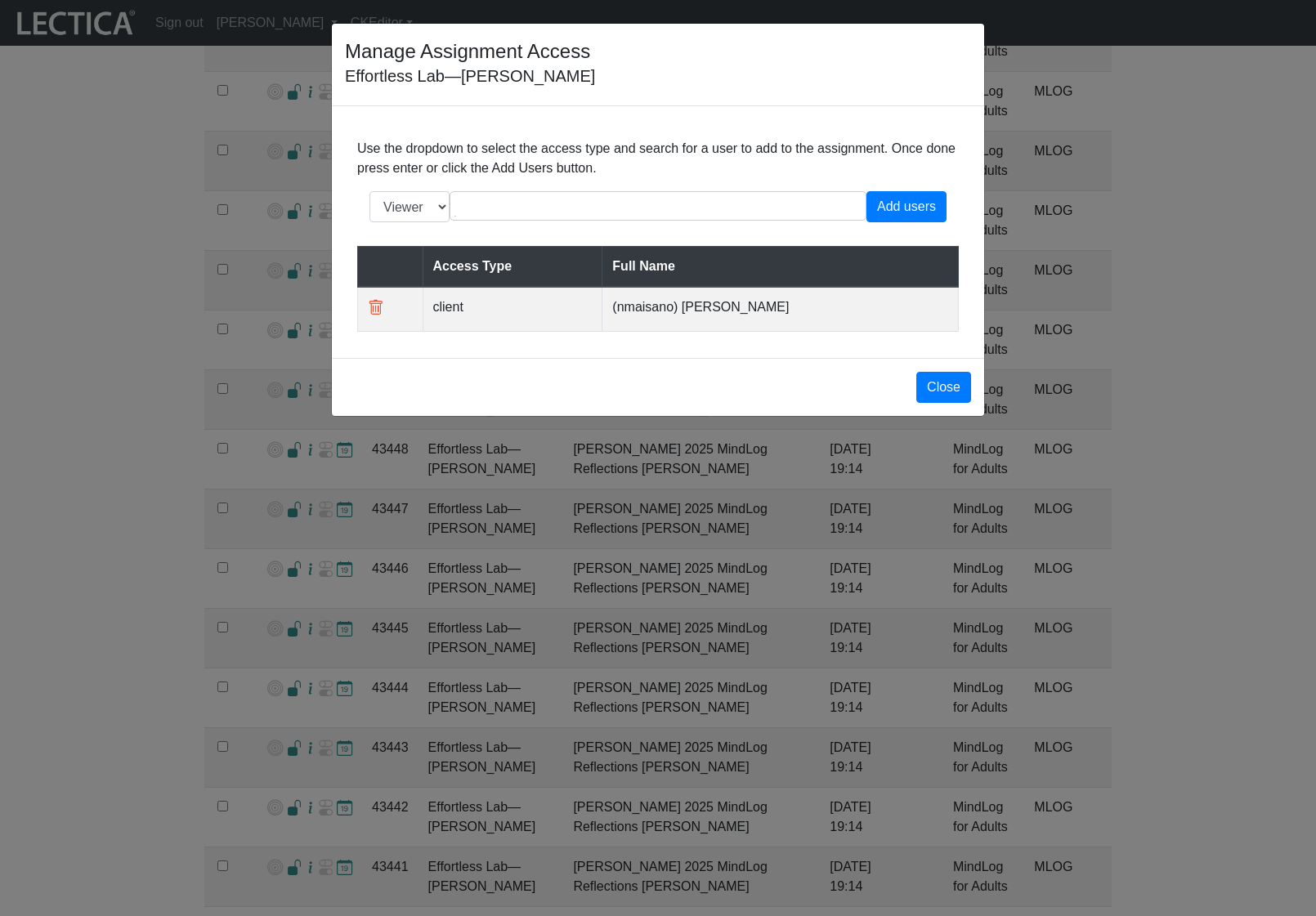
click at [294, 503] on div "Manage Assignment Access Effortless Lab—Nic Maisano Use the dropdown to select …" at bounding box center [658, 458] width 1316 height 916
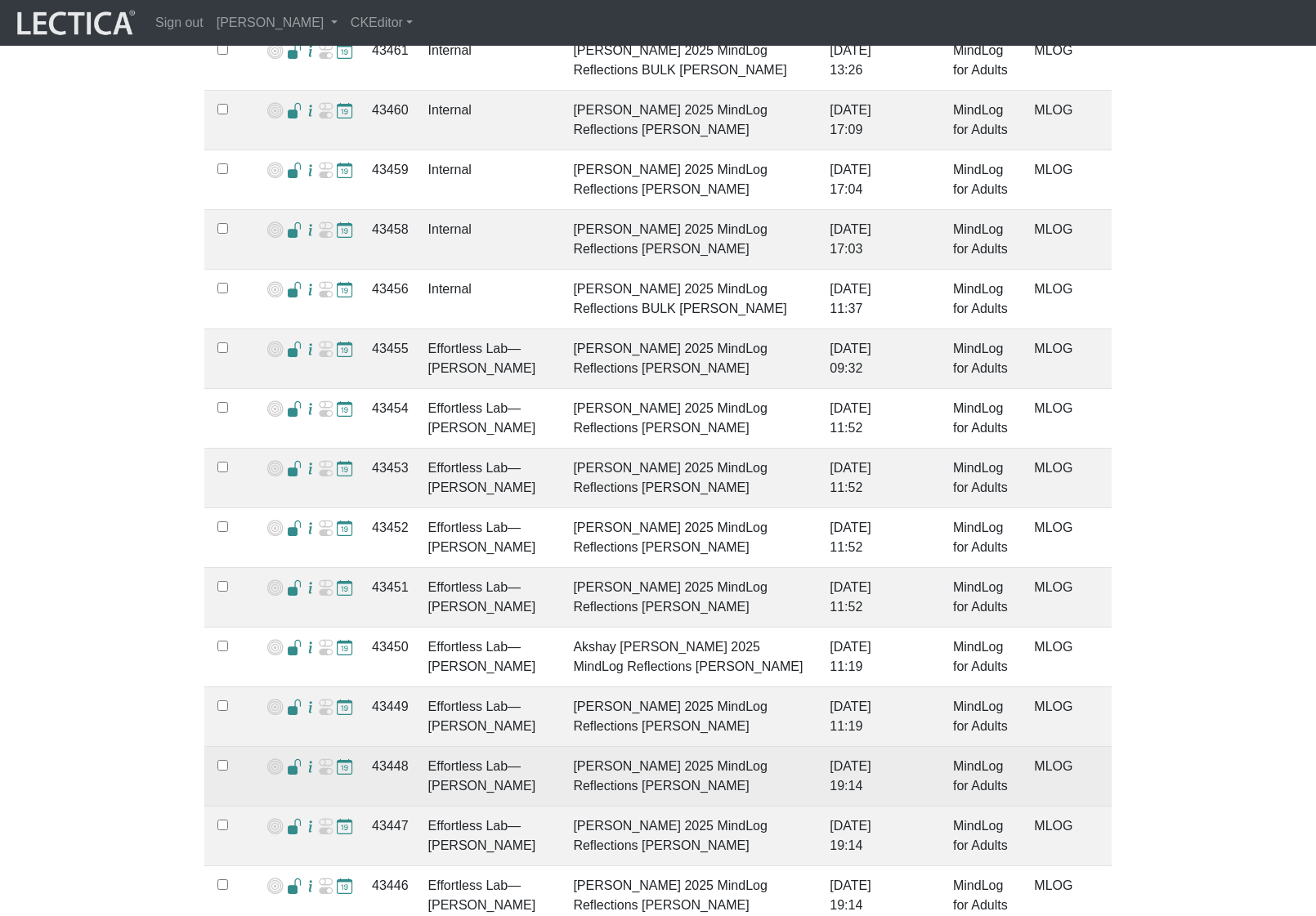
scroll to position [1271, 0]
click at [293, 761] on span at bounding box center [294, 770] width 16 height 17
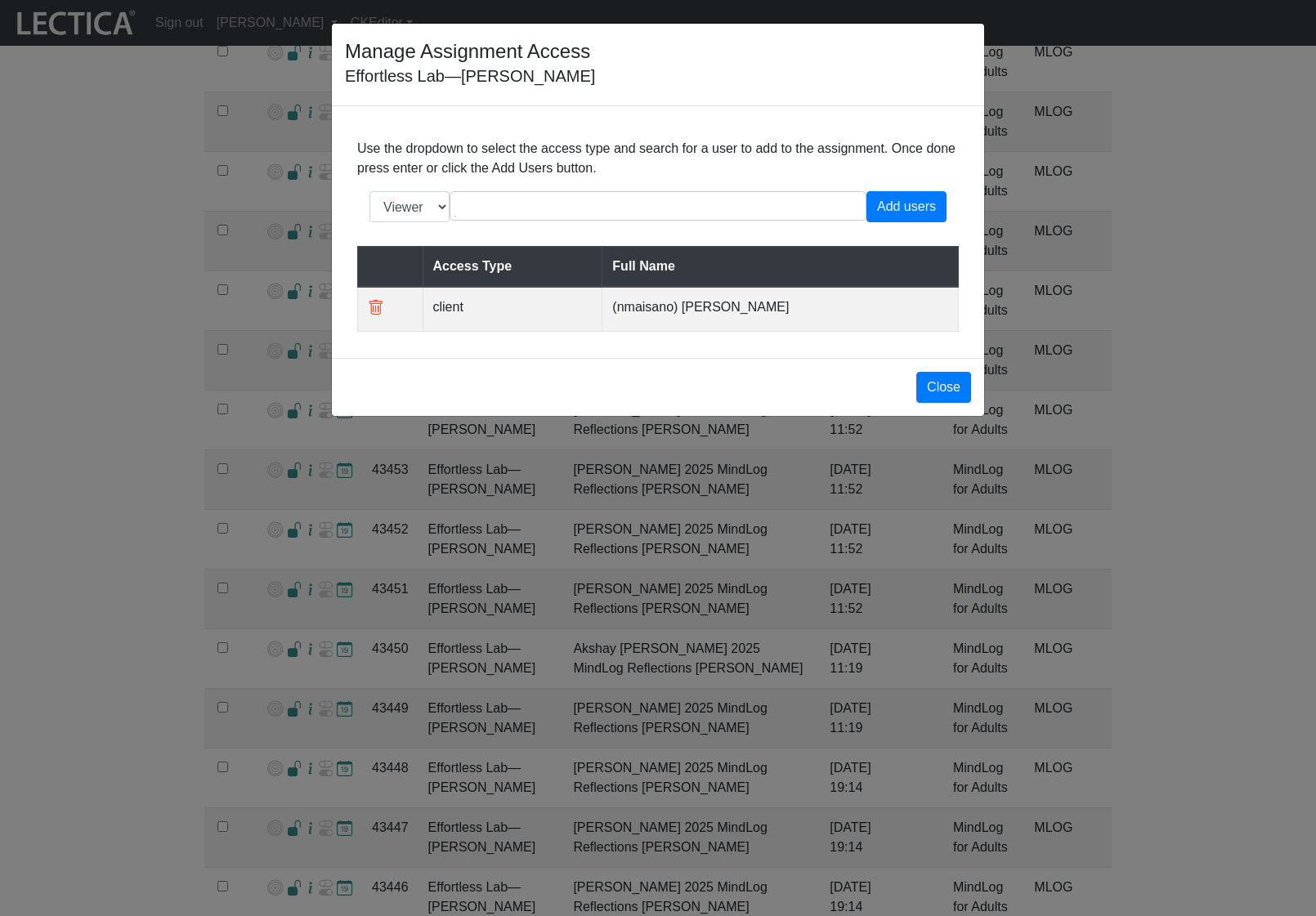
click at [293, 721] on div "Manage Assignment Access Effortless Lab—Nic Maisano Use the dropdown to select …" at bounding box center [658, 458] width 1316 height 916
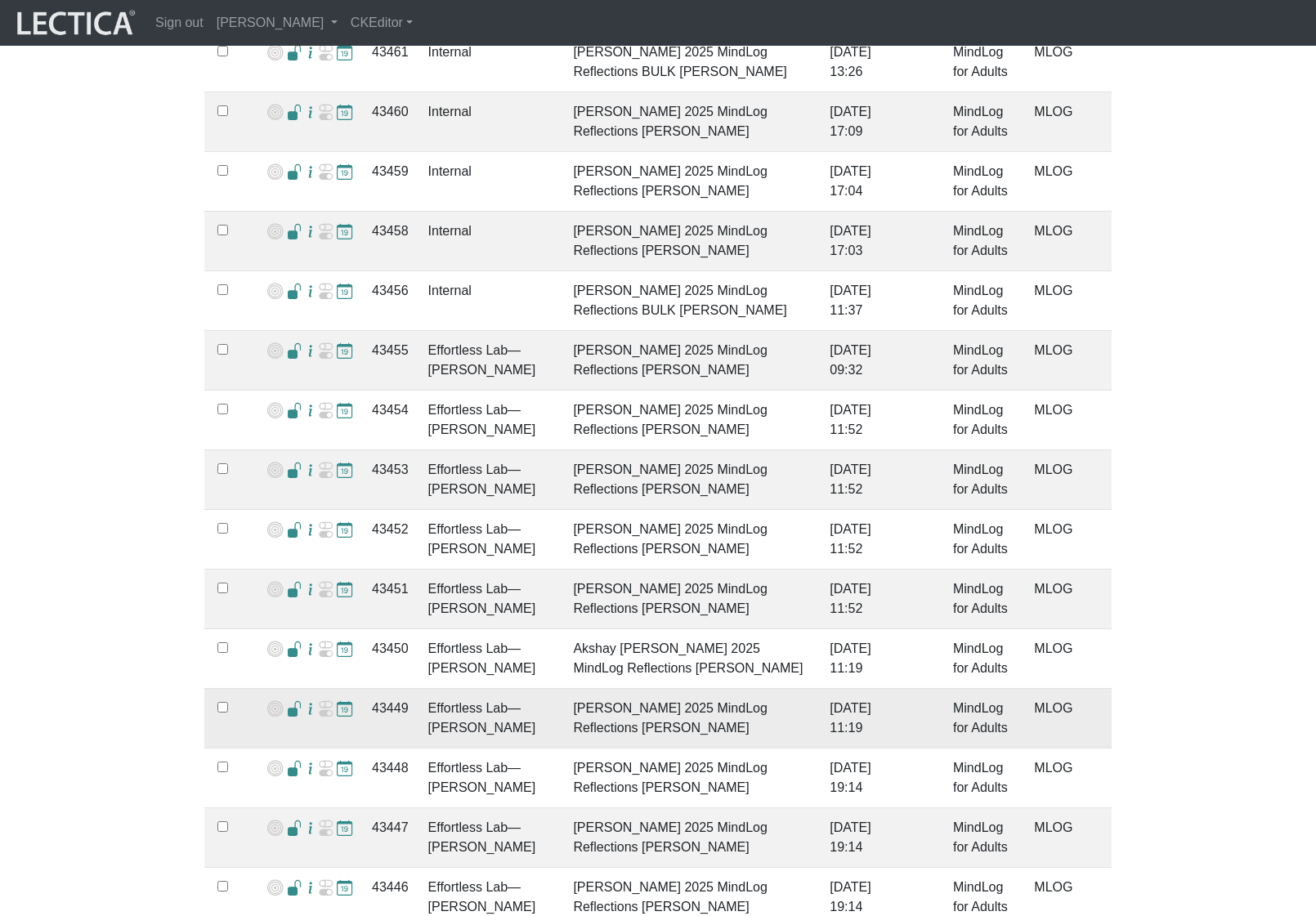
click at [290, 701] on span at bounding box center [294, 710] width 16 height 17
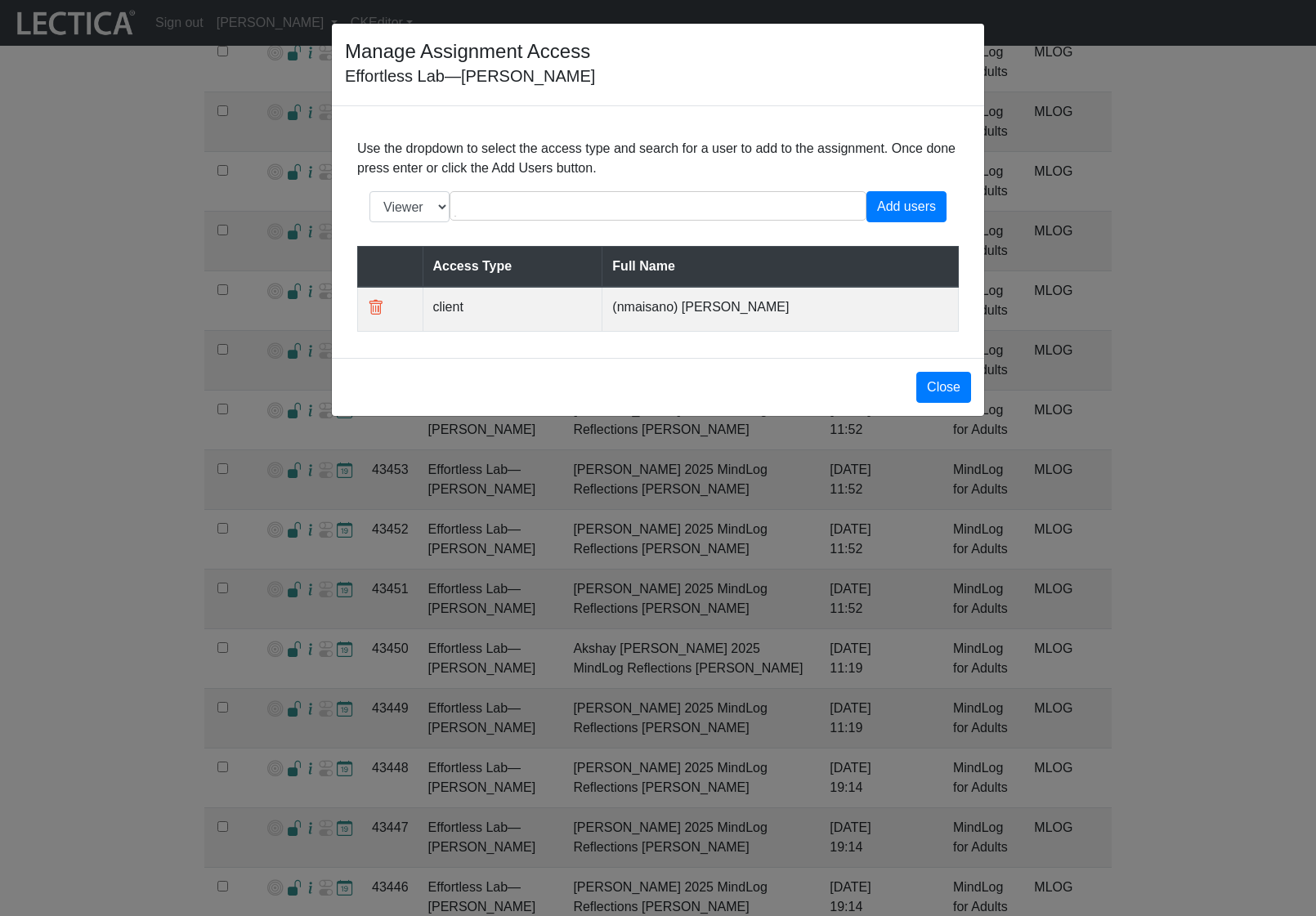
click at [289, 683] on div "Manage Assignment Access Effortless Lab—Nic Maisano Use the dropdown to select …" at bounding box center [658, 458] width 1316 height 916
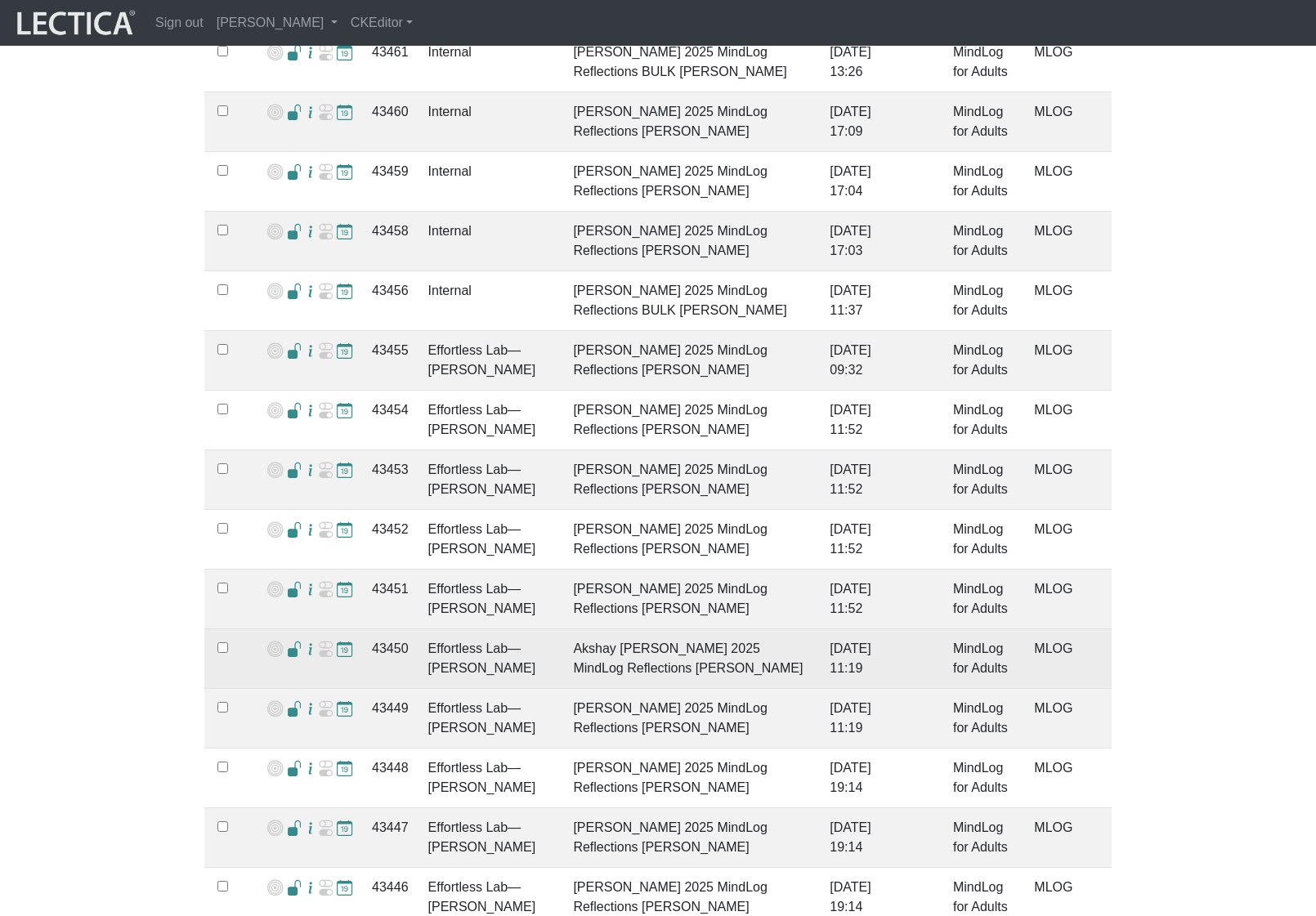
click at [290, 642] on span at bounding box center [294, 650] width 16 height 17
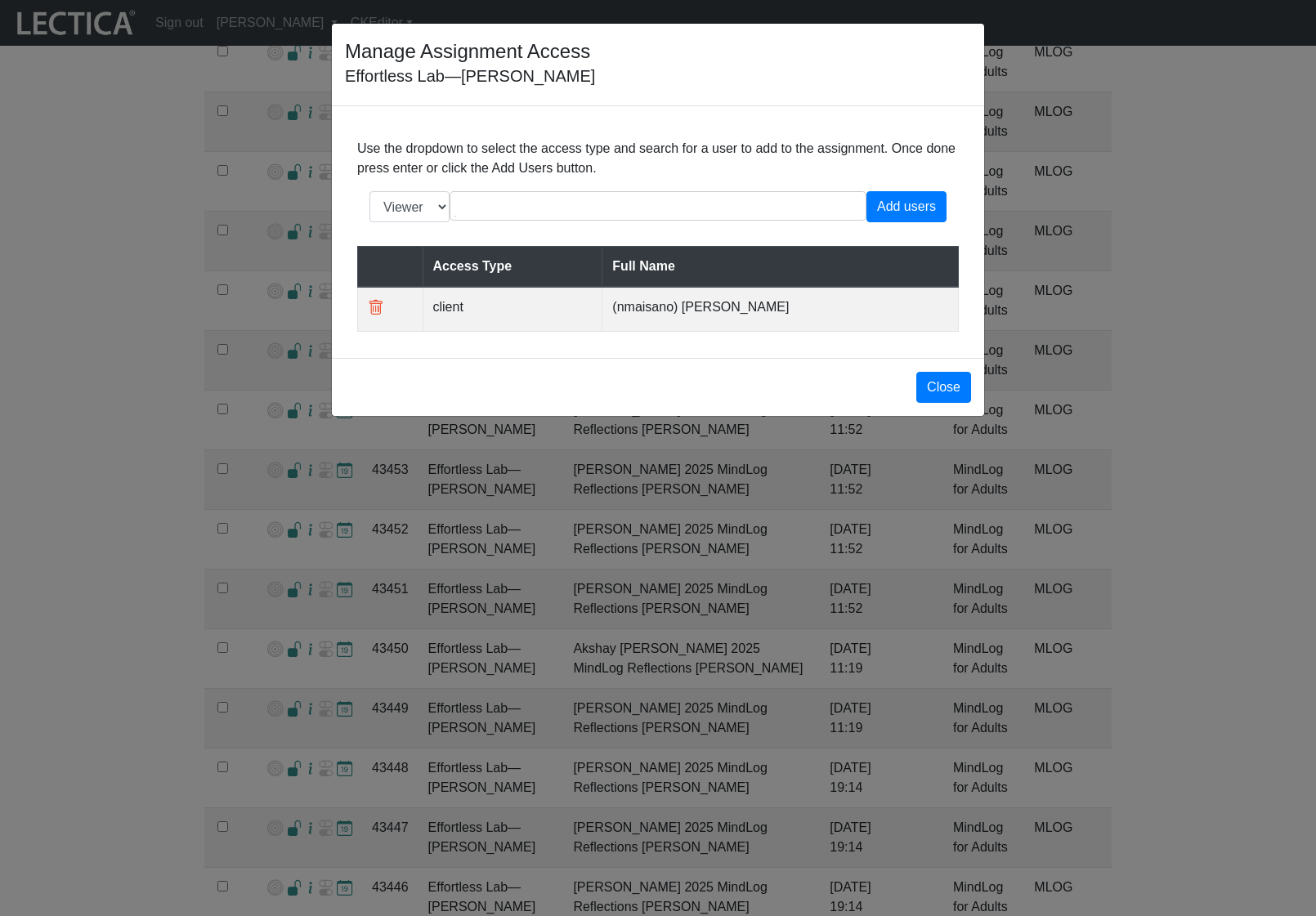
click at [290, 651] on div "Manage Assignment Access Effortless Lab—Nic Maisano Use the dropdown to select …" at bounding box center [658, 458] width 1316 height 916
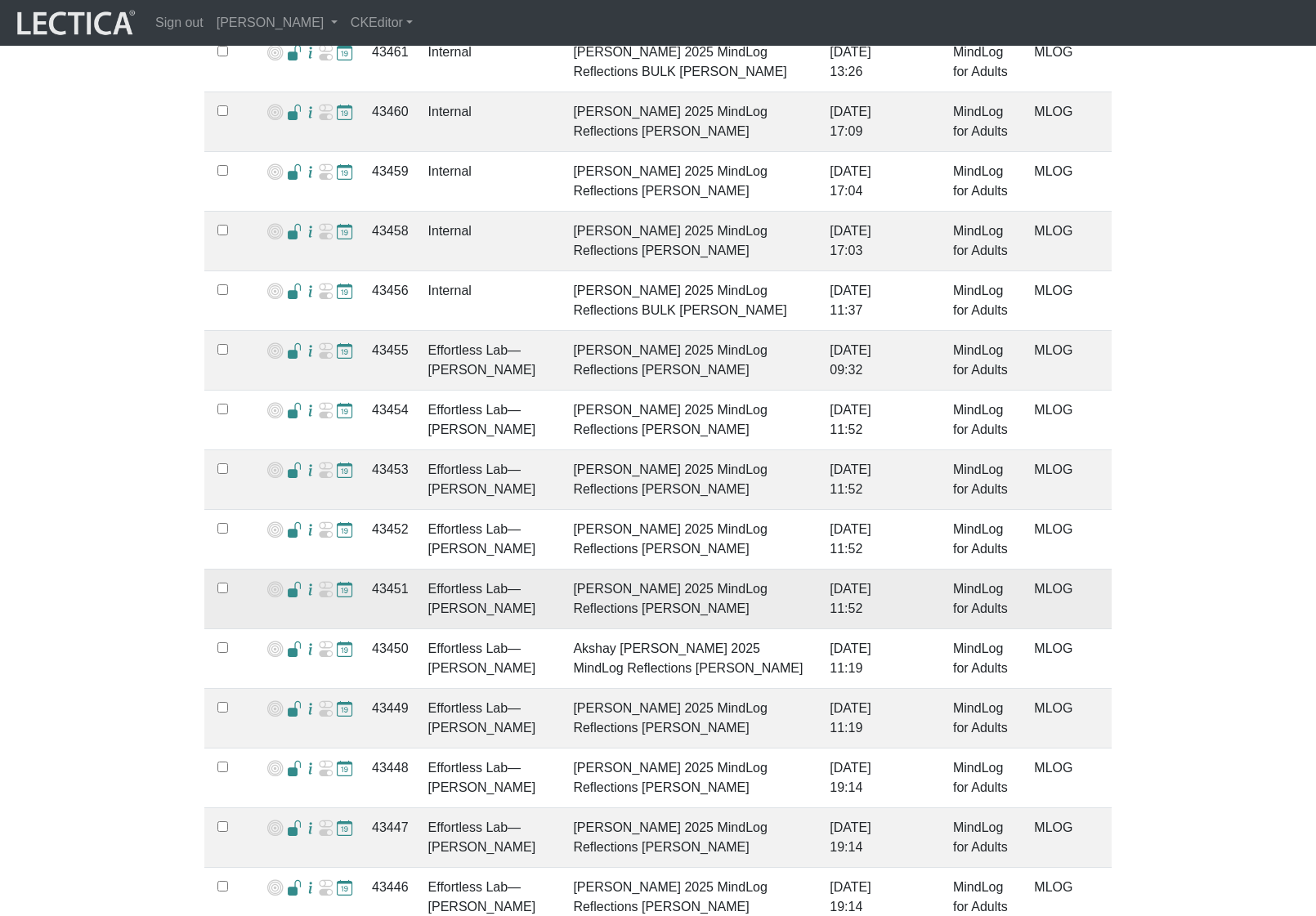
click at [289, 583] on div at bounding box center [294, 590] width 16 height 24
click at [292, 582] on span at bounding box center [294, 590] width 16 height 17
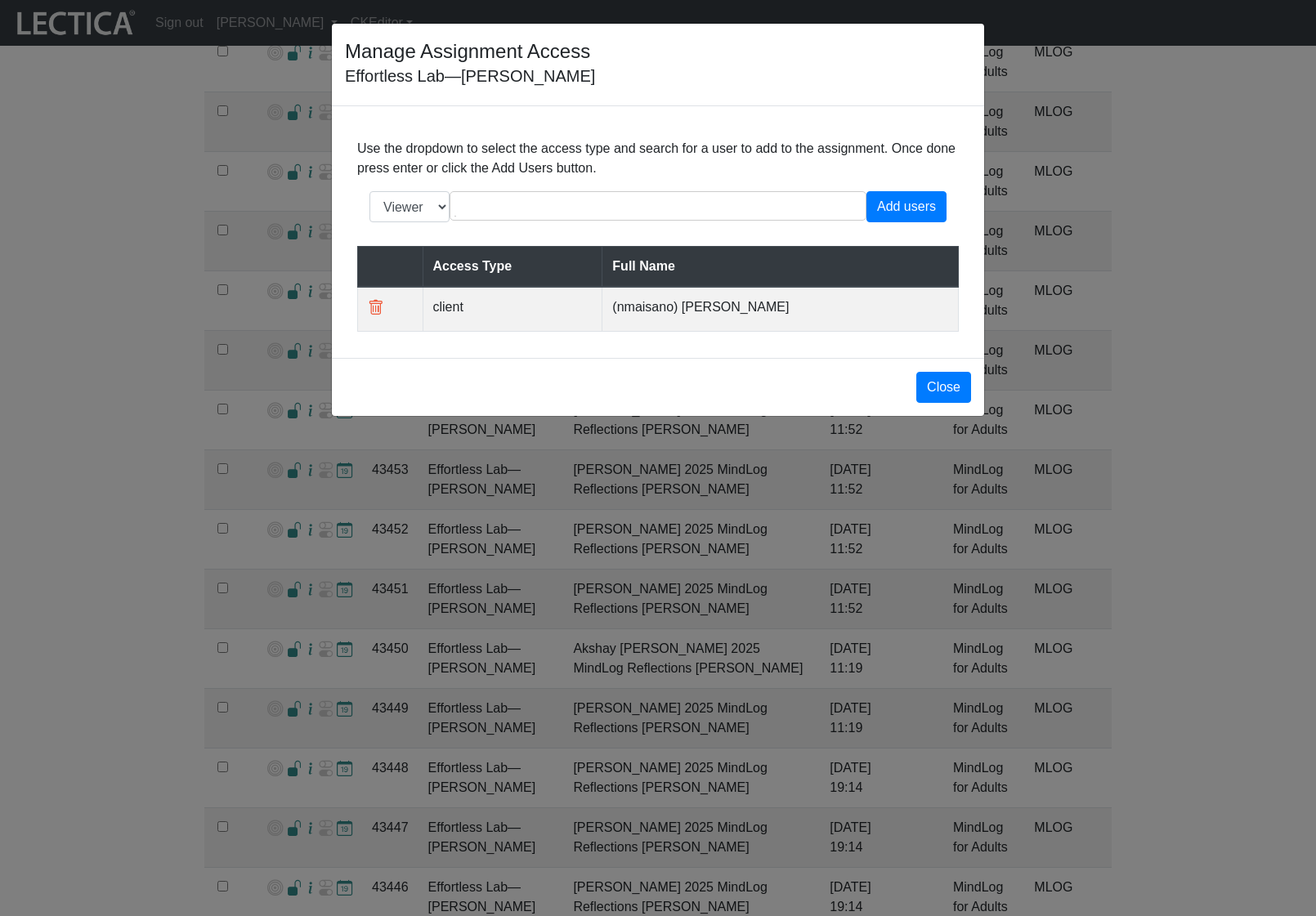
click at [291, 579] on div "Manage Assignment Access Effortless Lab—Nic Maisano Use the dropdown to select …" at bounding box center [658, 458] width 1316 height 916
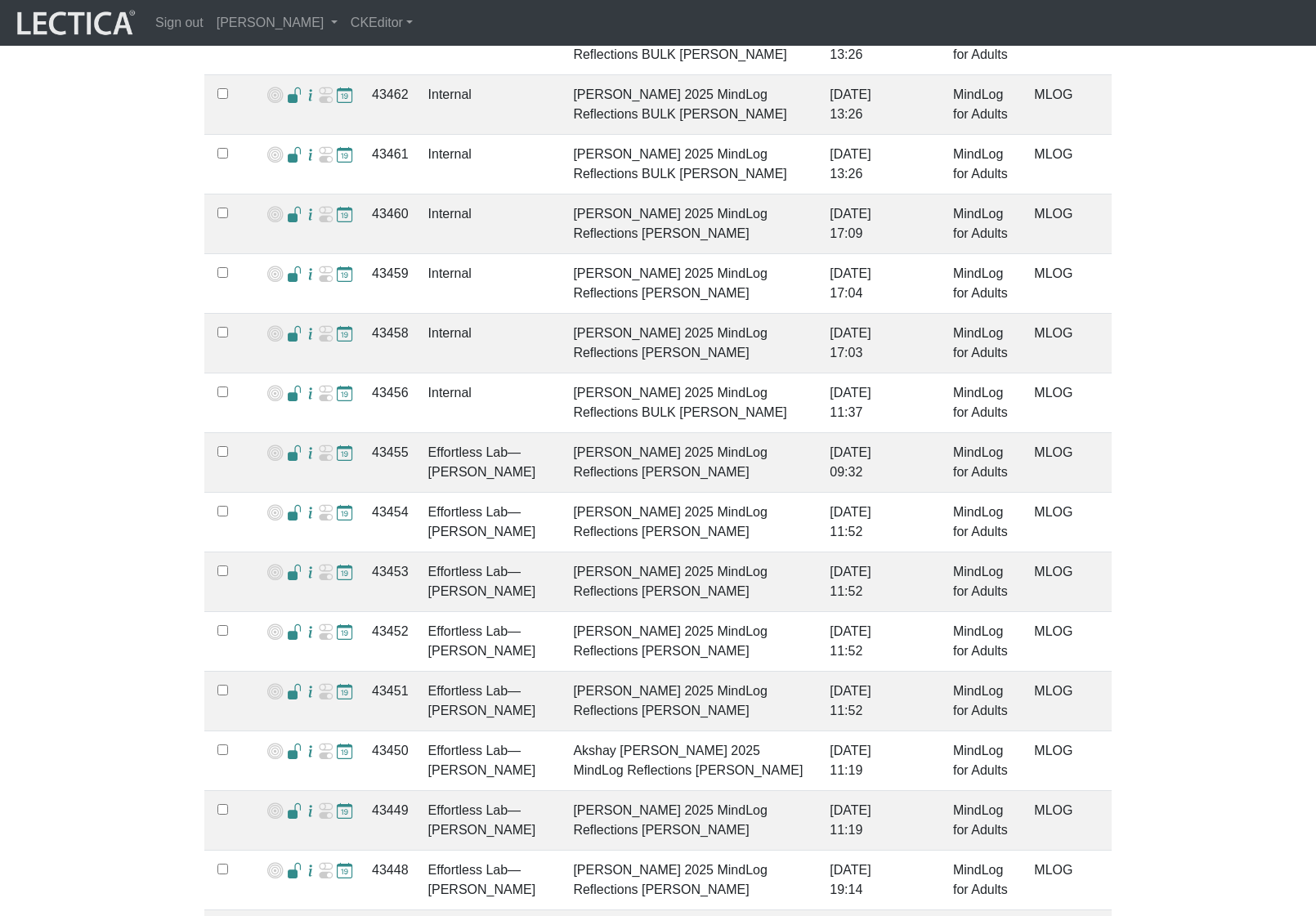
scroll to position [1161, 0]
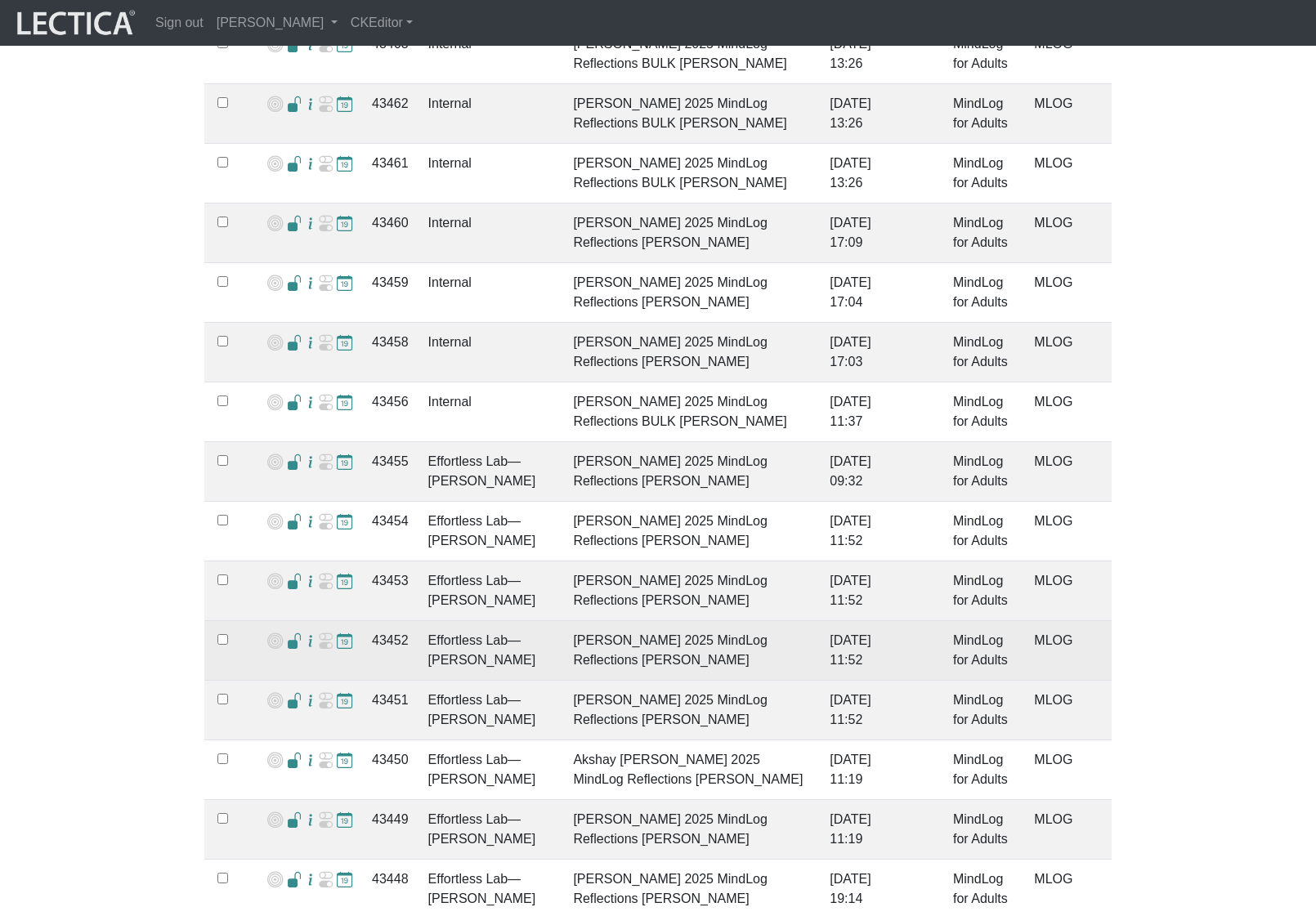
click at [289, 633] on span at bounding box center [294, 642] width 16 height 17
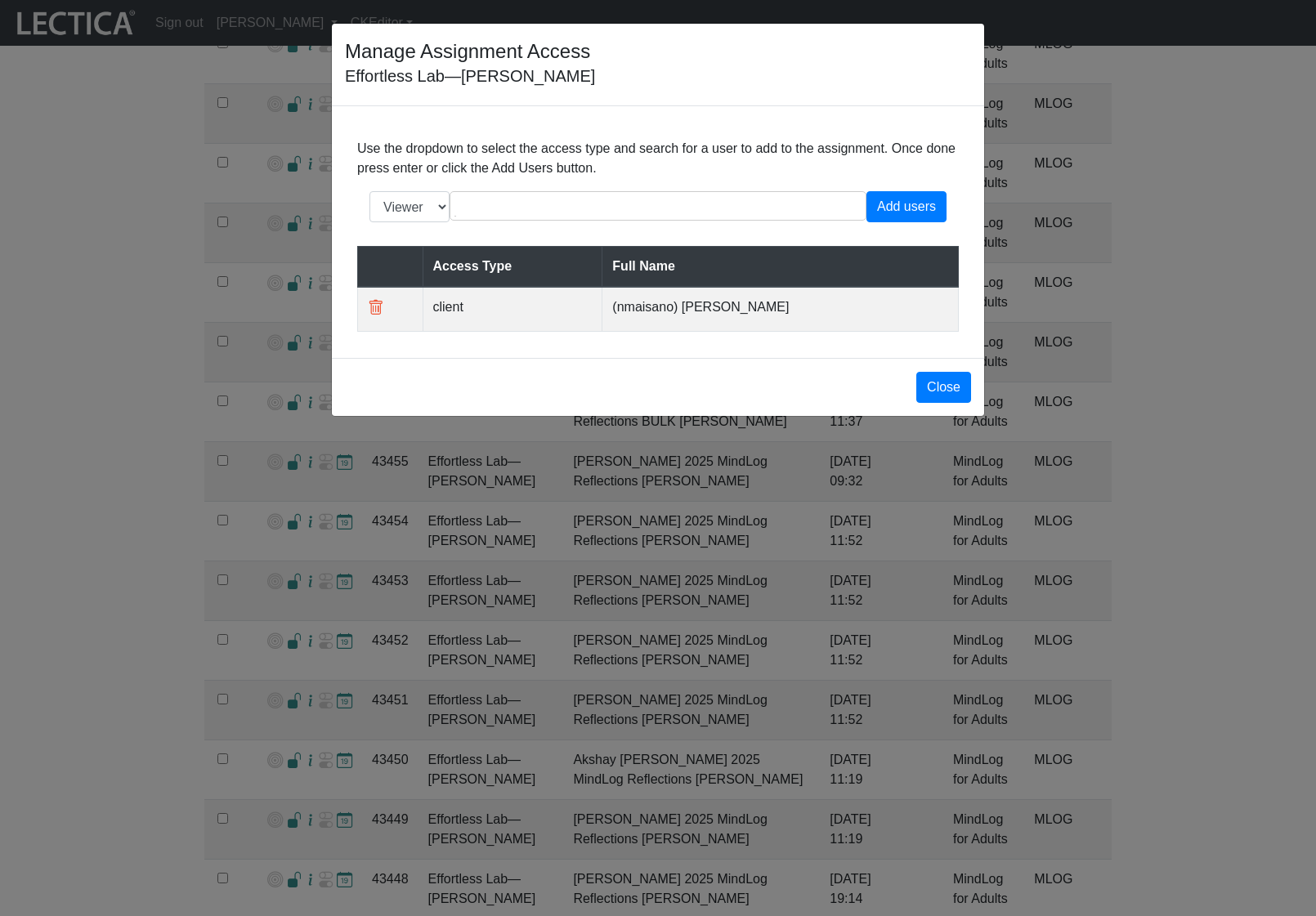
click at [289, 627] on div "Manage Assignment Access Effortless Lab—Nic Maisano Use the dropdown to select …" at bounding box center [658, 458] width 1316 height 916
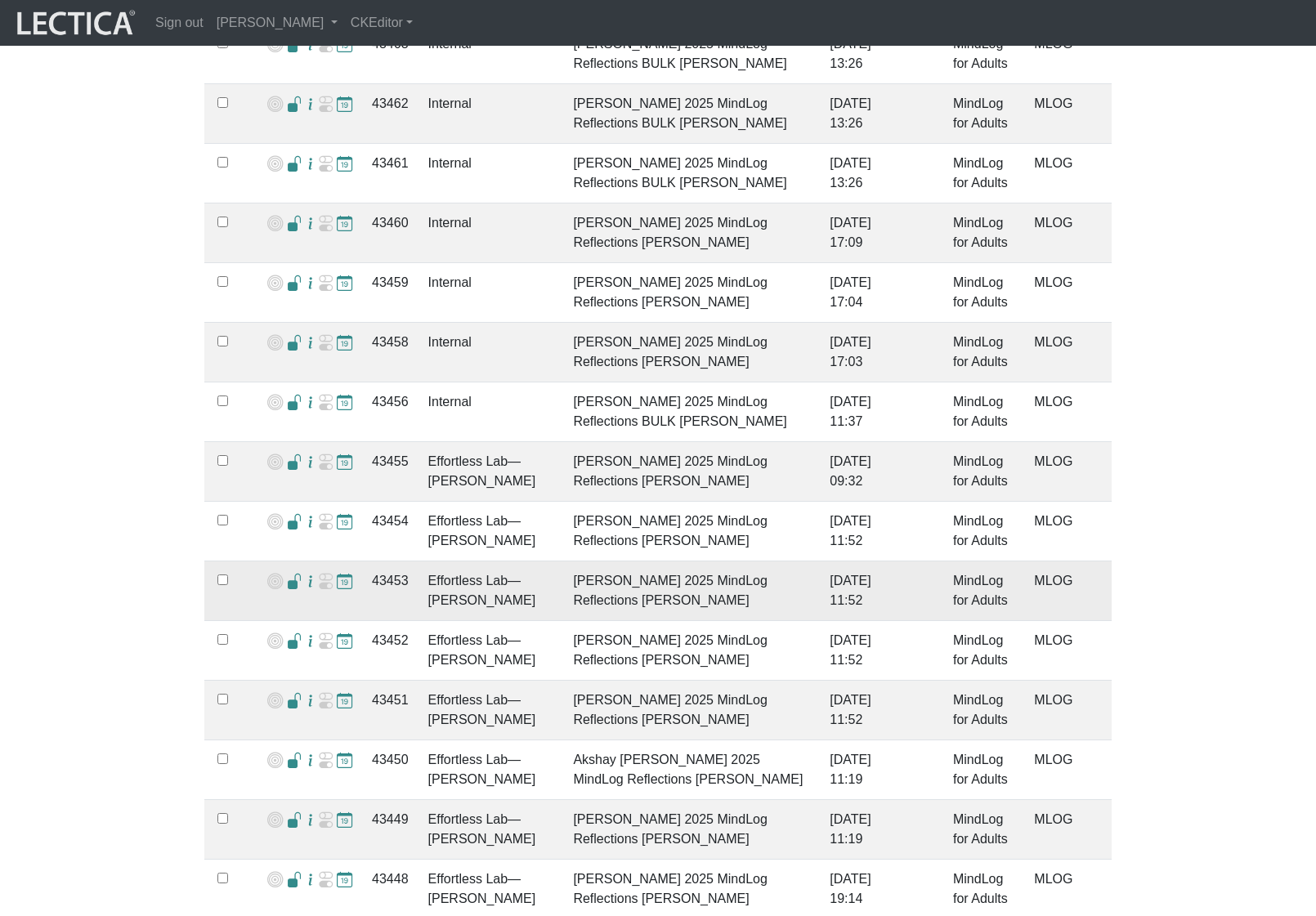
click at [288, 574] on span at bounding box center [294, 583] width 16 height 17
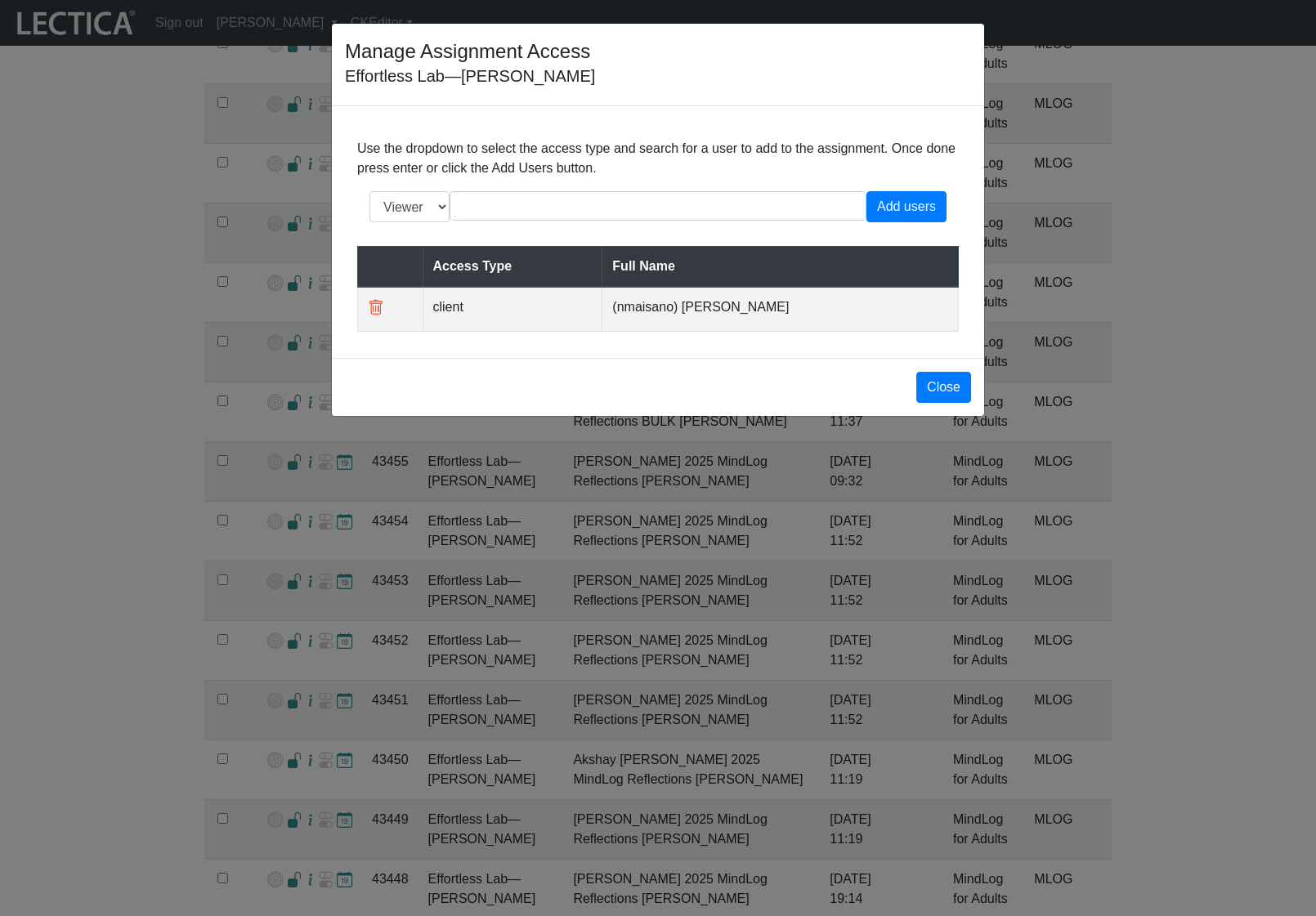
click at [292, 564] on div "Manage Assignment Access Effortless Lab—Nic Maisano Use the dropdown to select …" at bounding box center [658, 458] width 1316 height 916
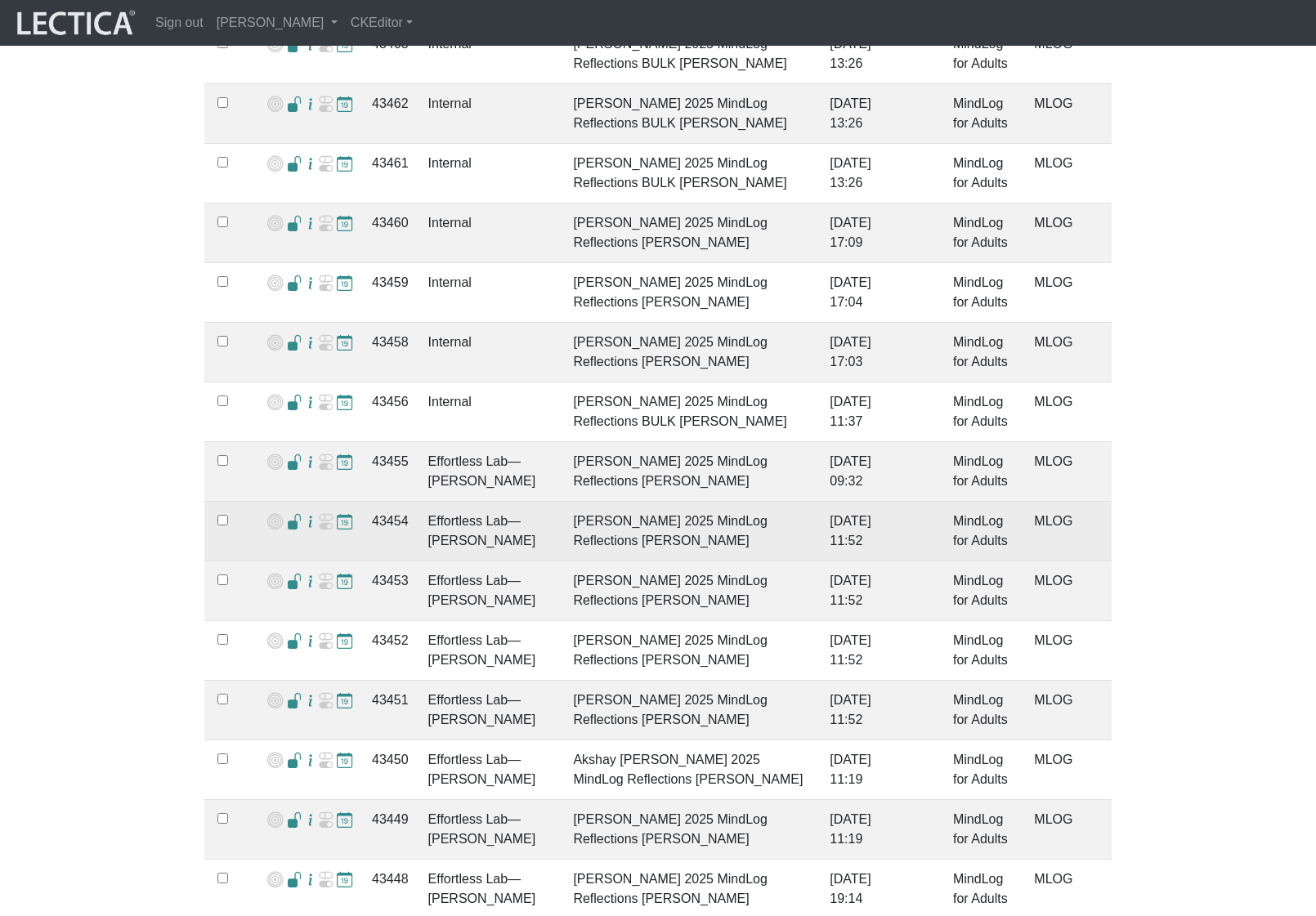
click at [289, 514] on span at bounding box center [294, 522] width 16 height 17
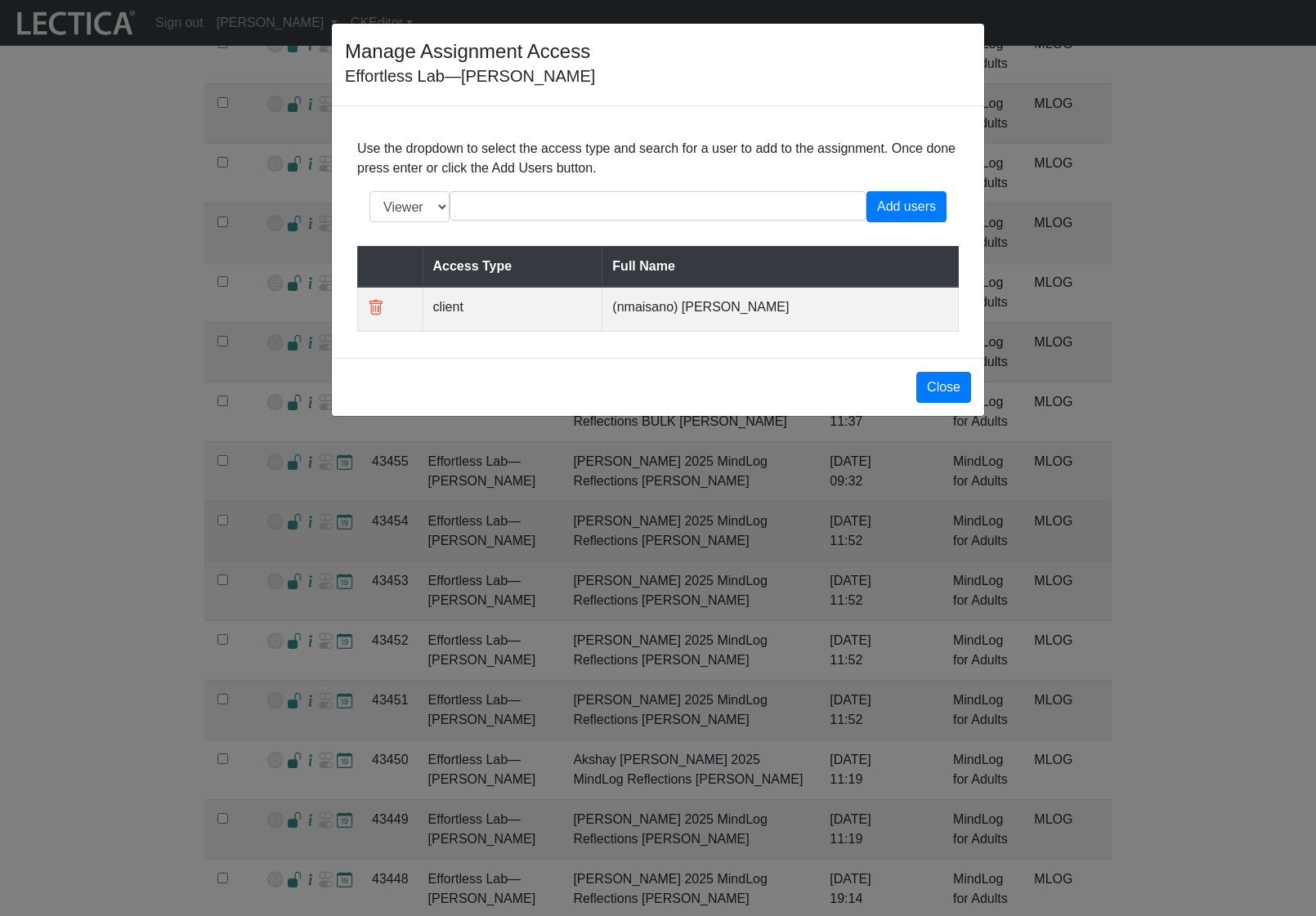
click at [289, 510] on div "Manage Assignment Access Effortless Lab—Nic Maisano Use the dropdown to select …" at bounding box center [658, 458] width 1316 height 916
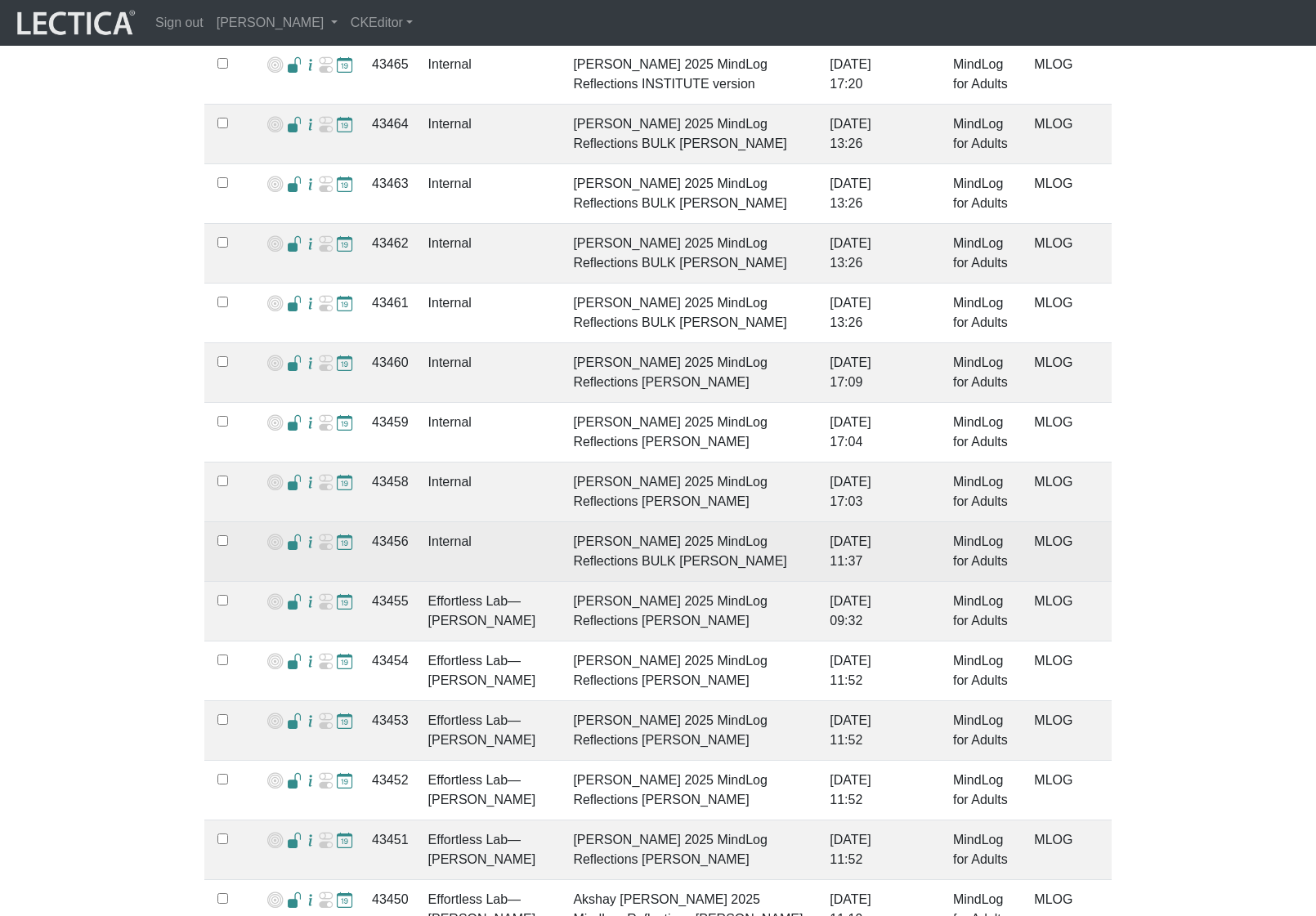
scroll to position [1016, 0]
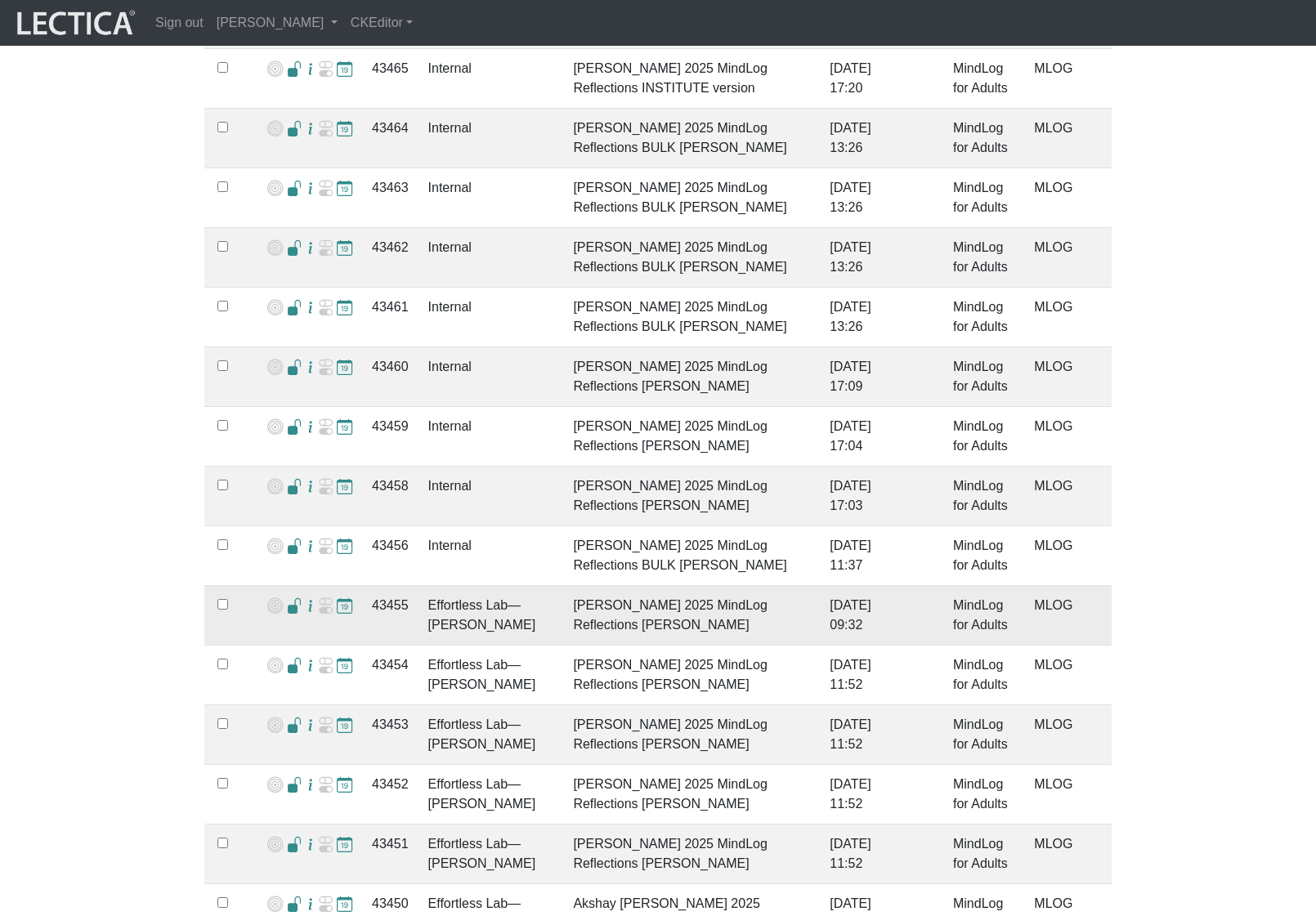
click at [287, 598] on span at bounding box center [294, 607] width 16 height 17
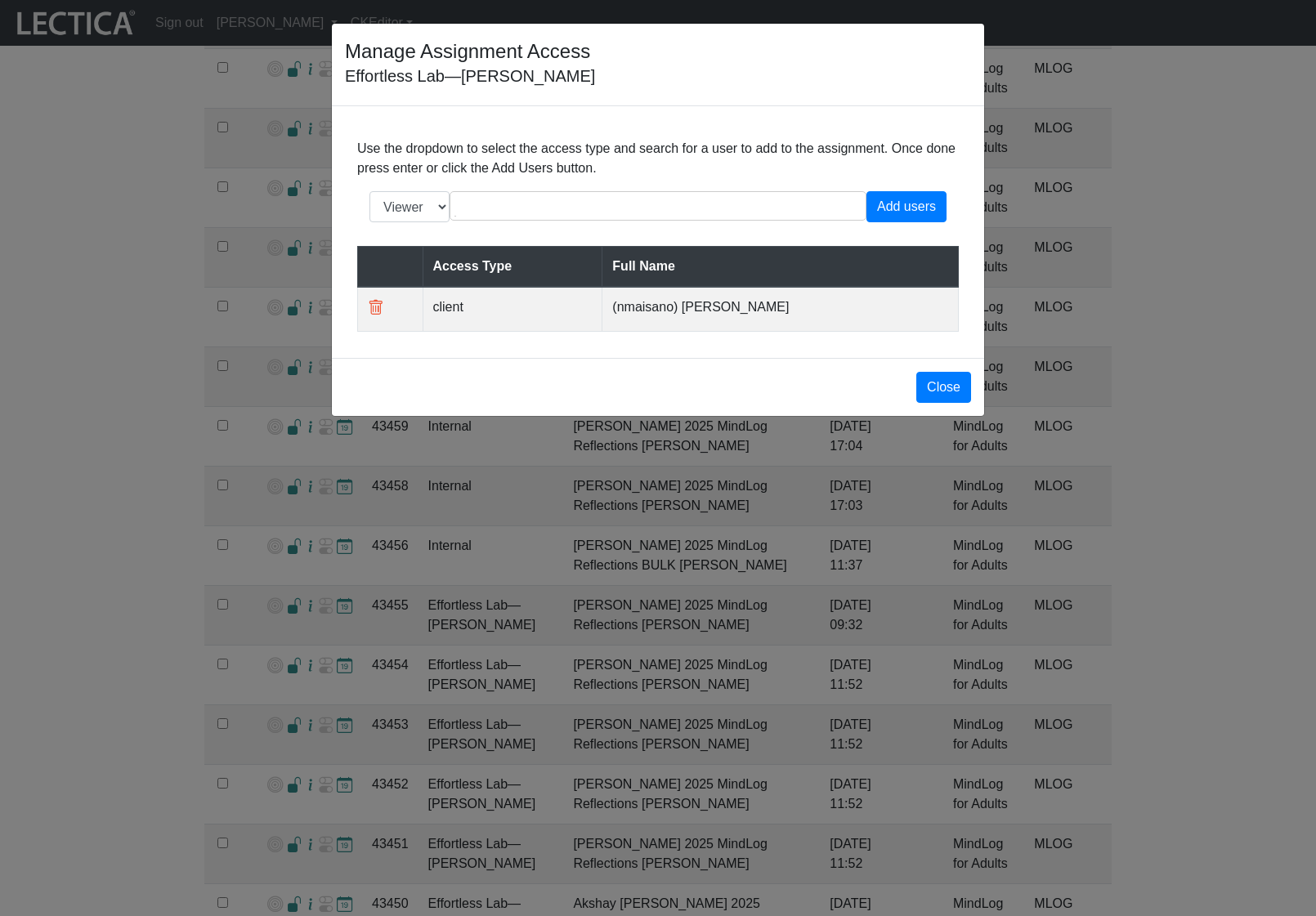
click at [287, 593] on div "Manage Assignment Access Effortless Lab—Nic Maisano Use the dropdown to select …" at bounding box center [658, 458] width 1316 height 916
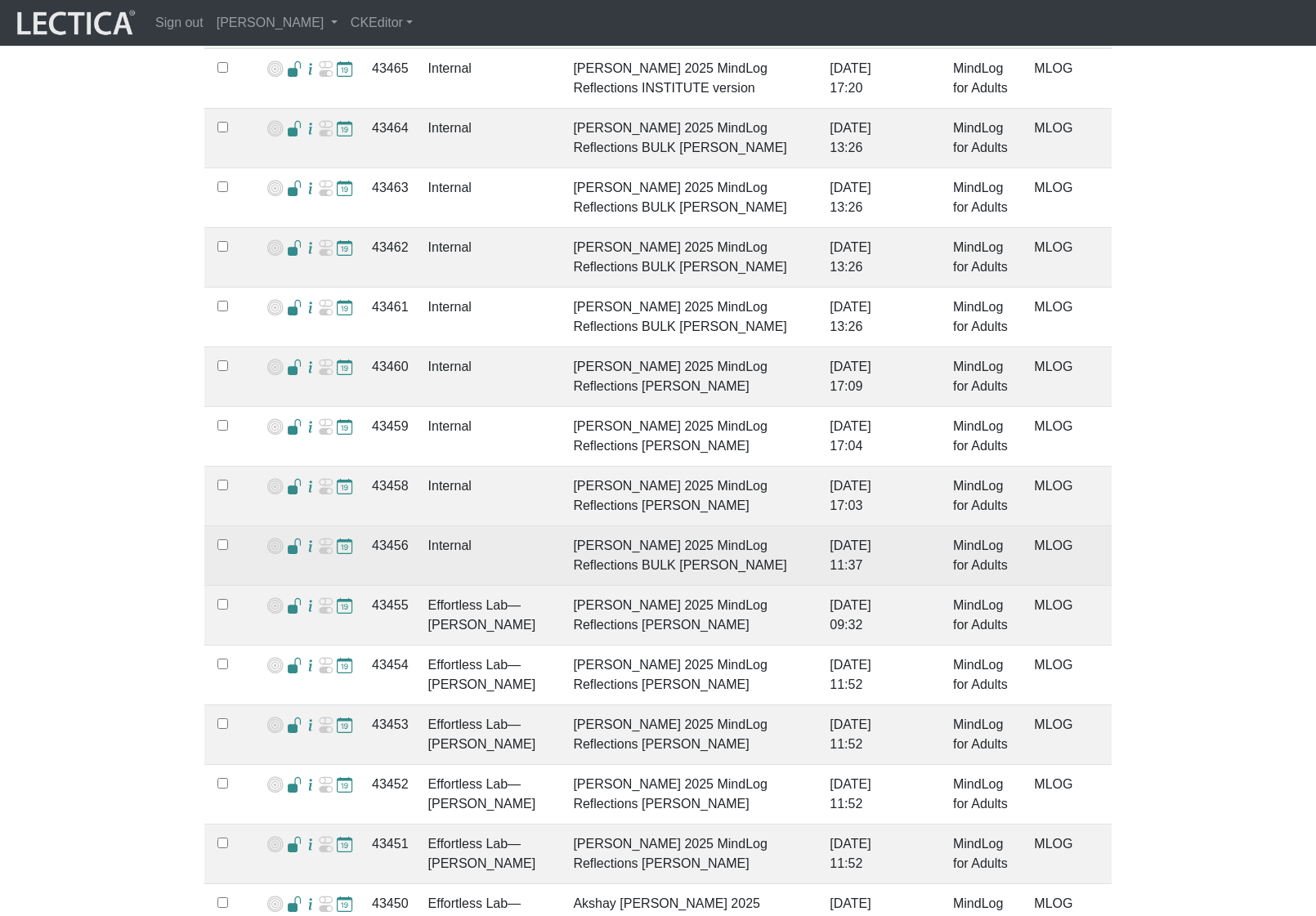
click at [291, 538] on span at bounding box center [294, 547] width 16 height 17
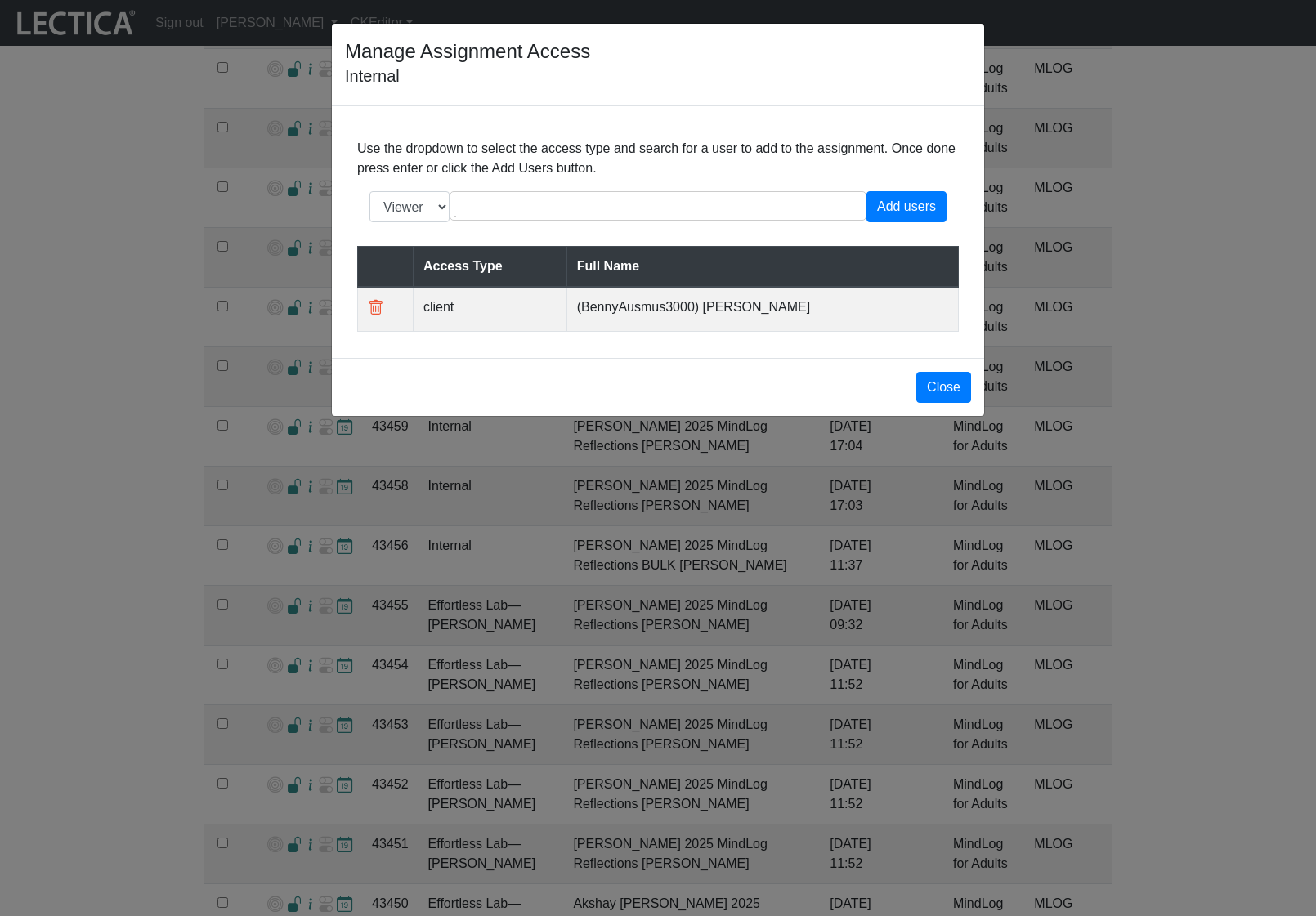
click at [449, 627] on div "Manage Assignment Access Internal Use the dropdown to select the access type an…" at bounding box center [658, 458] width 1316 height 916
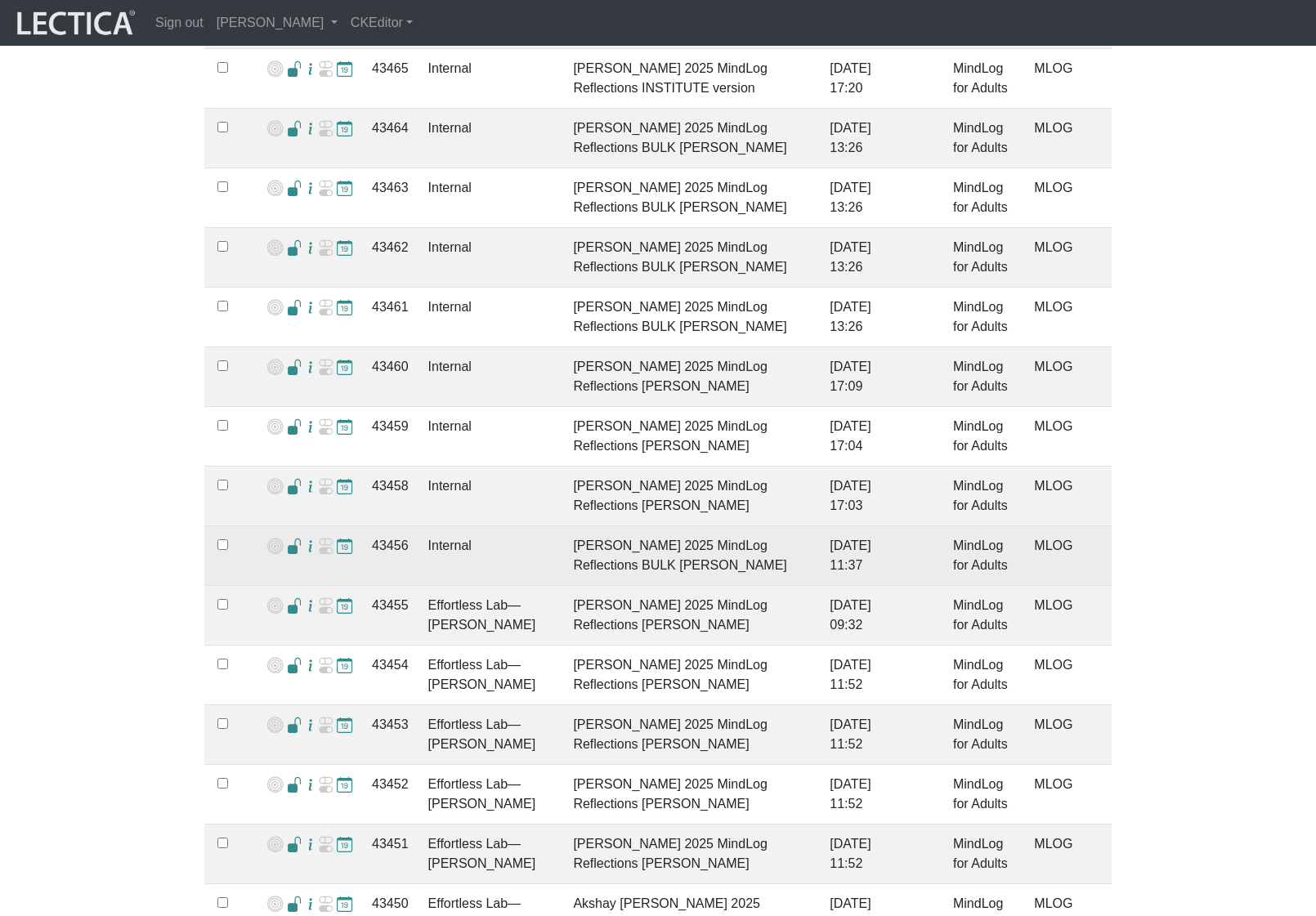
click at [287, 538] on span at bounding box center [294, 547] width 16 height 17
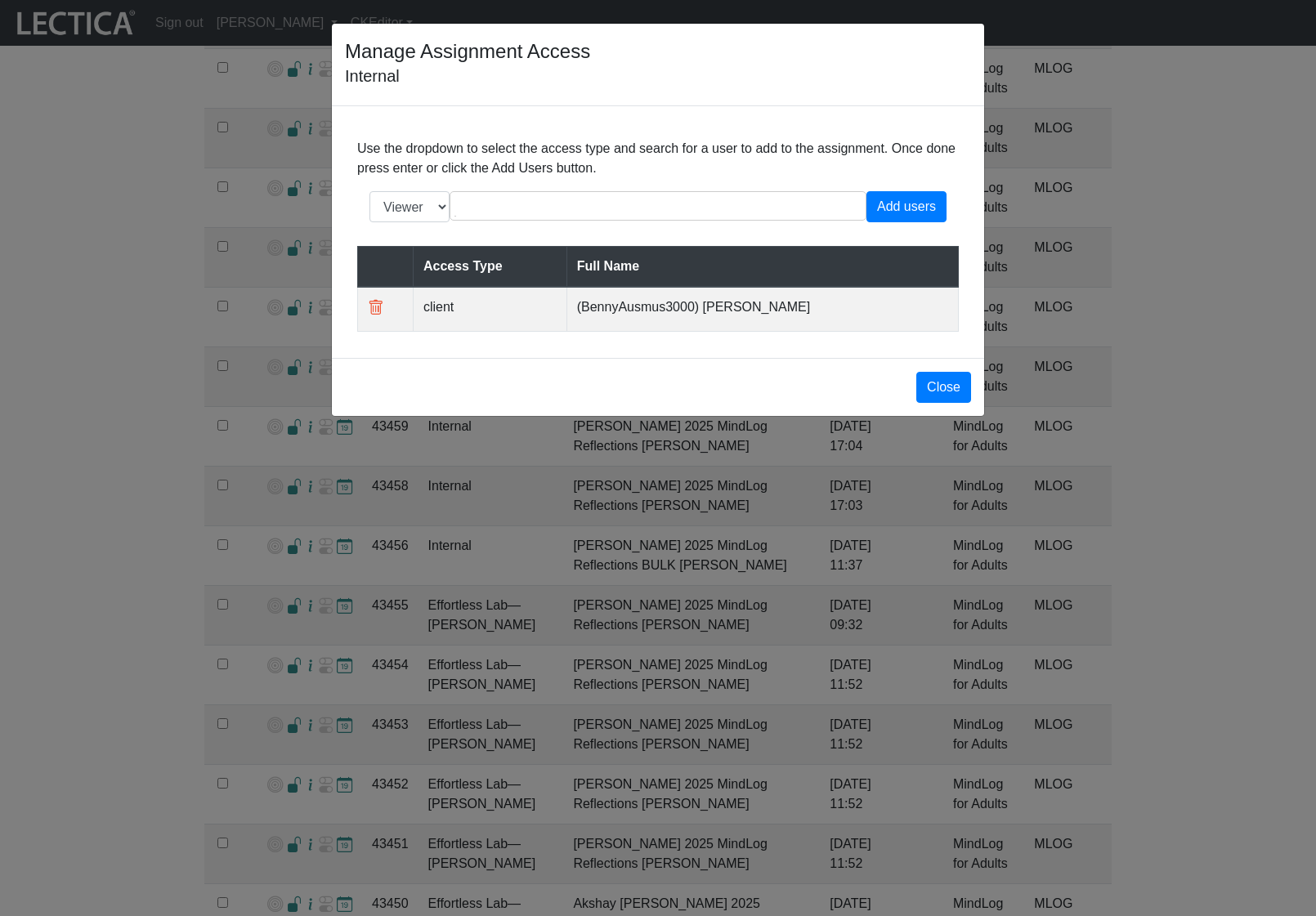
click at [645, 326] on td "(BennyAusmus3000) Benny Ausmus" at bounding box center [761, 308] width 391 height 44
click at [354, 583] on div "Manage Assignment Access Internal Use the dropdown to select the access type an…" at bounding box center [658, 458] width 1316 height 916
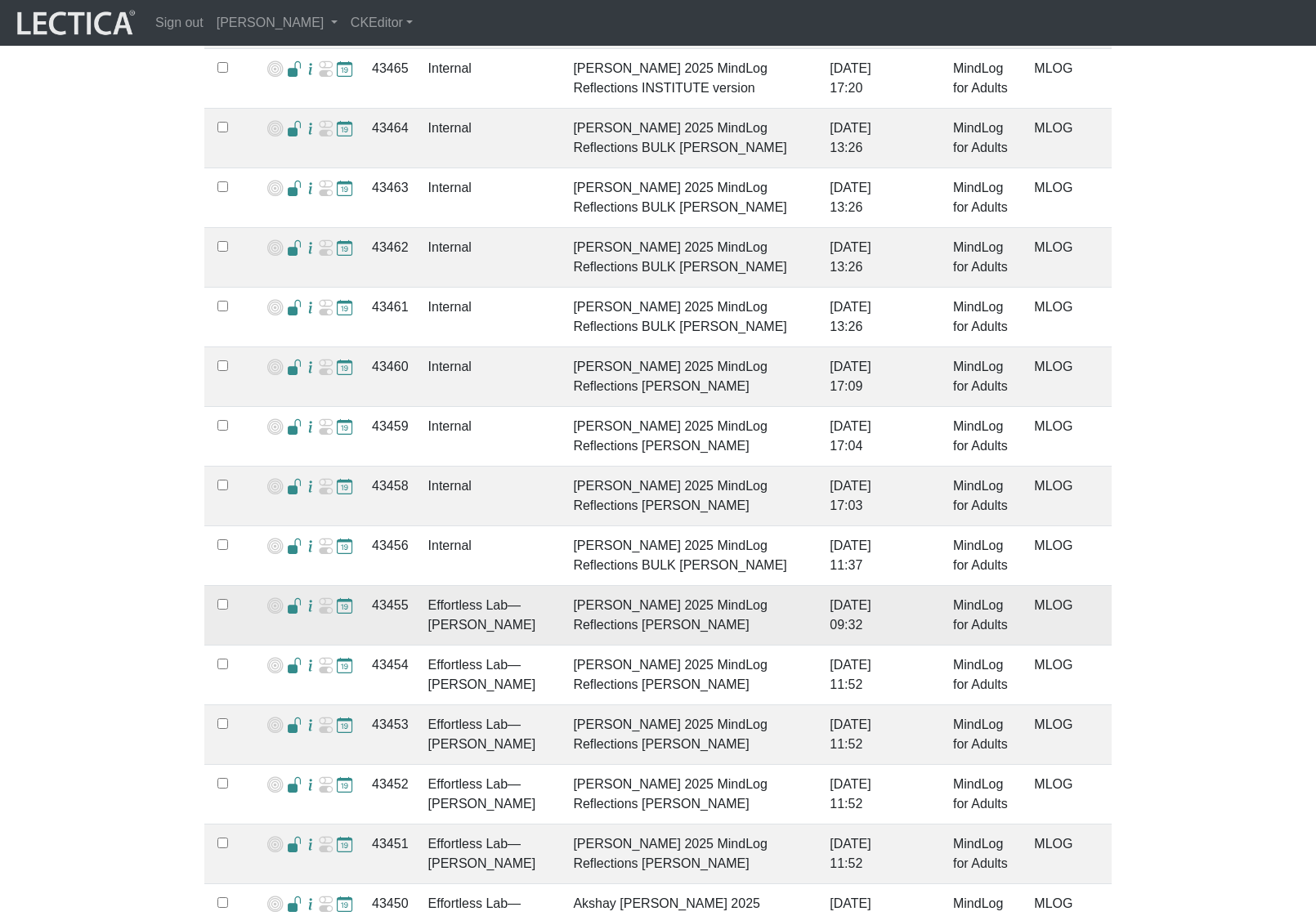
click at [390, 589] on td "43455" at bounding box center [390, 616] width 57 height 60
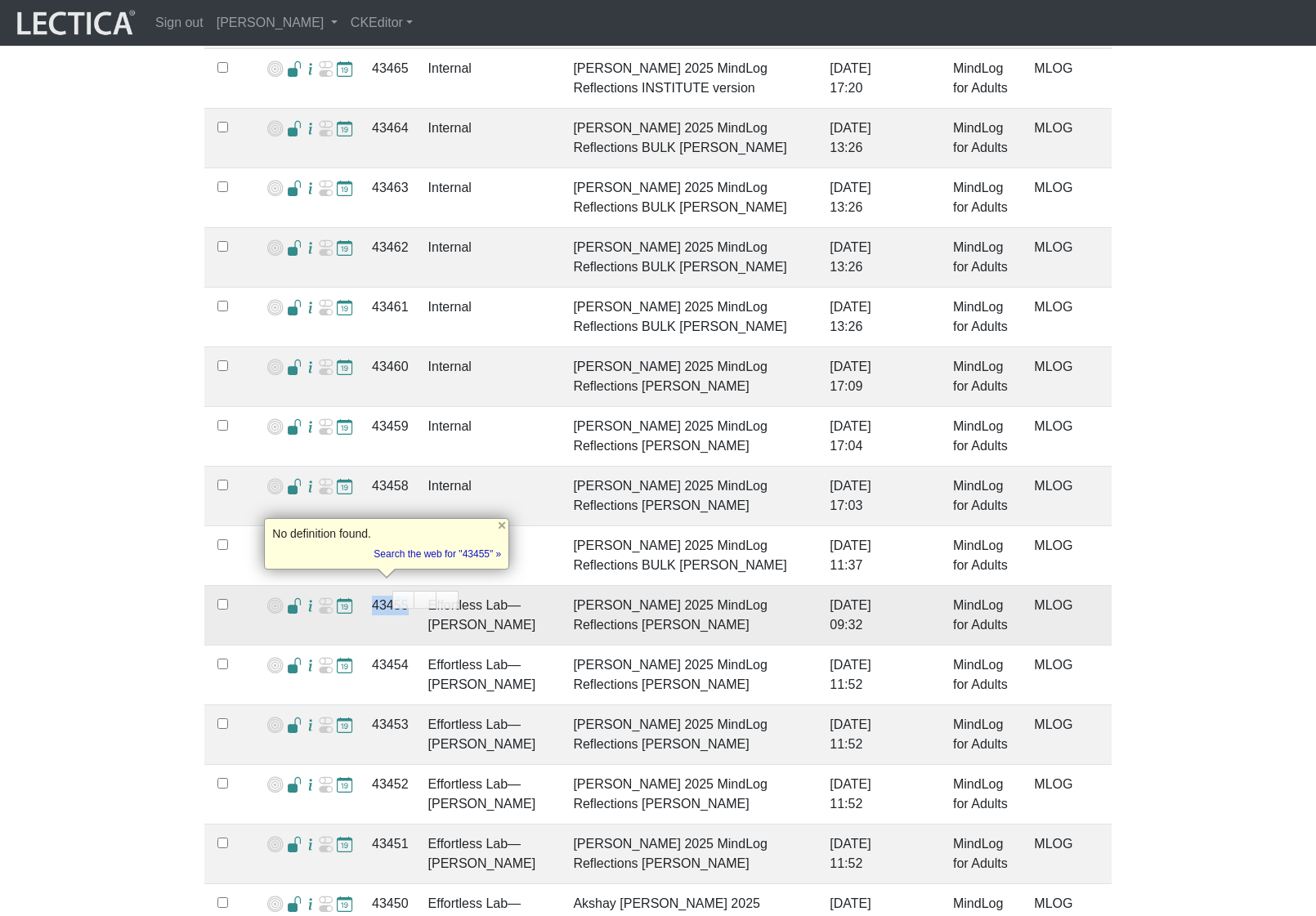
copy td "43455"
click at [294, 598] on span at bounding box center [294, 607] width 16 height 17
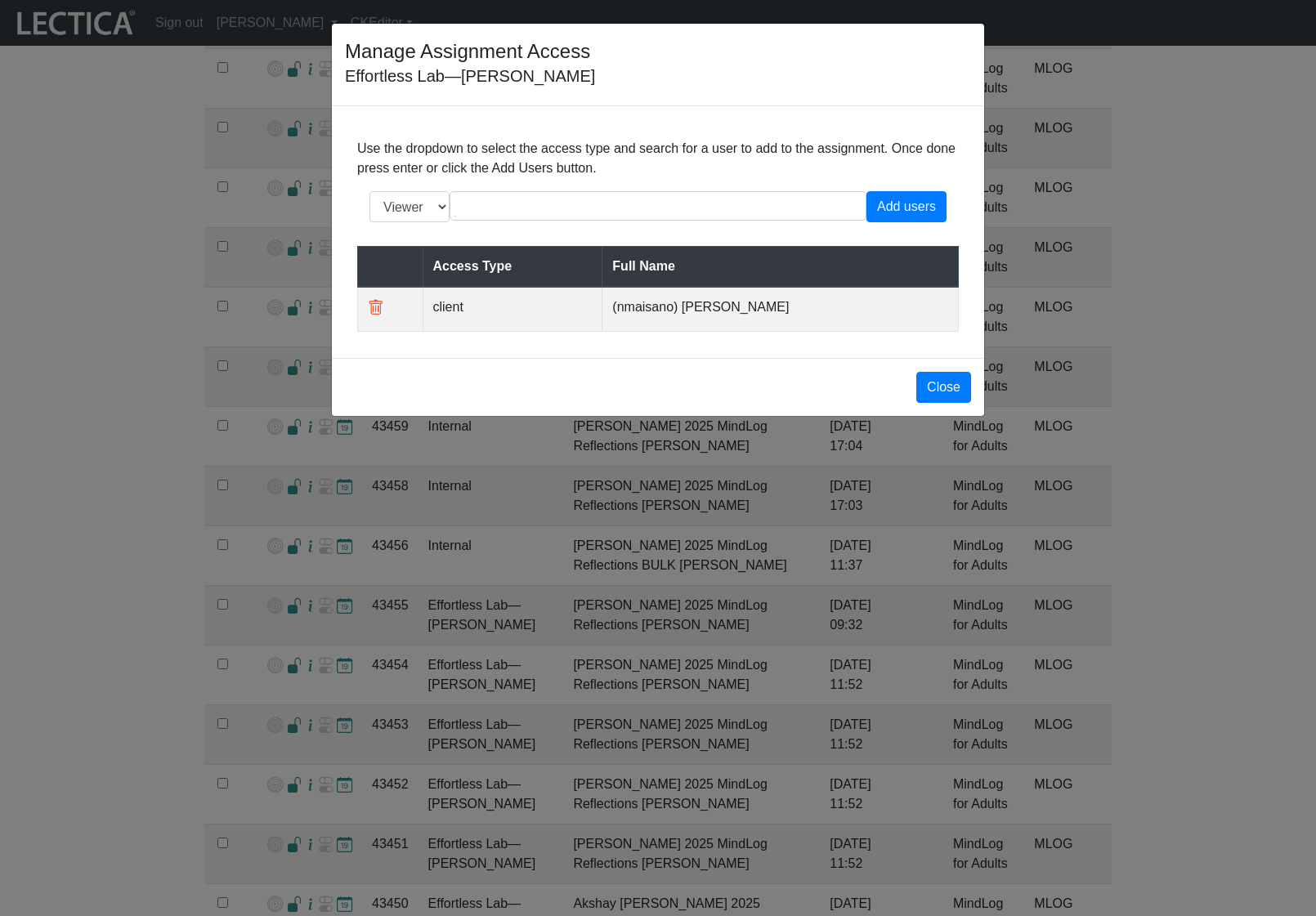
click at [611, 637] on div "Manage Assignment Access Effortless Lab—Nic Maisano Use the dropdown to select …" at bounding box center [658, 458] width 1316 height 916
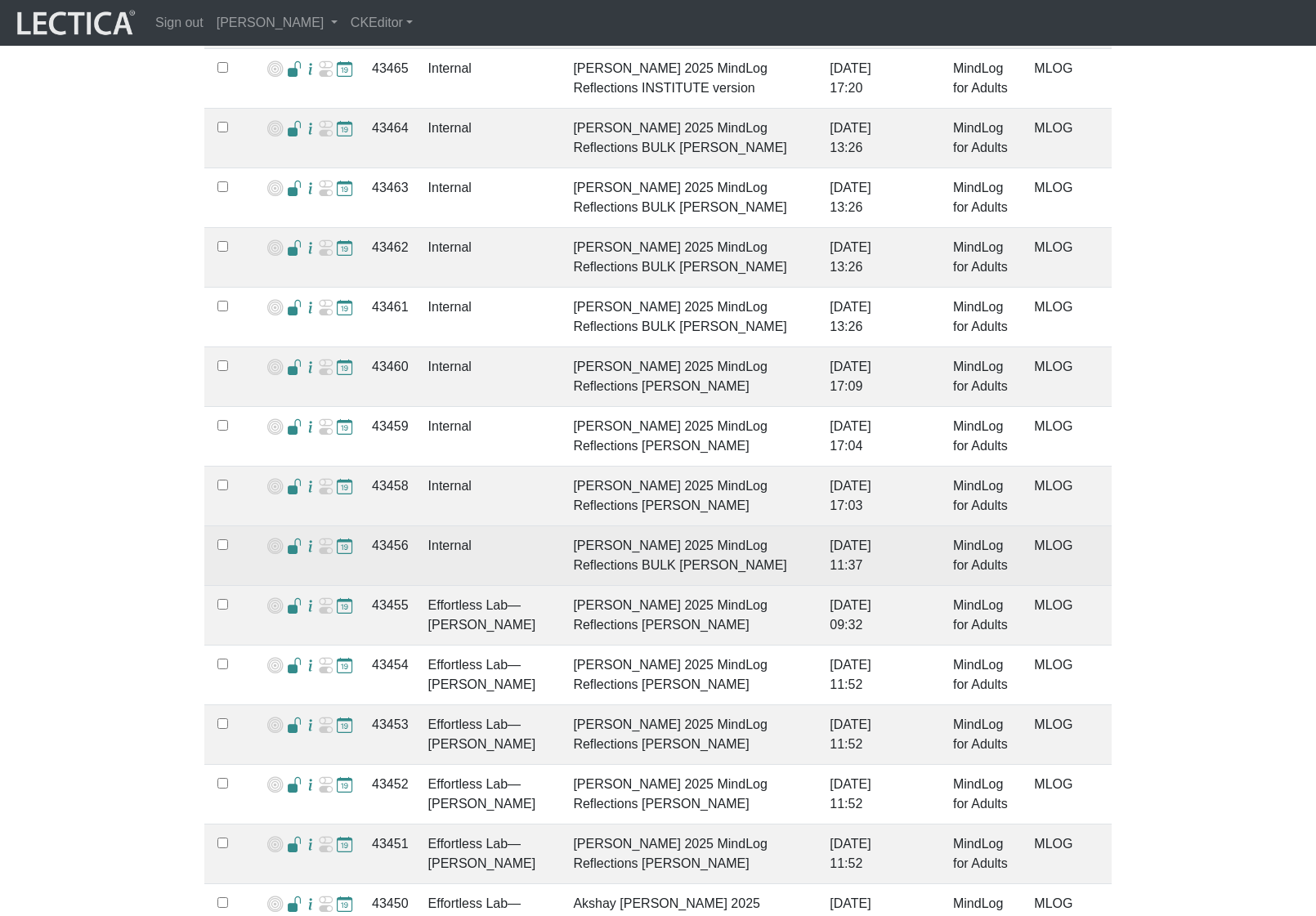
click at [290, 538] on span at bounding box center [294, 547] width 16 height 17
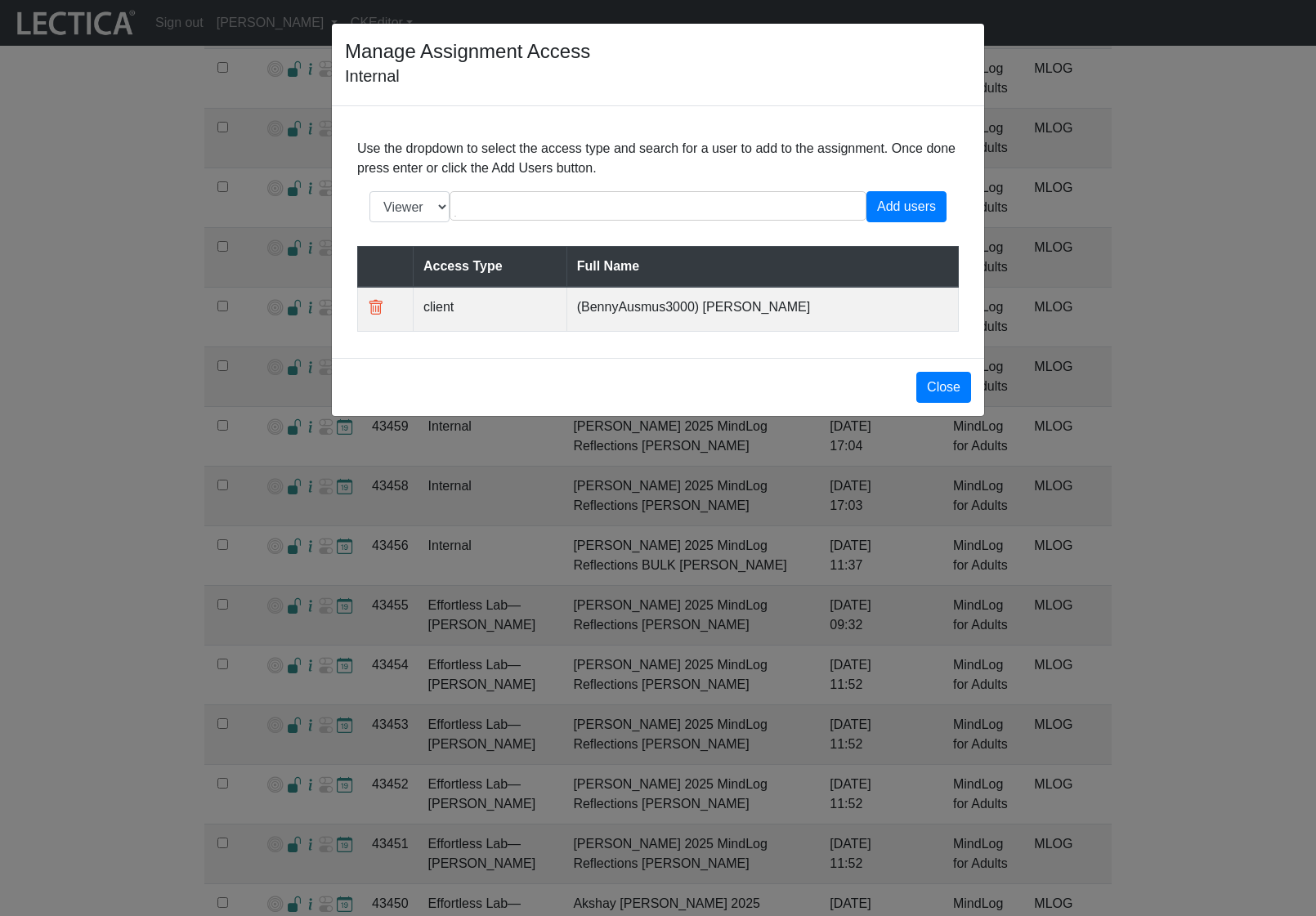
click at [645, 327] on td "(BennyAusmus3000) Benny Ausmus" at bounding box center [761, 308] width 391 height 44
click at [644, 327] on td "(BennyAusmus3000) Benny Ausmus" at bounding box center [761, 308] width 391 height 44
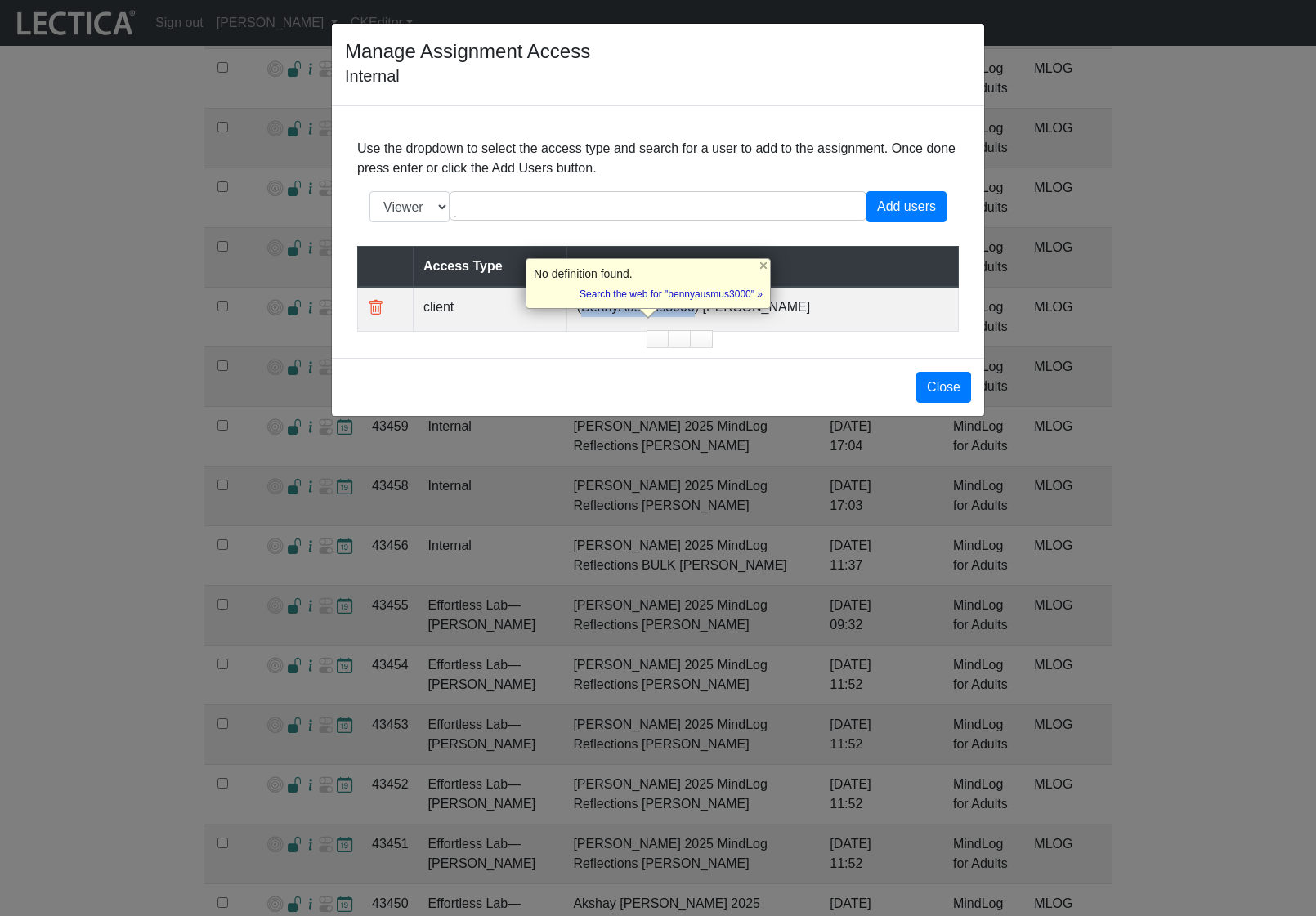
copy td "BennyAusmus3000"
click at [391, 728] on div "Manage Assignment Access Internal Use the dropdown to select the access type an…" at bounding box center [658, 458] width 1316 height 916
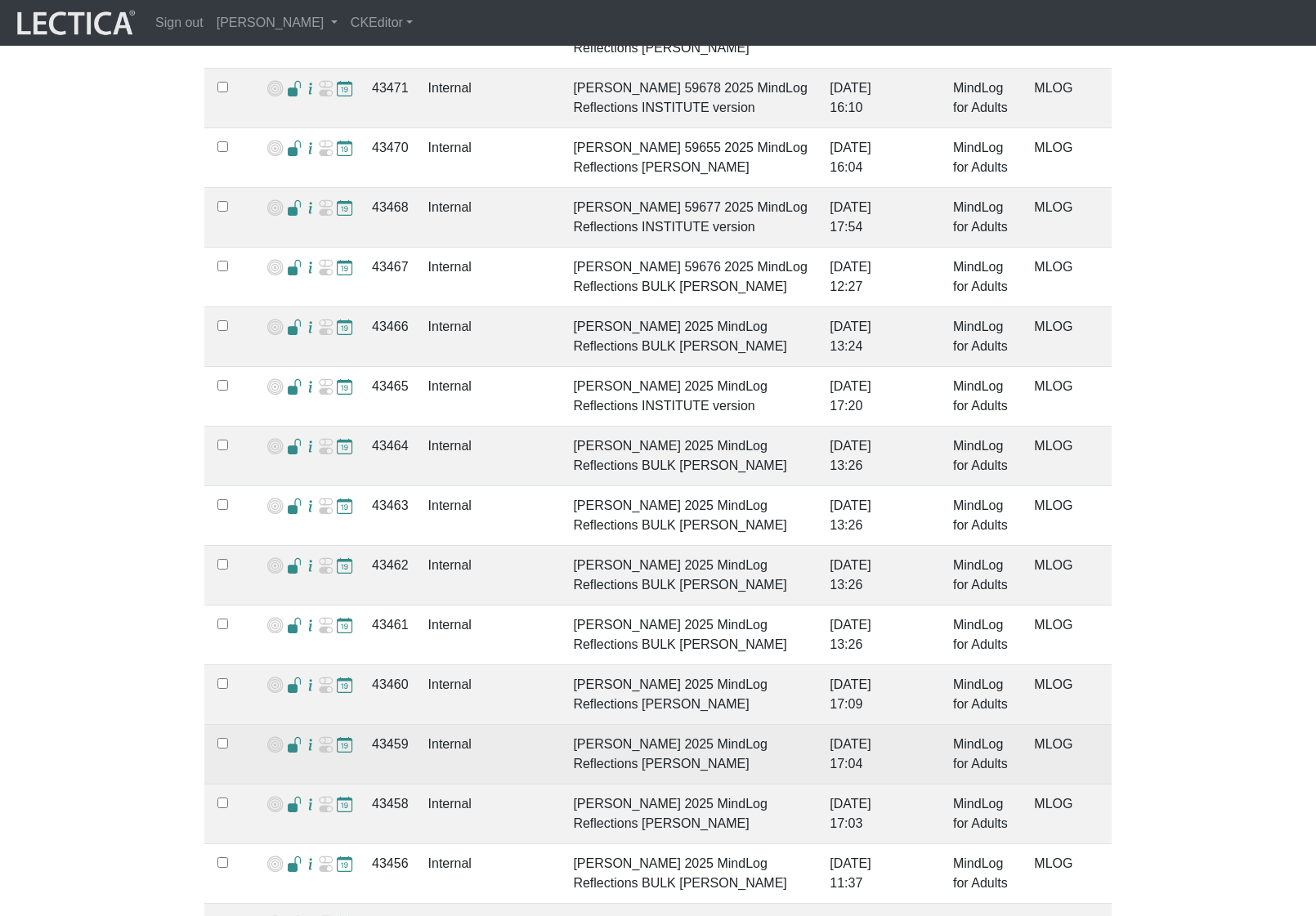
scroll to position [692, 0]
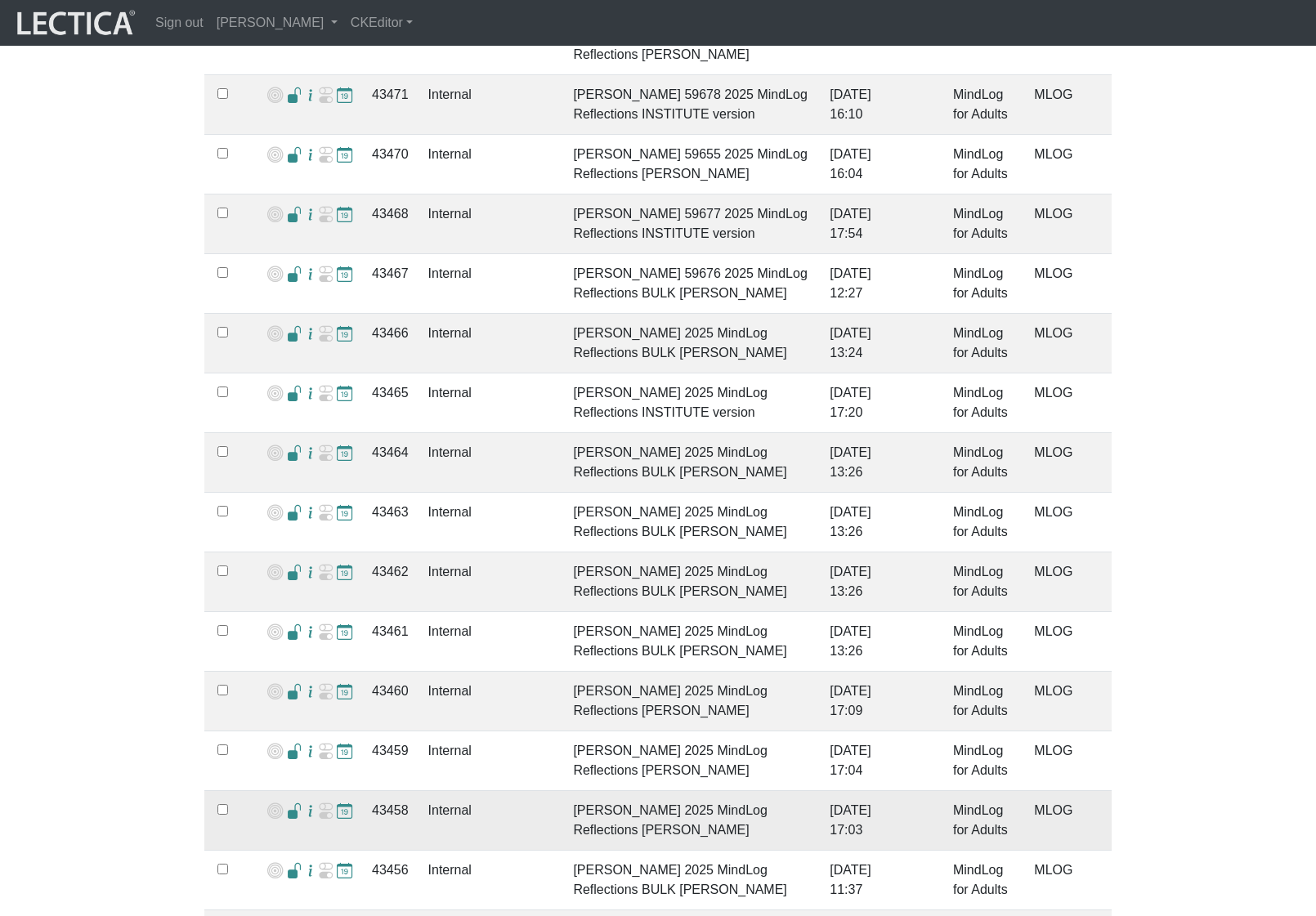
click at [288, 803] on span at bounding box center [294, 812] width 16 height 17
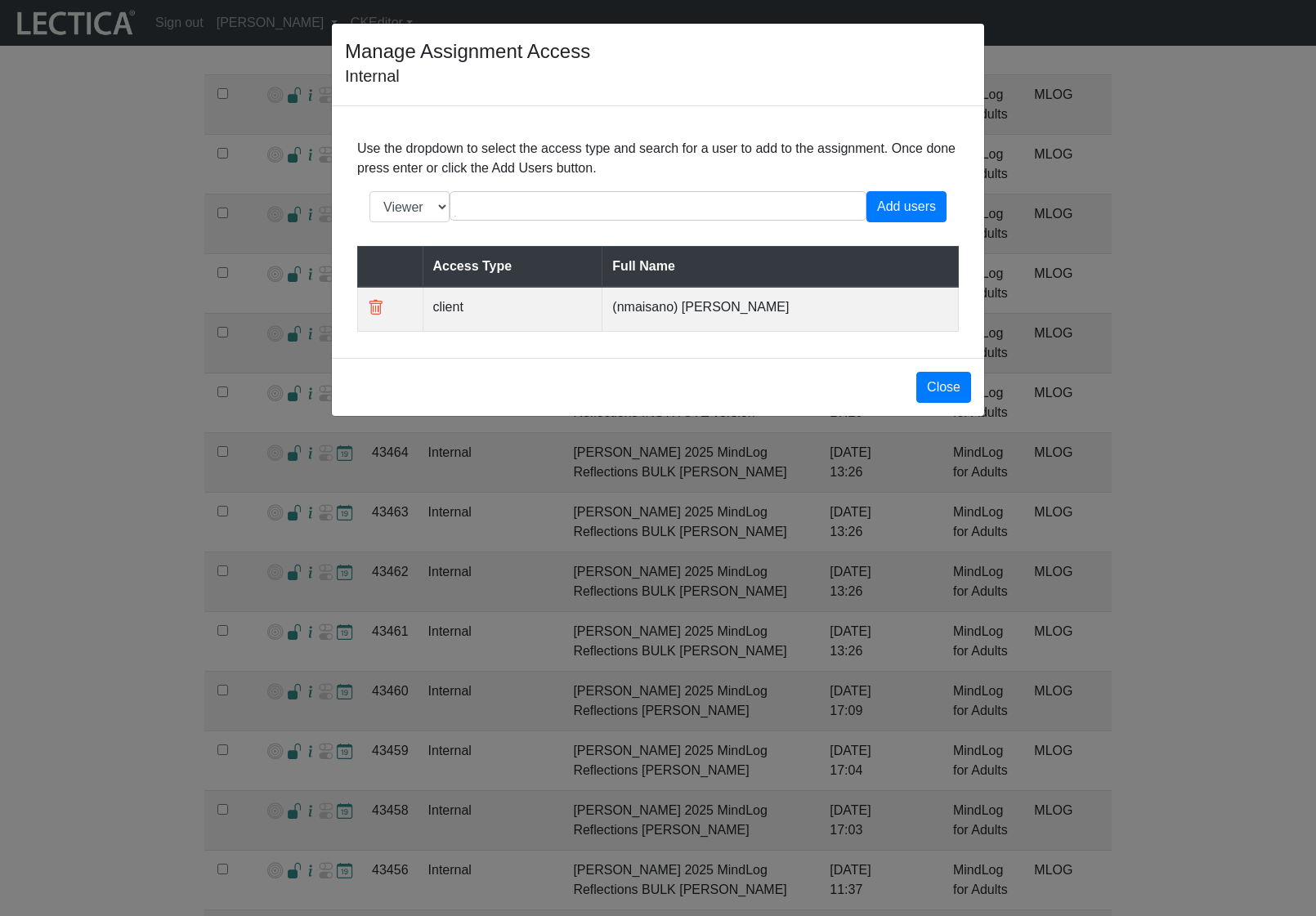
click at [357, 767] on div "Manage Assignment Access Internal Use the dropdown to select the access type an…" at bounding box center [658, 458] width 1316 height 916
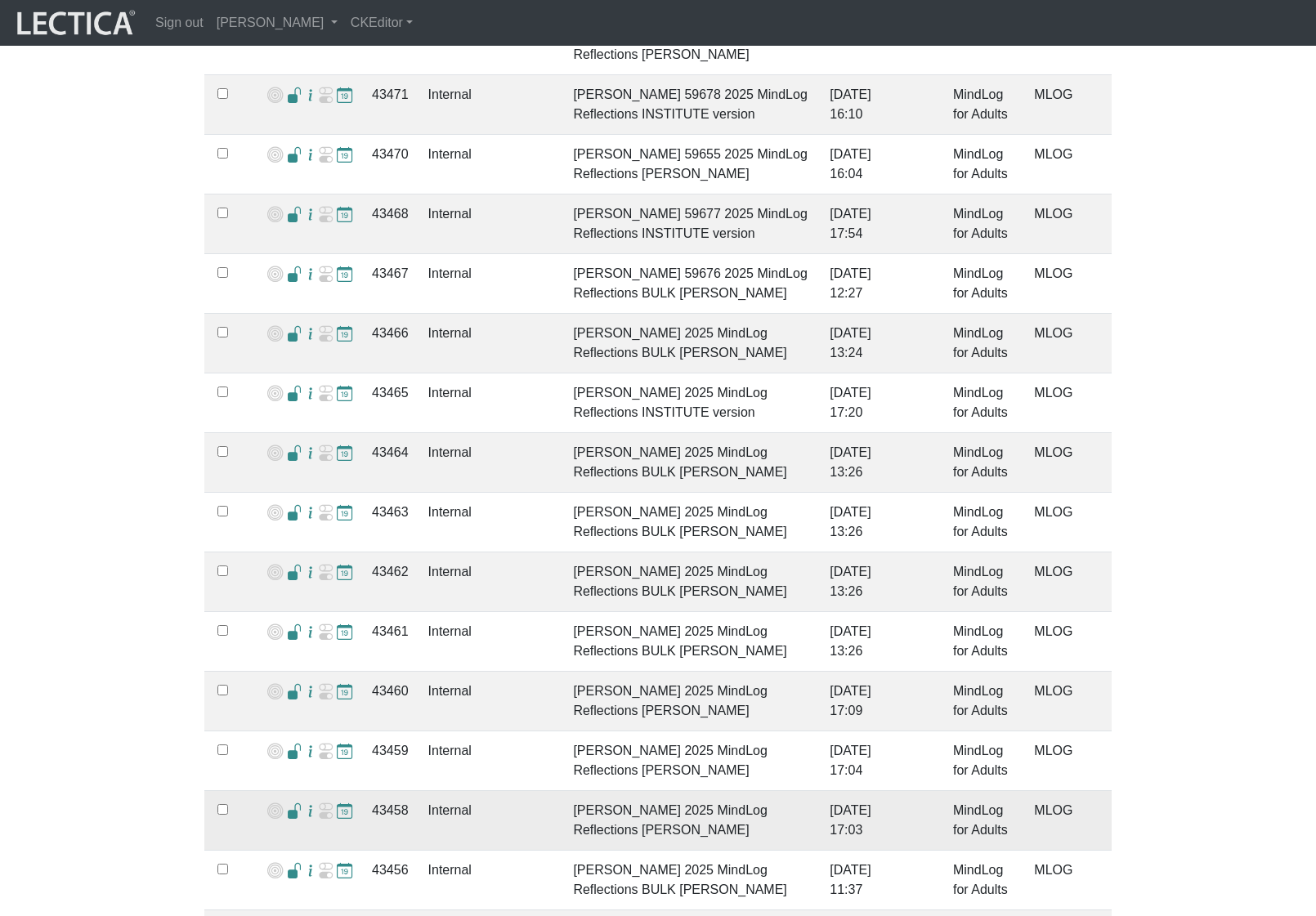
click at [389, 795] on td "43458" at bounding box center [390, 820] width 57 height 60
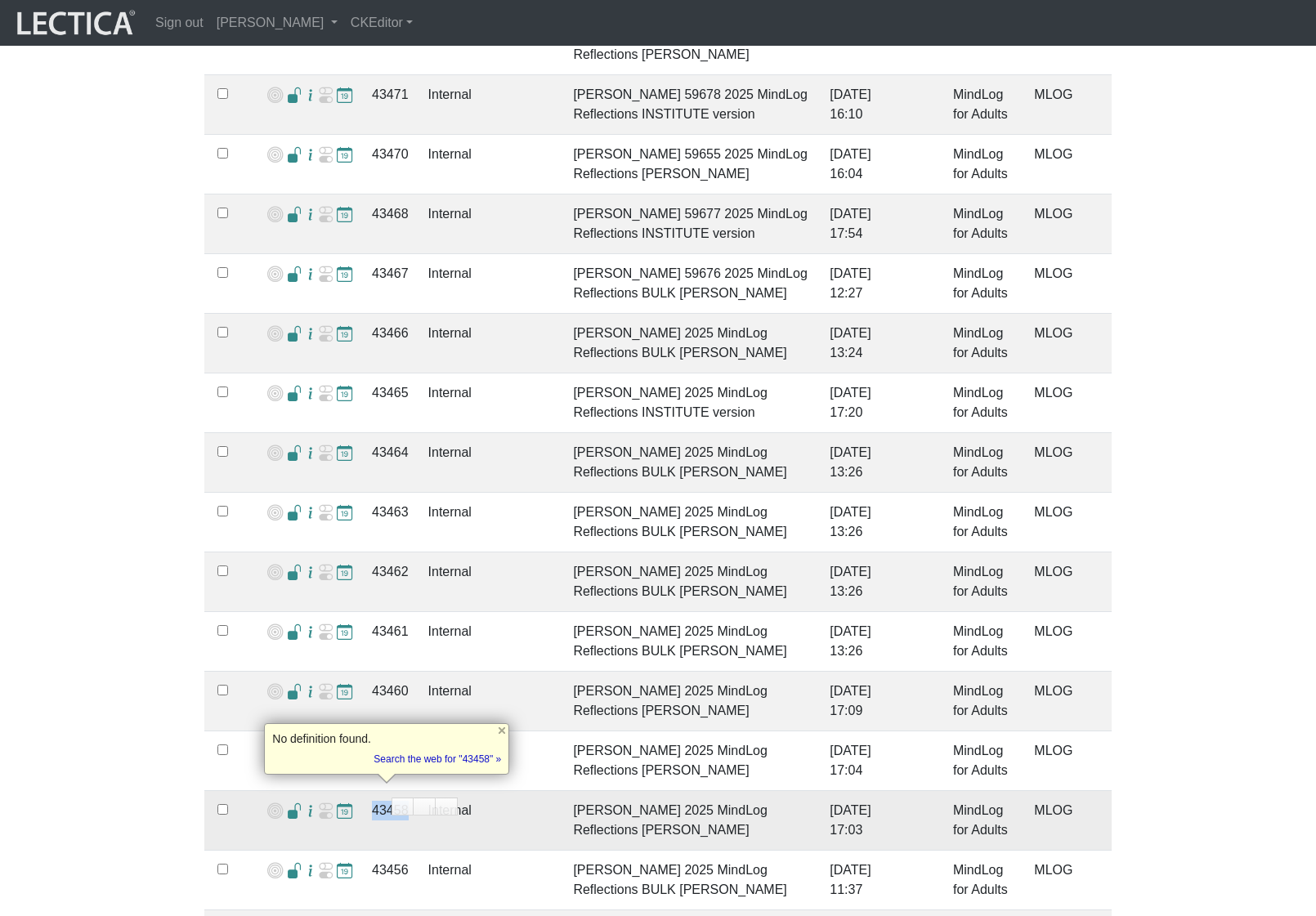
copy td "43458"
click at [435, 707] on td "Internal" at bounding box center [490, 701] width 145 height 60
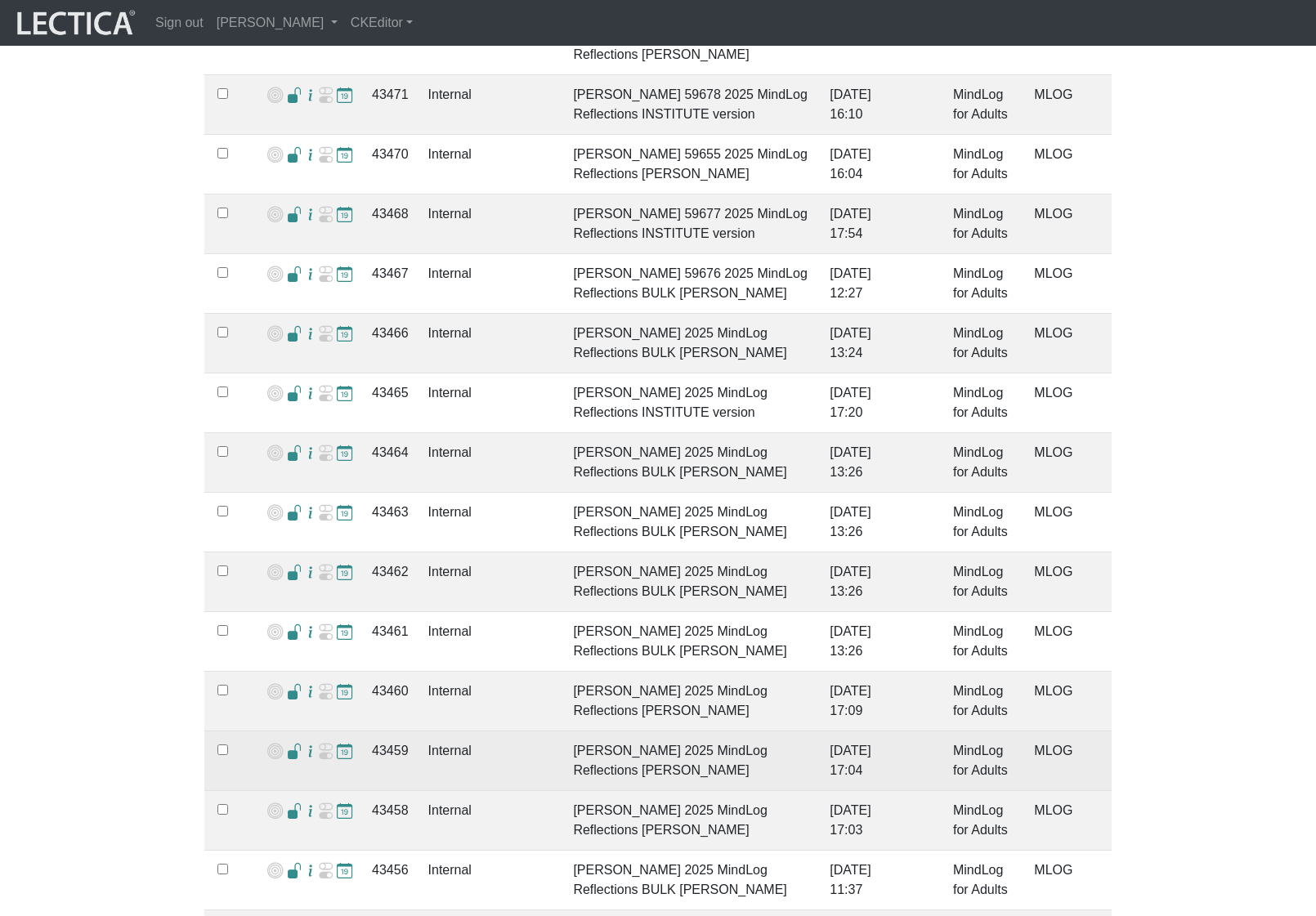
click at [287, 744] on span at bounding box center [294, 752] width 16 height 17
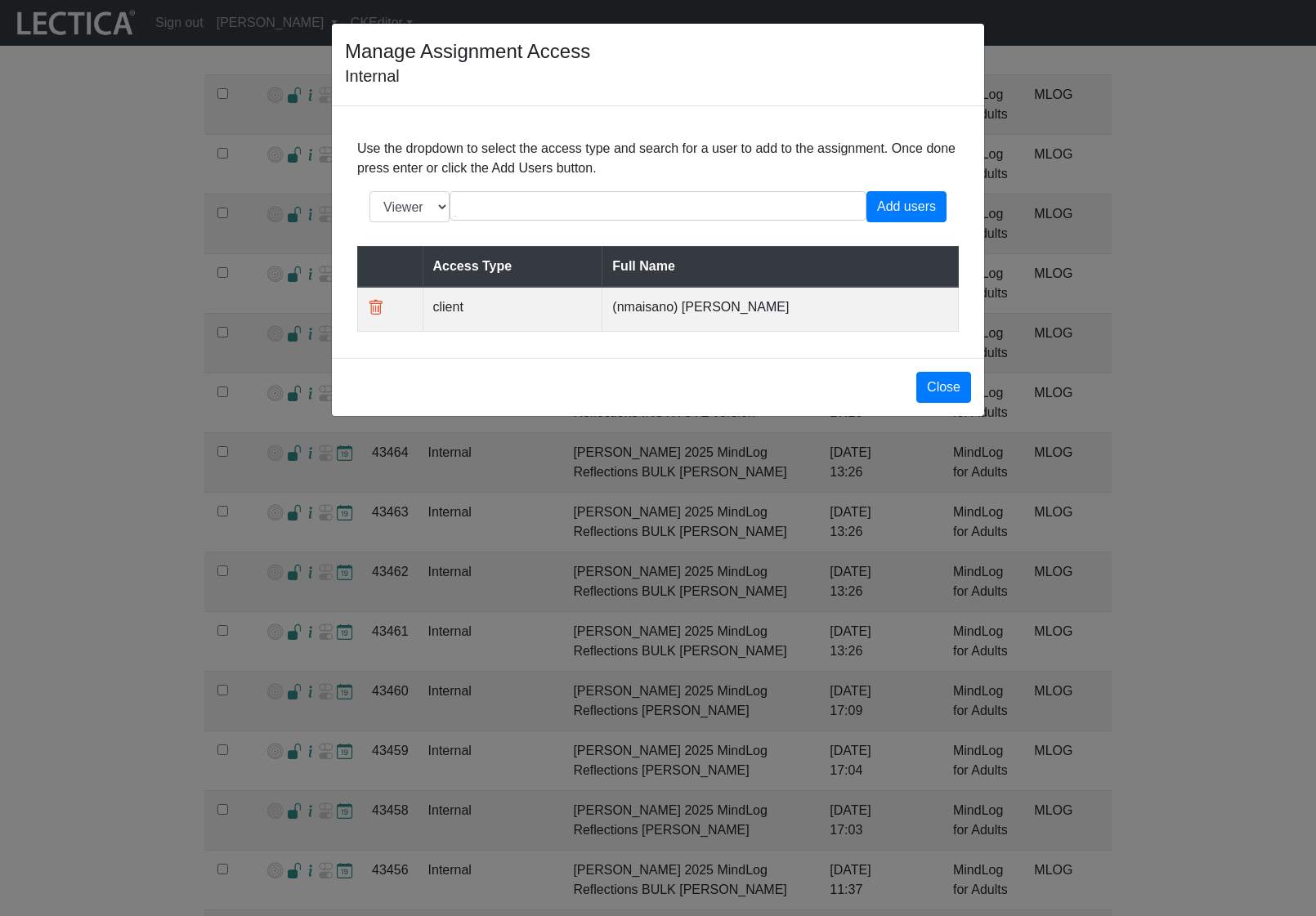
click at [283, 684] on div "Manage Assignment Access Internal Use the dropdown to select the access type an…" at bounding box center [658, 458] width 1316 height 916
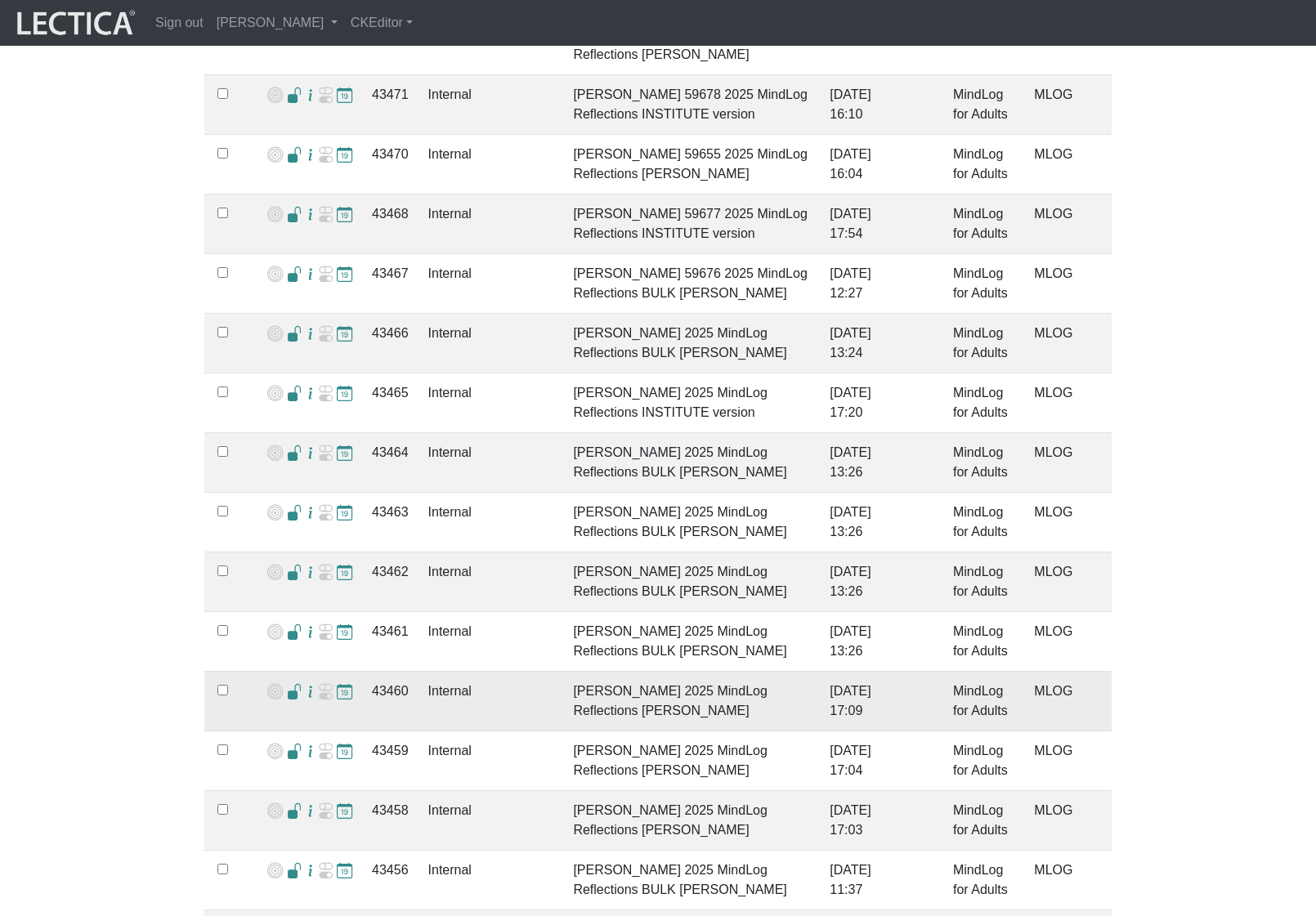
click at [287, 684] on span at bounding box center [294, 692] width 16 height 17
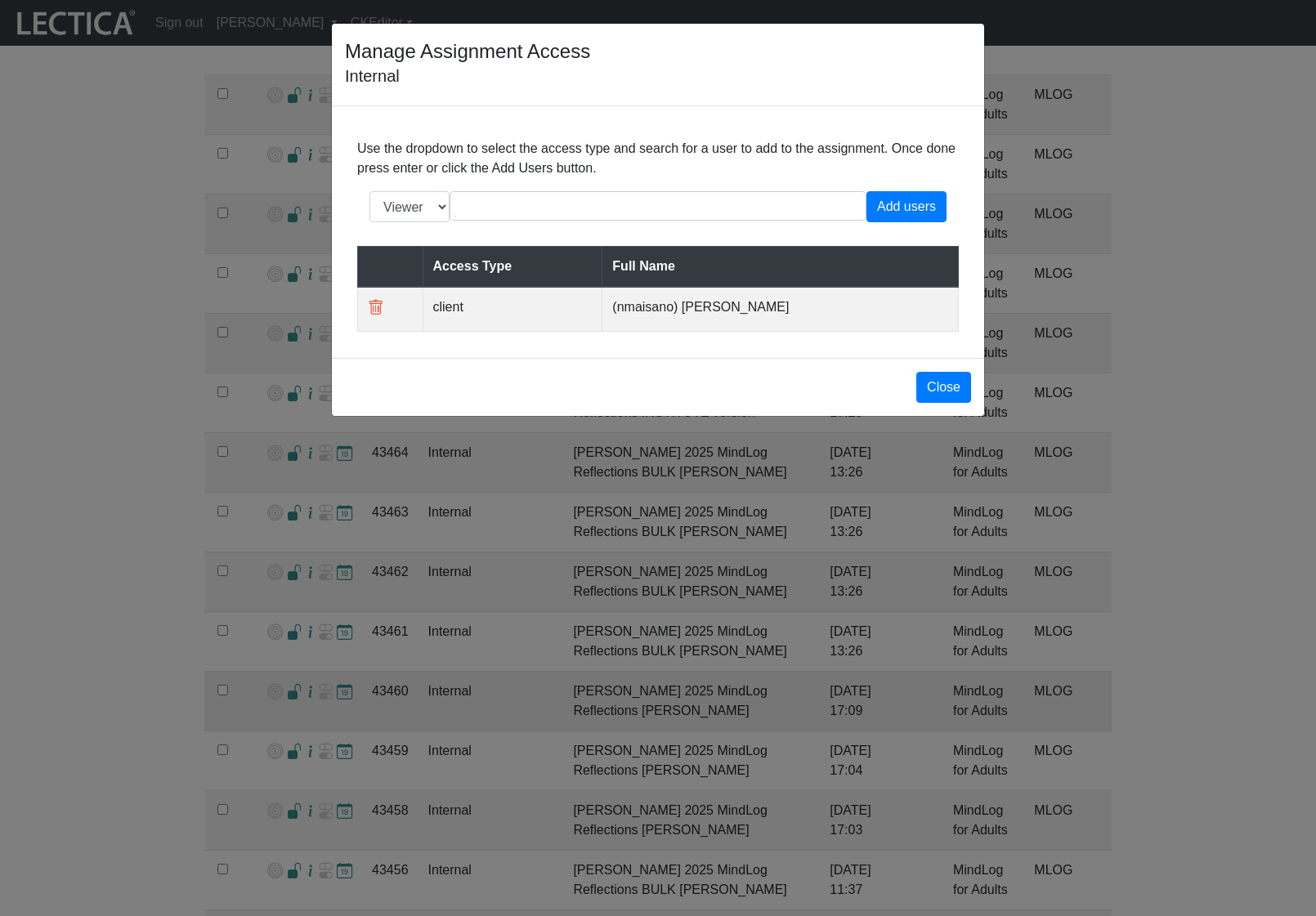
click at [287, 677] on div "Manage Assignment Access Internal Use the dropdown to select the access type an…" at bounding box center [658, 458] width 1316 height 916
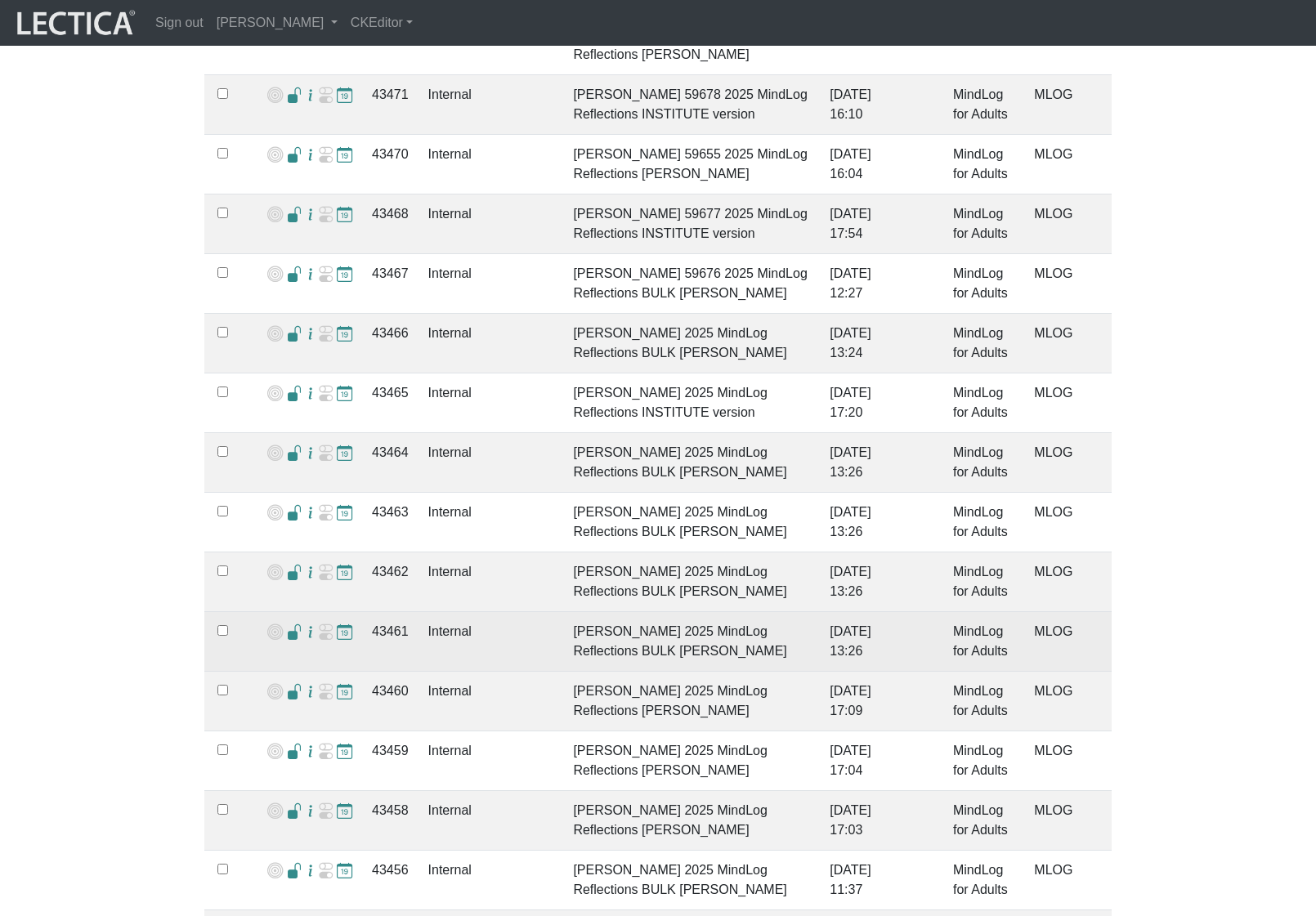
click at [287, 623] on div at bounding box center [294, 633] width 16 height 24
click at [287, 624] on span at bounding box center [294, 633] width 16 height 17
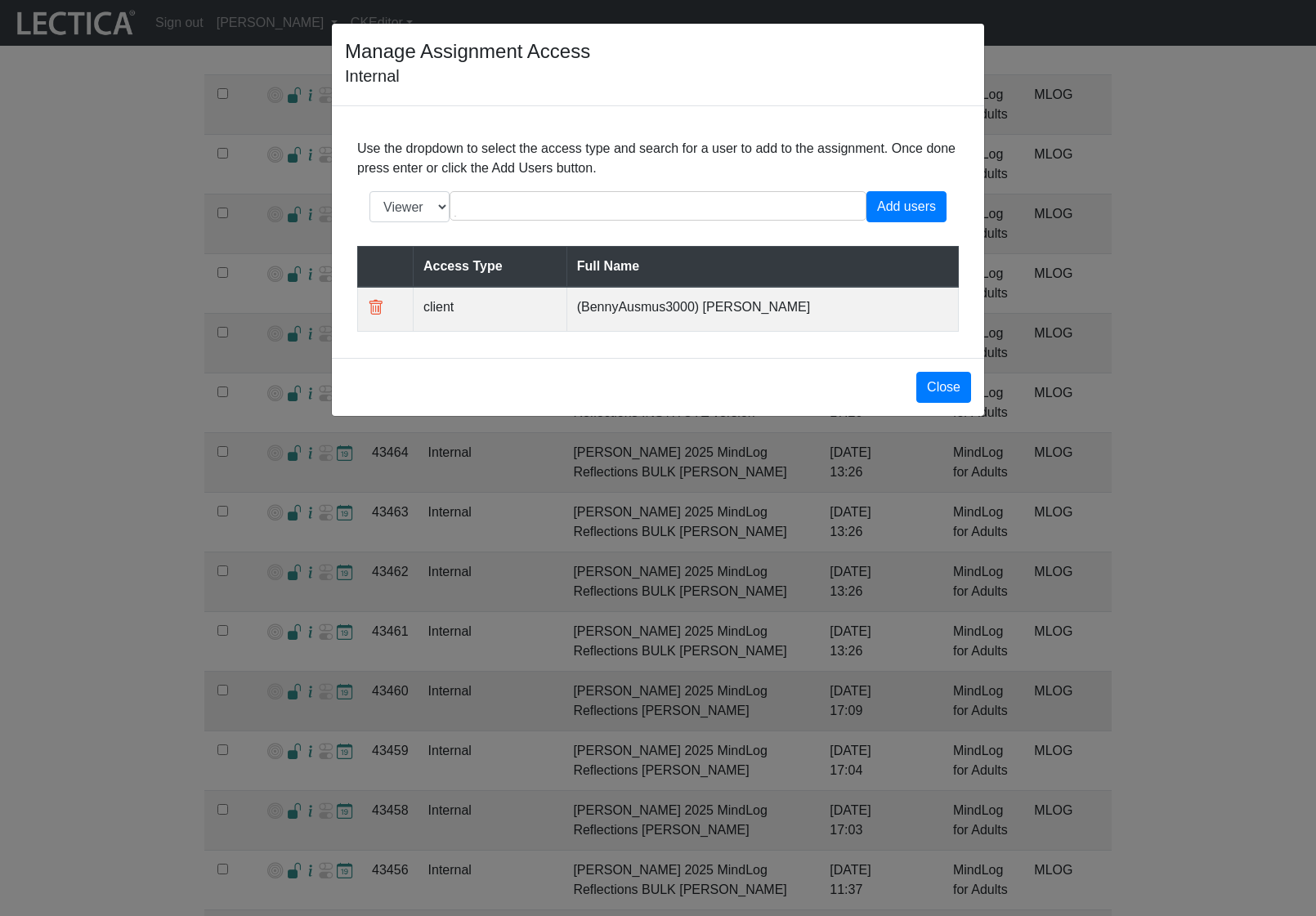
drag, startPoint x: 413, startPoint y: 685, endPoint x: 378, endPoint y: 676, distance: 36.1
click at [408, 684] on div "Manage Assignment Access Internal Use the dropdown to select the access type an…" at bounding box center [658, 458] width 1316 height 916
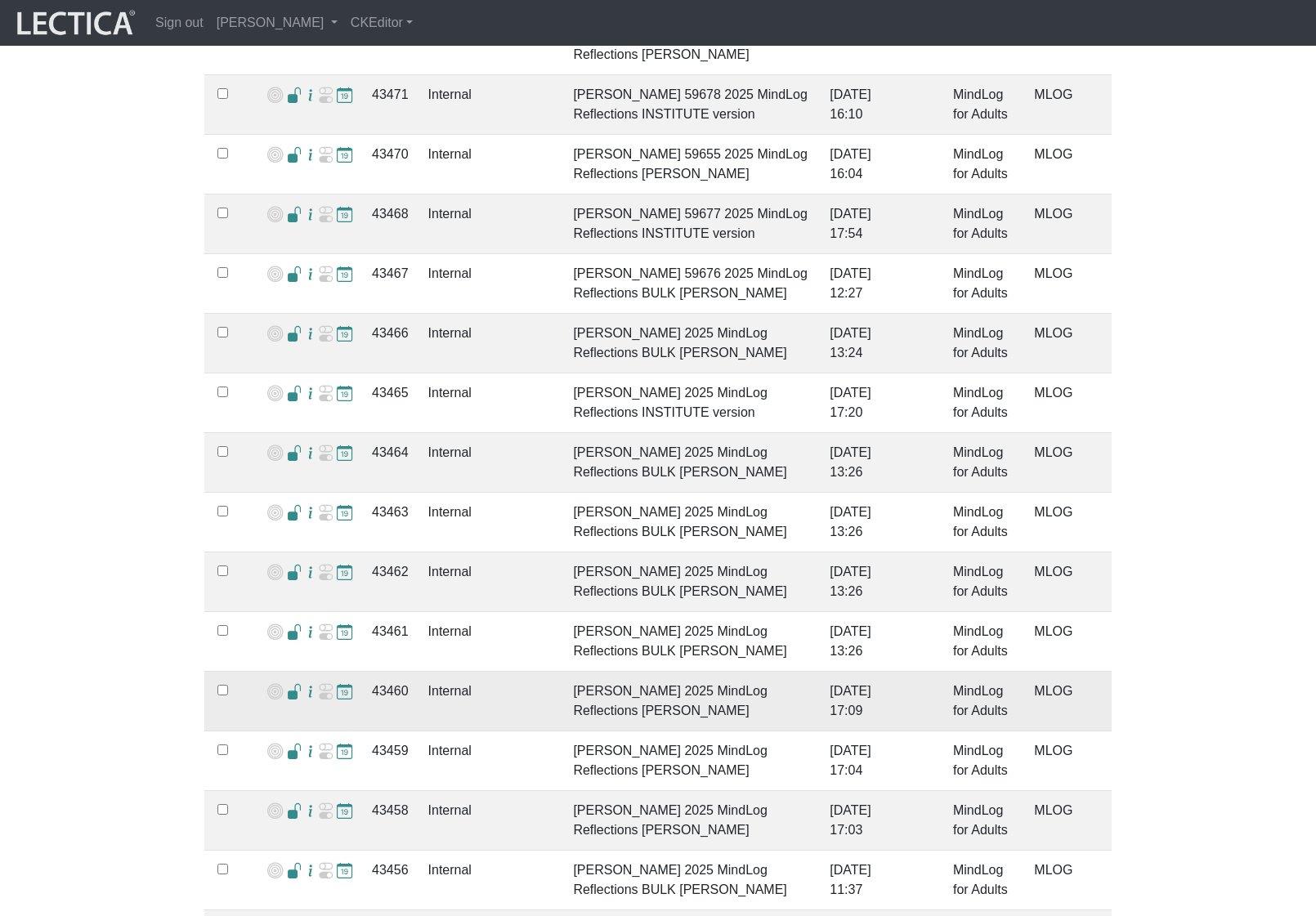
click at [388, 673] on td "43460" at bounding box center [390, 701] width 57 height 60
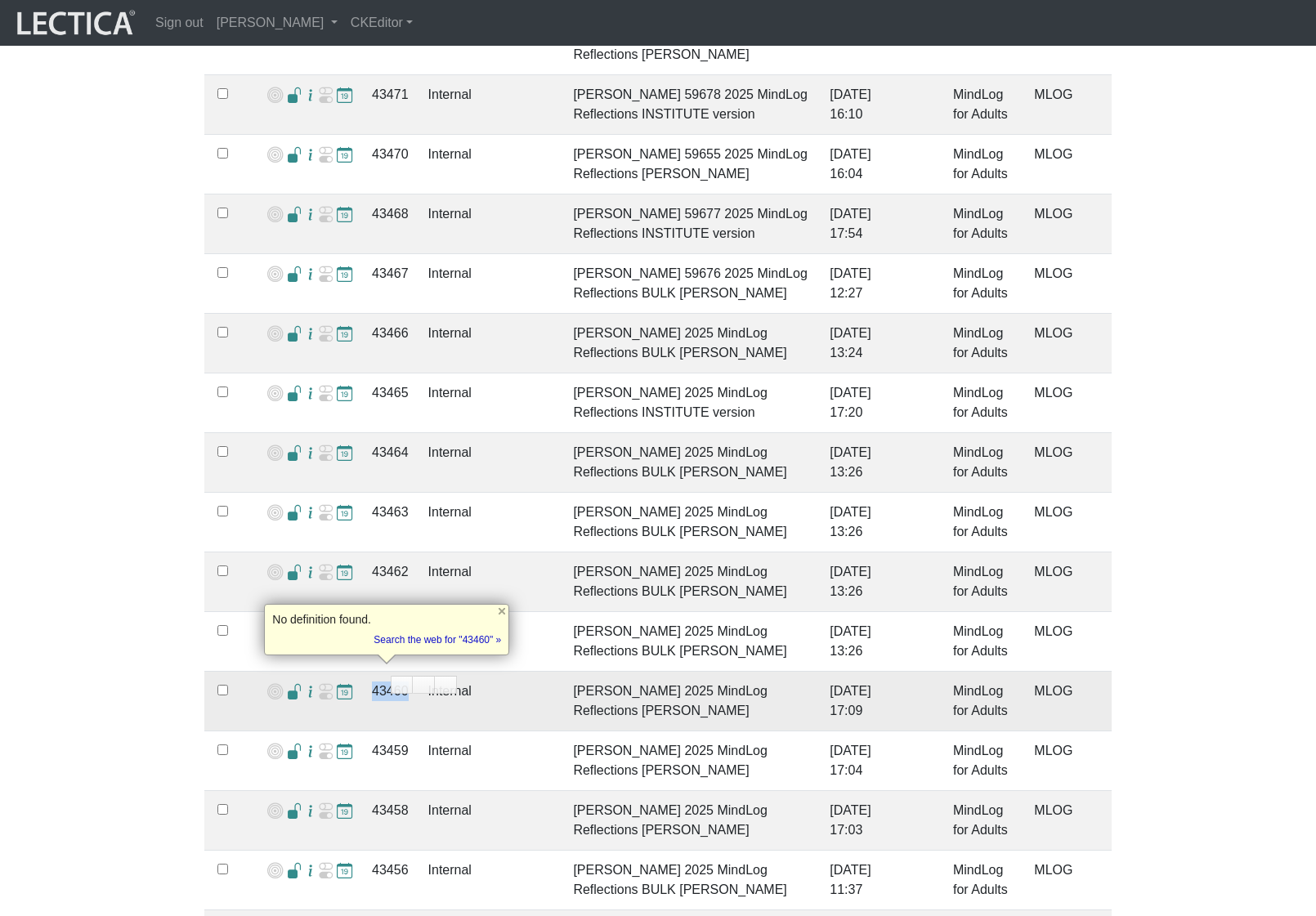
copy td "43460"
click at [564, 681] on td "Hannah Lee 2025 MindLog Reflections BULK Maisano" at bounding box center [692, 701] width 257 height 60
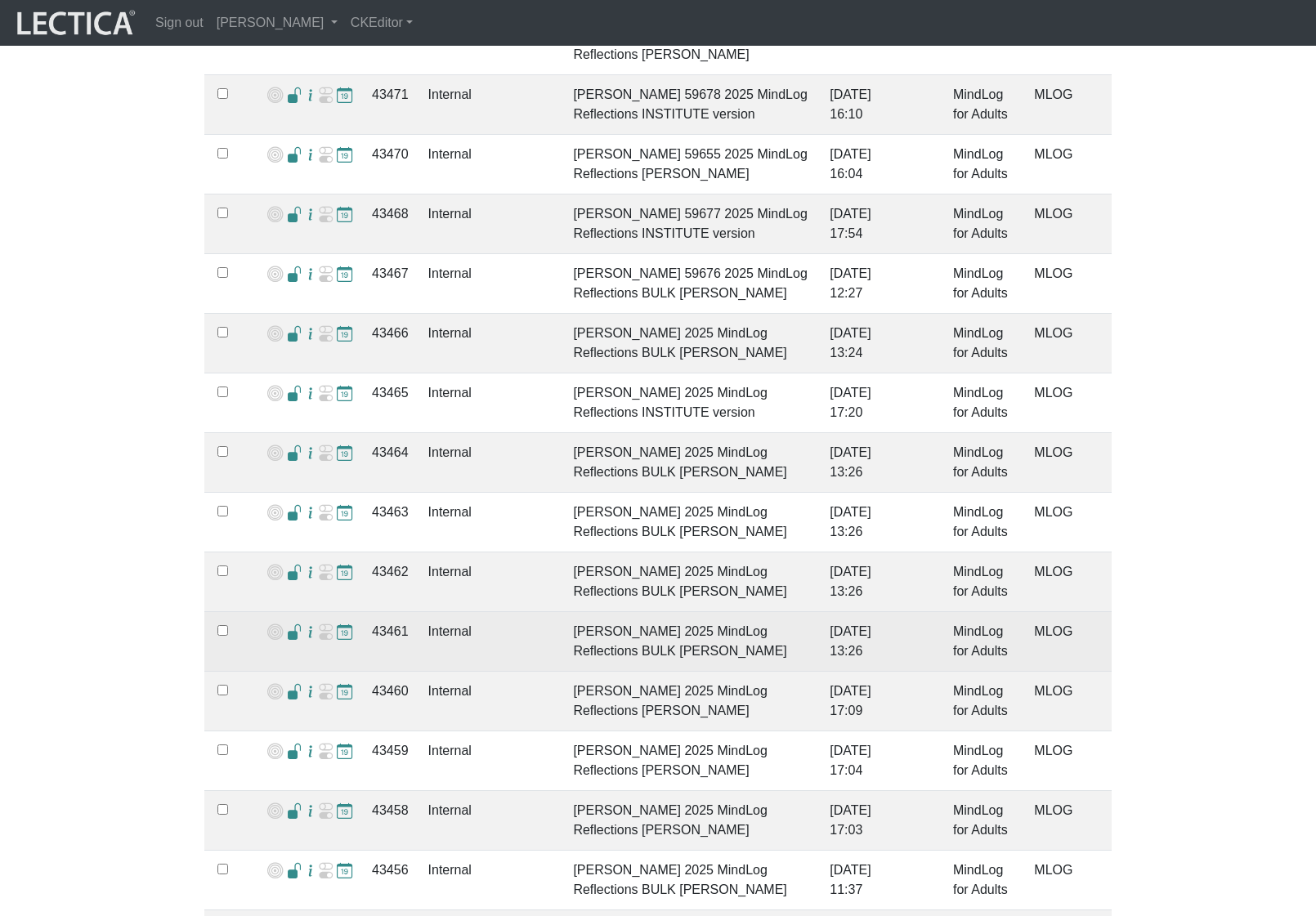
click at [290, 624] on span at bounding box center [294, 633] width 16 height 17
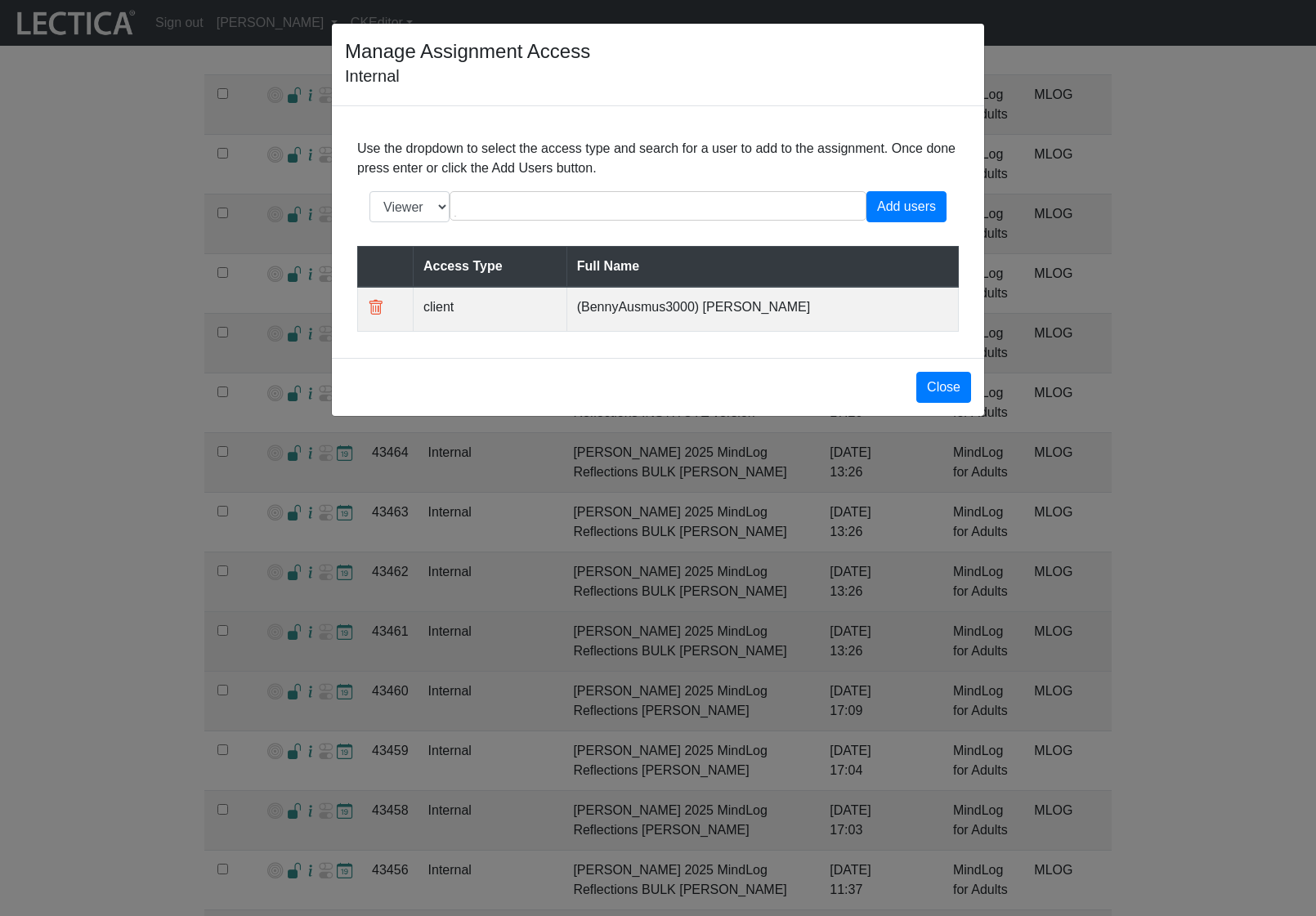
click at [393, 613] on div "Manage Assignment Access Internal Use the dropdown to select the access type an…" at bounding box center [658, 458] width 1316 height 916
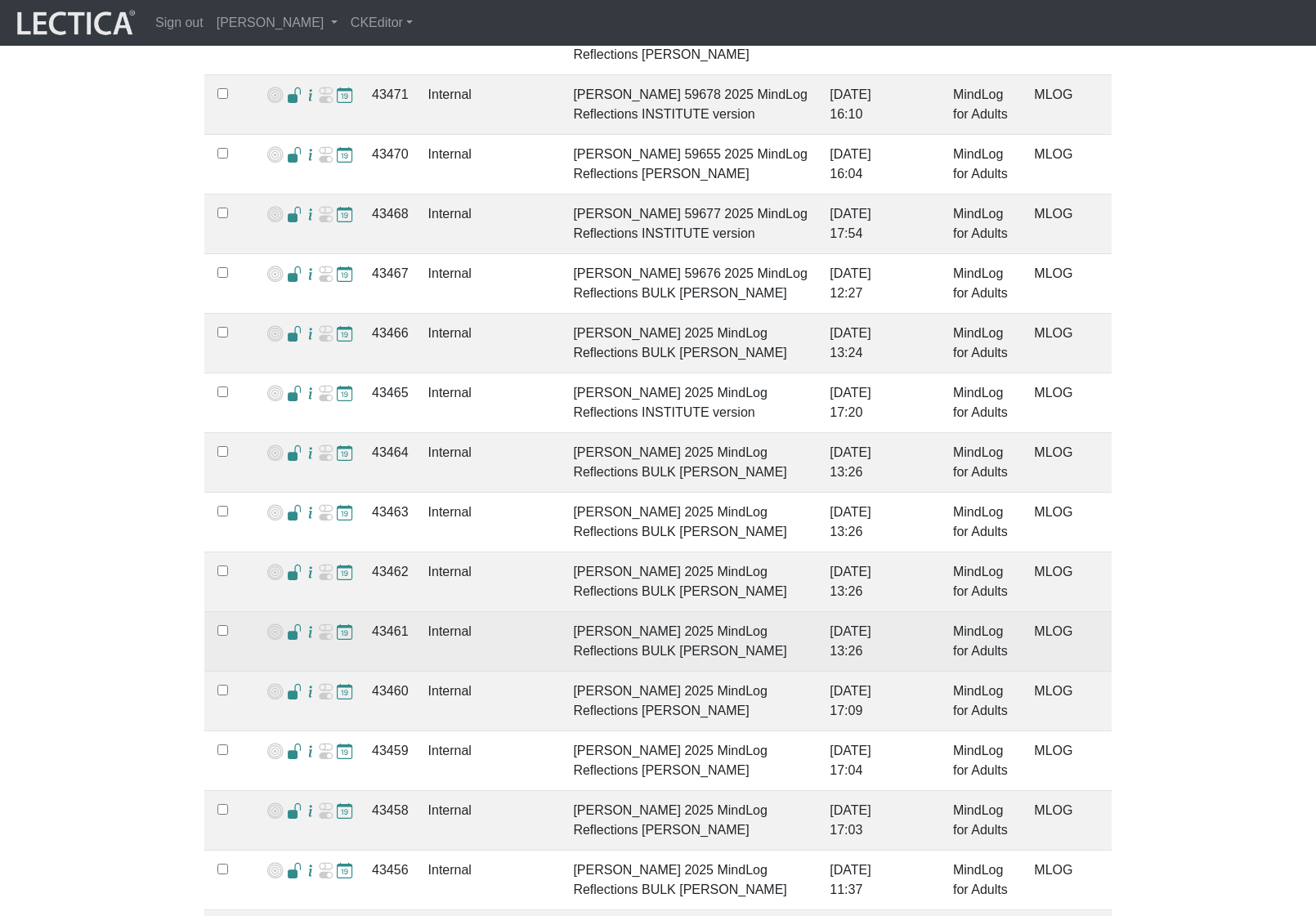
click at [379, 612] on td "43461" at bounding box center [390, 642] width 57 height 60
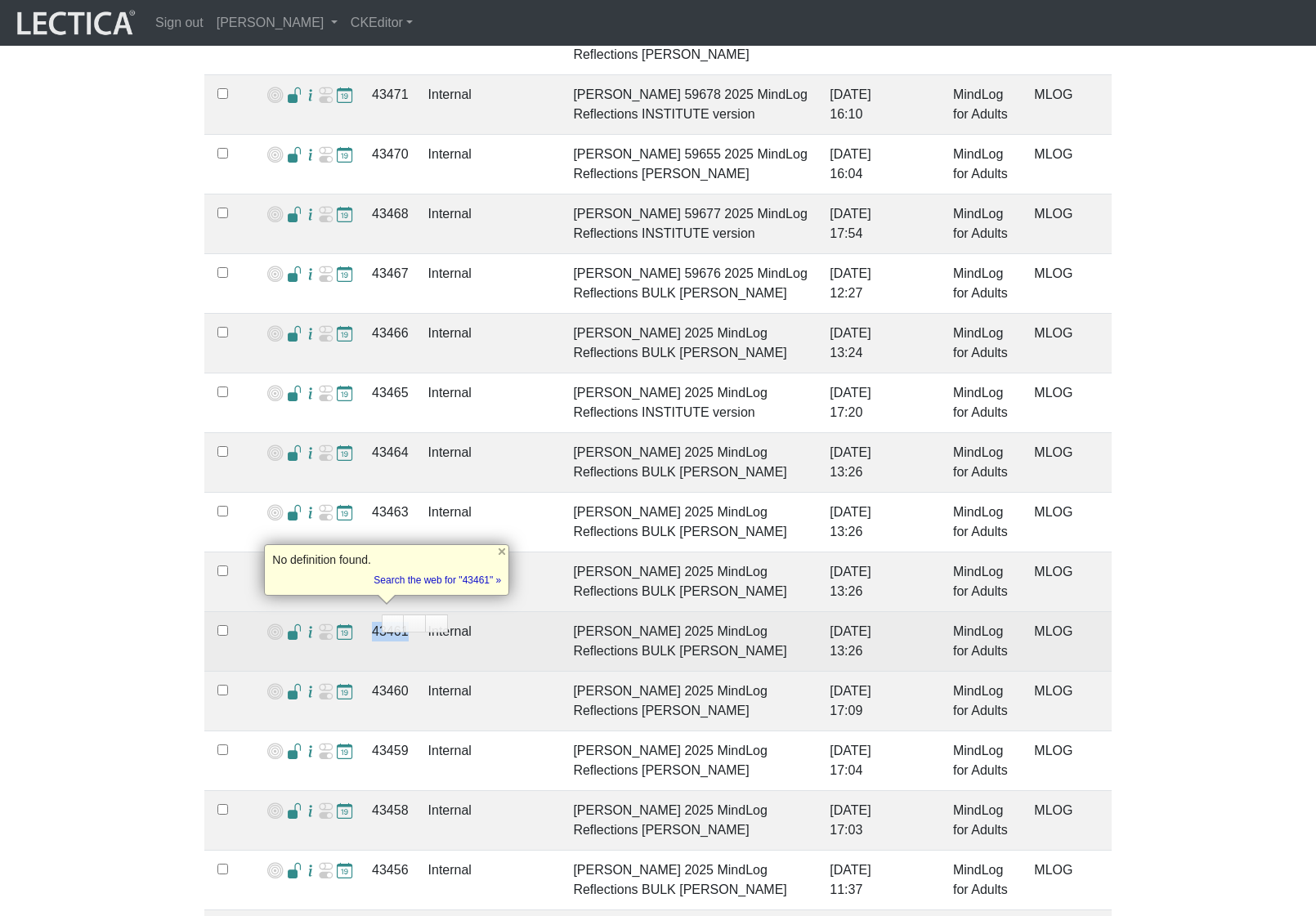
copy td "43461"
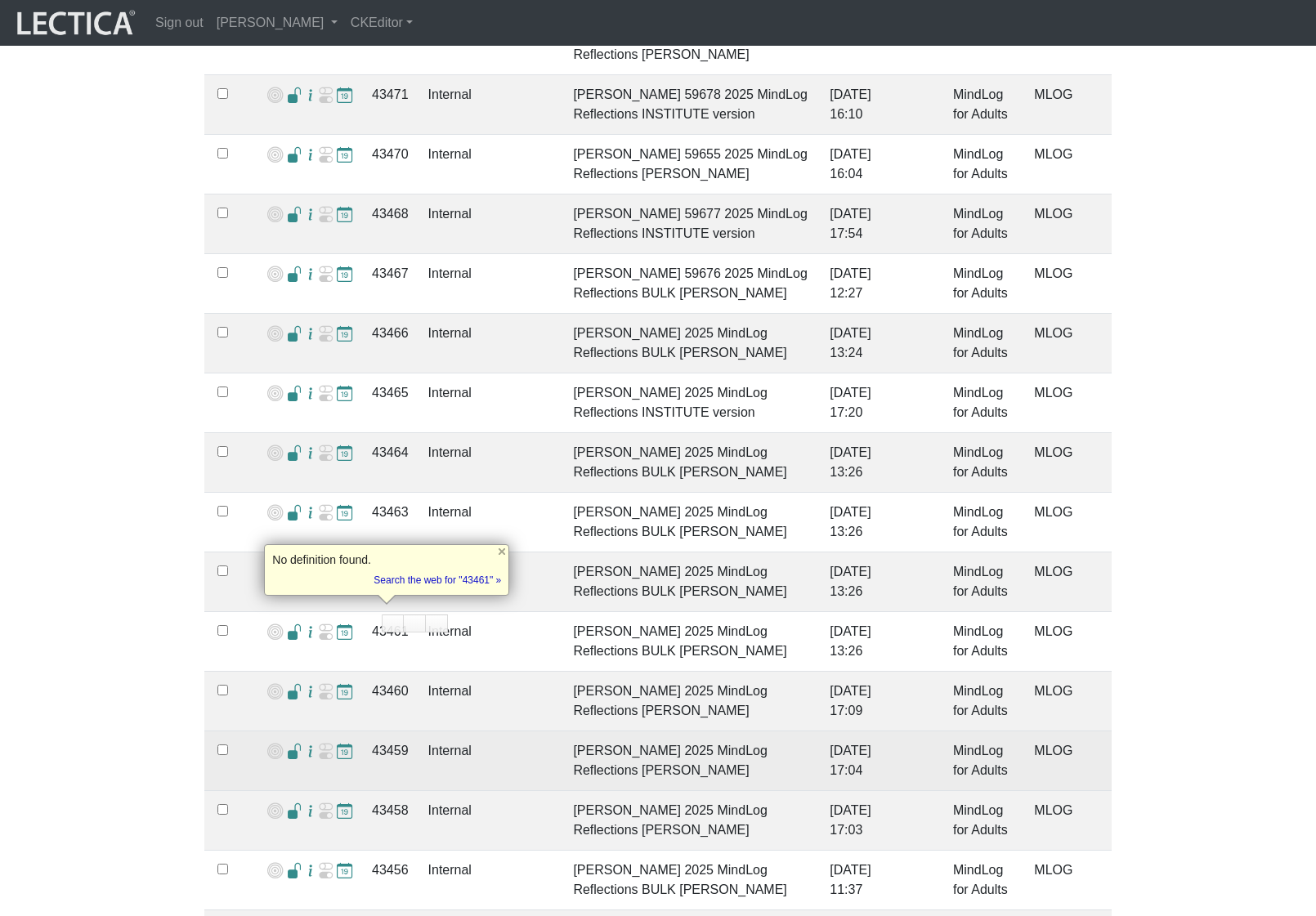
click at [401, 731] on td "43459" at bounding box center [390, 761] width 57 height 60
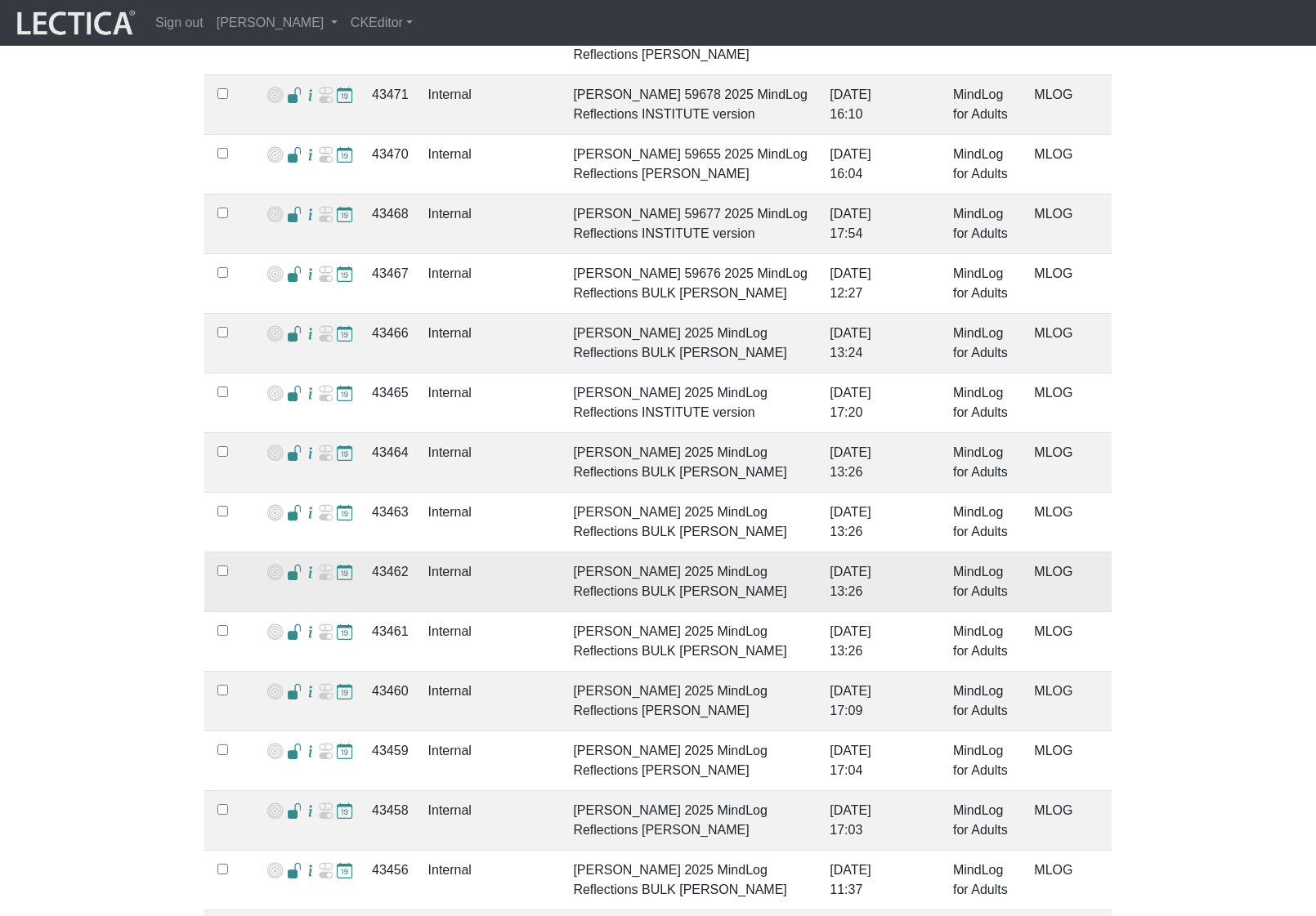
click at [287, 564] on span at bounding box center [294, 573] width 16 height 17
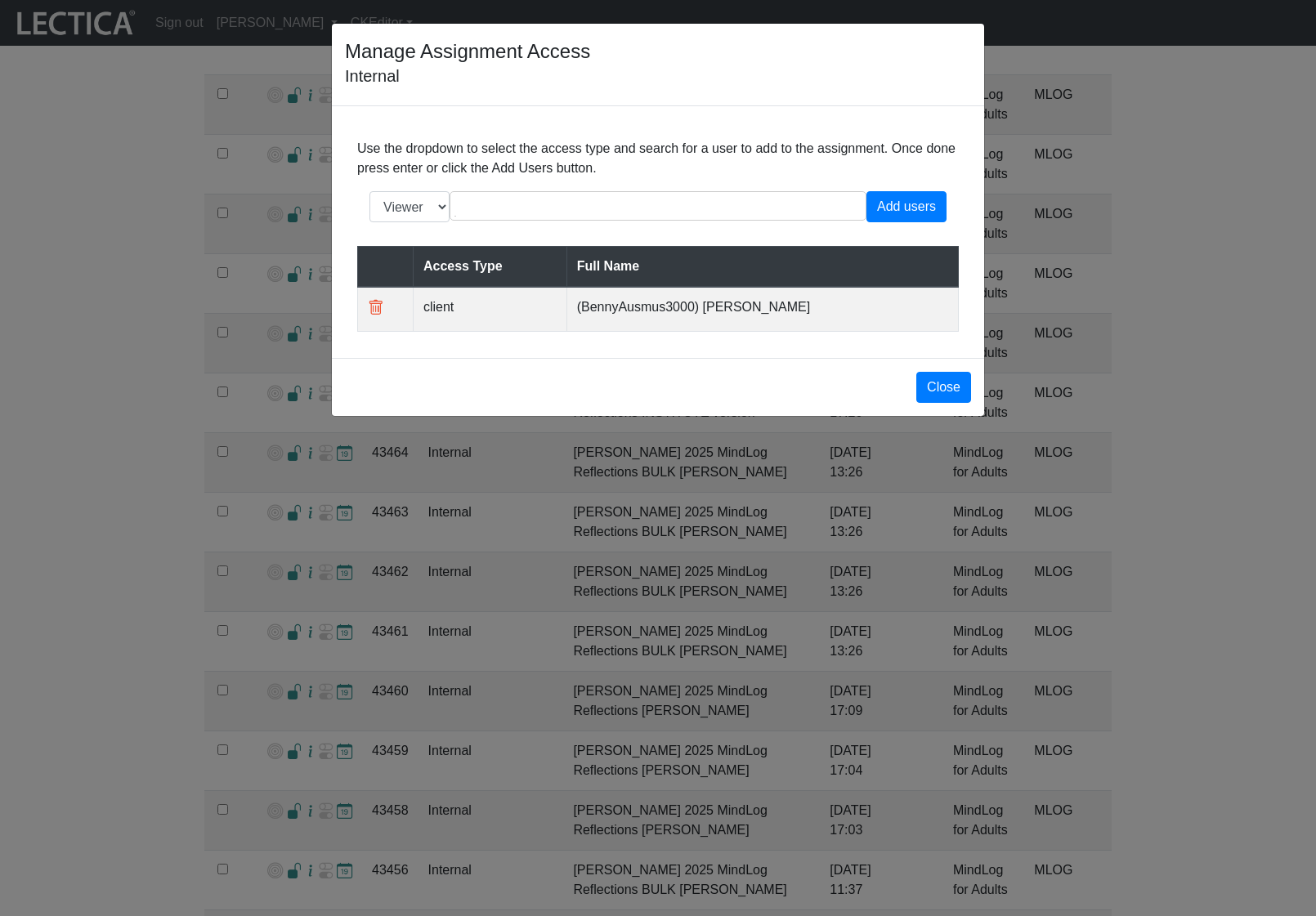
click at [294, 522] on div "Manage Assignment Access Internal Use the dropdown to select the access type an…" at bounding box center [658, 458] width 1316 height 916
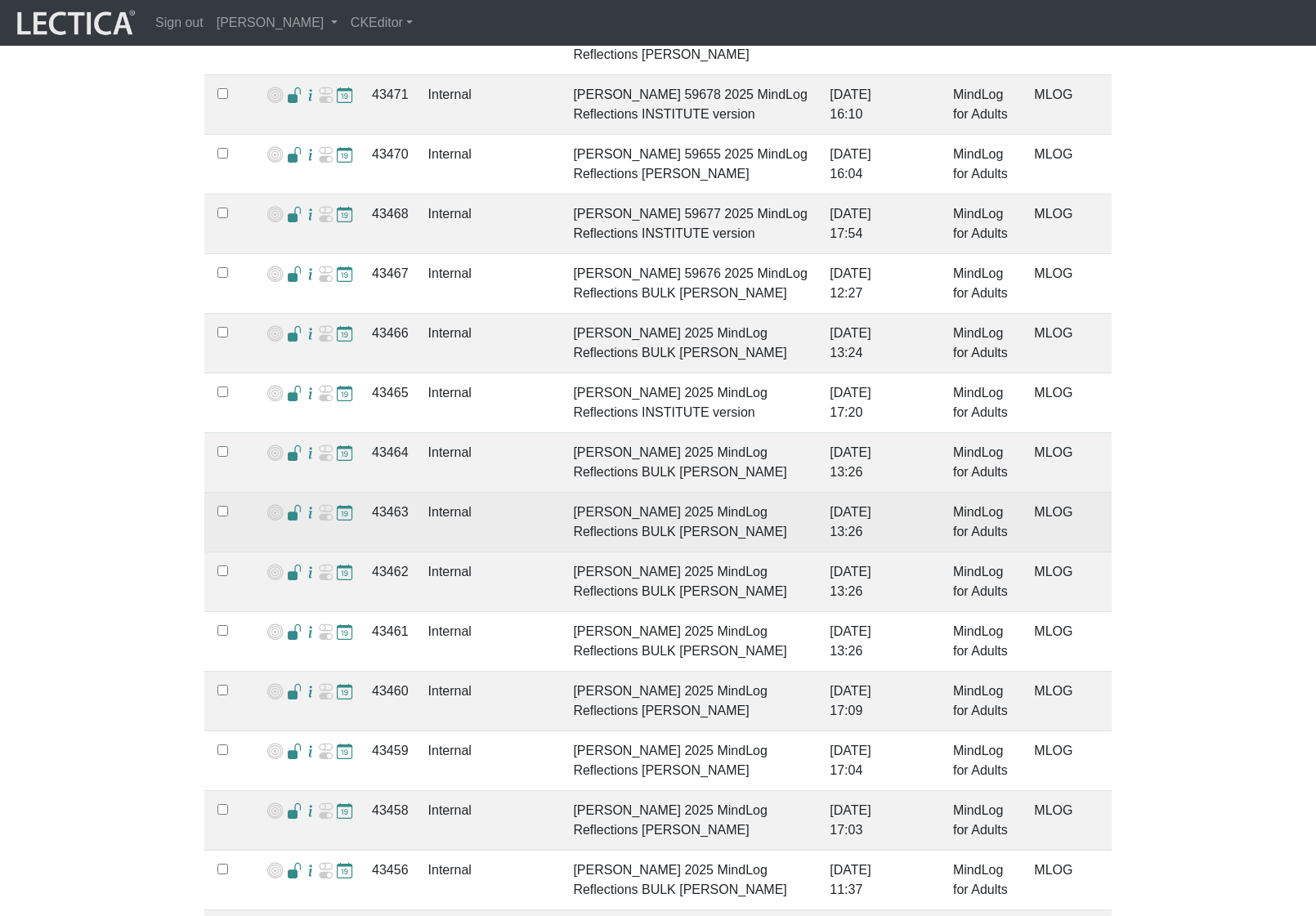
click at [290, 505] on span at bounding box center [294, 514] width 16 height 17
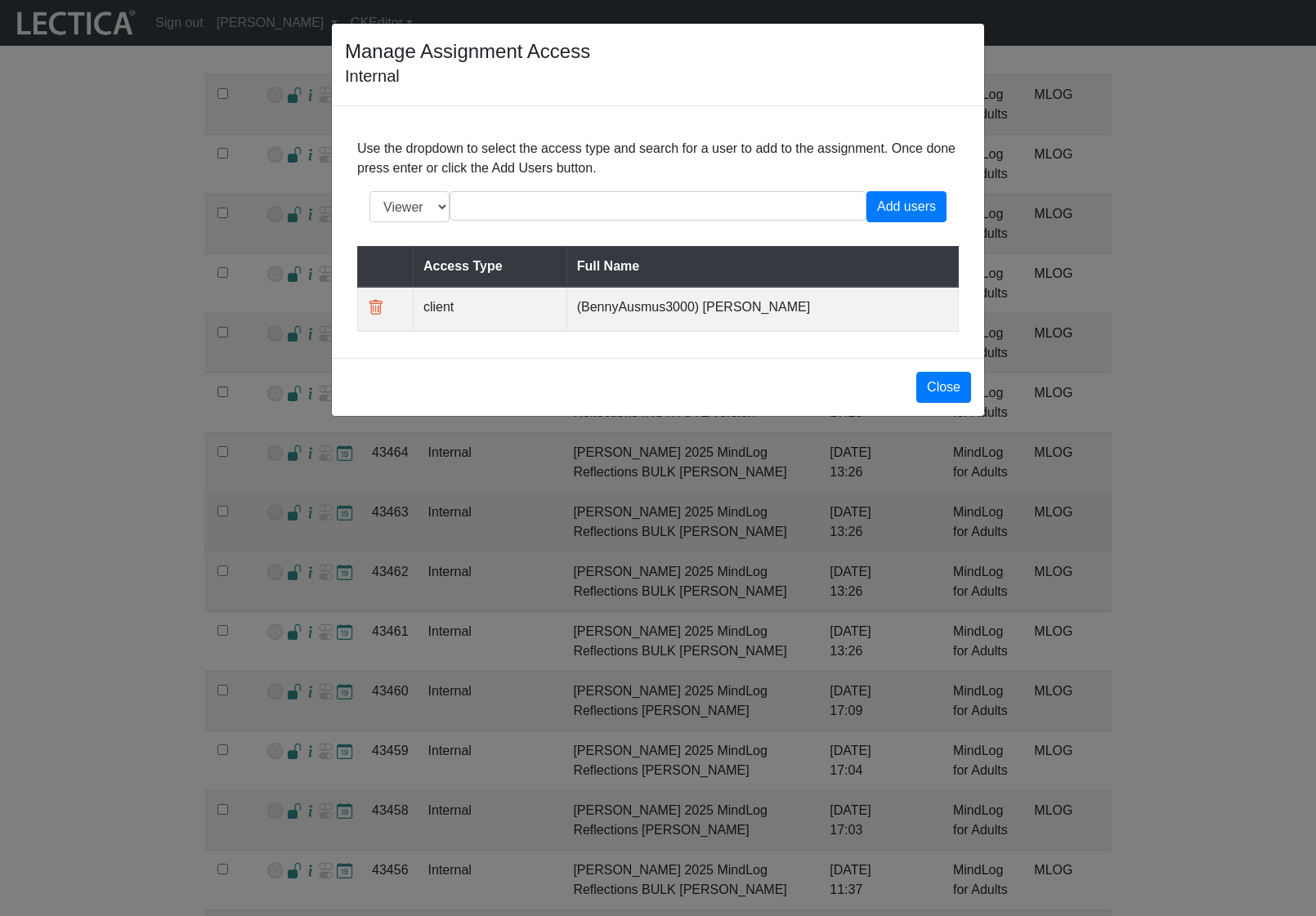
click at [290, 499] on div "Manage Assignment Access Internal Use the dropdown to select the access type an…" at bounding box center [658, 458] width 1316 height 916
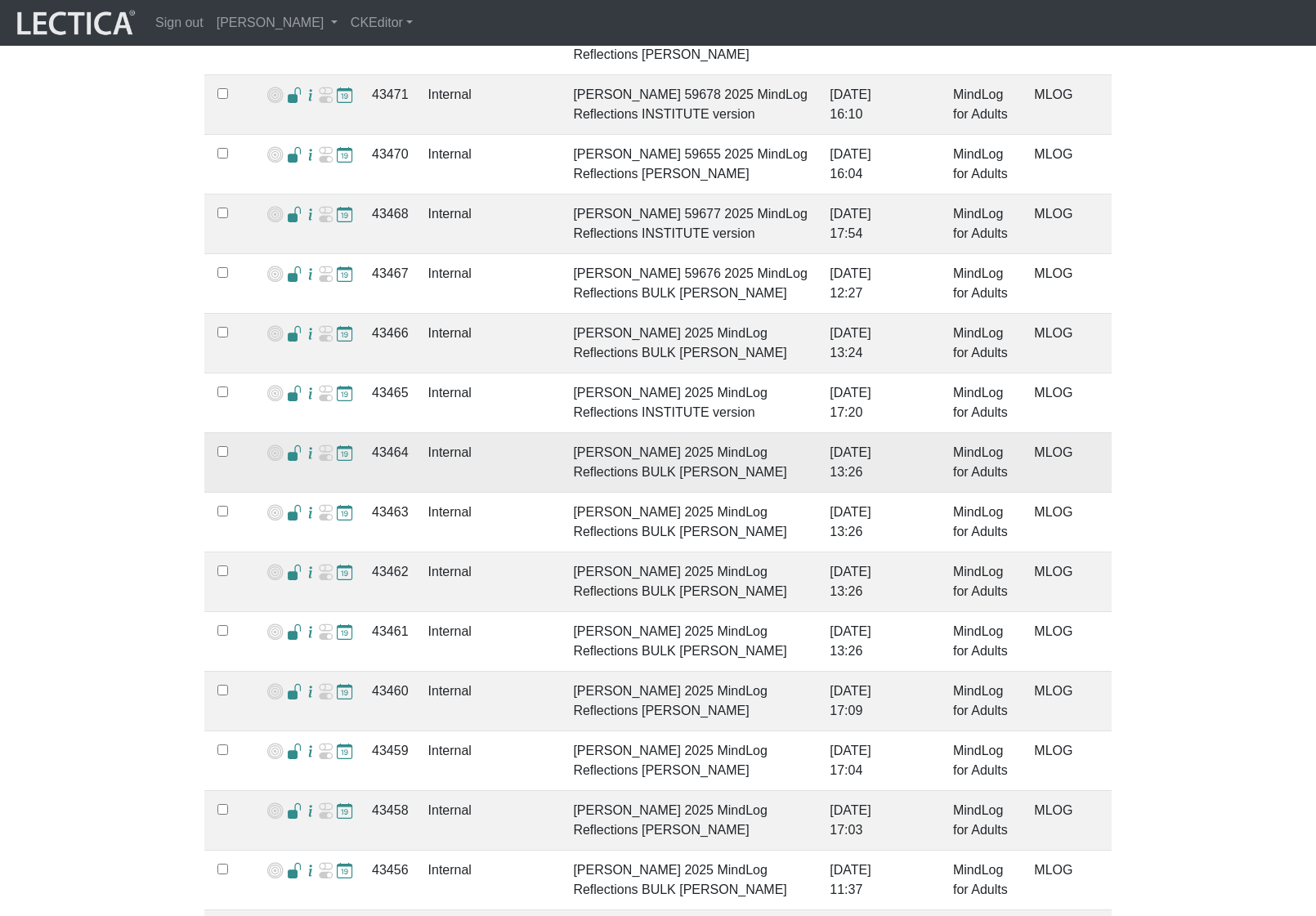
click at [287, 445] on span at bounding box center [294, 454] width 16 height 17
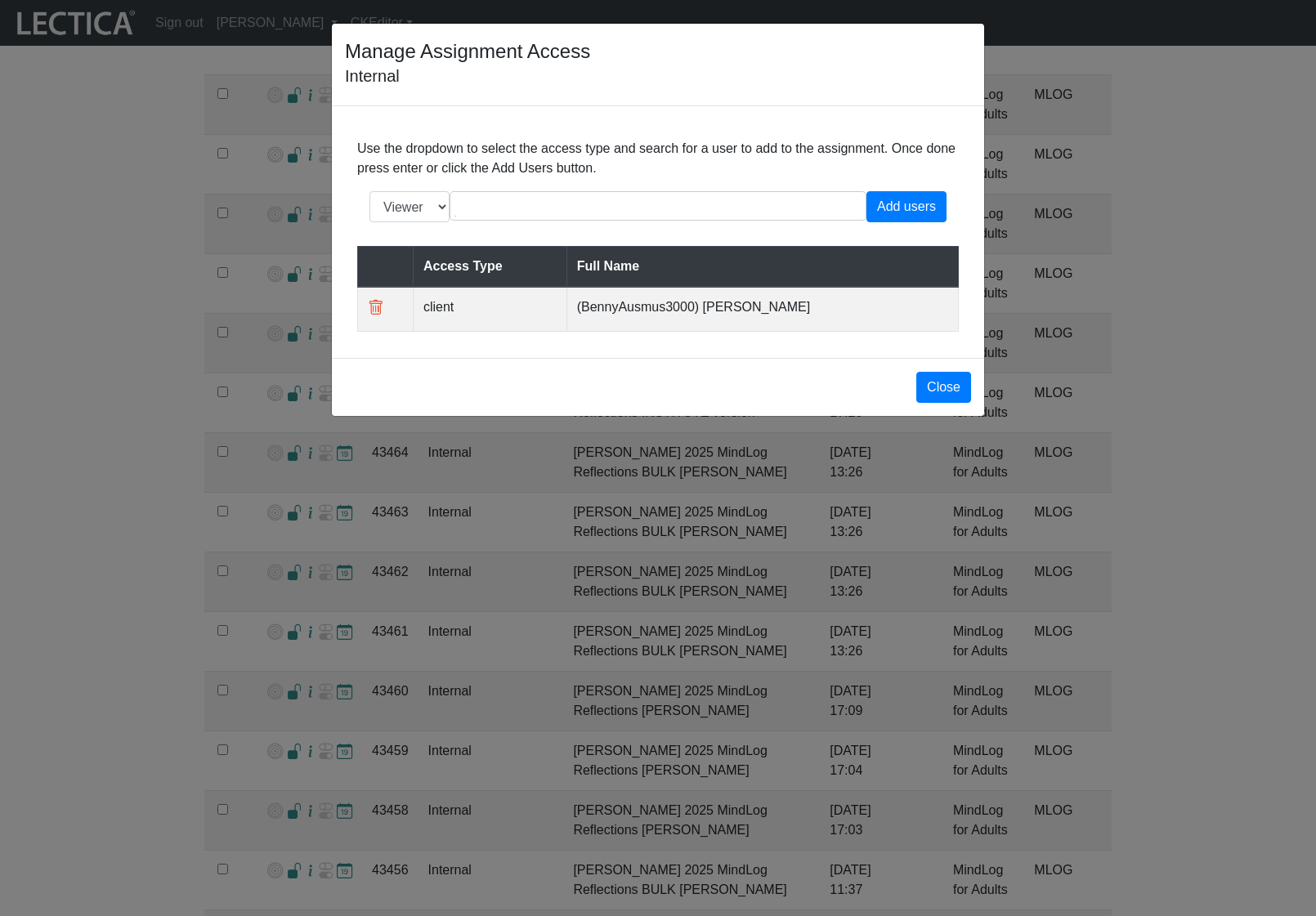
click at [307, 421] on div "Manage Assignment Access Internal Use the dropdown to select the access type an…" at bounding box center [658, 458] width 1316 height 916
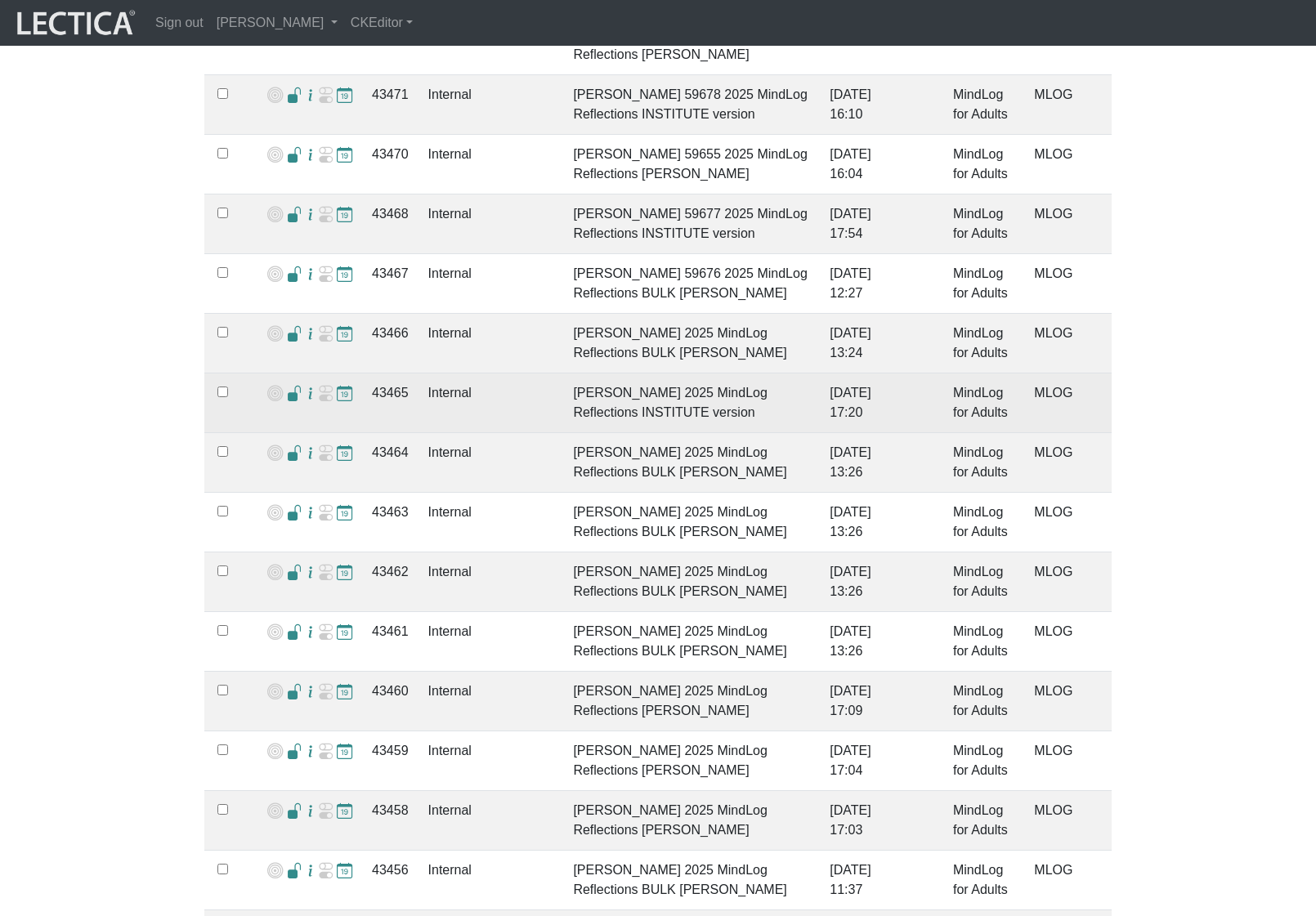
click at [289, 386] on span at bounding box center [294, 394] width 16 height 17
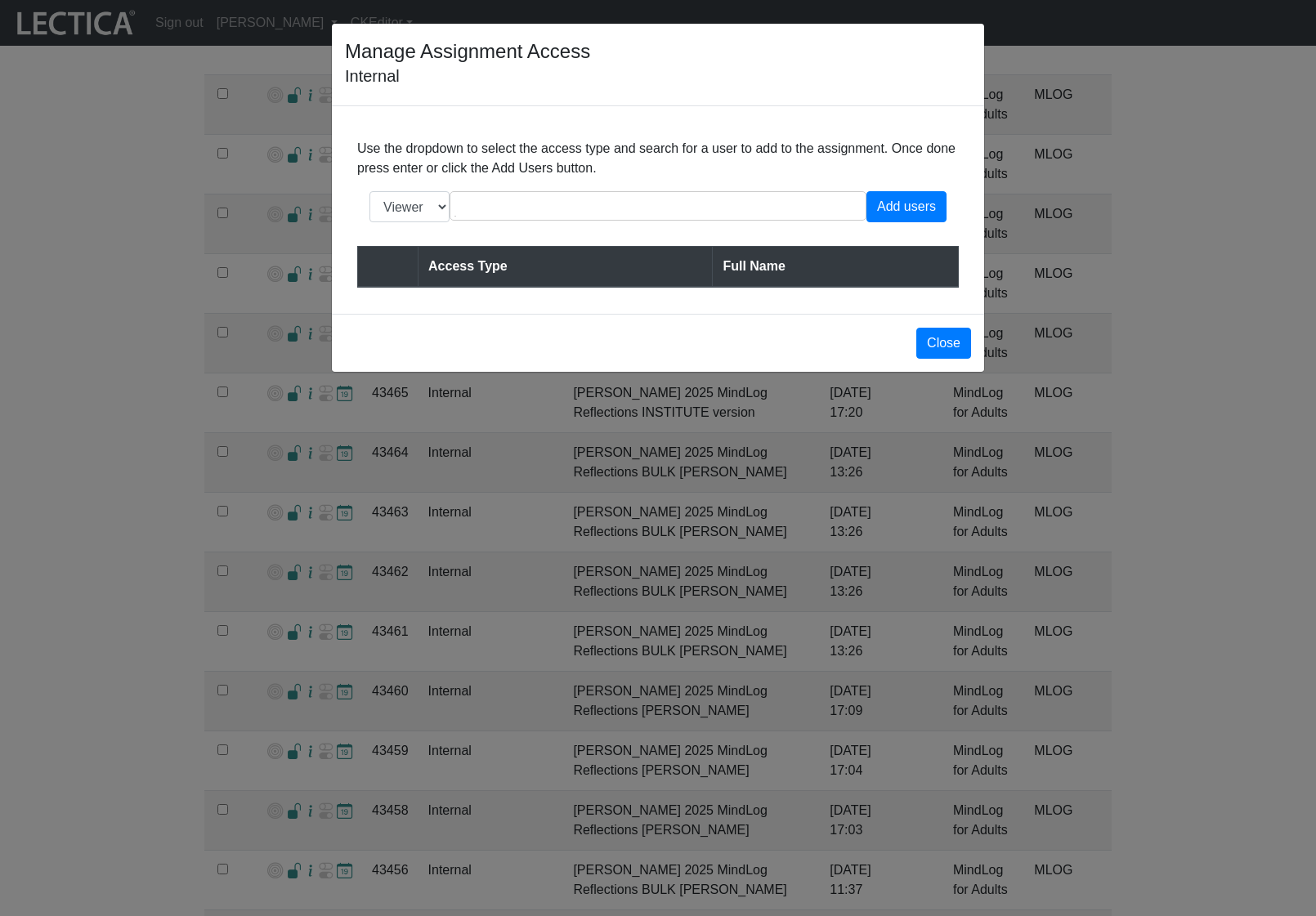
click at [348, 434] on div "Manage Assignment Access Internal Use the dropdown to select the access type an…" at bounding box center [658, 458] width 1316 height 916
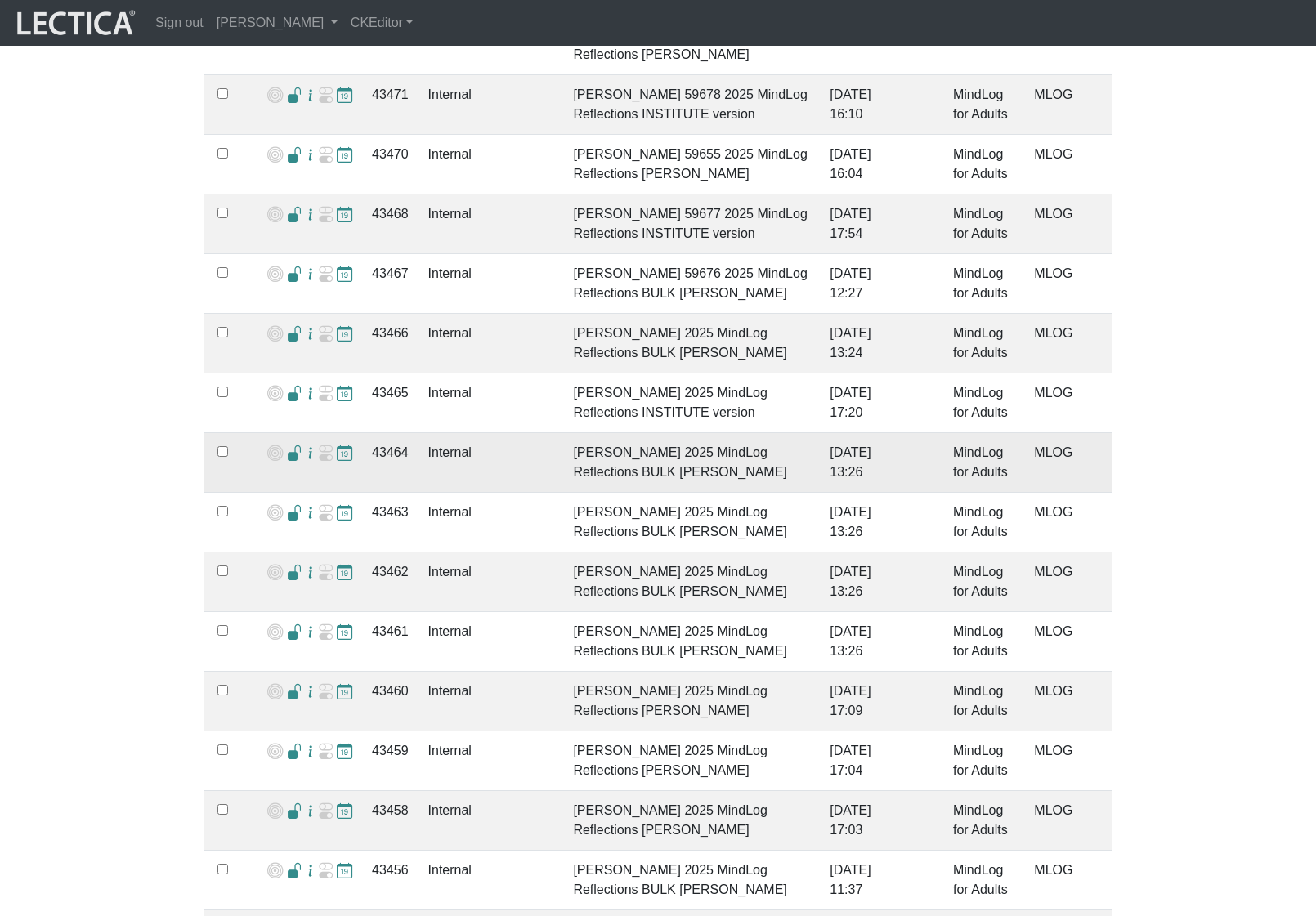
click at [381, 433] on td "43464" at bounding box center [390, 462] width 57 height 60
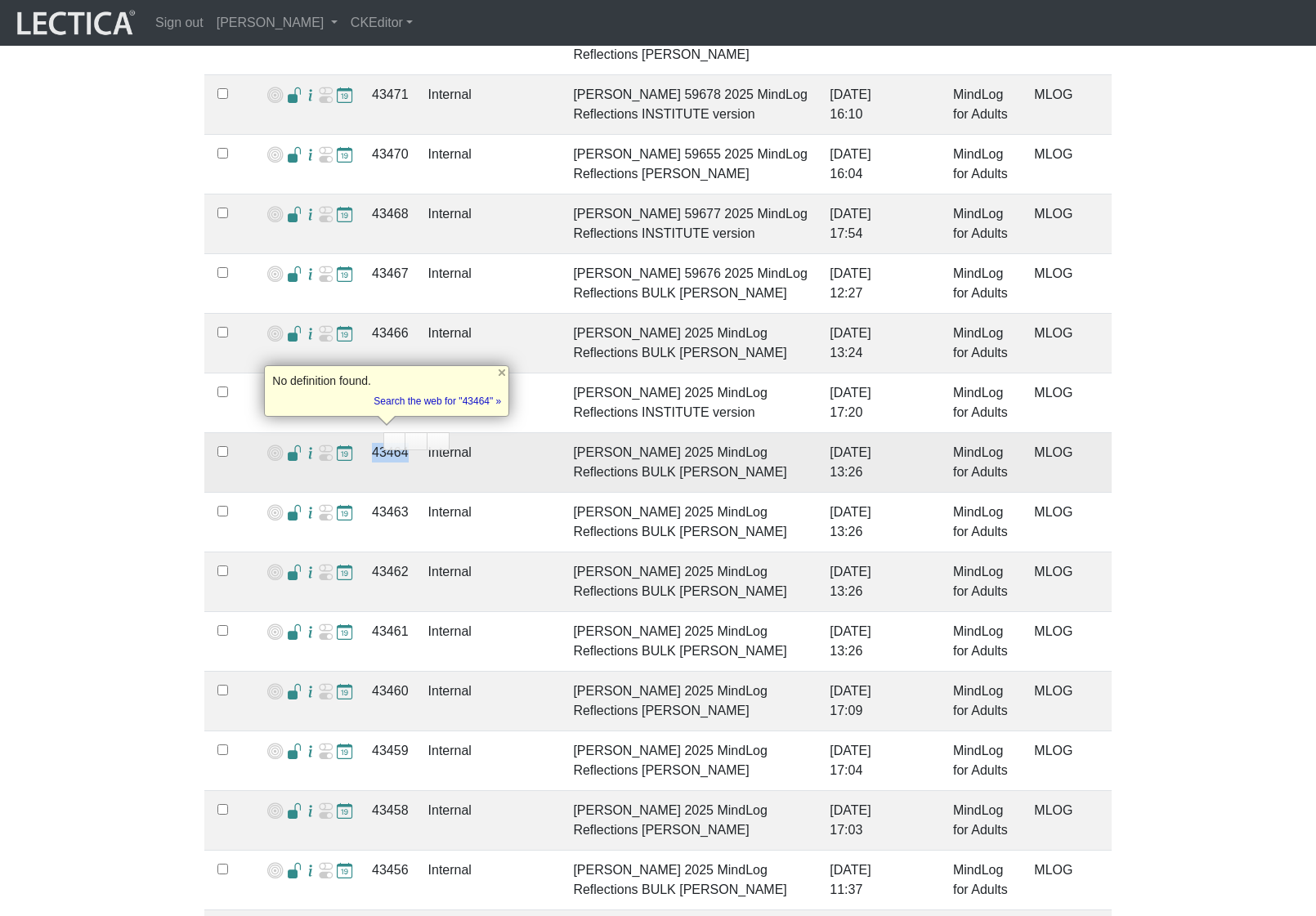
copy td "43464"
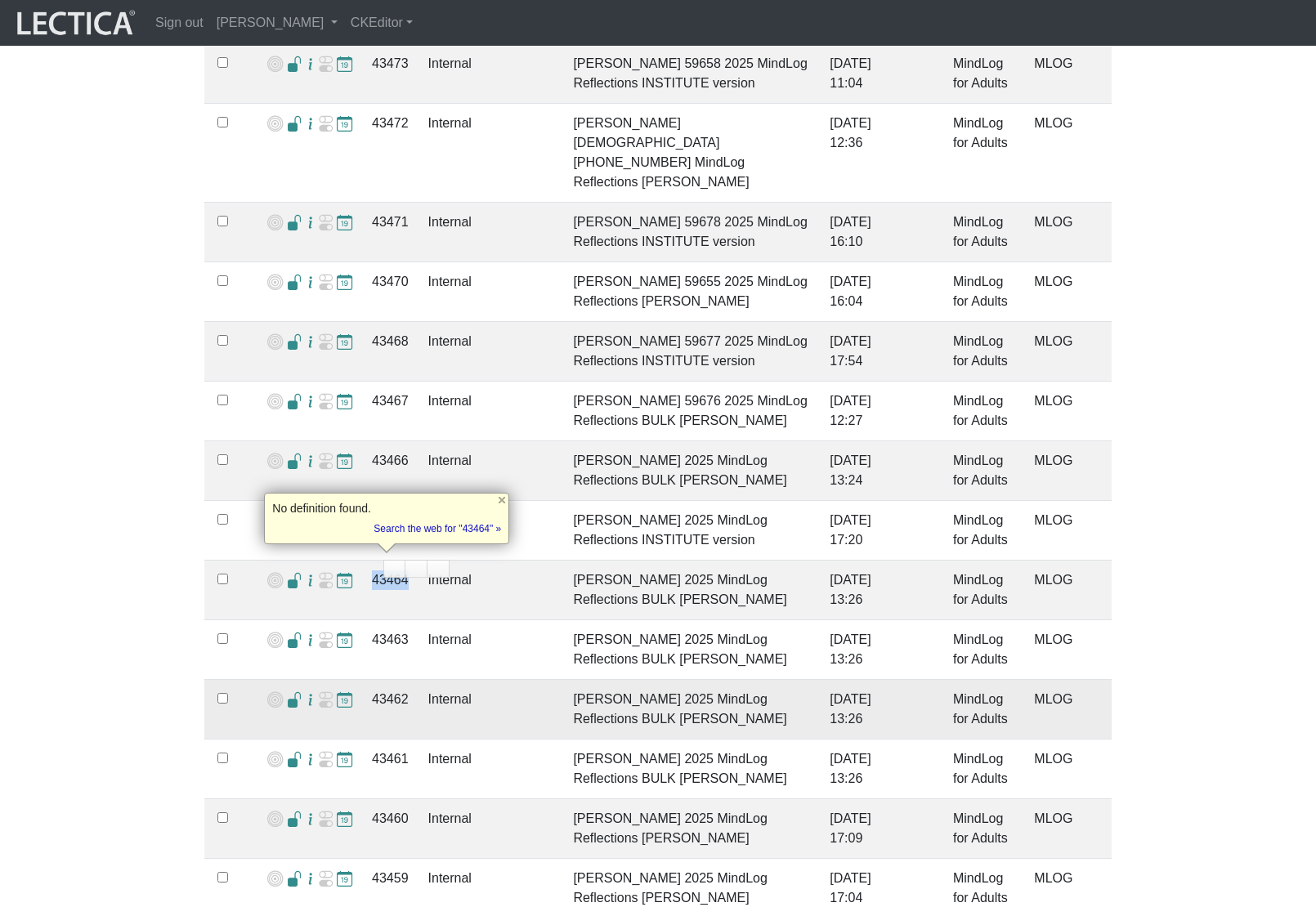
scroll to position [550, 0]
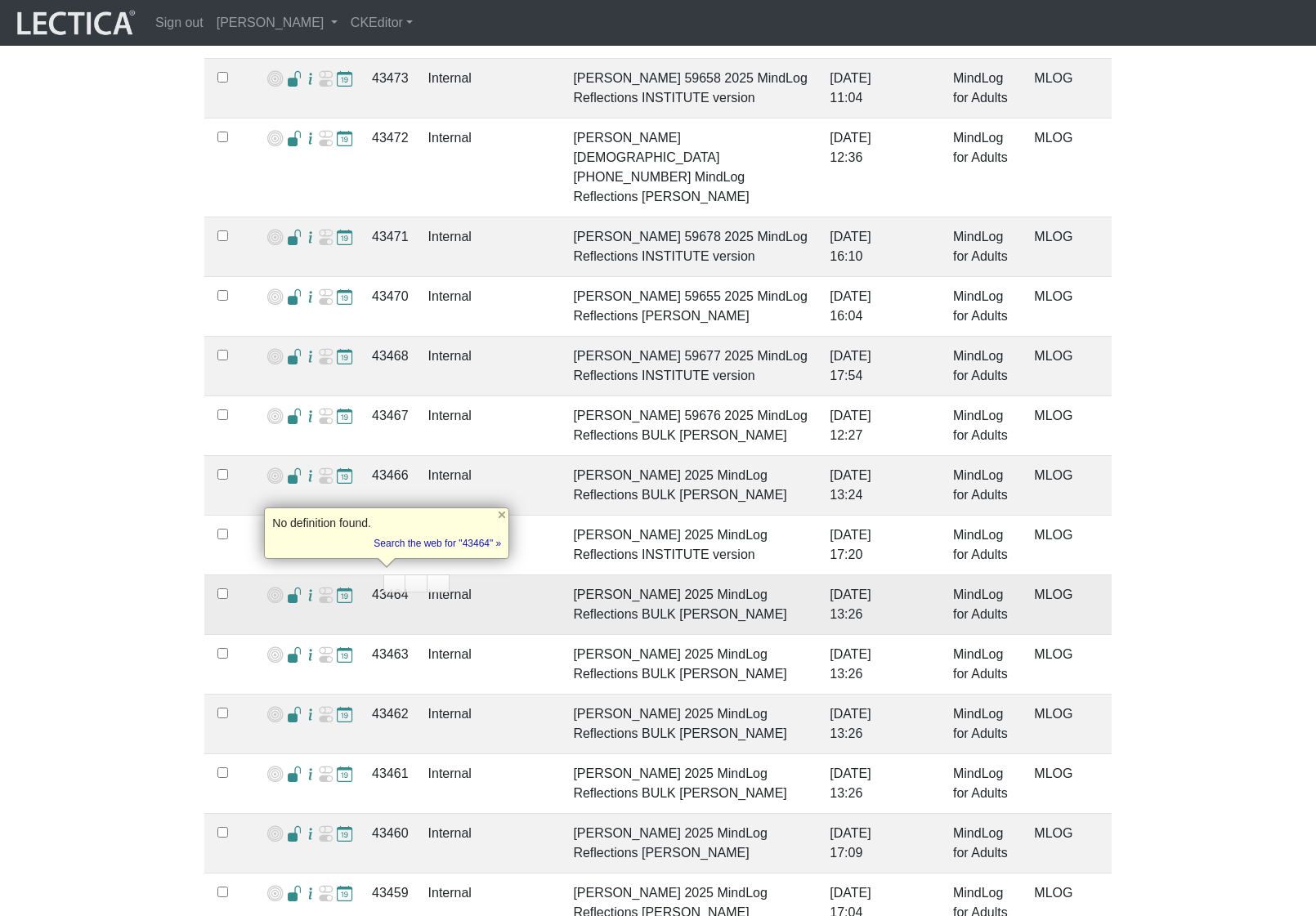
click at [564, 600] on td "Jason Smith 2025 MindLog Reflections BULK Ausmus" at bounding box center [692, 605] width 257 height 60
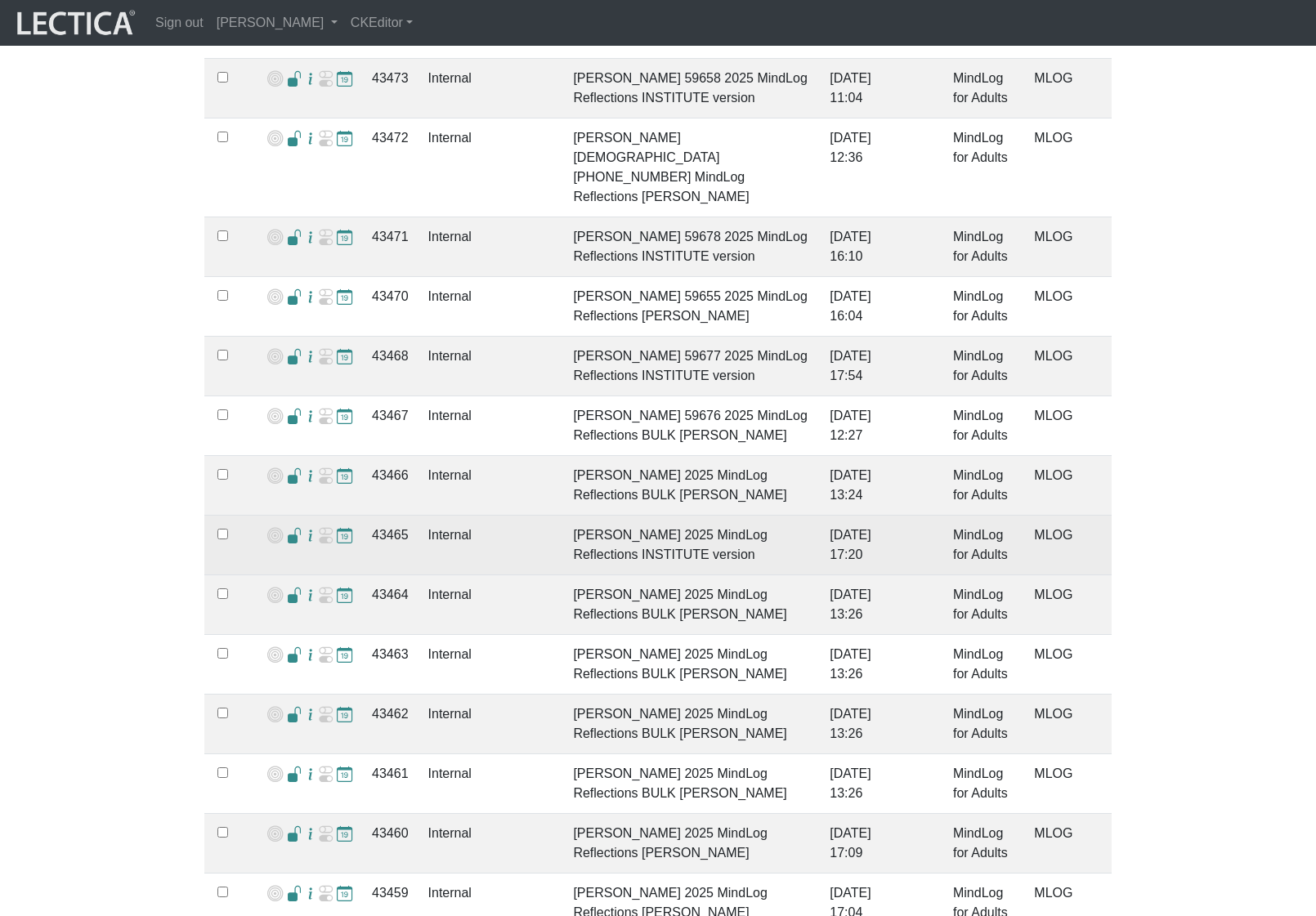
click at [287, 528] on span at bounding box center [294, 536] width 16 height 17
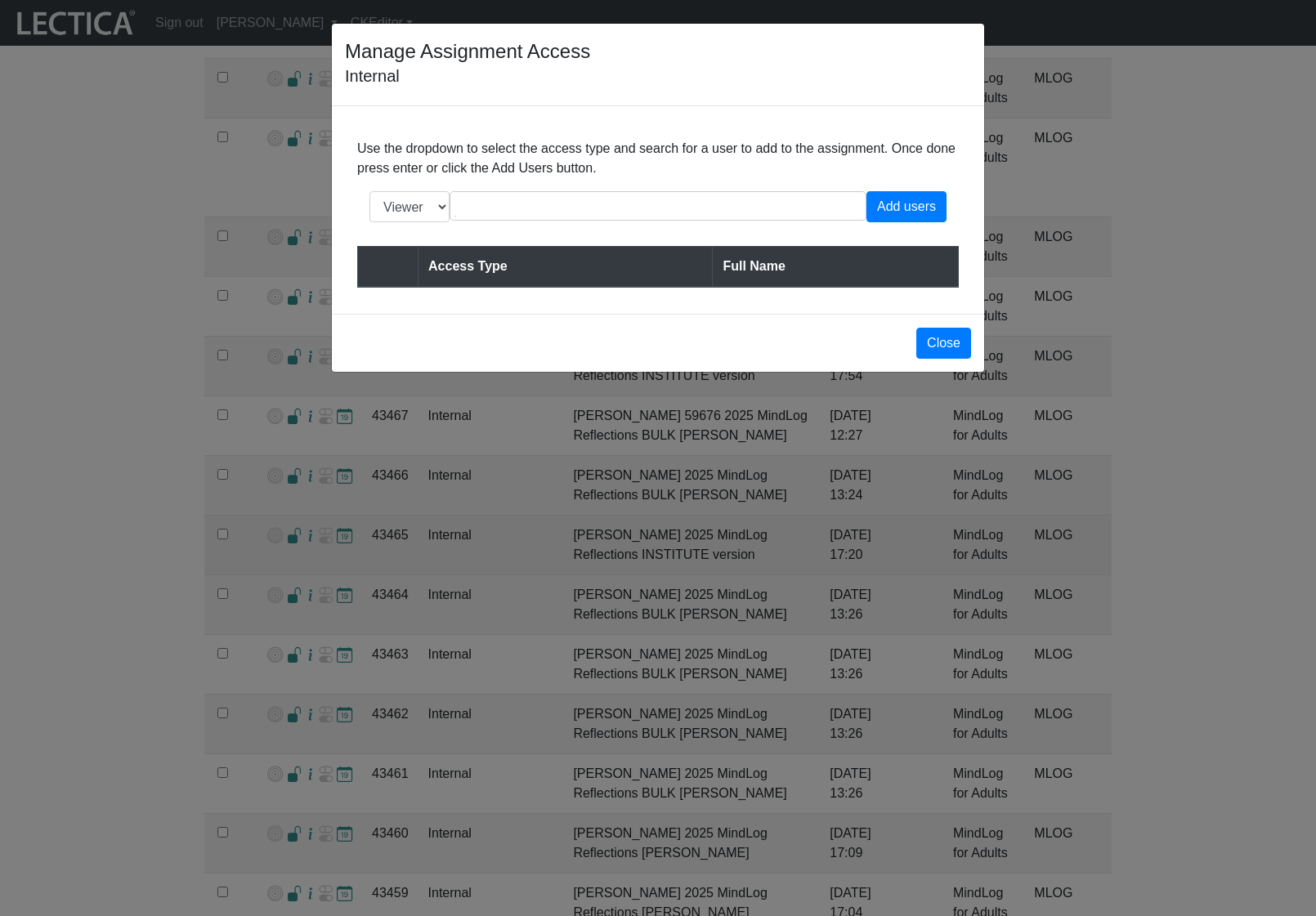
click at [286, 519] on div "Manage Assignment Access Internal Use the dropdown to select the access type an…" at bounding box center [658, 458] width 1316 height 916
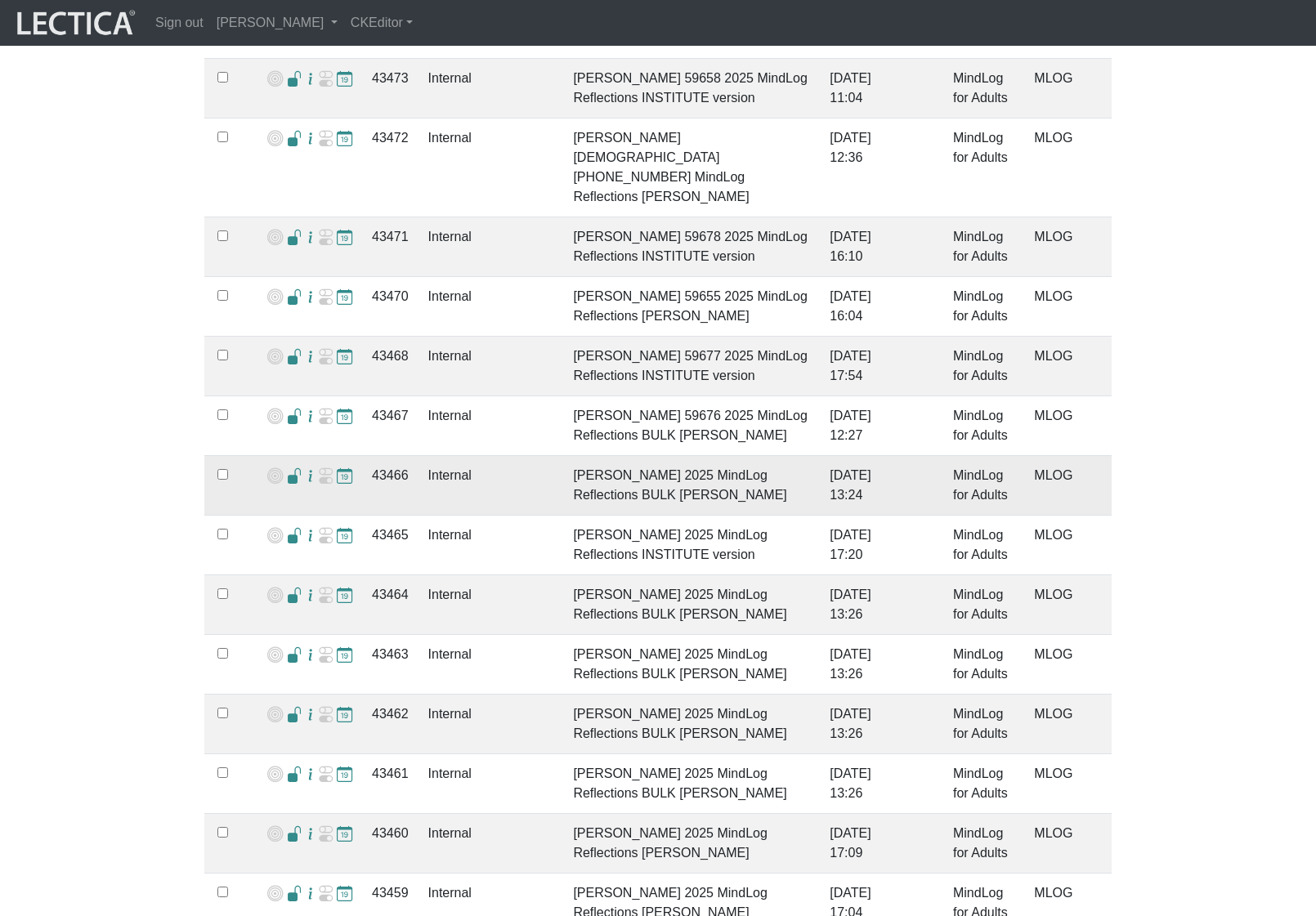
click at [287, 468] on span at bounding box center [294, 477] width 16 height 17
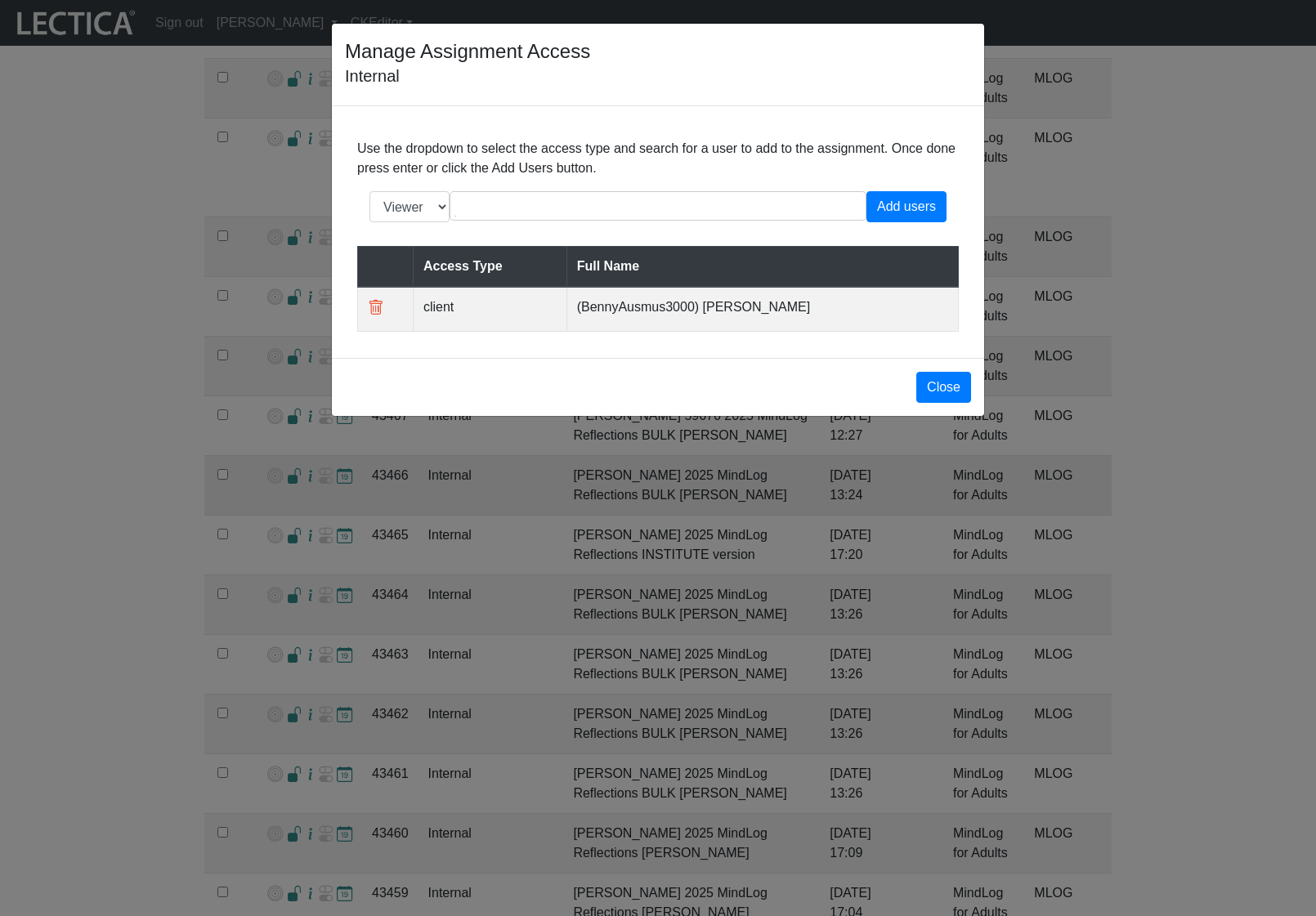
click at [287, 466] on div "Manage Assignment Access Internal Use the dropdown to select the access type an…" at bounding box center [658, 458] width 1316 height 916
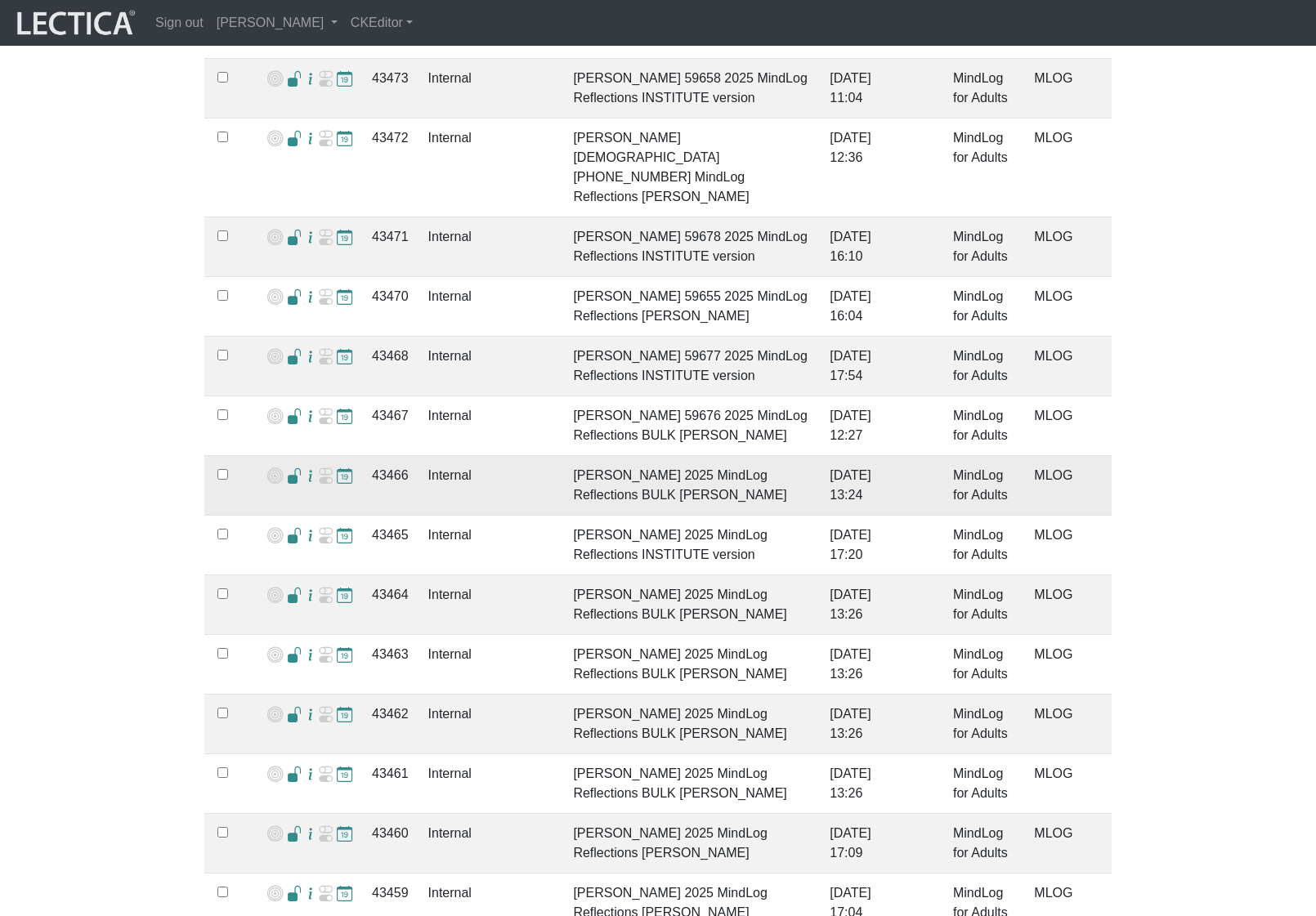
click at [392, 456] on td "43466" at bounding box center [390, 486] width 57 height 60
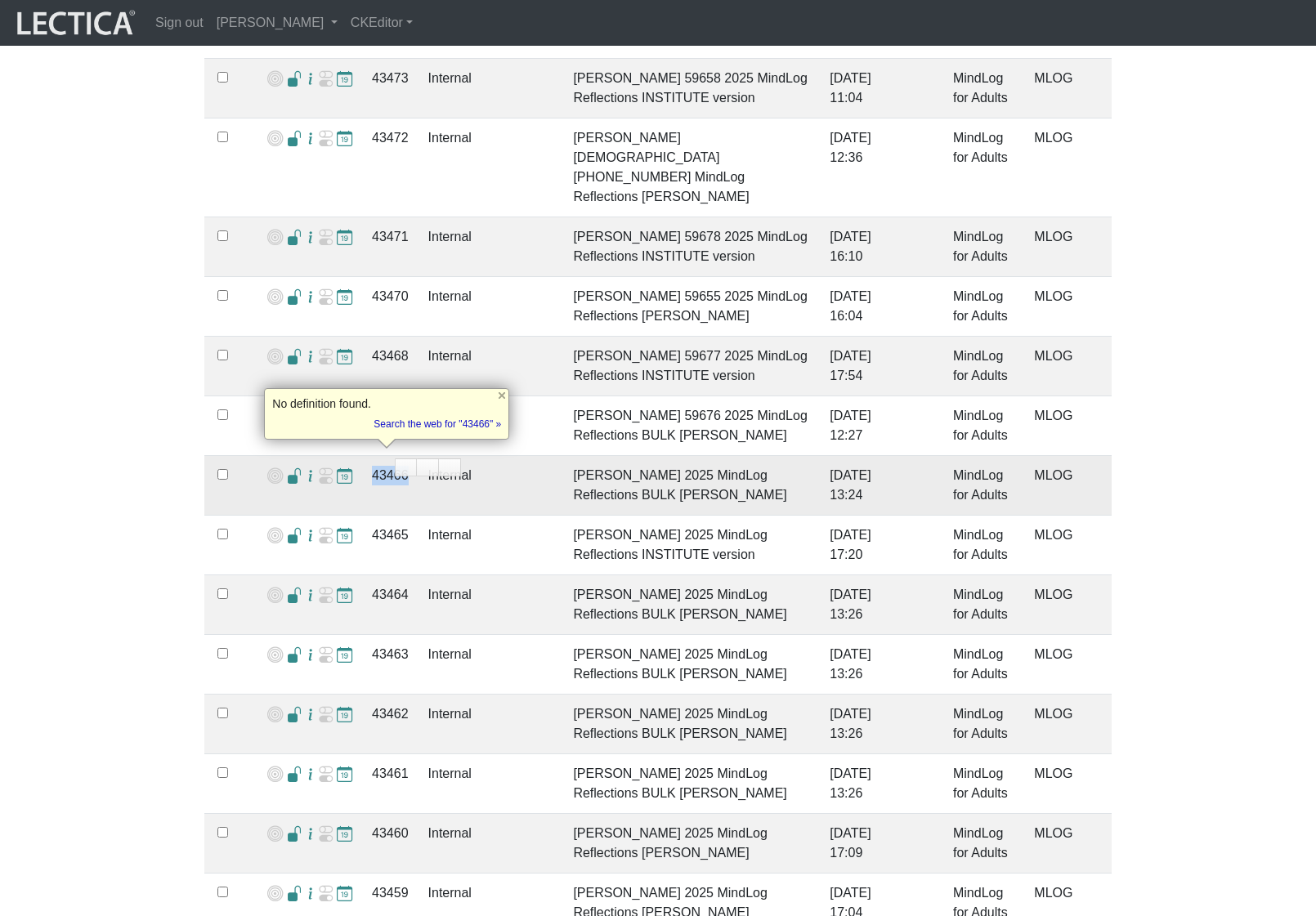
copy td "43466"
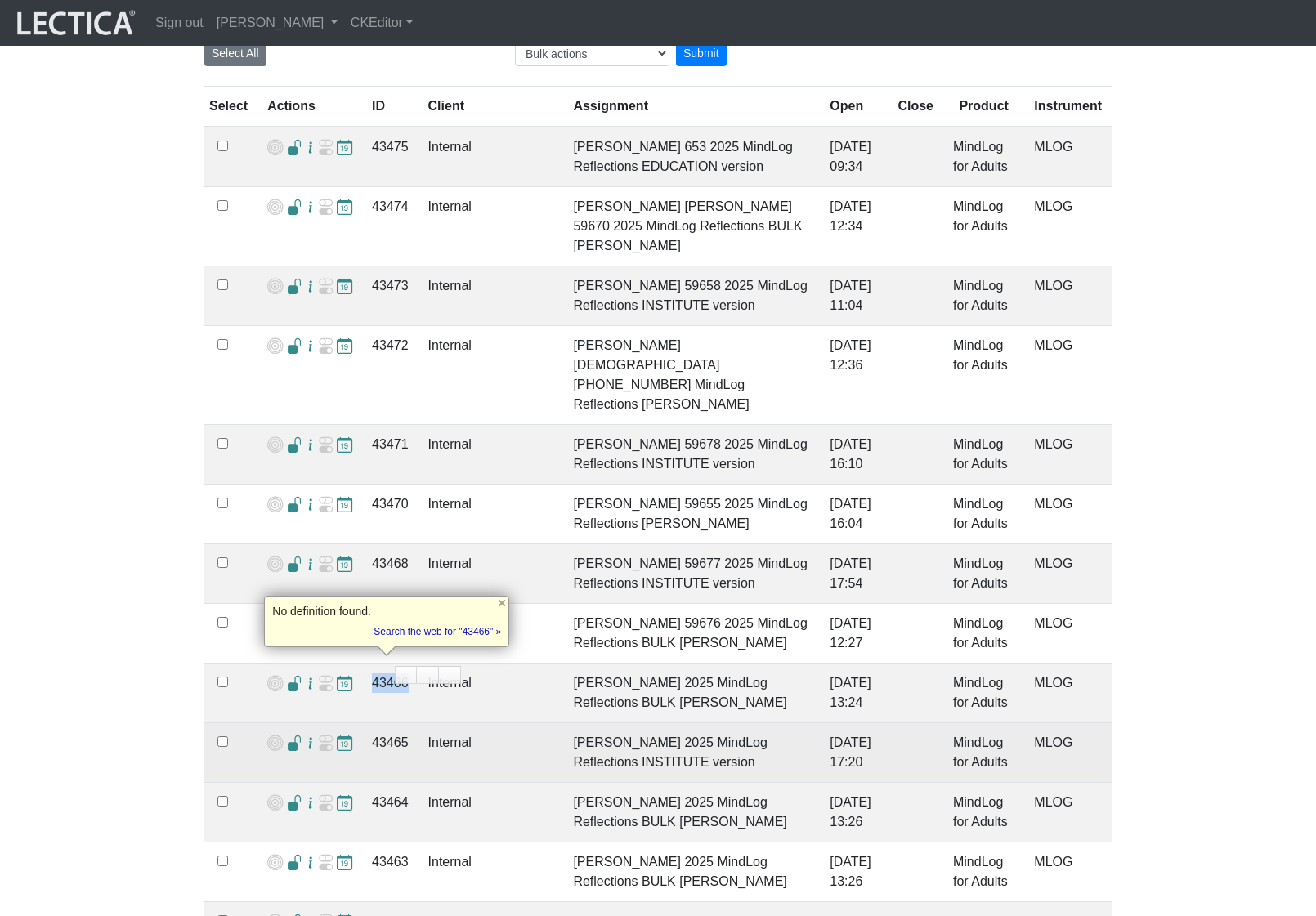
scroll to position [331, 0]
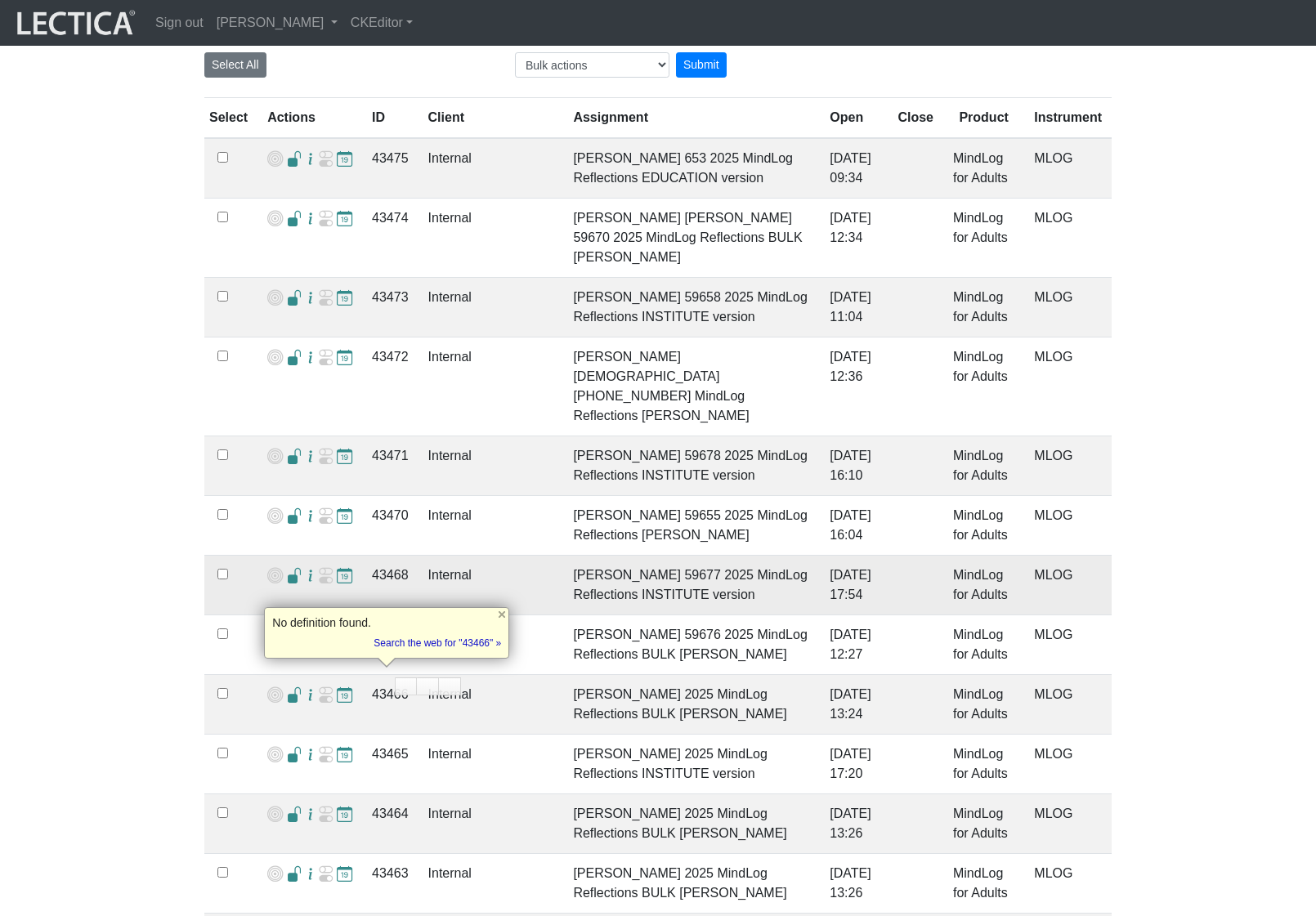
click at [342, 556] on td at bounding box center [310, 585] width 105 height 60
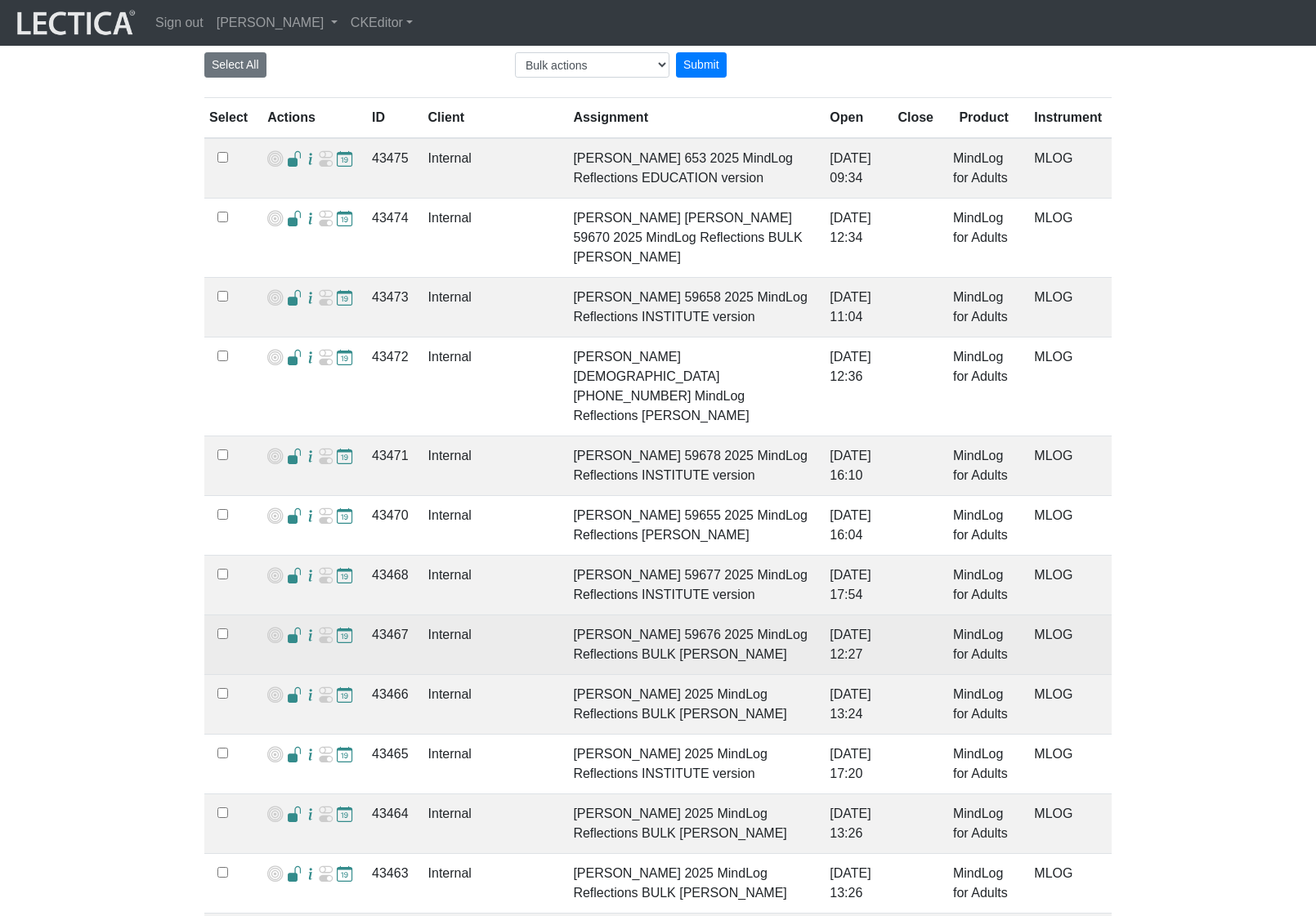
click at [288, 628] on span at bounding box center [294, 636] width 16 height 17
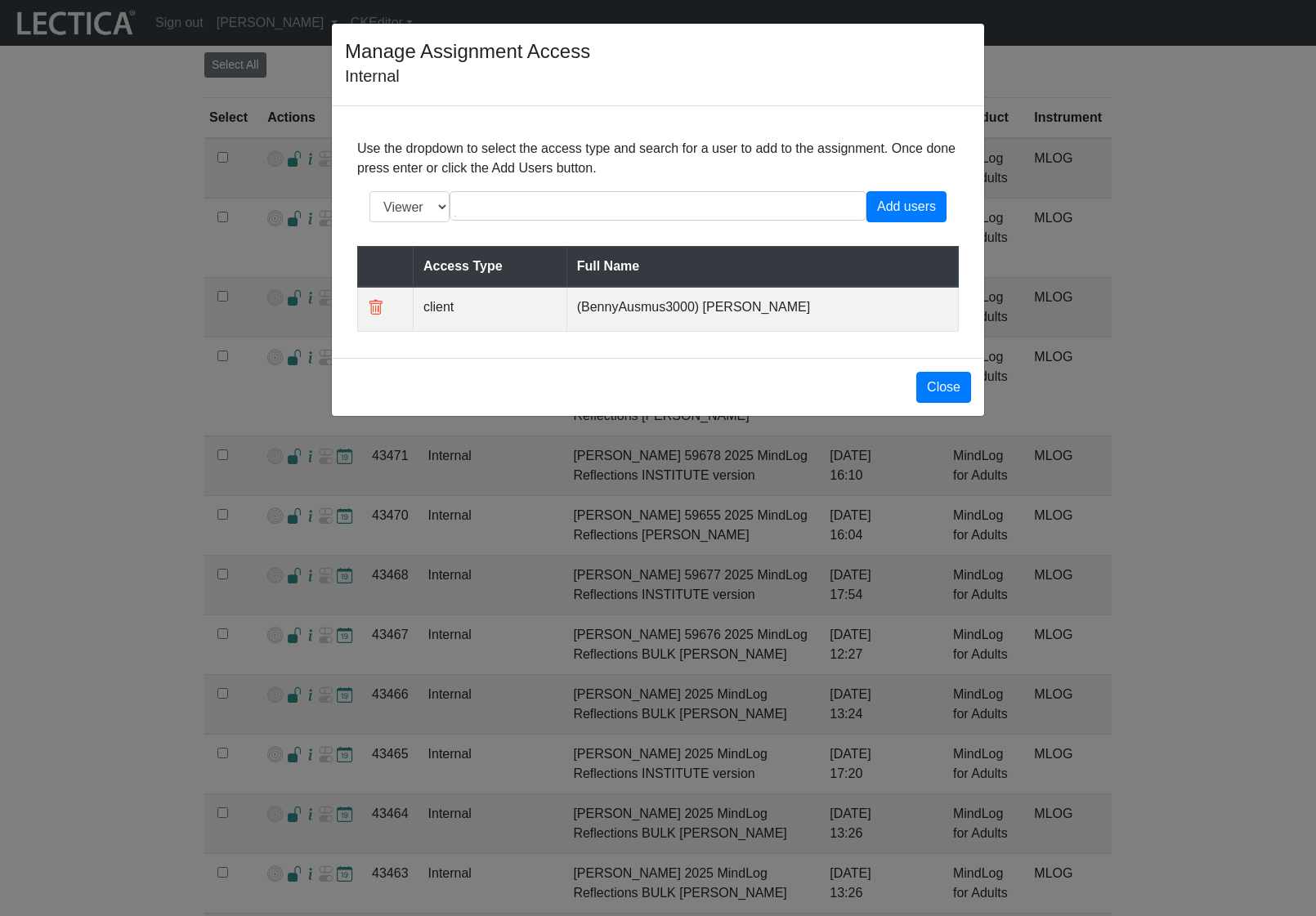
click at [287, 582] on div "Manage Assignment Access Internal Use the dropdown to select the access type an…" at bounding box center [658, 458] width 1316 height 916
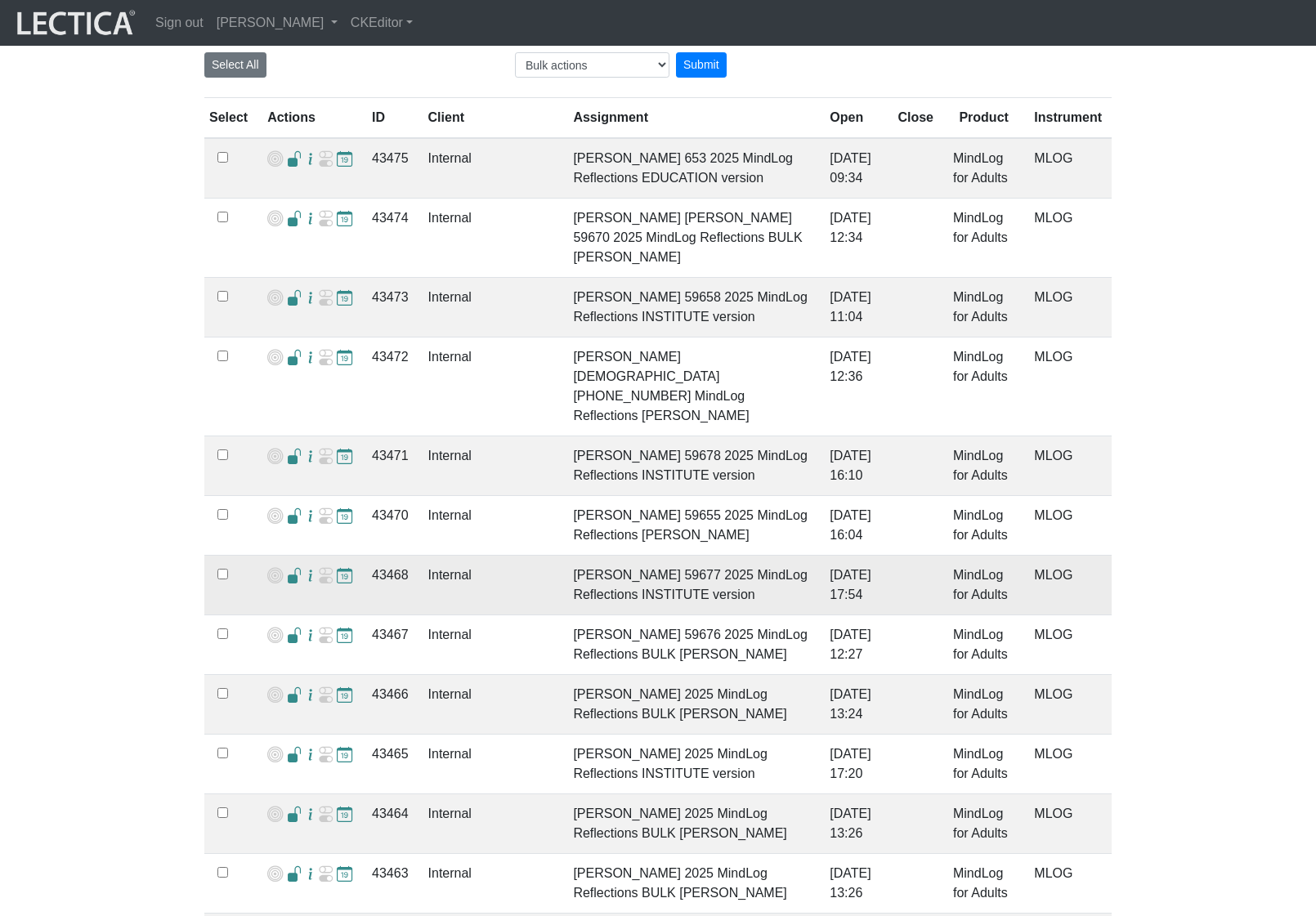
click at [287, 568] on span at bounding box center [294, 576] width 16 height 17
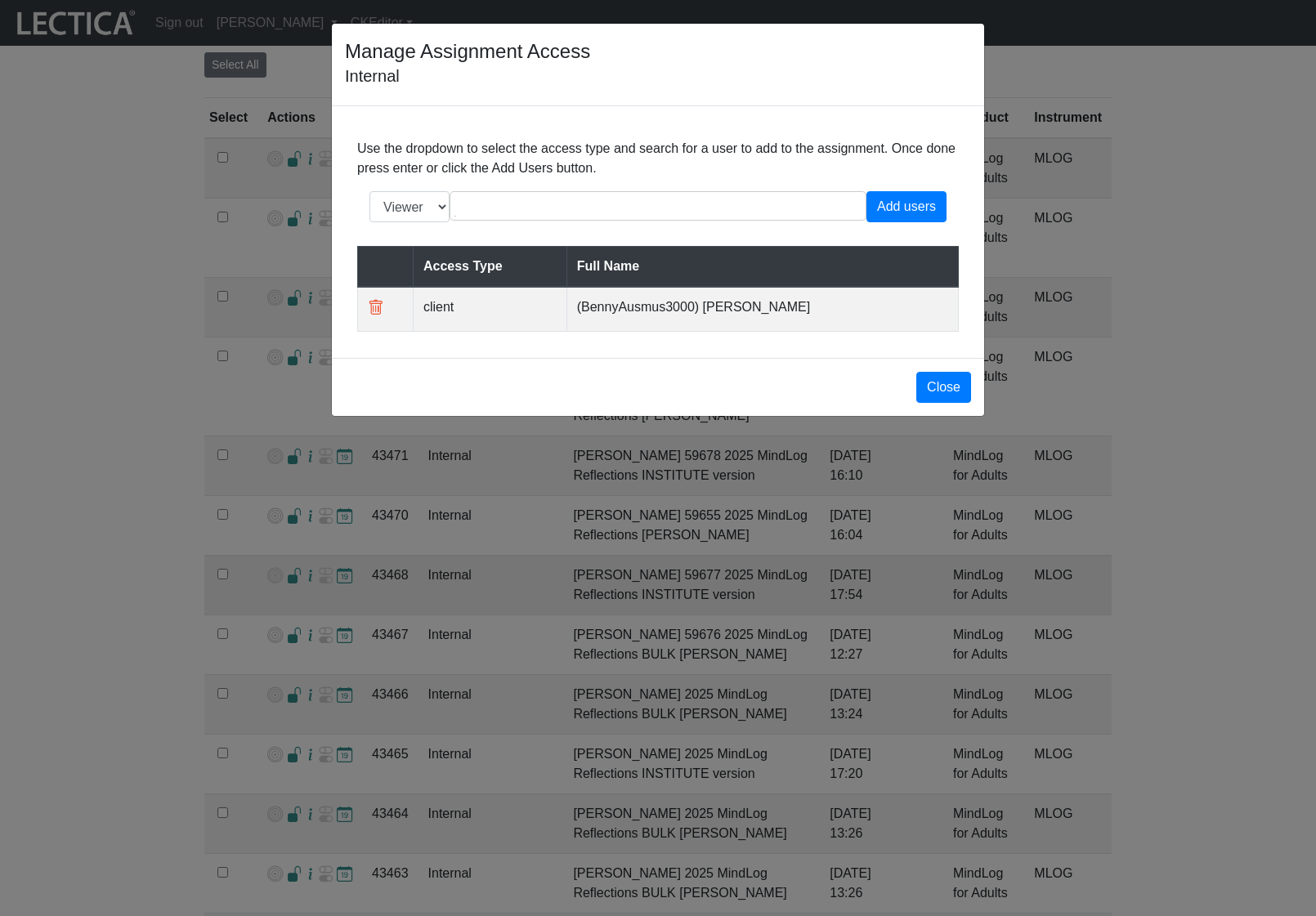
click at [287, 558] on div "Manage Assignment Access Internal Use the dropdown to select the access type an…" at bounding box center [658, 458] width 1316 height 916
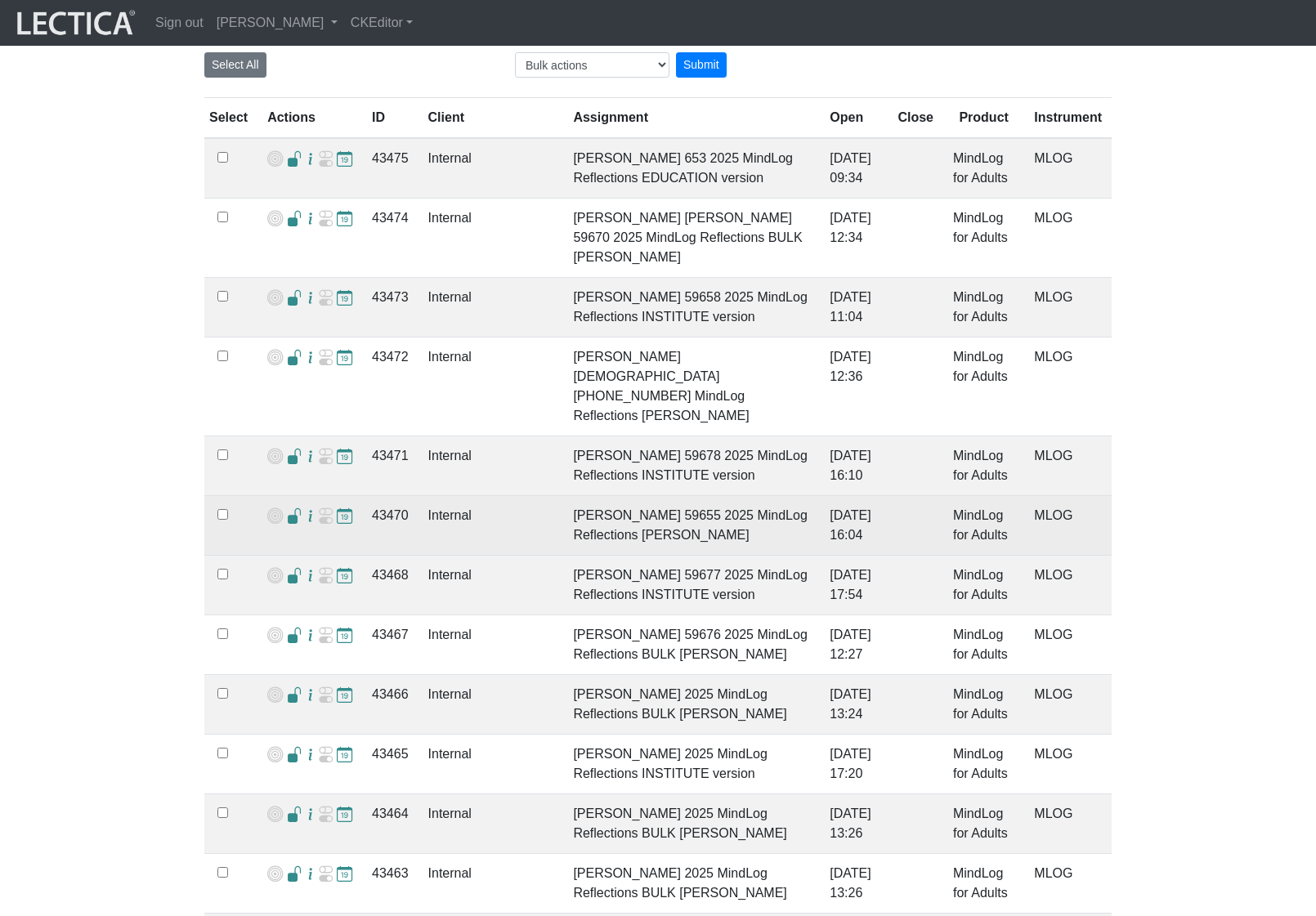
click at [287, 509] on span at bounding box center [294, 517] width 16 height 17
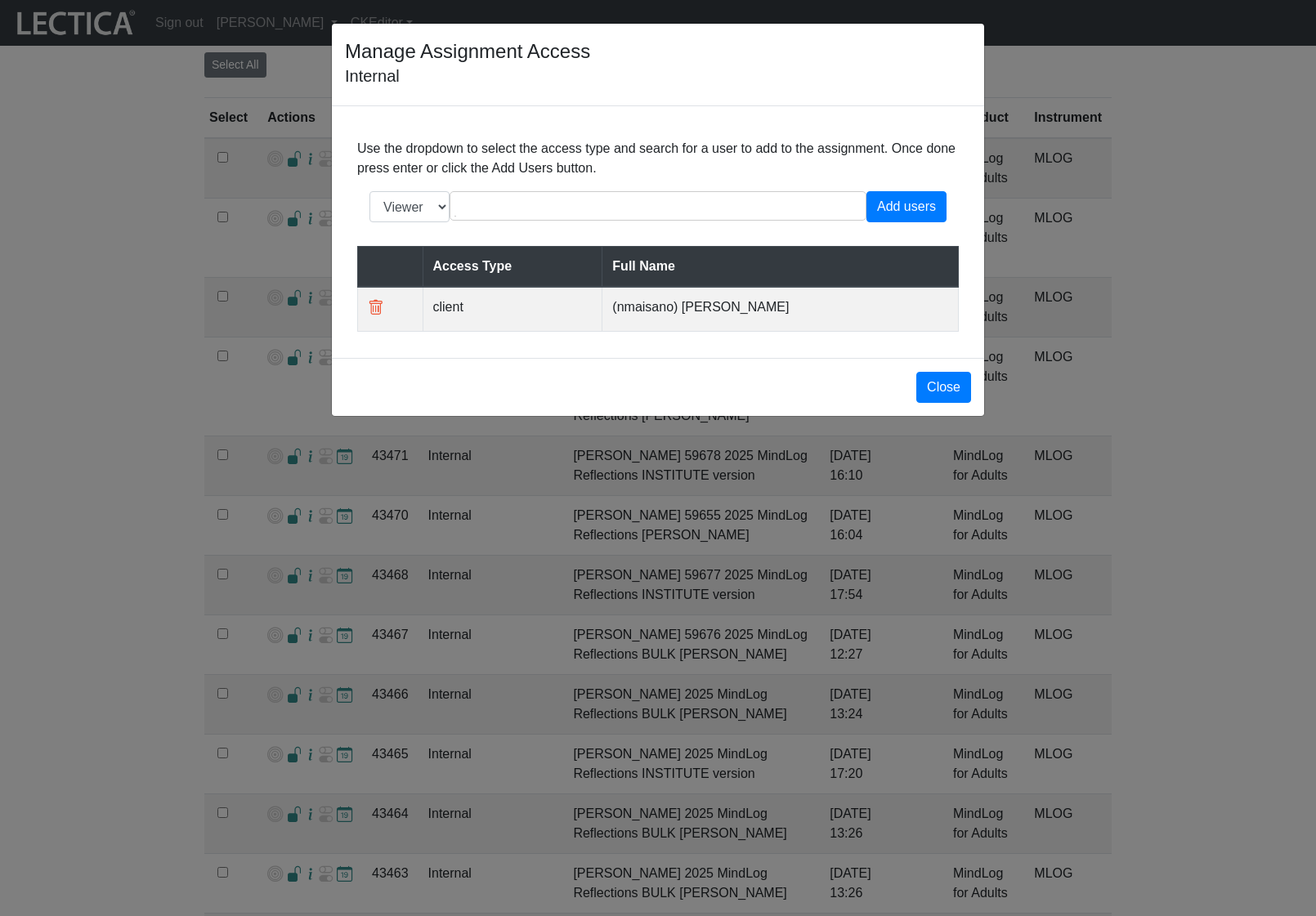
click at [287, 542] on div "Manage Assignment Access Internal Use the dropdown to select the access type an…" at bounding box center [658, 458] width 1316 height 916
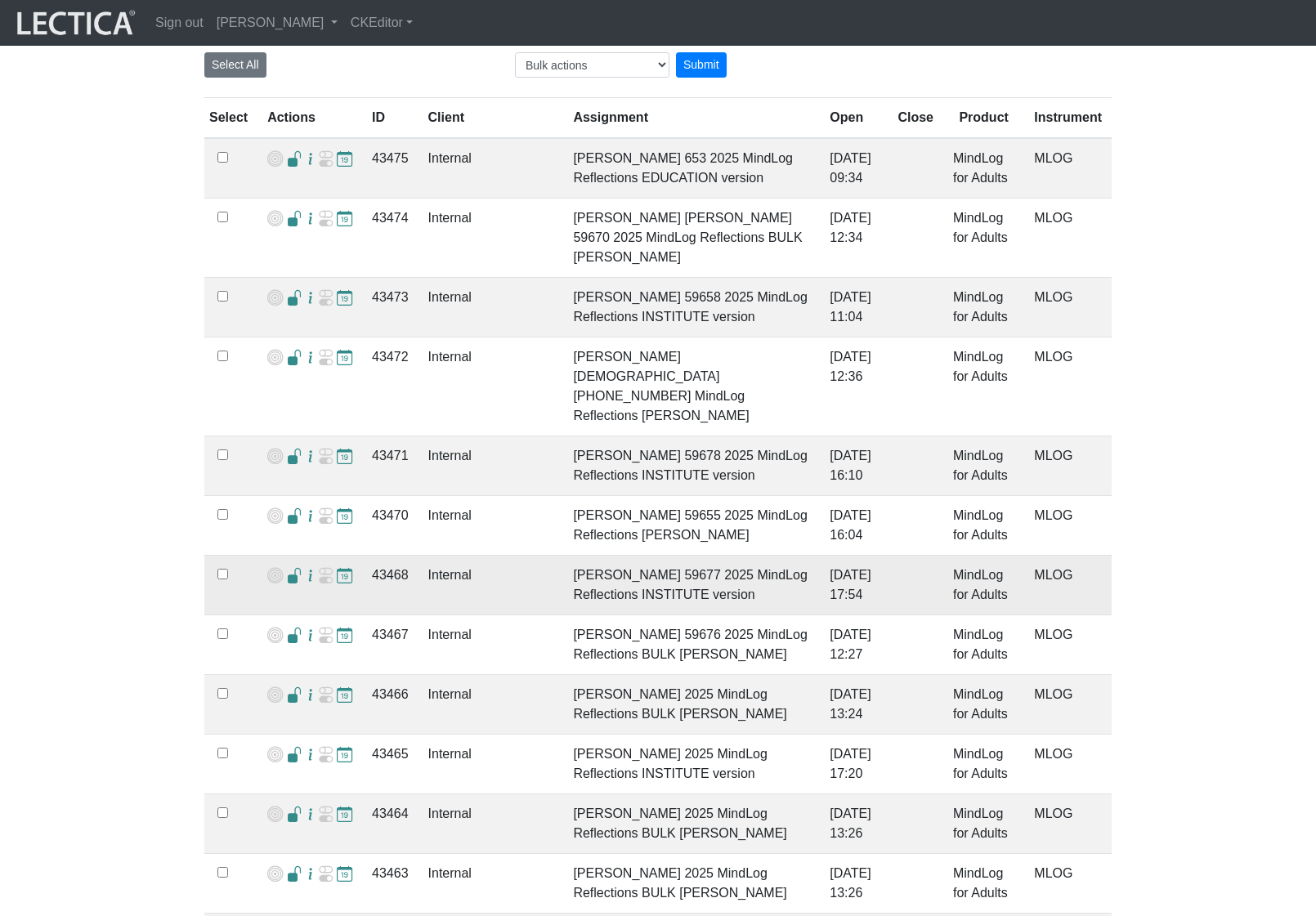
click at [418, 563] on td "Internal" at bounding box center [490, 585] width 145 height 60
click at [388, 558] on td "43468" at bounding box center [390, 585] width 57 height 60
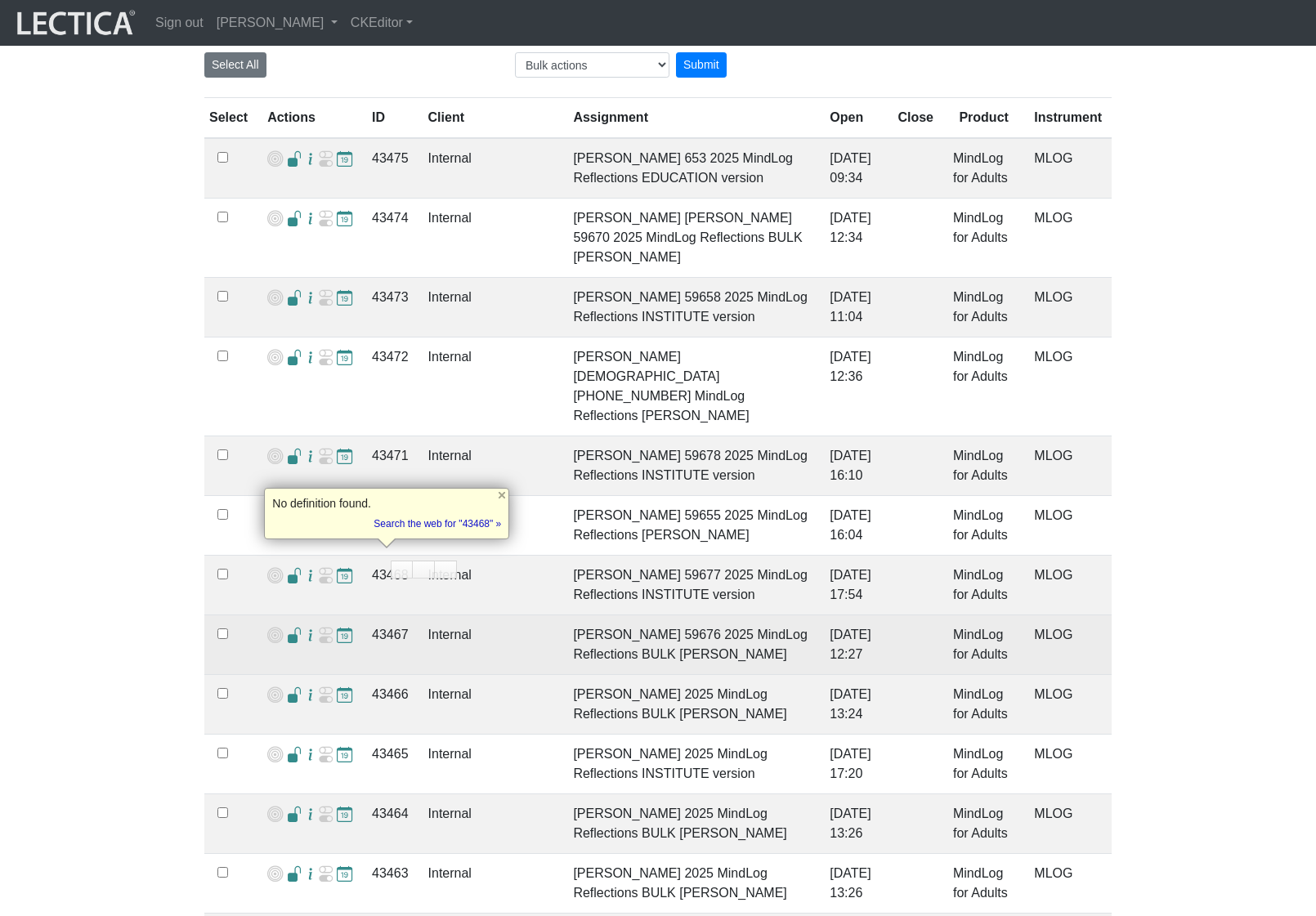
click at [374, 616] on td "43467" at bounding box center [390, 645] width 57 height 60
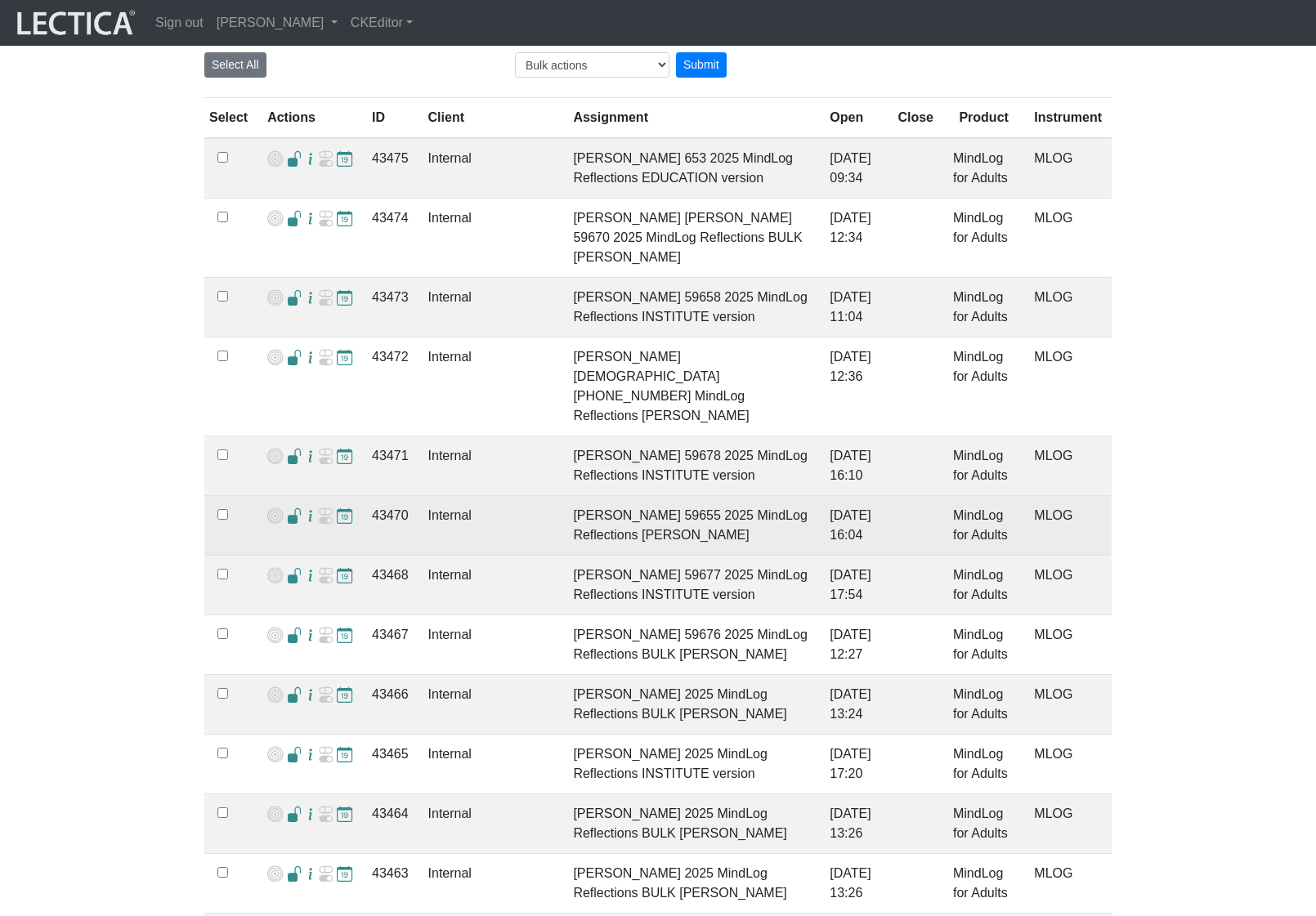
click at [287, 509] on span at bounding box center [294, 517] width 16 height 17
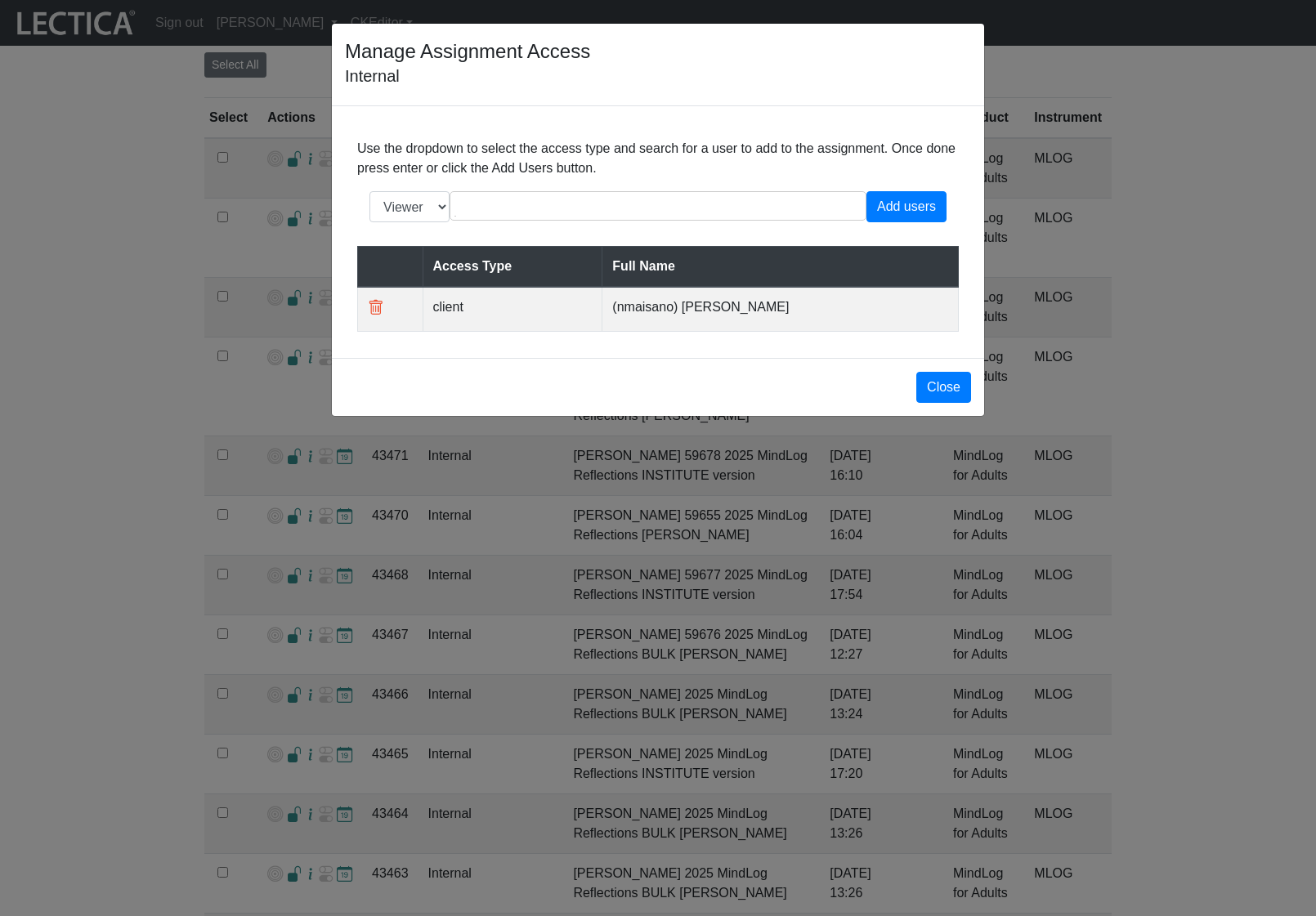
click at [374, 568] on div "Manage Assignment Access Internal Use the dropdown to select the access type an…" at bounding box center [658, 458] width 1316 height 916
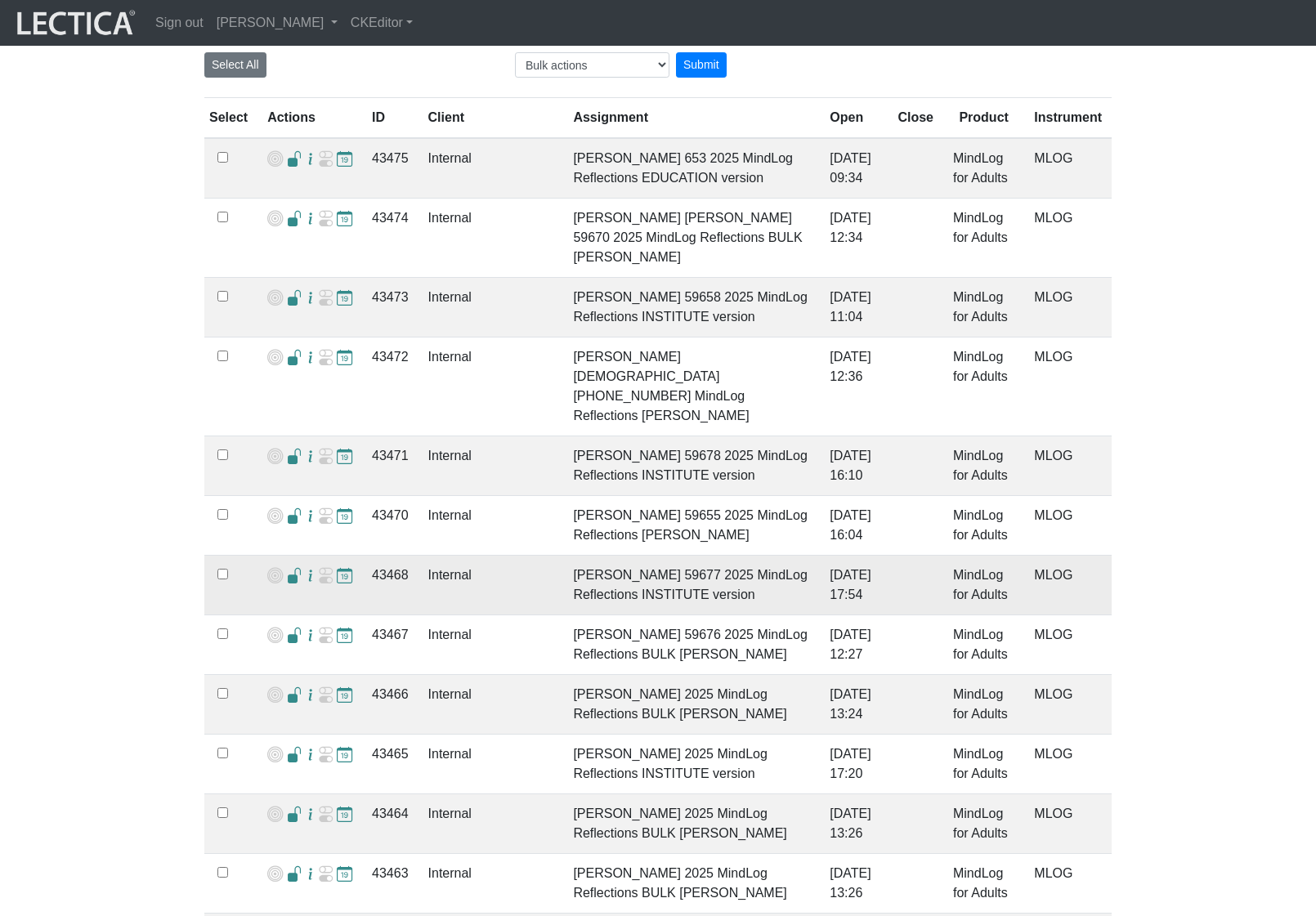
click at [290, 568] on span at bounding box center [294, 576] width 16 height 17
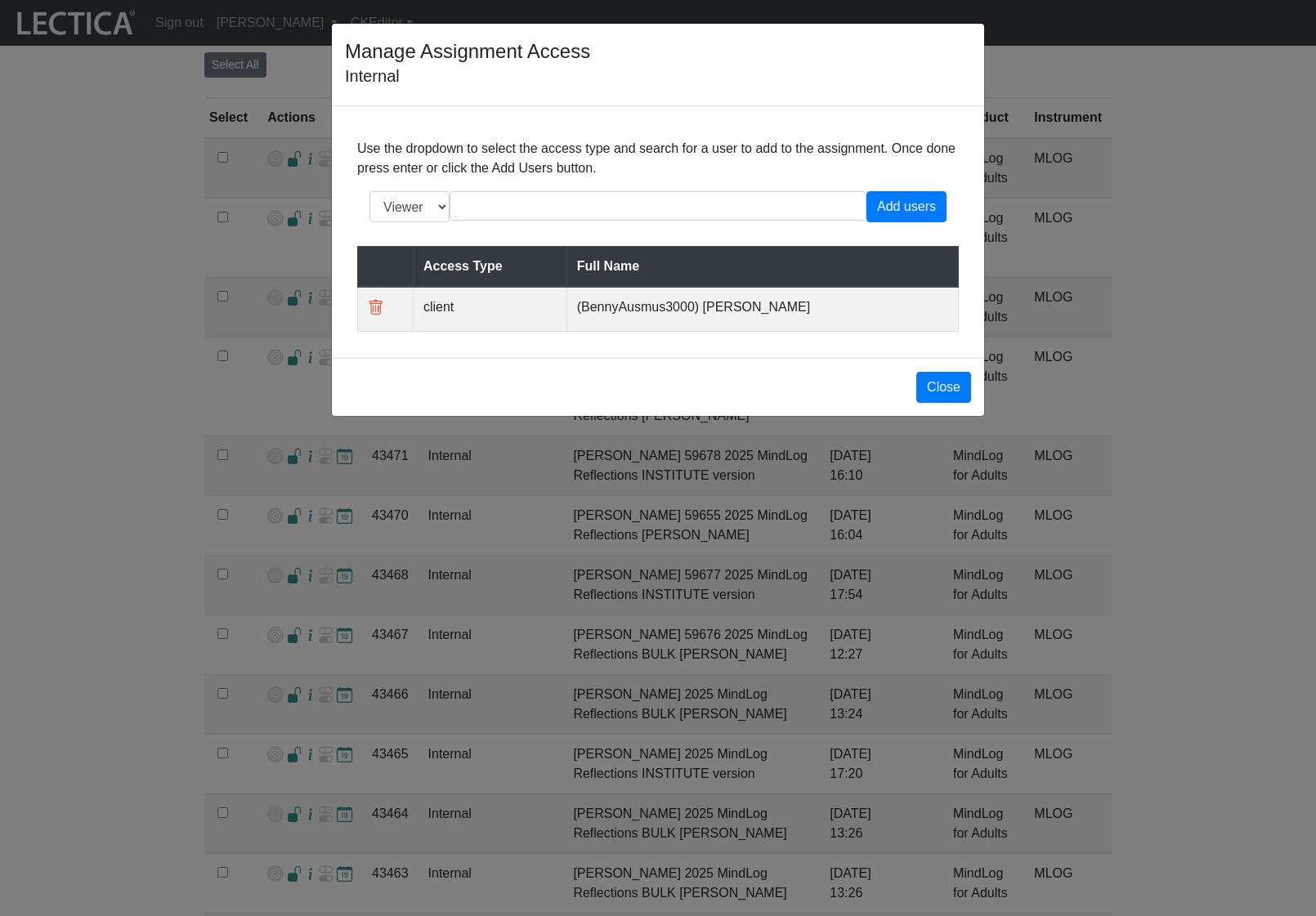
click at [314, 516] on div "Manage Assignment Access Internal Use the dropdown to select the access type an…" at bounding box center [658, 458] width 1316 height 916
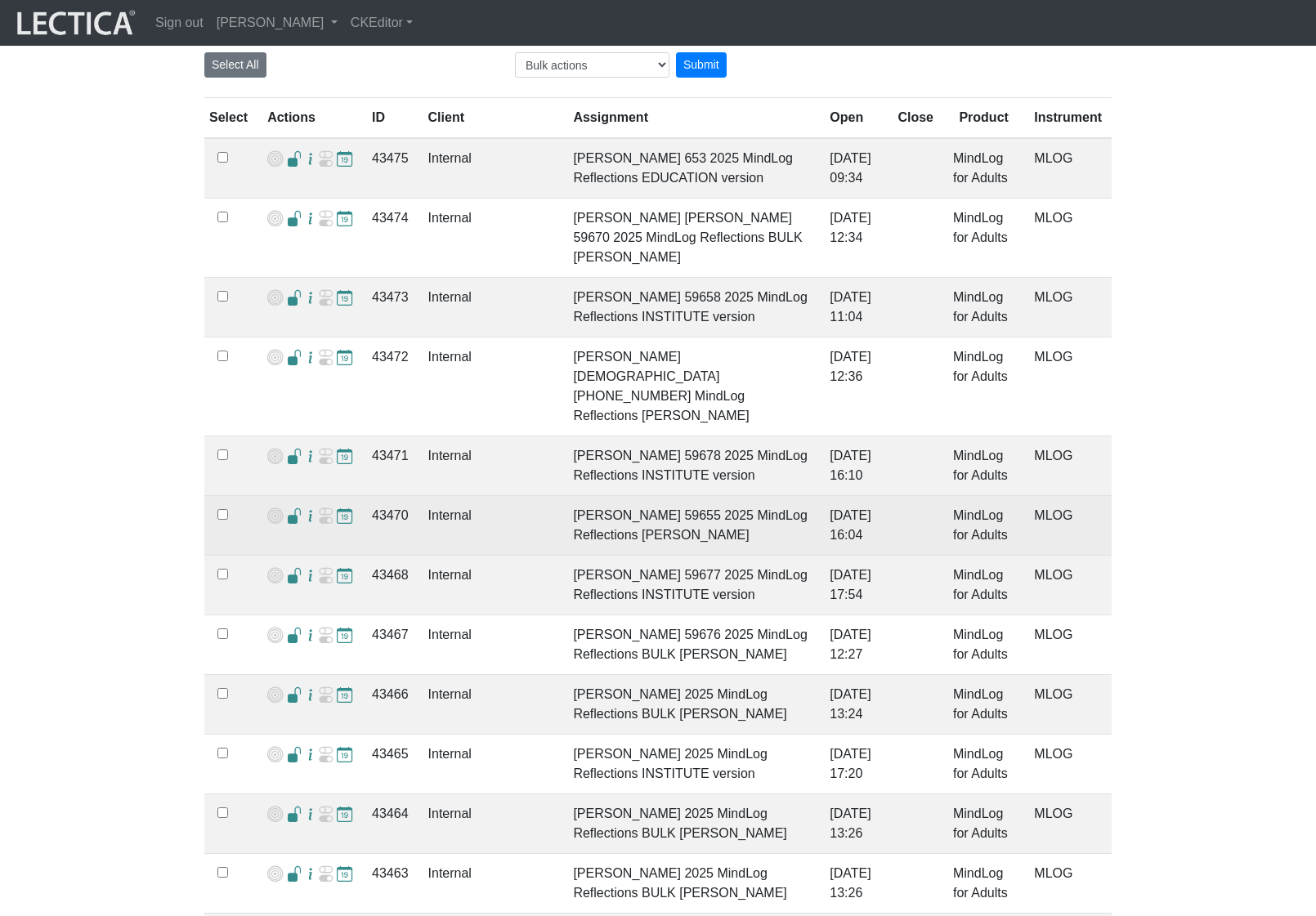
click at [293, 509] on span at bounding box center [294, 517] width 16 height 17
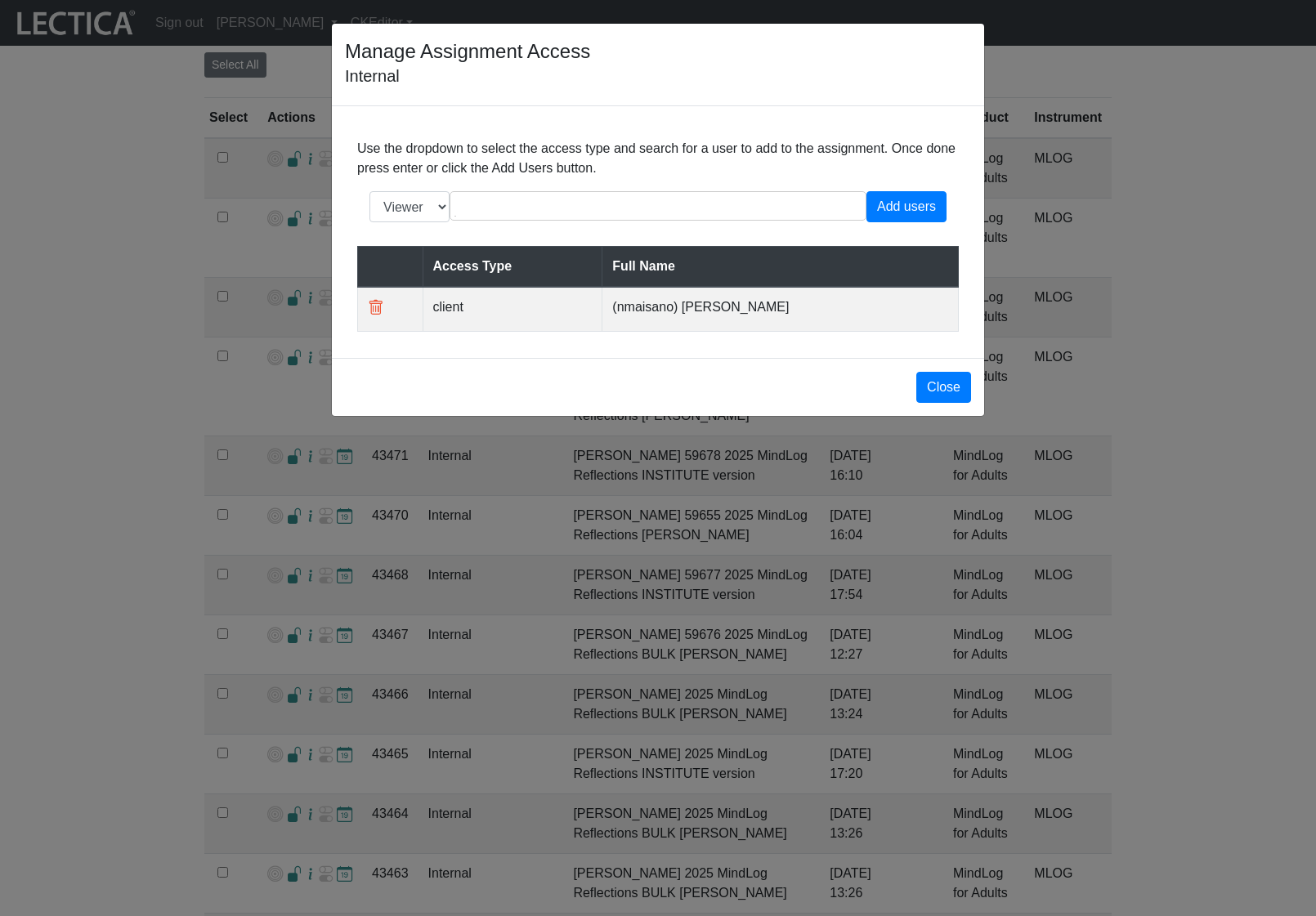
click at [307, 500] on div "Manage Assignment Access Internal Use the dropdown to select the access type an…" at bounding box center [658, 458] width 1316 height 916
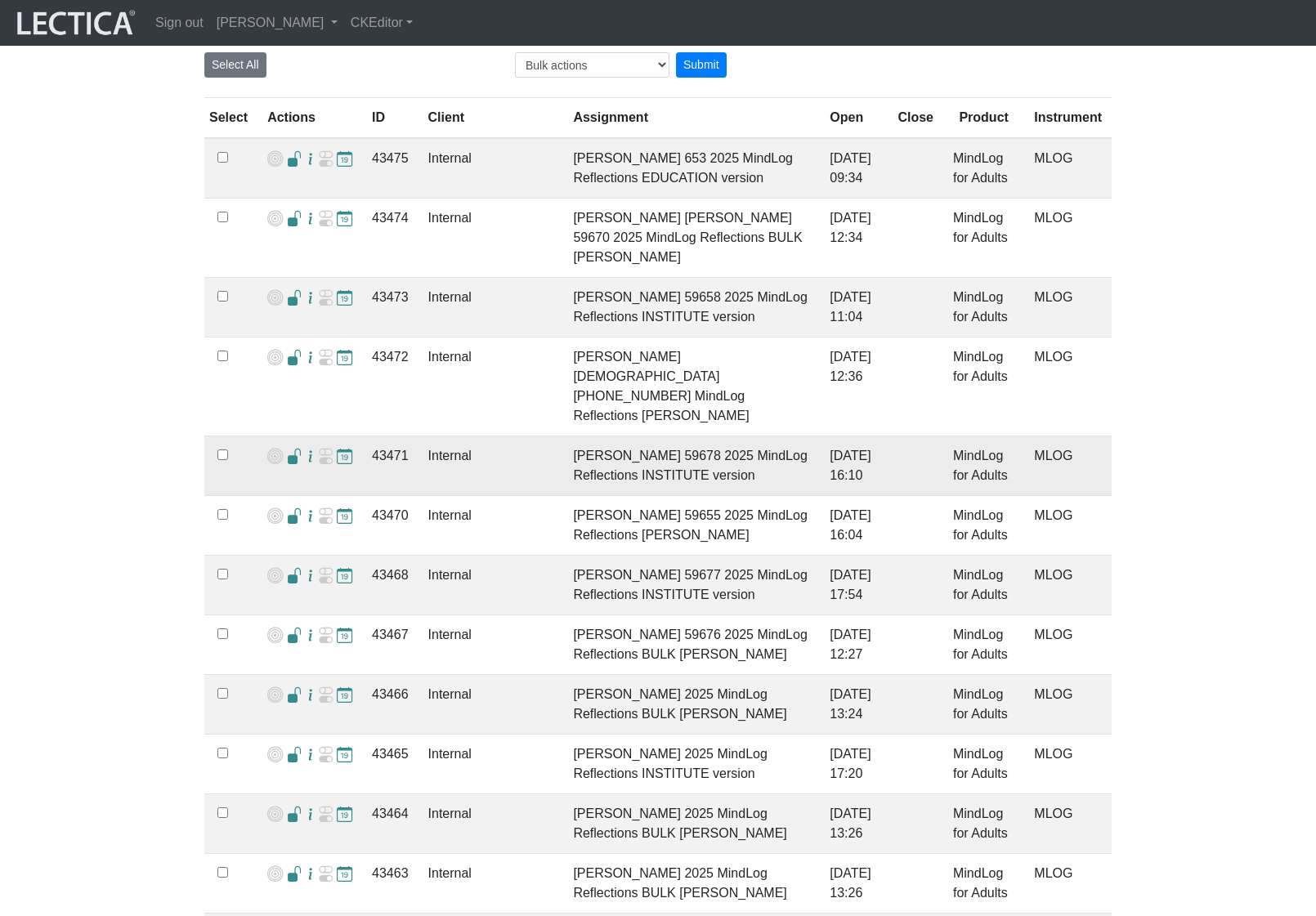
click at [287, 448] on span at bounding box center [294, 457] width 16 height 17
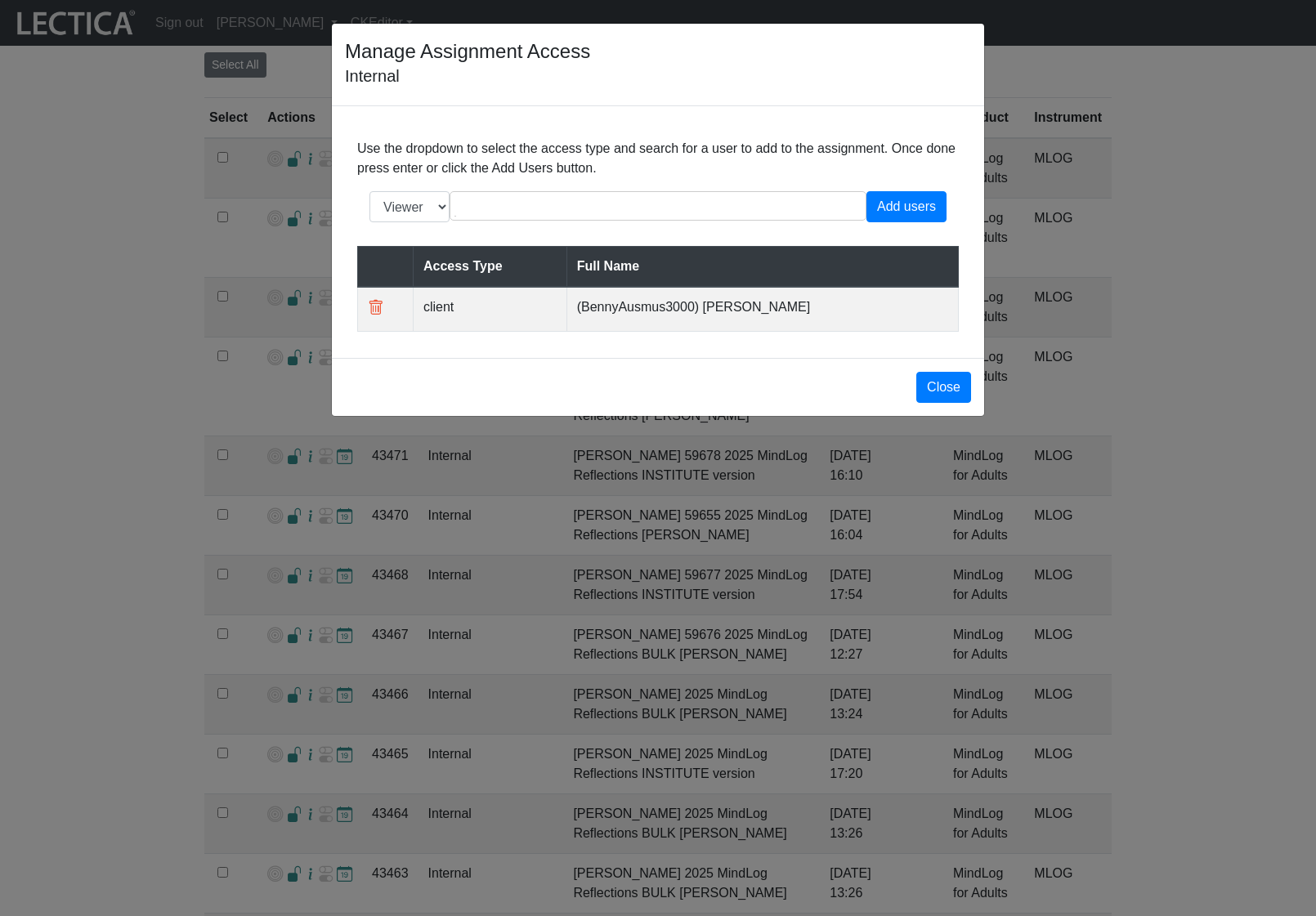
click at [287, 415] on div "Manage Assignment Access Internal Use the dropdown to select the access type an…" at bounding box center [658, 458] width 1316 height 916
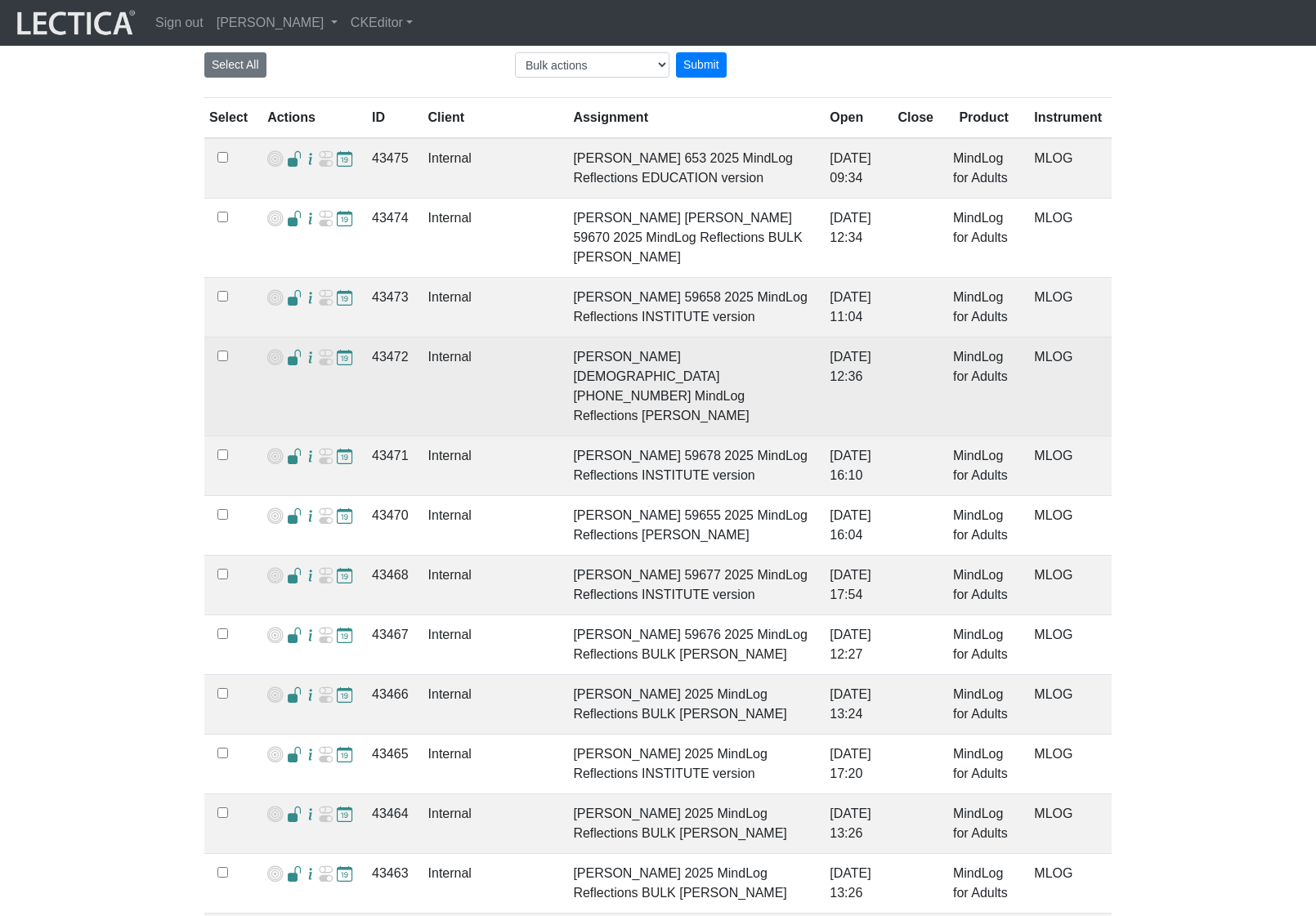
click at [287, 367] on span at bounding box center [294, 359] width 16 height 17
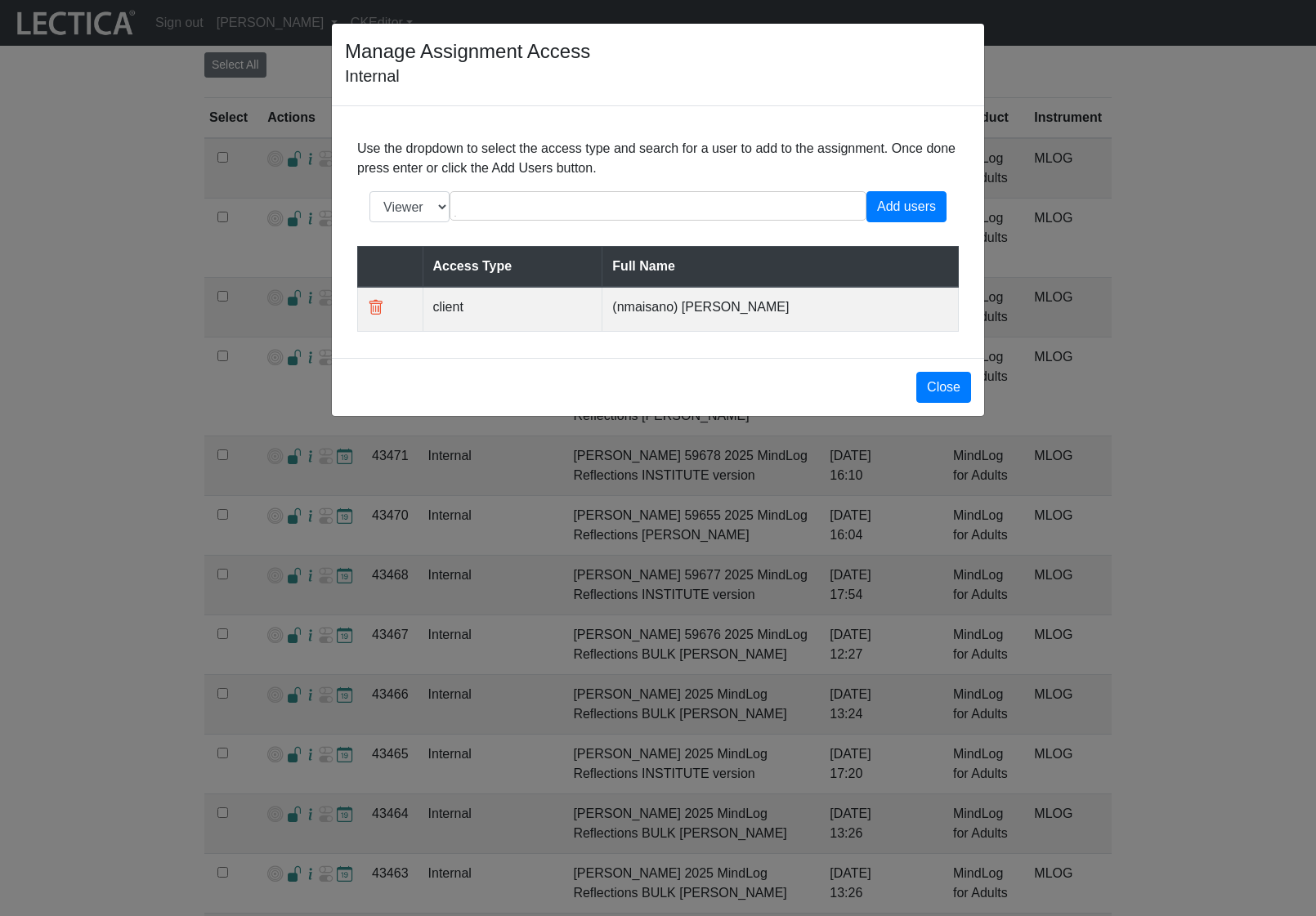
click at [270, 353] on div "Manage Assignment Access Internal Use the dropdown to select the access type an…" at bounding box center [658, 458] width 1316 height 916
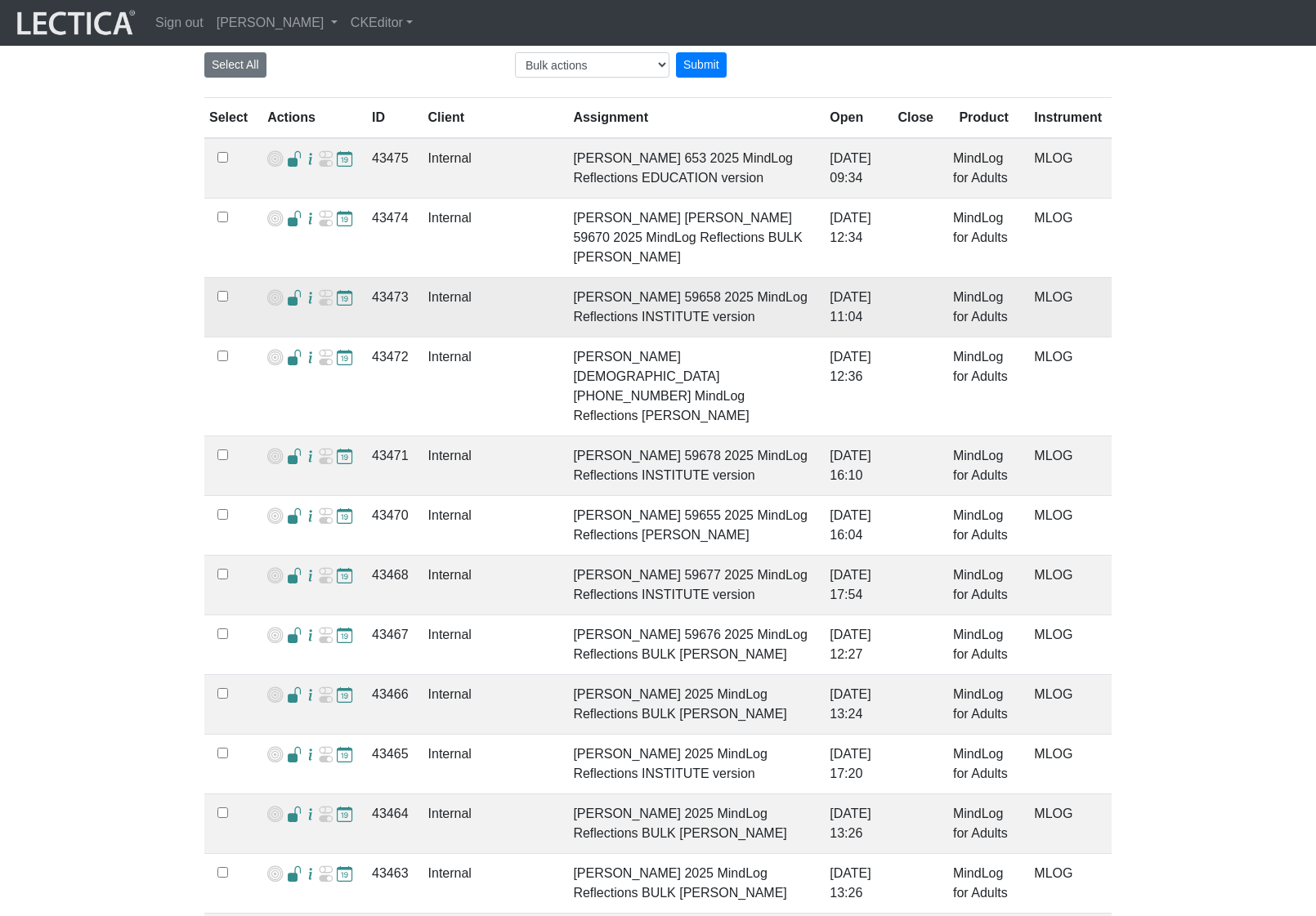
click at [288, 307] on span at bounding box center [294, 299] width 16 height 17
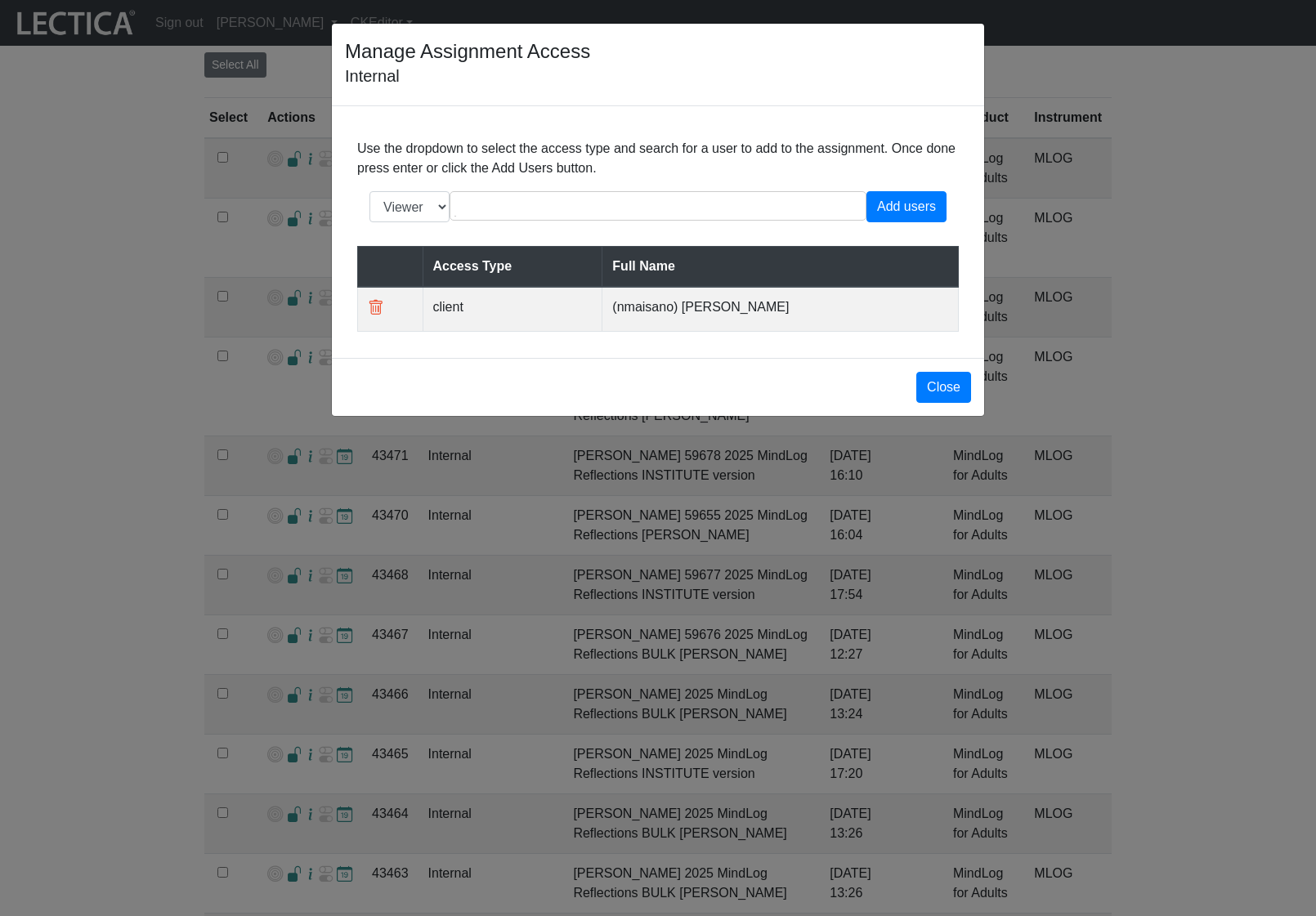
click at [273, 293] on div "Manage Assignment Access Internal Use the dropdown to select the access type an…" at bounding box center [658, 458] width 1316 height 916
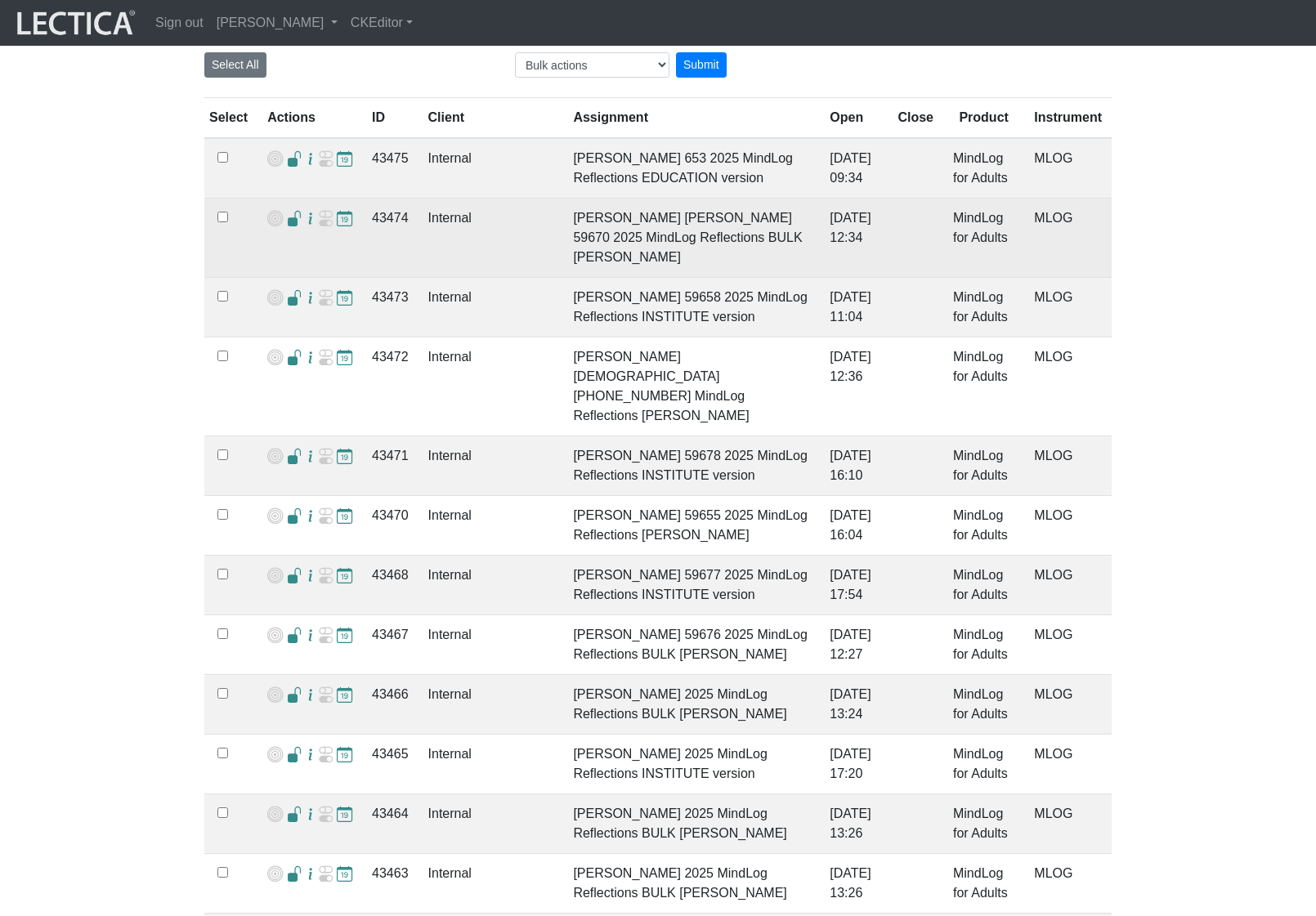
click at [287, 228] on span at bounding box center [294, 219] width 16 height 17
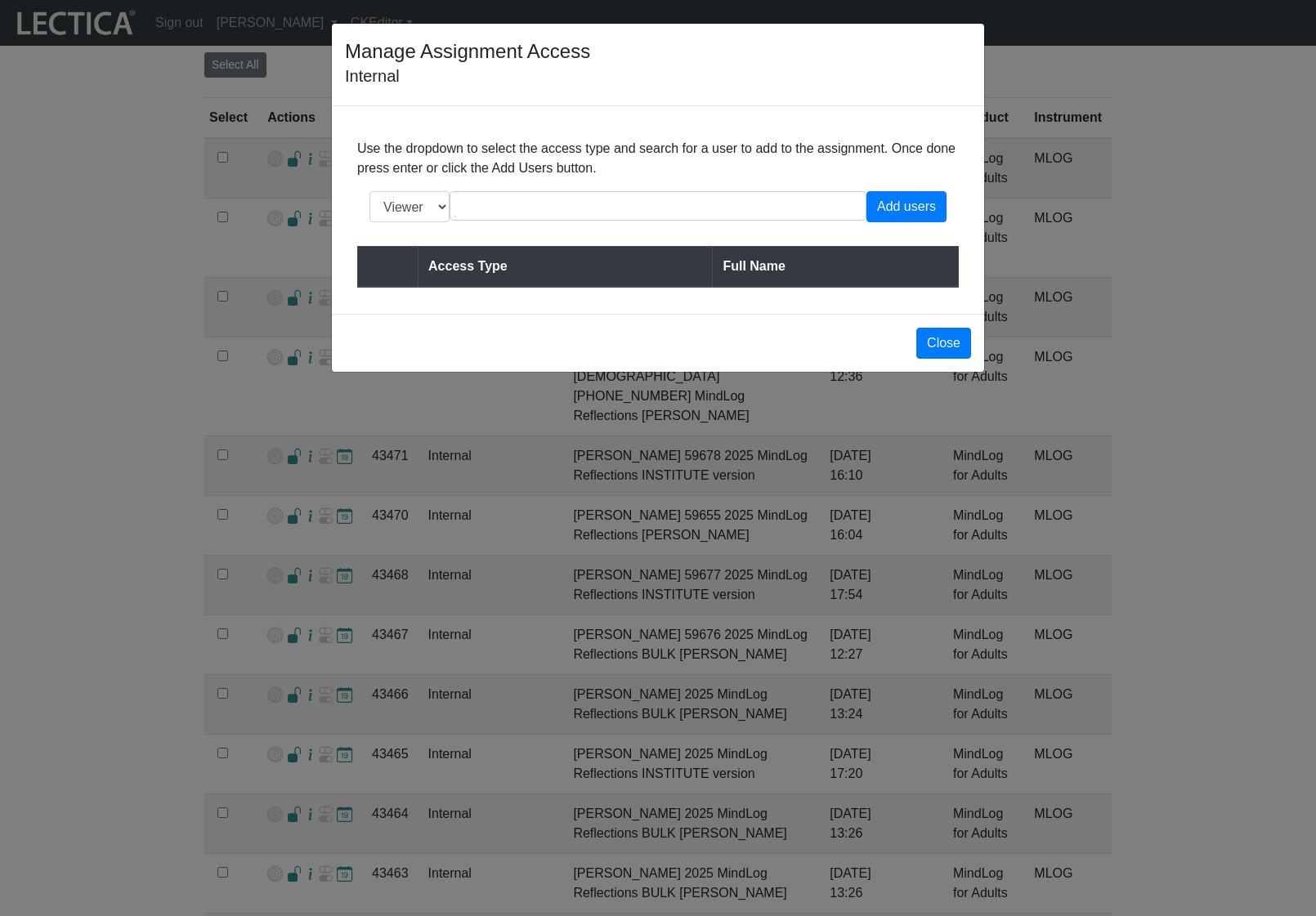
click at [285, 234] on div "Manage Assignment Access Internal Use the dropdown to select the access type an…" at bounding box center [658, 458] width 1316 height 916
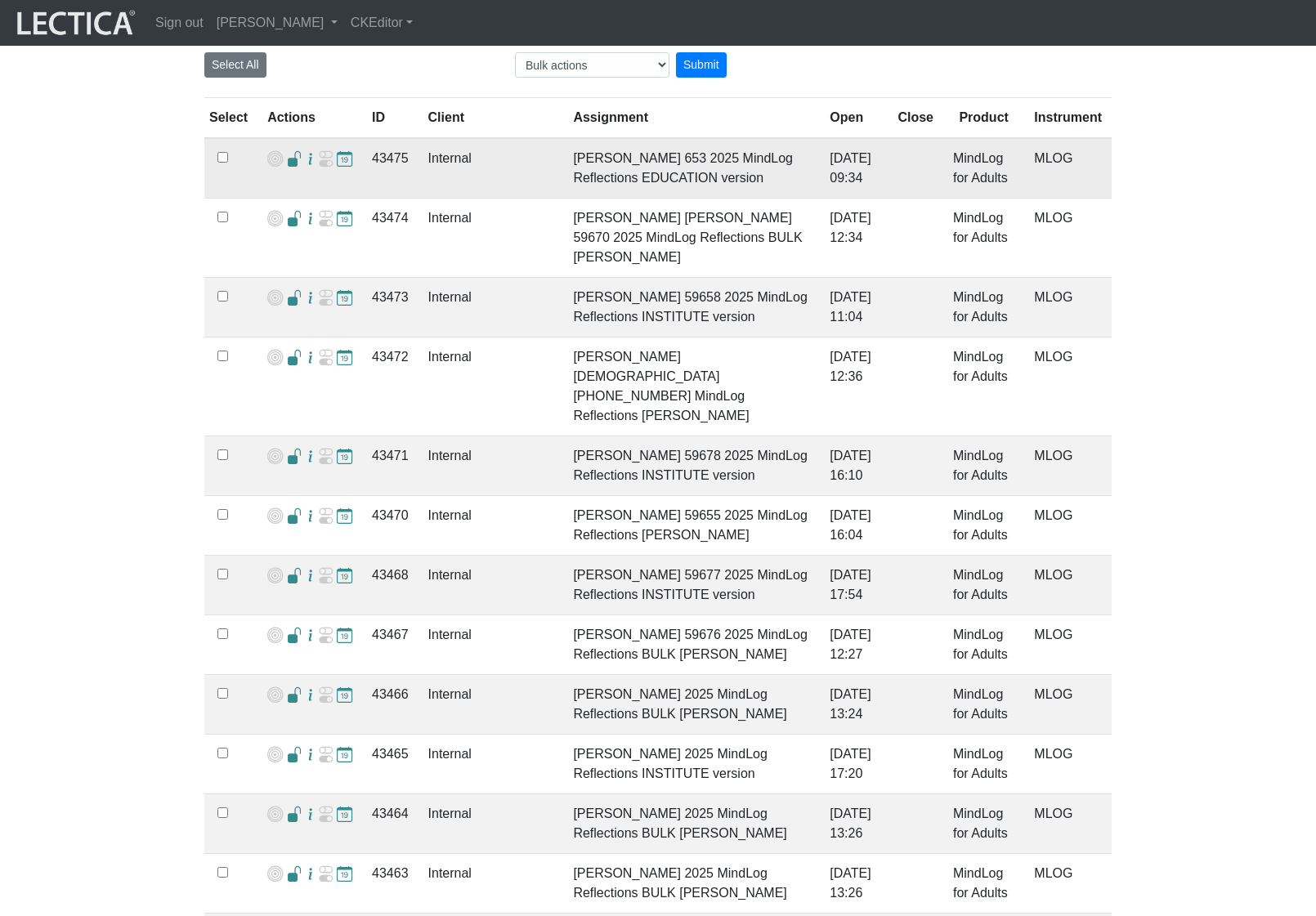
click at [291, 168] on span at bounding box center [294, 160] width 16 height 17
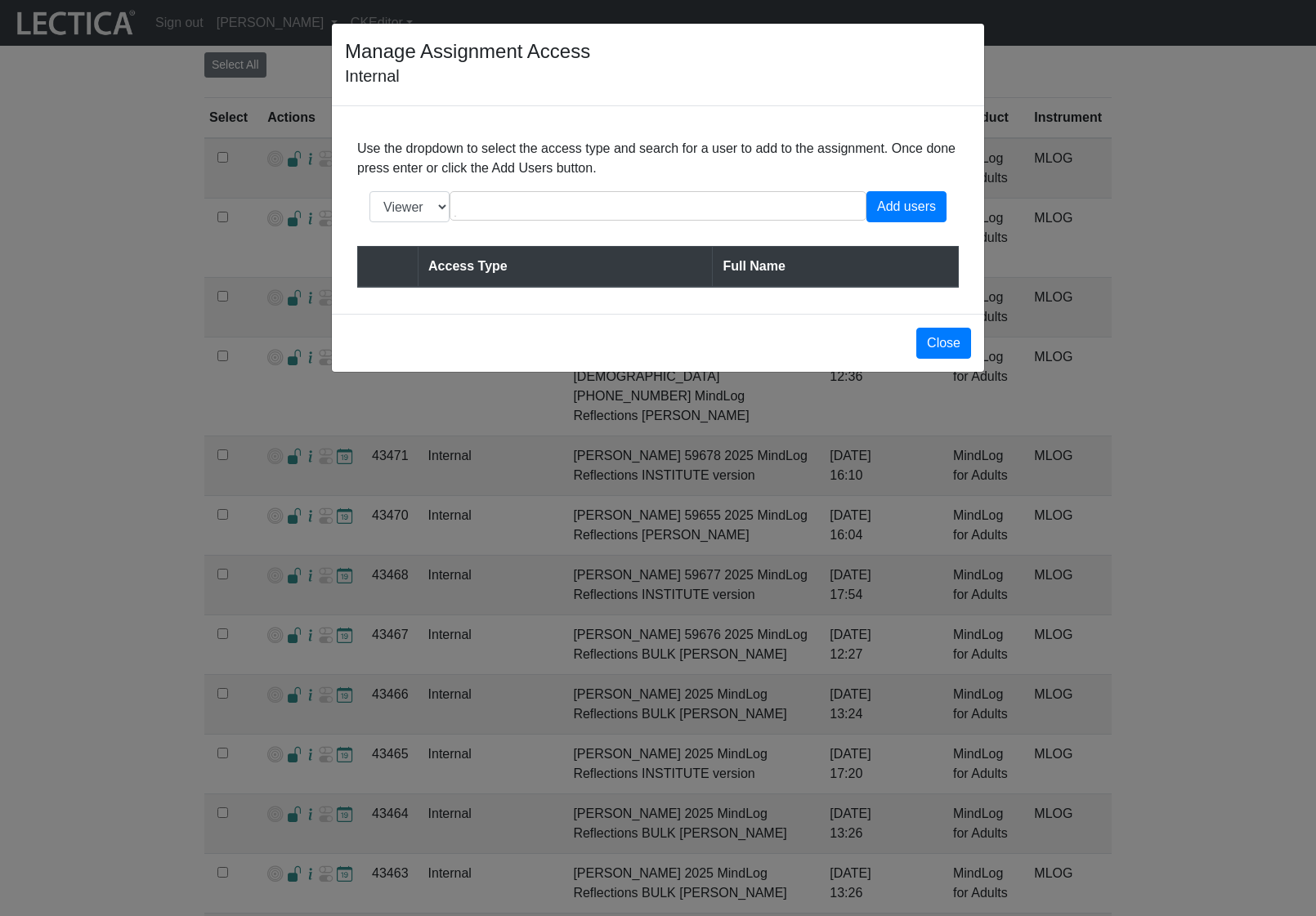
click at [474, 431] on div "Manage Assignment Access Internal Use the dropdown to select the access type an…" at bounding box center [658, 458] width 1316 height 916
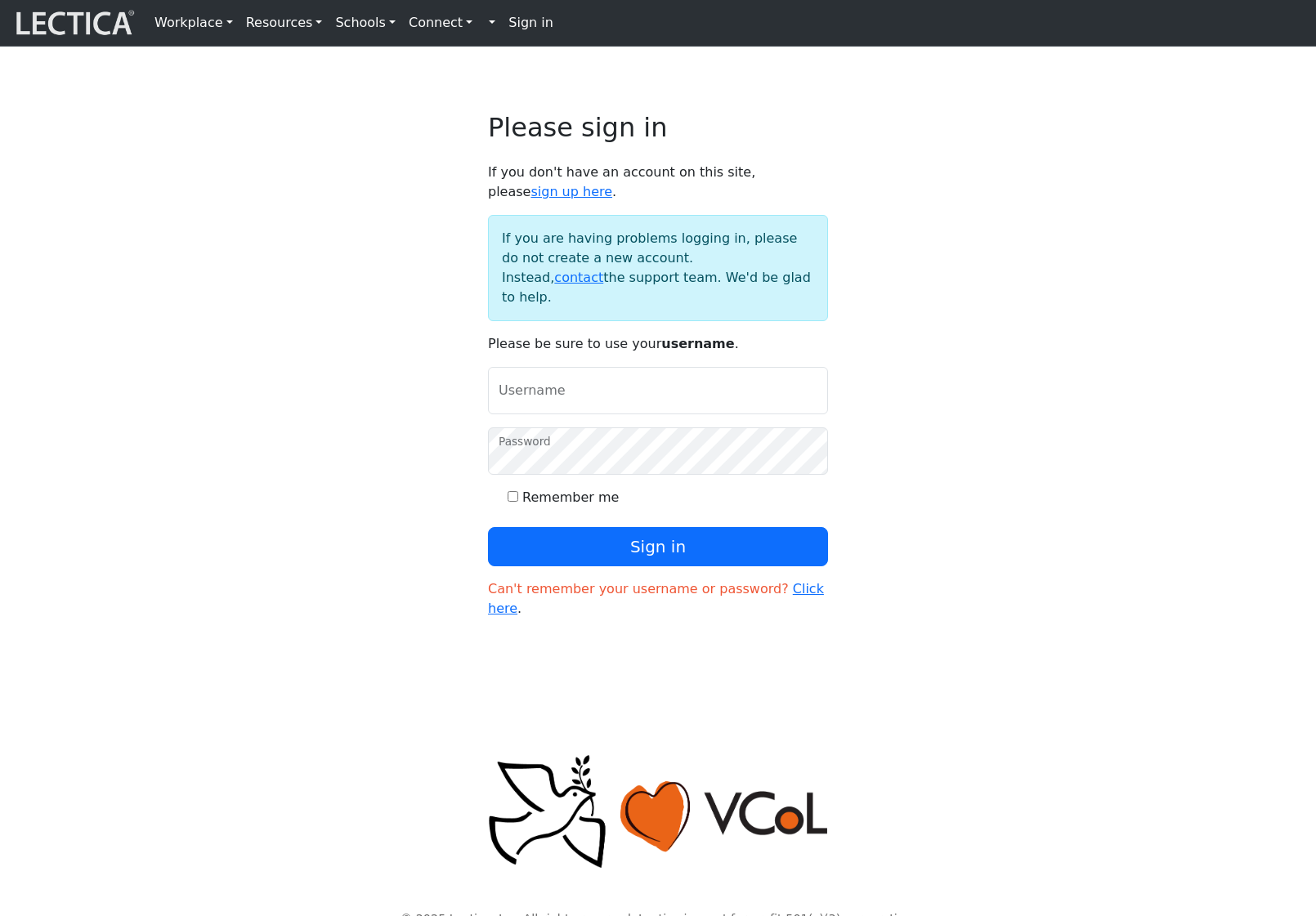
click at [534, 408] on input "Username" at bounding box center [658, 390] width 340 height 47
type input "amcorreia"
click at [488, 527] on button "Sign in" at bounding box center [658, 546] width 340 height 39
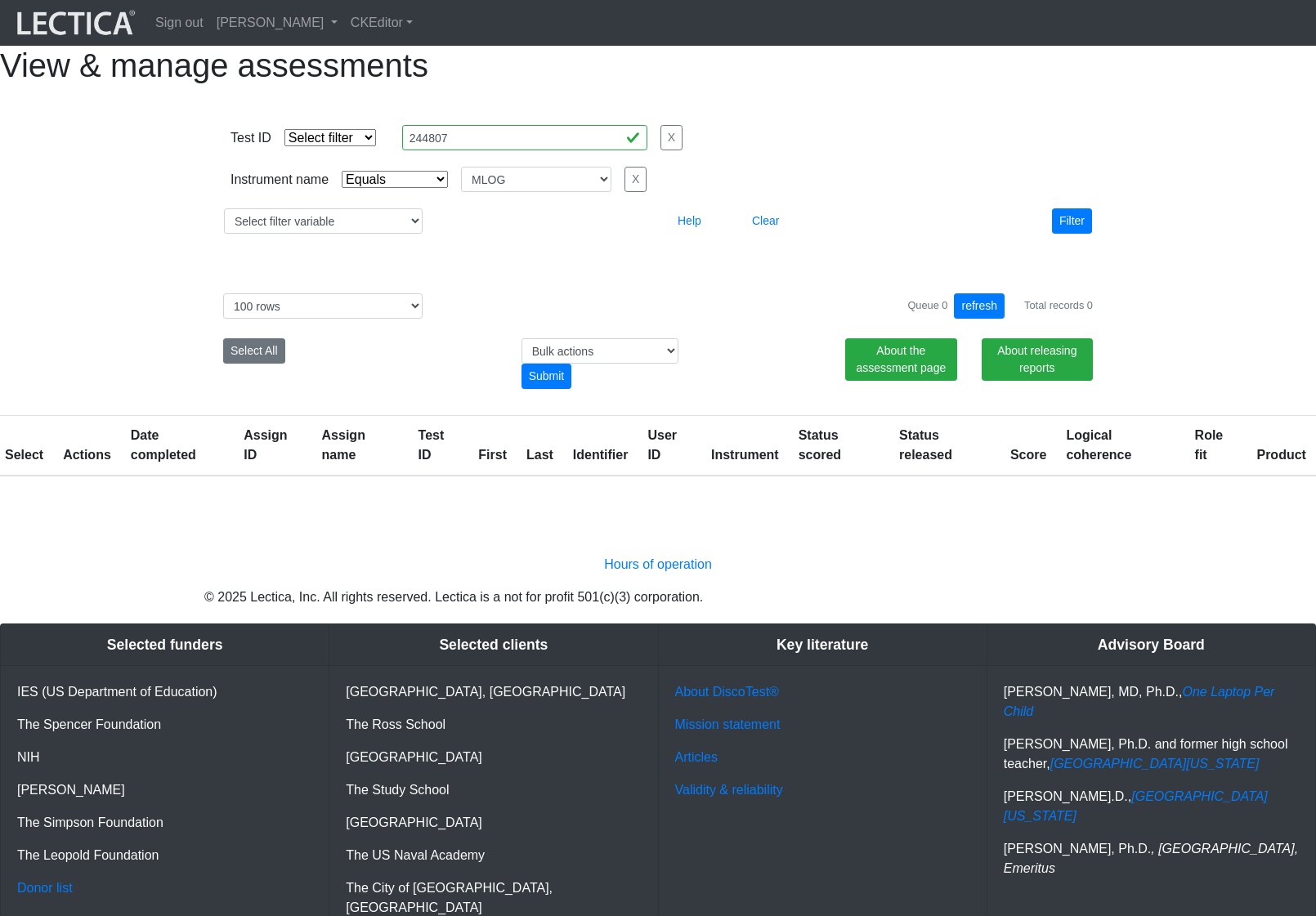
select select "MLOG"
select select "100"
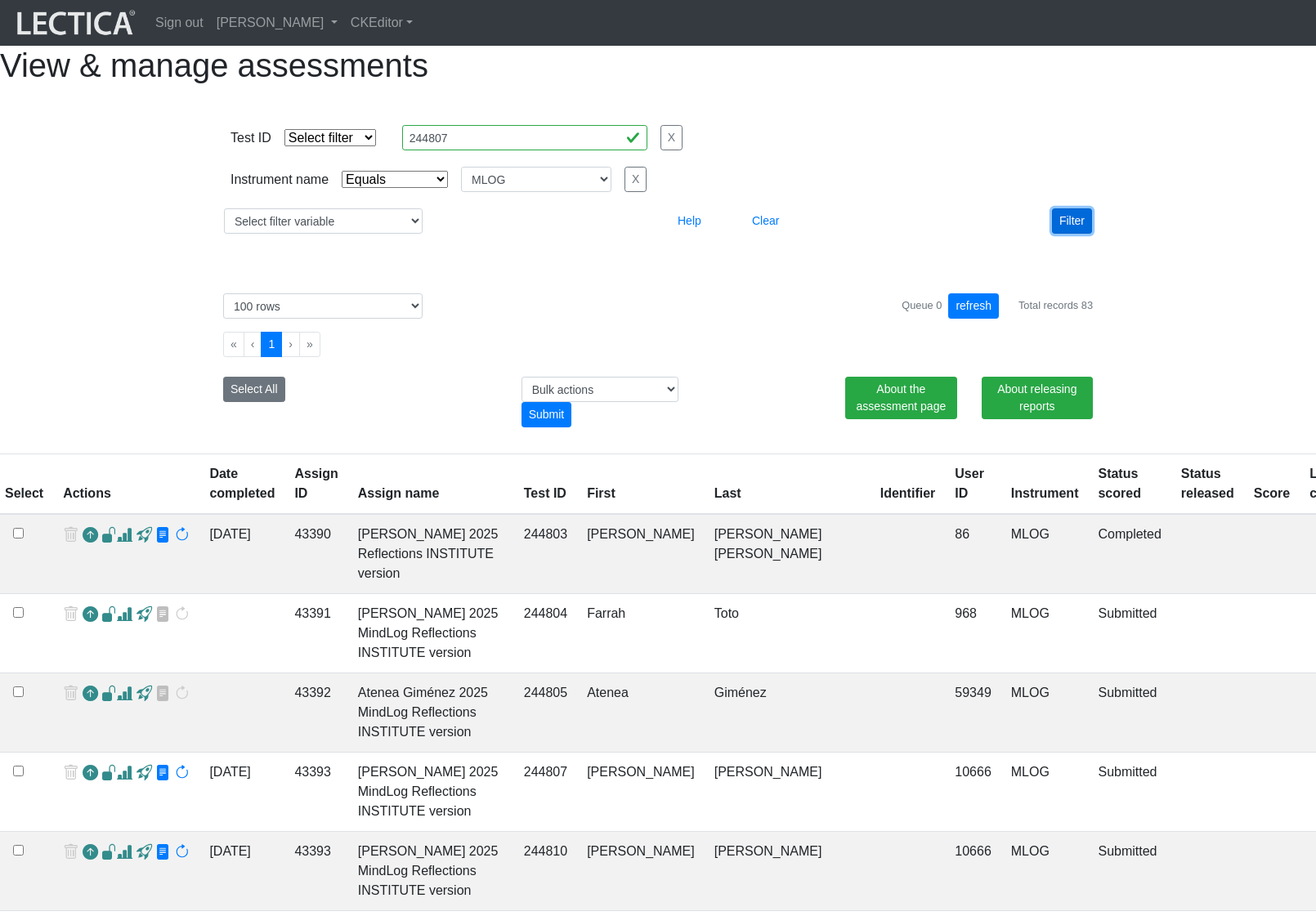
click at [1078, 233] on button "Filter" at bounding box center [1072, 220] width 40 height 25
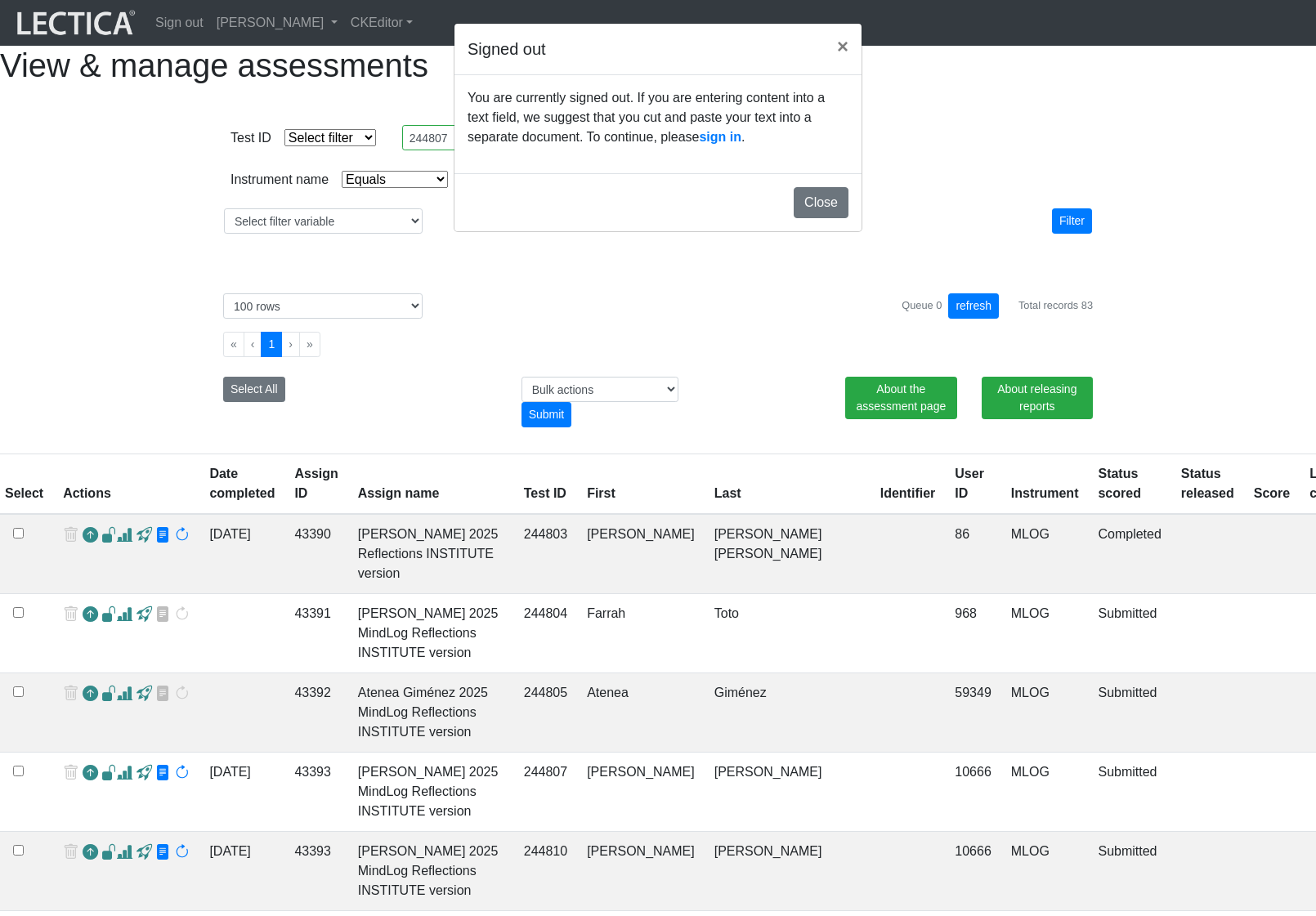
click at [1183, 349] on div "Signed out × You are currently signed out. If you are entering content into a t…" at bounding box center [658, 458] width 1316 height 916
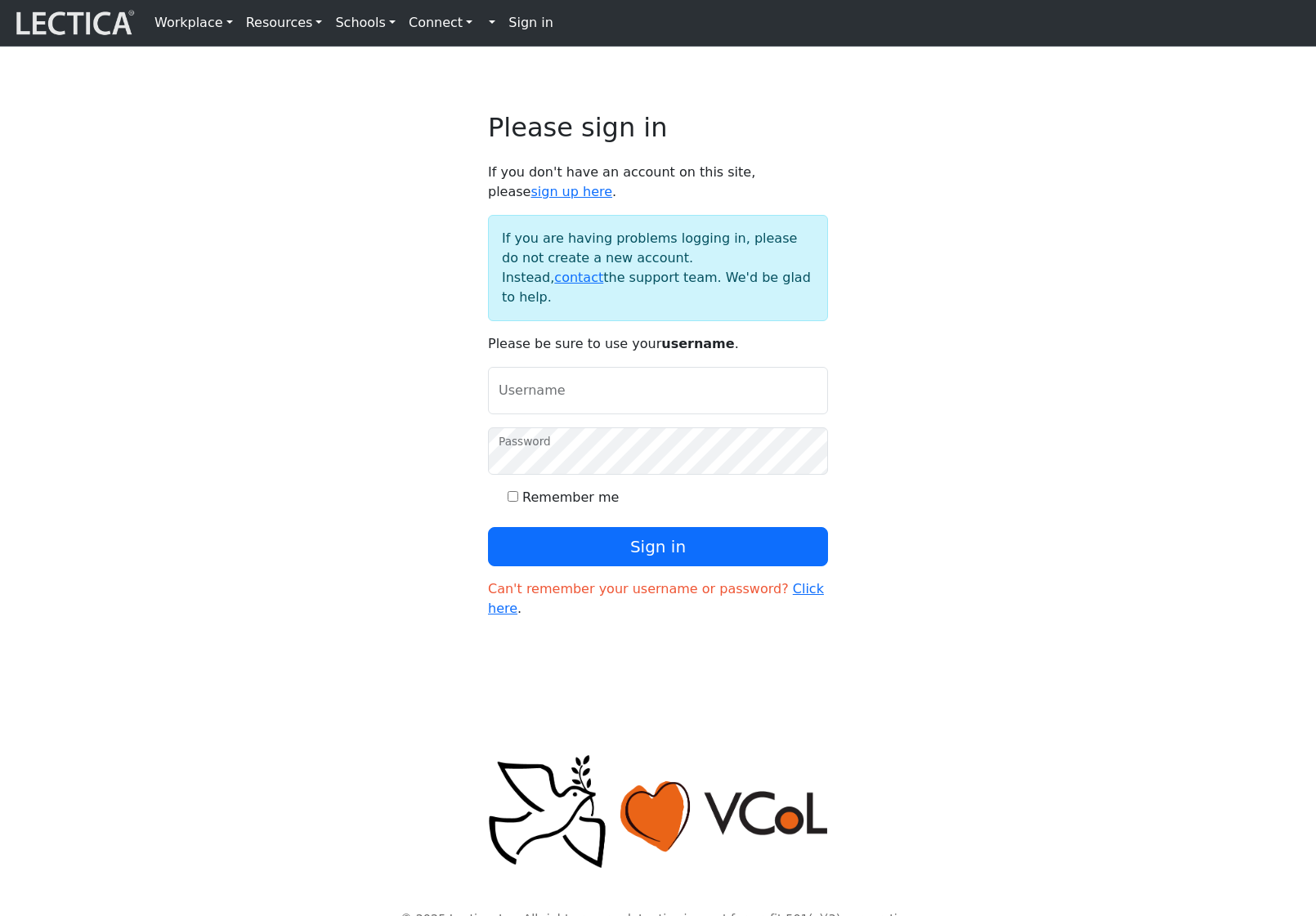
click at [601, 414] on input "Username" at bounding box center [658, 390] width 340 height 47
type input "amcorreia"
click at [488, 527] on button "Sign in" at bounding box center [658, 546] width 340 height 39
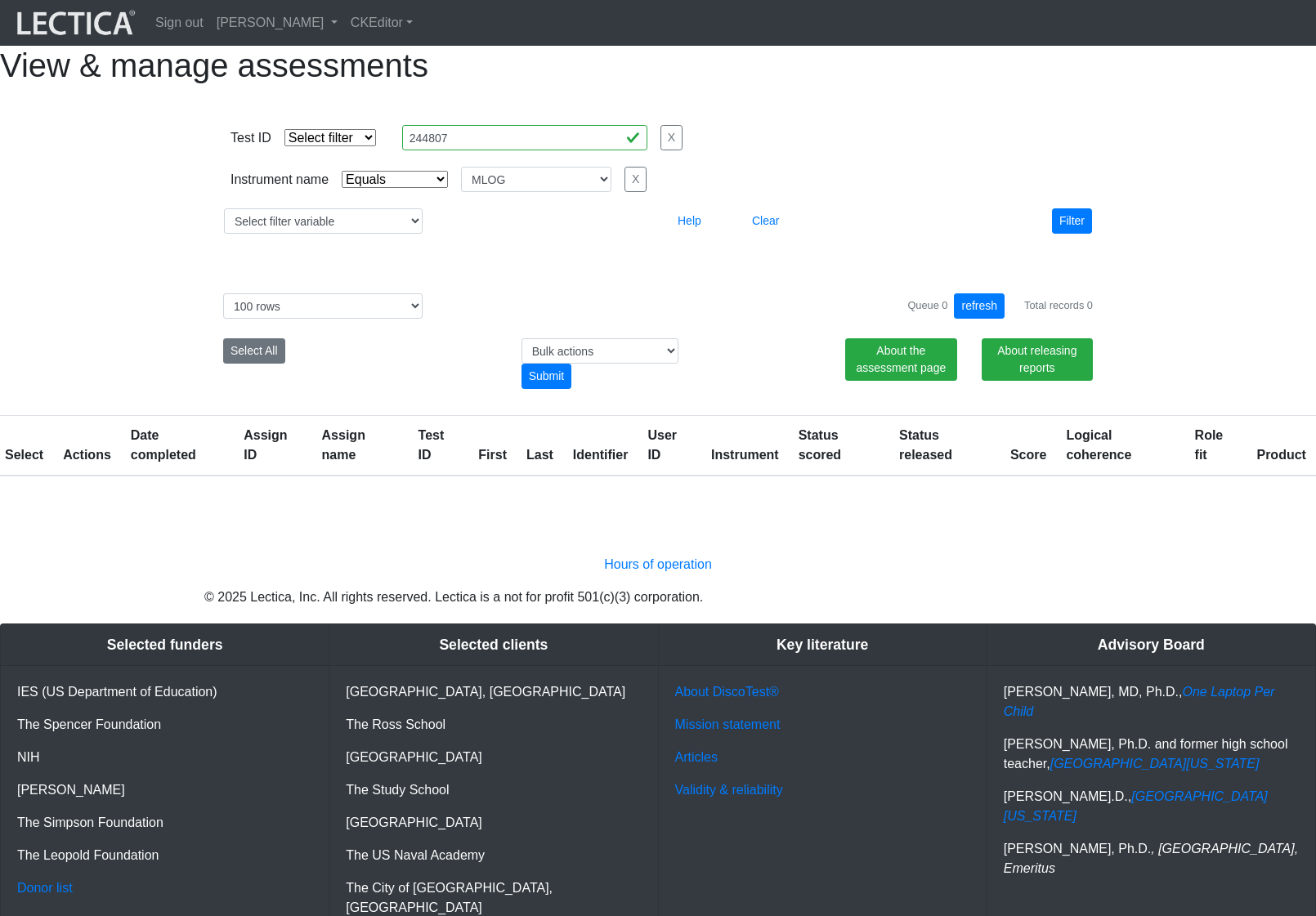
select select "MLOG"
select select "100"
click at [1076, 233] on button "Filter" at bounding box center [1072, 220] width 40 height 25
click at [1161, 305] on div "View & manage assessments Test ID Select filter Equals List Contains Greater th…" at bounding box center [658, 261] width 1316 height 431
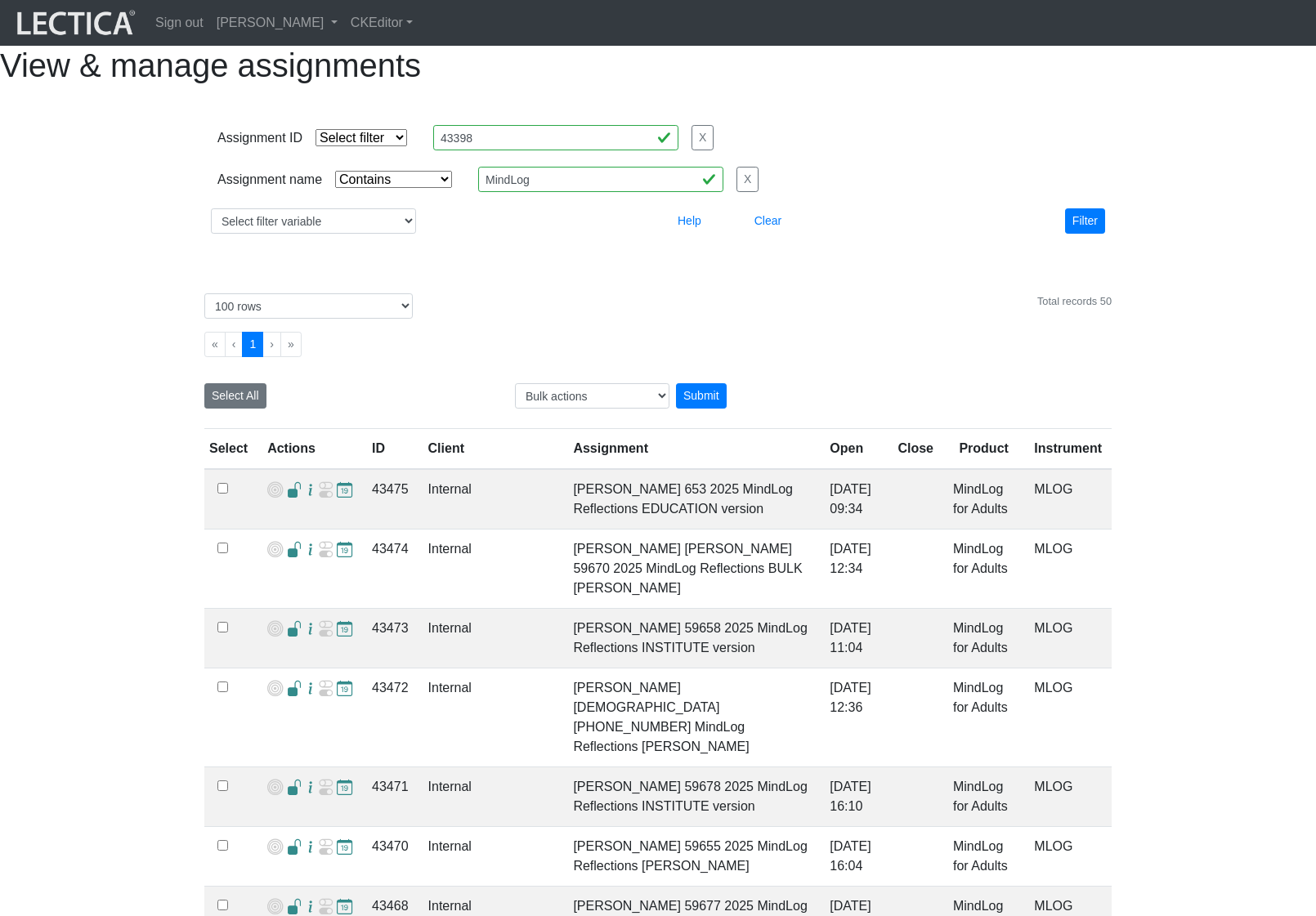
select select "icontains"
select select "100"
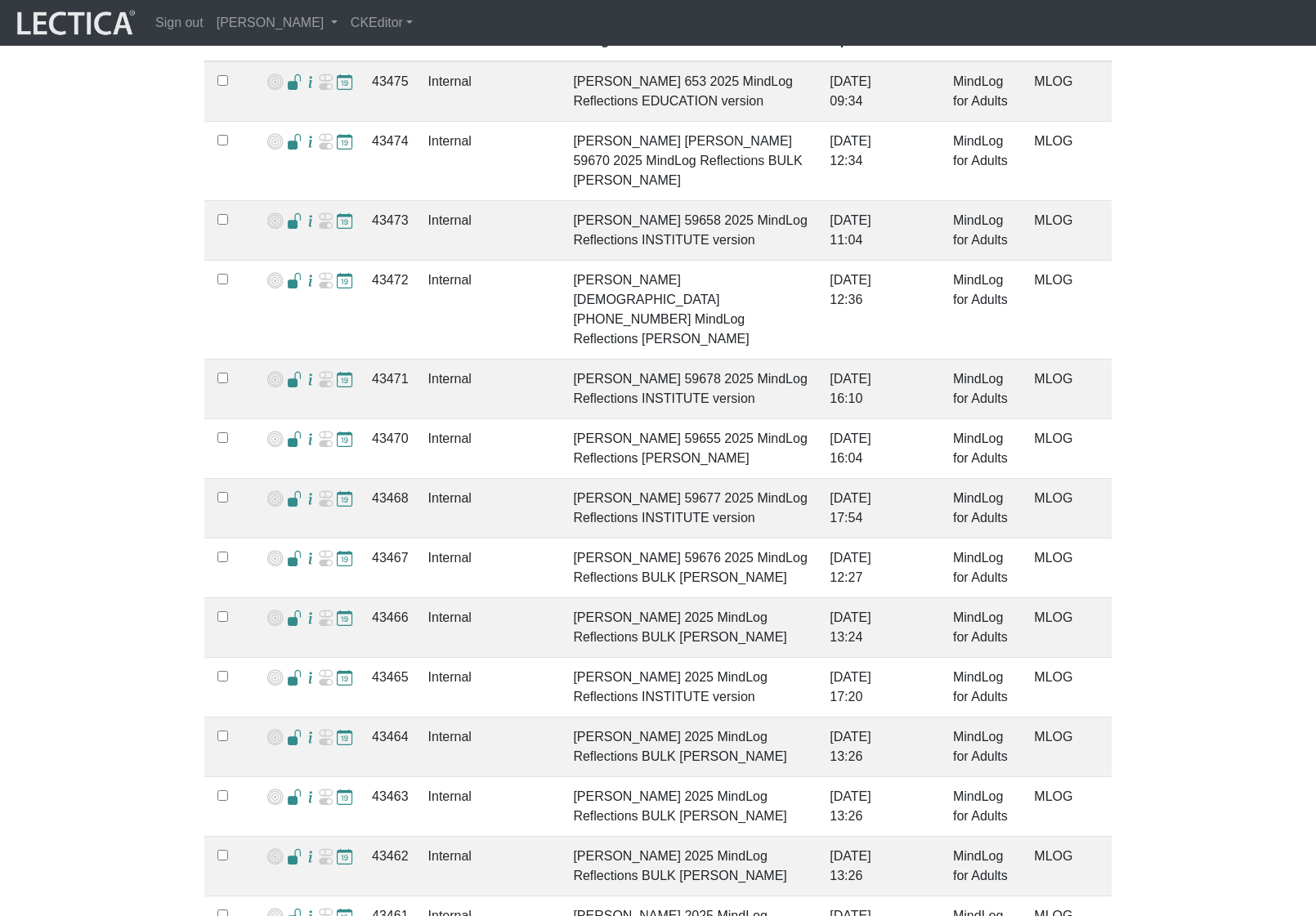
scroll to position [1984, 0]
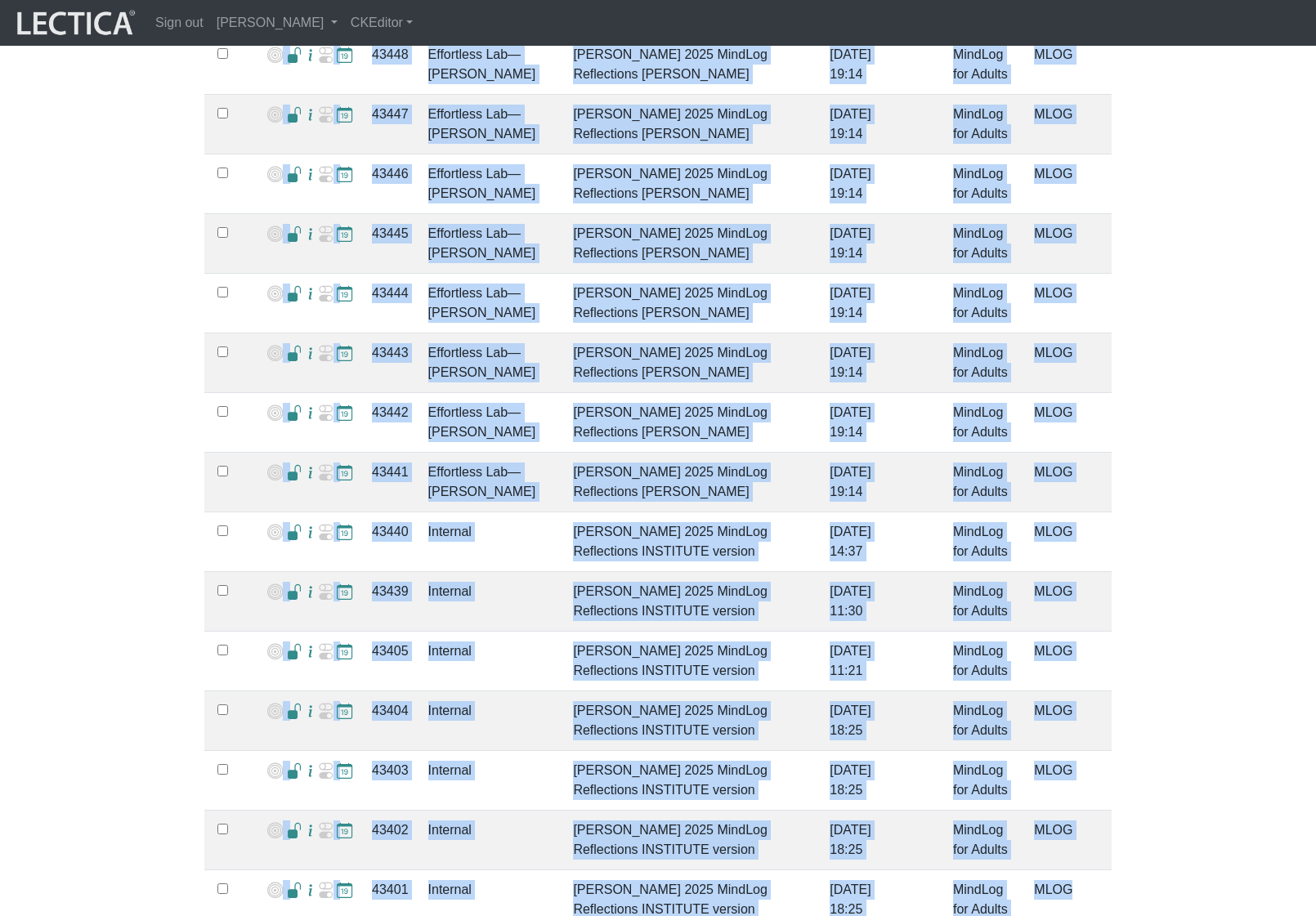
drag, startPoint x: 422, startPoint y: 768, endPoint x: 1097, endPoint y: 1370, distance: 904.4
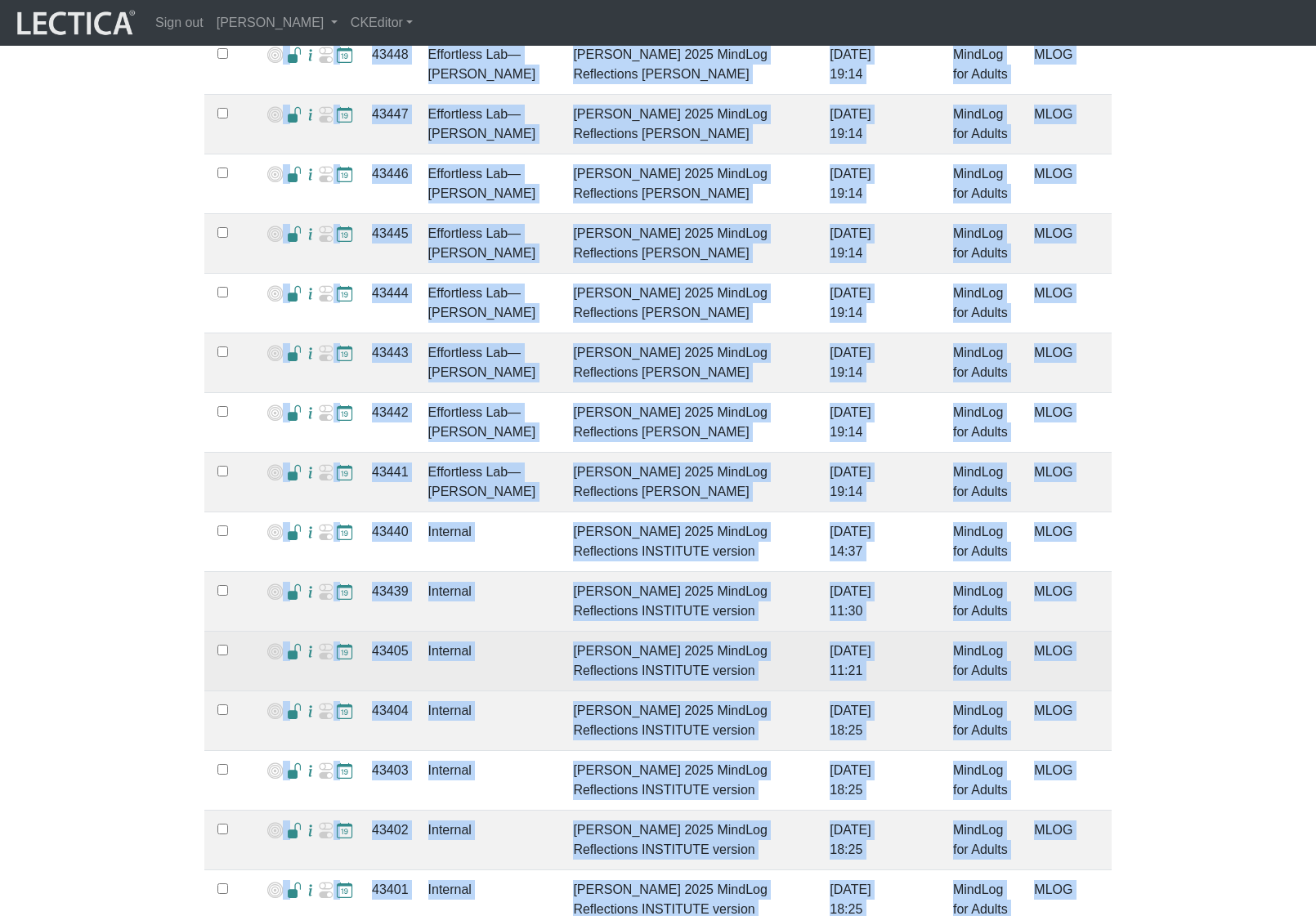
click at [723, 670] on td "[PERSON_NAME] 2025 MindLog Reflections INSTITUTE version" at bounding box center [692, 661] width 257 height 60
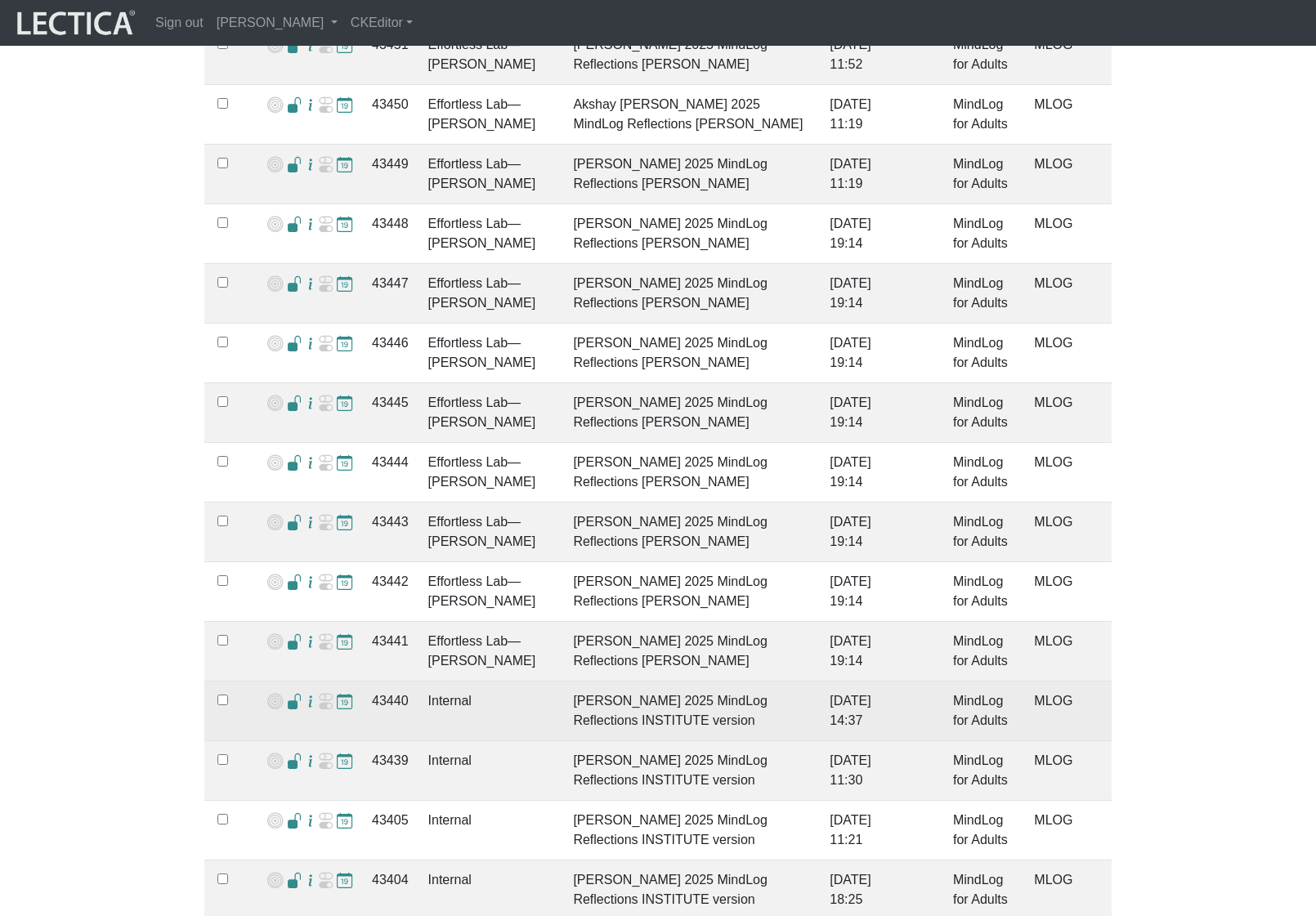
scroll to position [1709, 0]
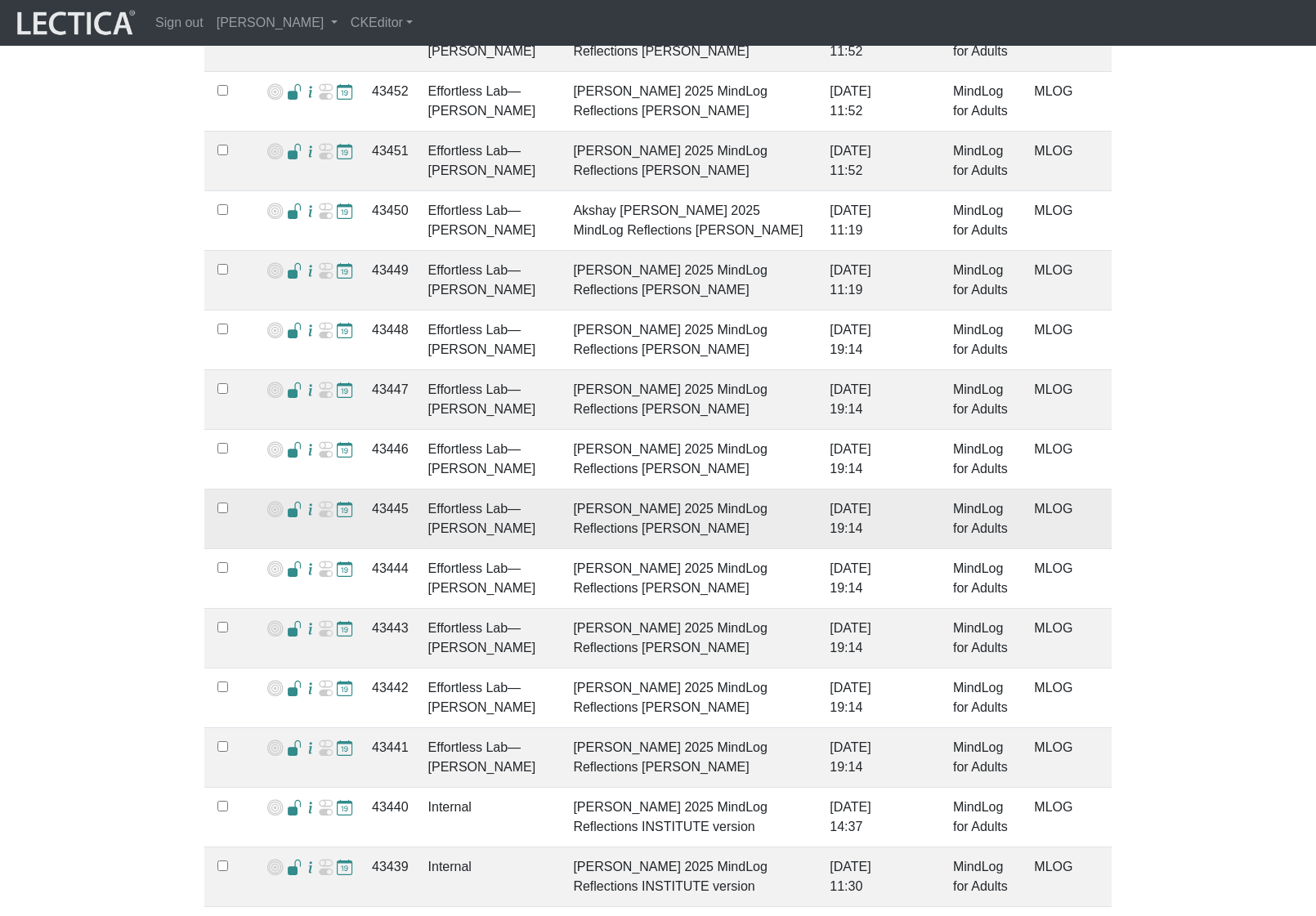
click at [289, 502] on span at bounding box center [294, 510] width 16 height 17
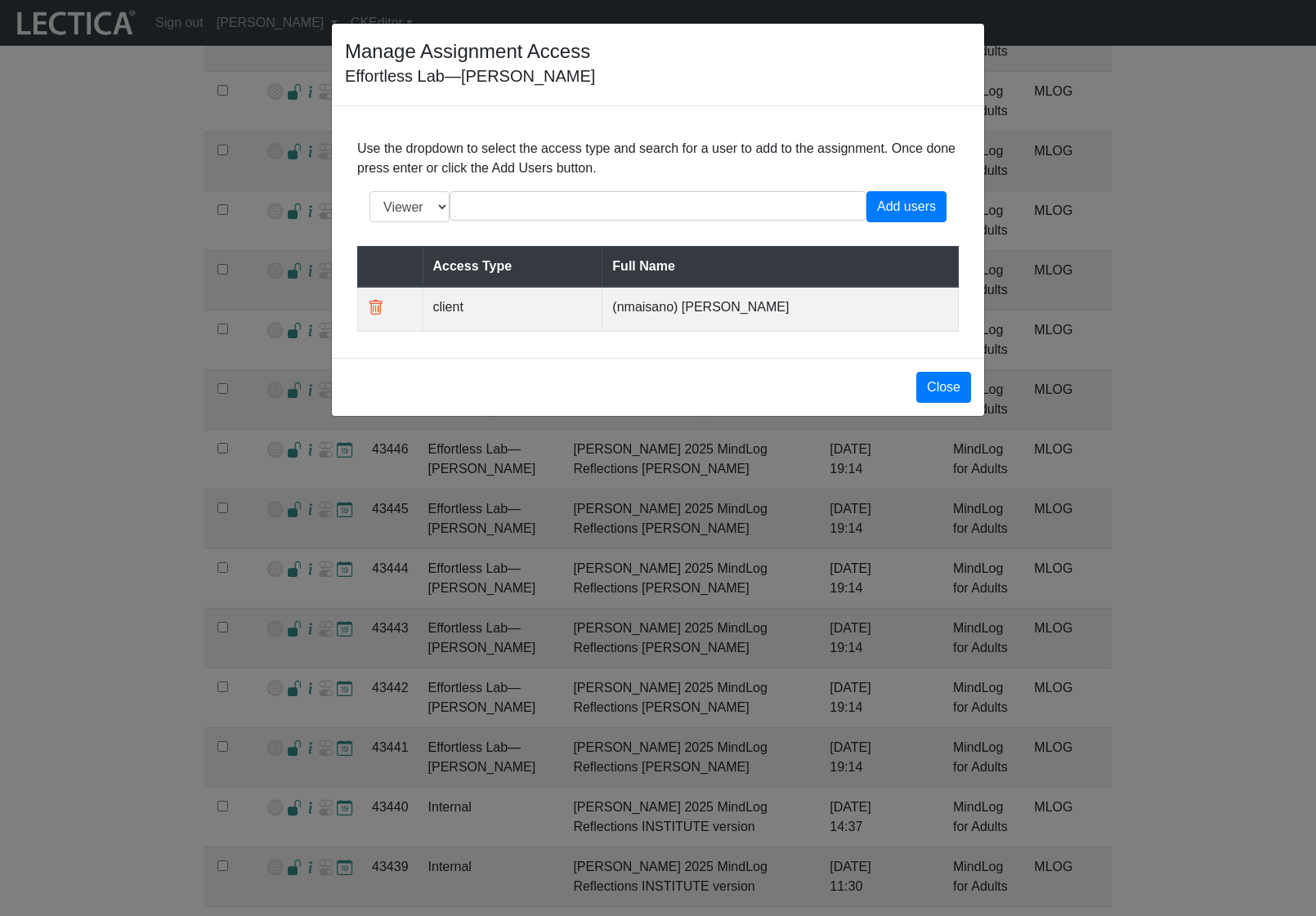
click at [654, 331] on td "(nmaisano) [PERSON_NAME]" at bounding box center [780, 308] width 356 height 44
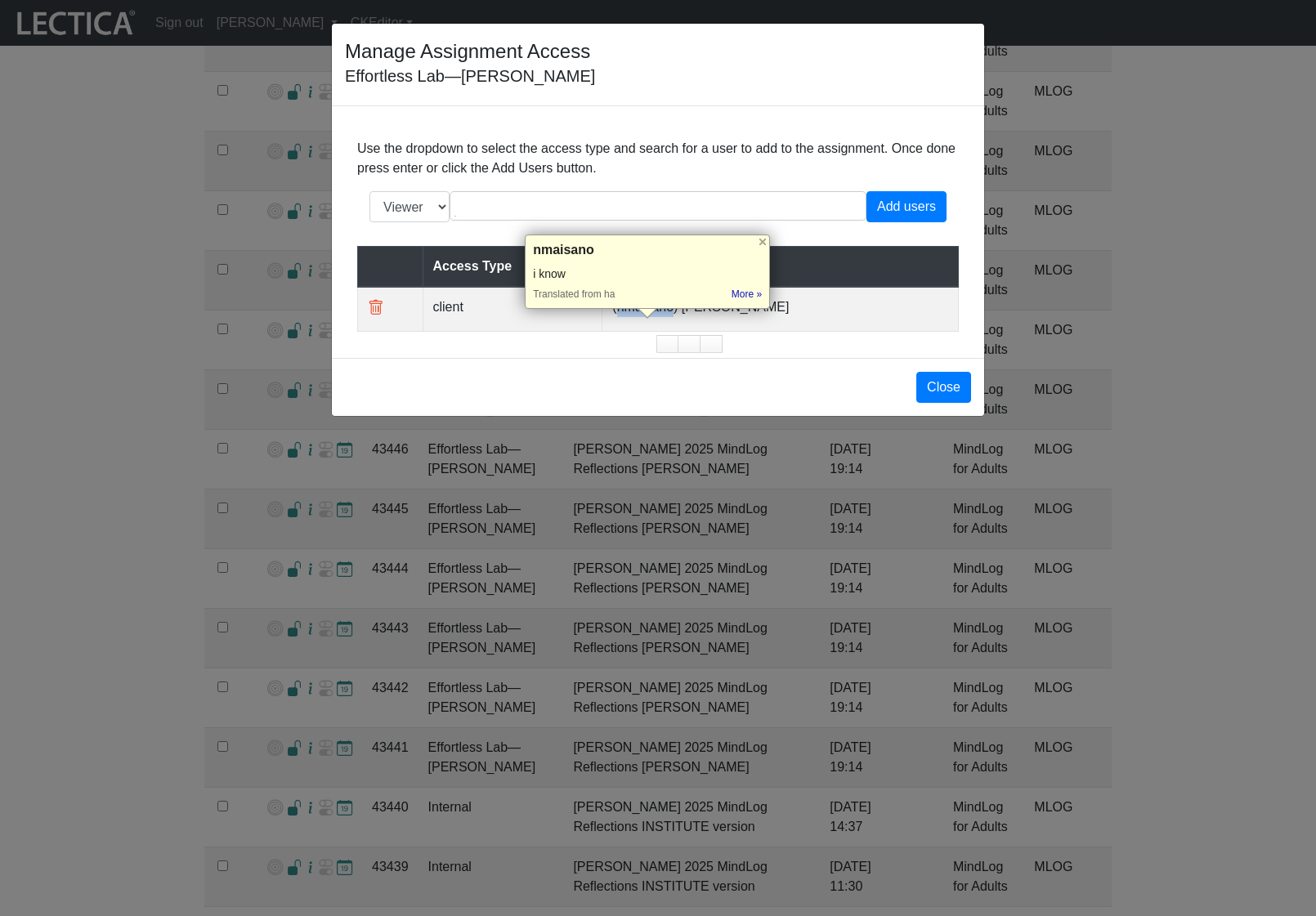
copy td "nmaisano"
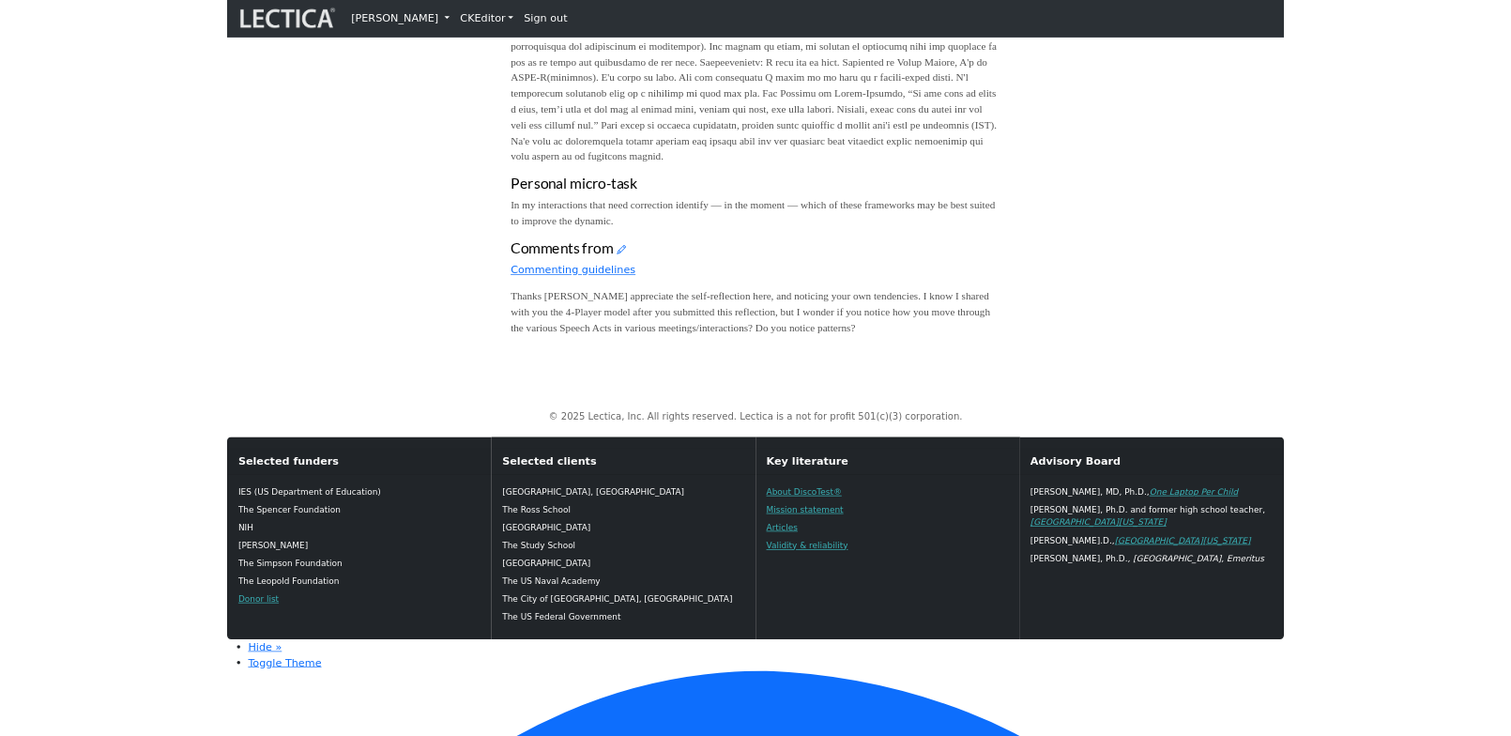
scroll to position [931, 0]
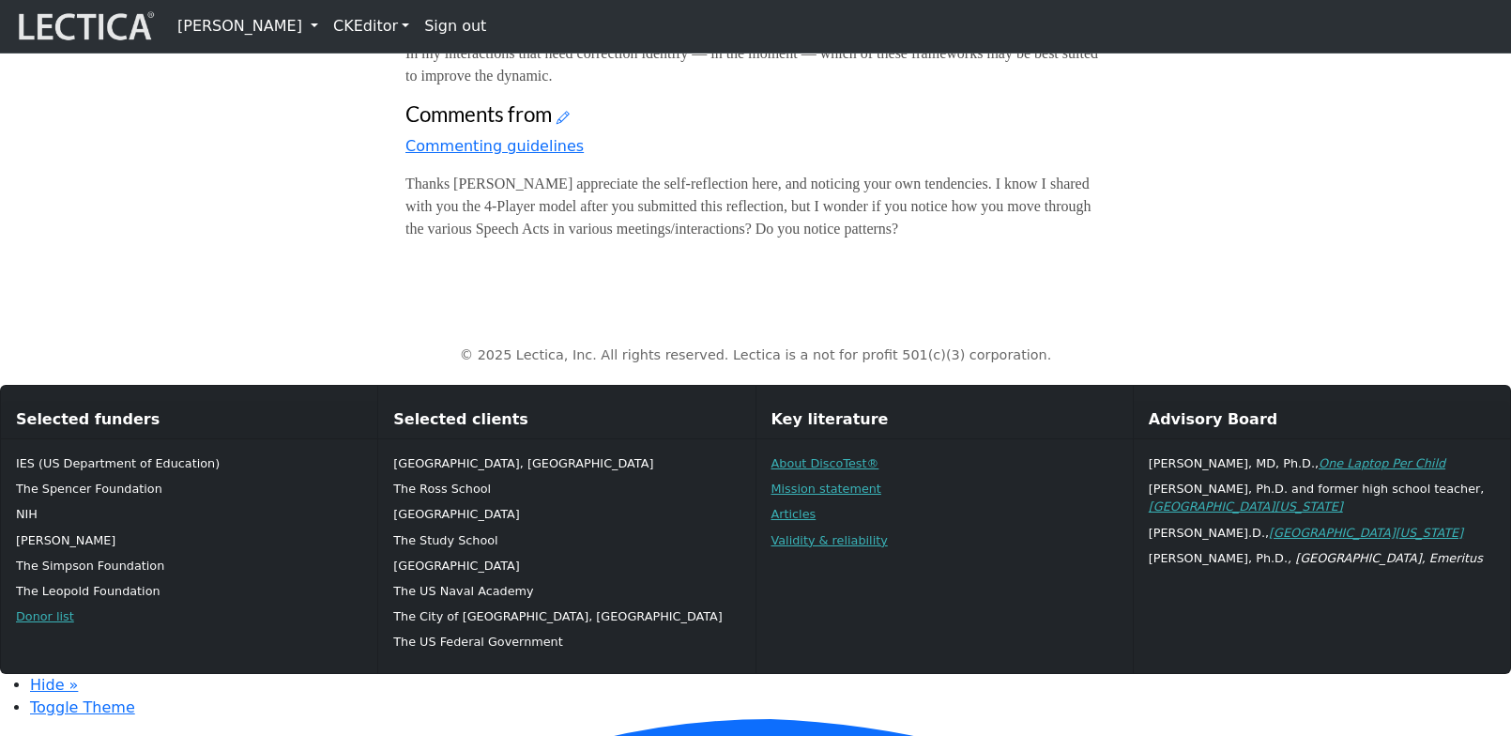
scroll to position [1300, 0]
